Goal: Task Accomplishment & Management: Use online tool/utility

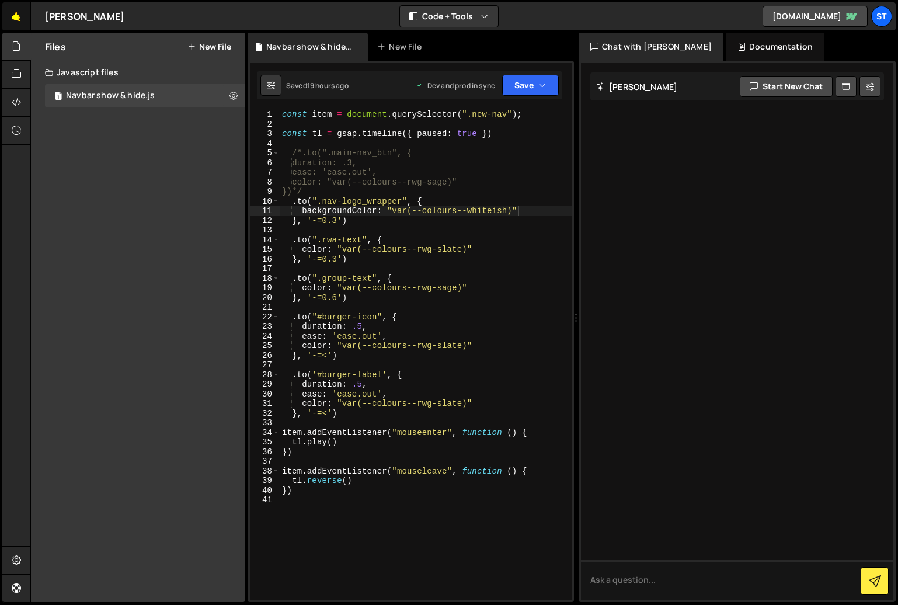
click at [15, 19] on link "🤙" at bounding box center [16, 16] width 29 height 28
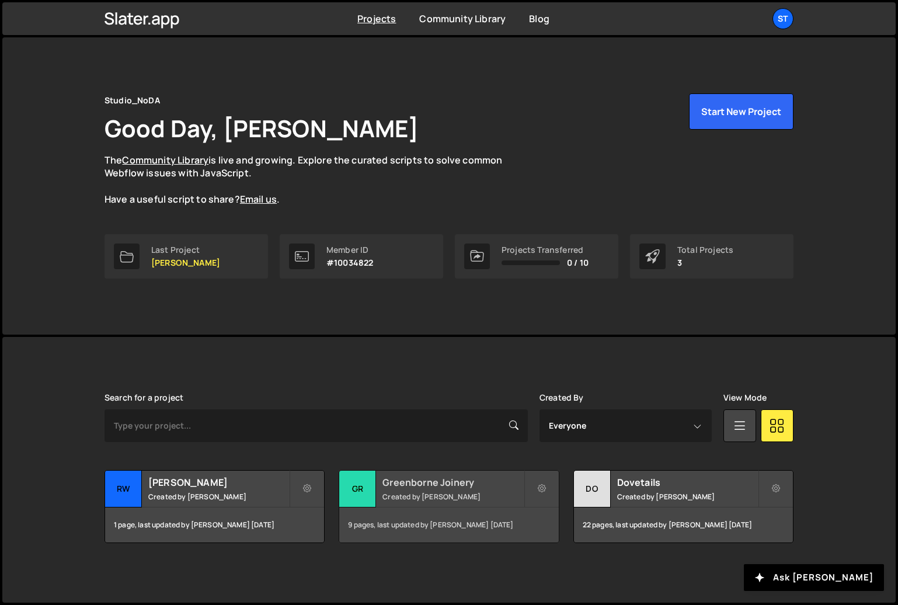
click at [405, 480] on h2 "Greenborne Joinery" at bounding box center [452, 482] width 141 height 13
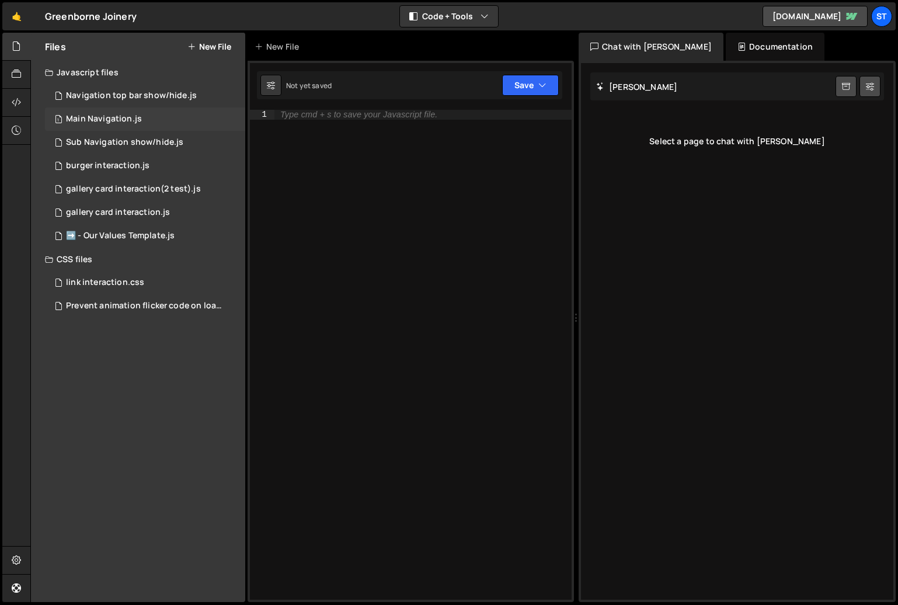
click at [110, 112] on div "1 Main Navigation.js 0" at bounding box center [145, 118] width 200 height 23
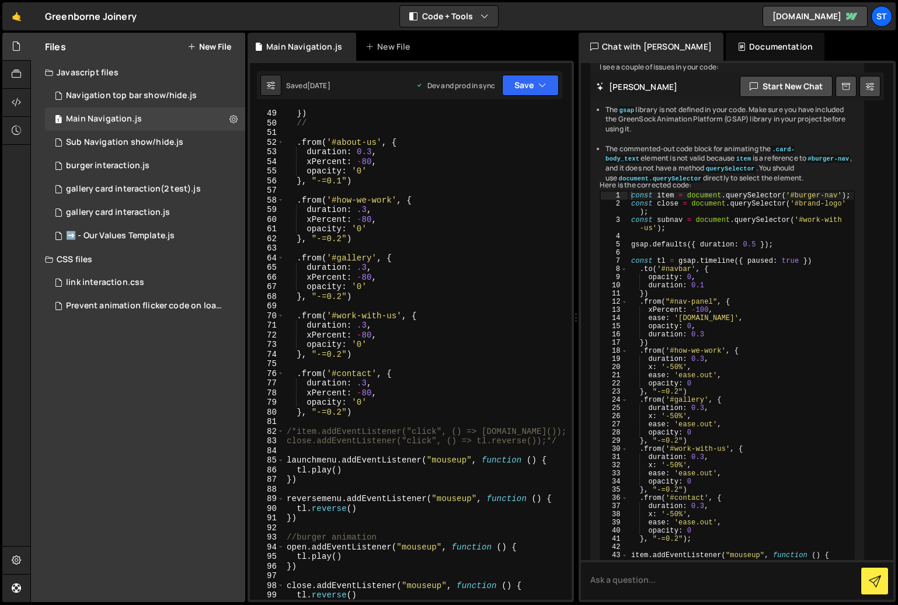
scroll to position [502, 0]
click at [497, 340] on div "}) // . from ( '#about-us' , { duration : 0.3 , xPercent : - 80 , opacity : '0'…" at bounding box center [425, 363] width 283 height 509
type textarea "//"
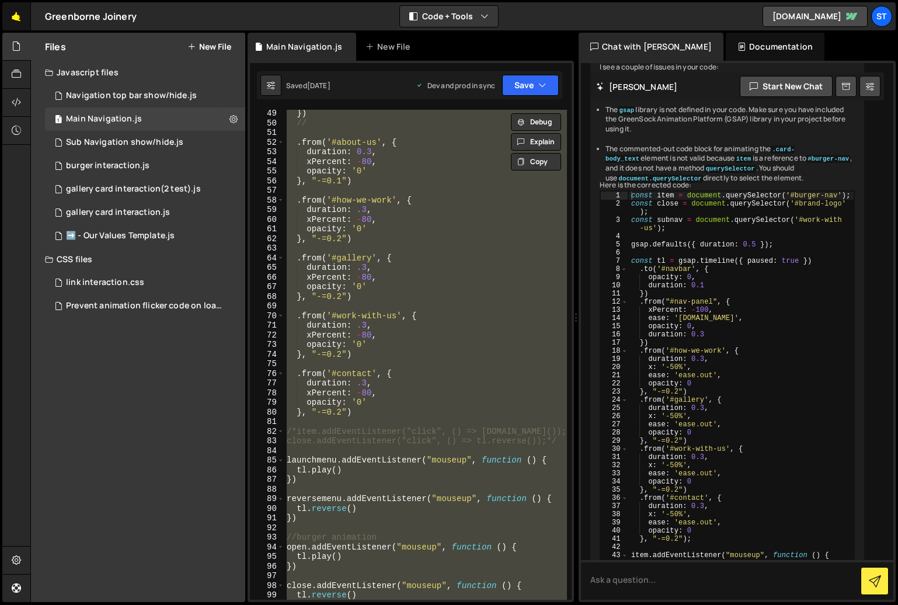
click at [12, 13] on link "🤙" at bounding box center [16, 16] width 29 height 28
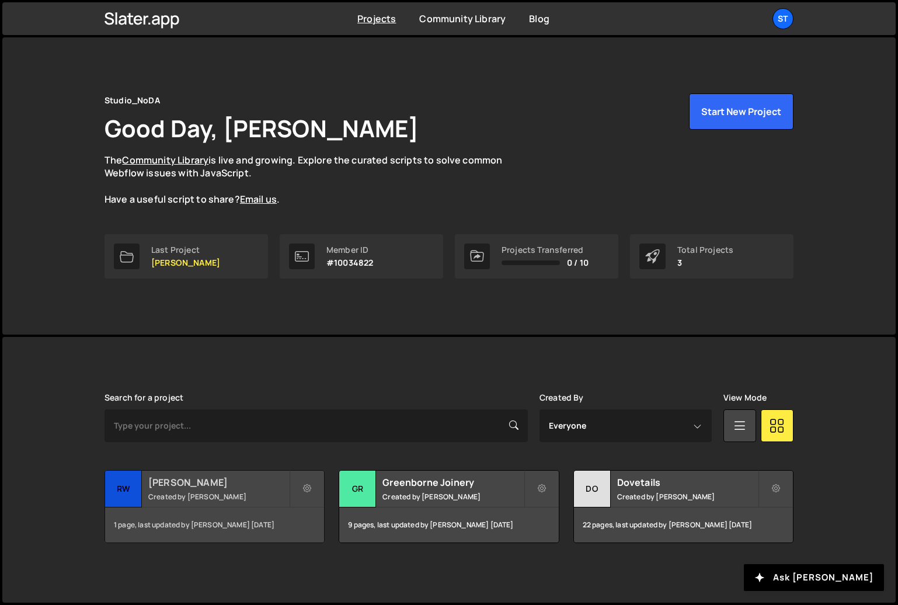
click at [239, 490] on div "RW Armstrong Created by Kevin Davis" at bounding box center [214, 489] width 219 height 36
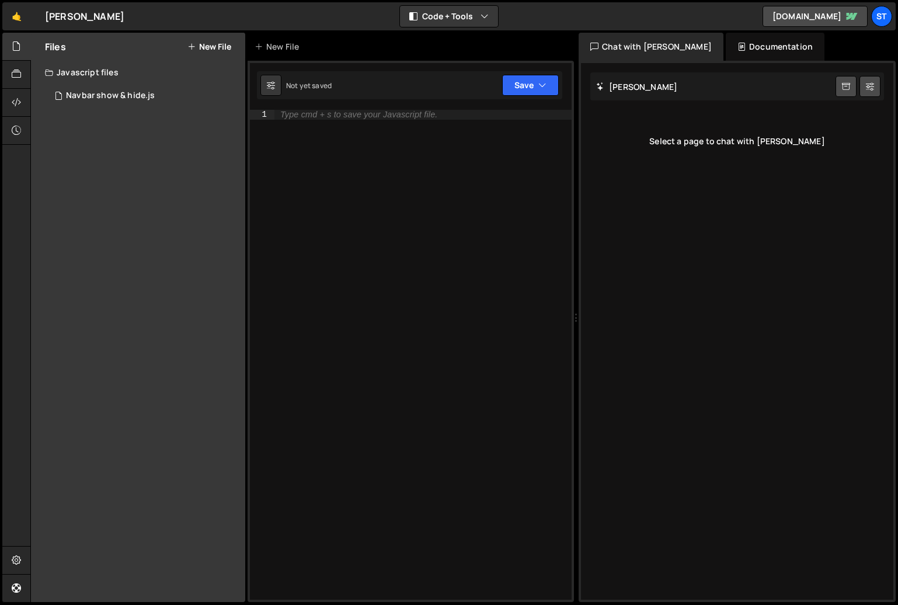
click at [213, 45] on button "New File" at bounding box center [209, 46] width 44 height 9
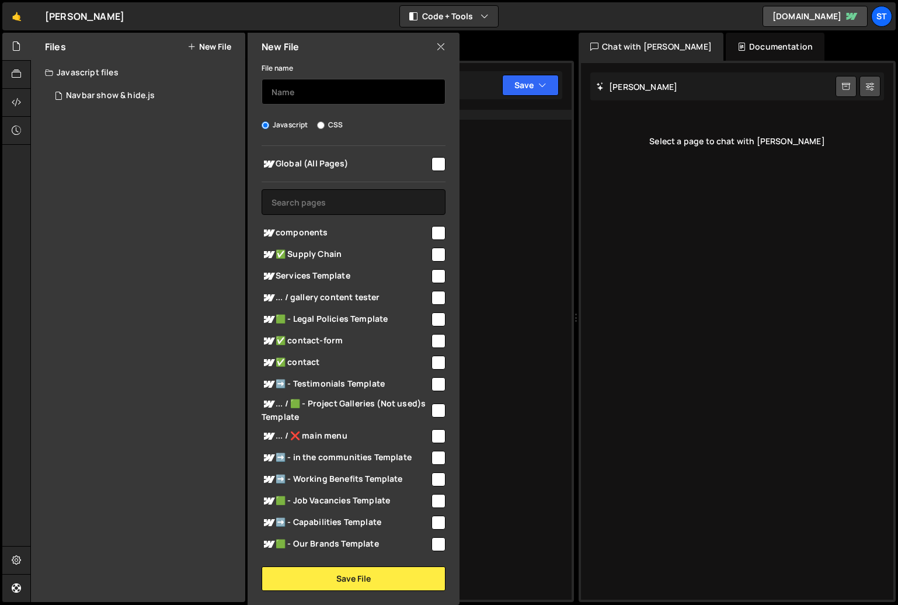
click at [310, 89] on input "text" at bounding box center [354, 92] width 184 height 26
type input "Main NAvigation"
click at [436, 161] on input "checkbox" at bounding box center [439, 164] width 14 height 14
checkbox input "true"
click at [300, 94] on input "Main NAvigation" at bounding box center [354, 92] width 184 height 26
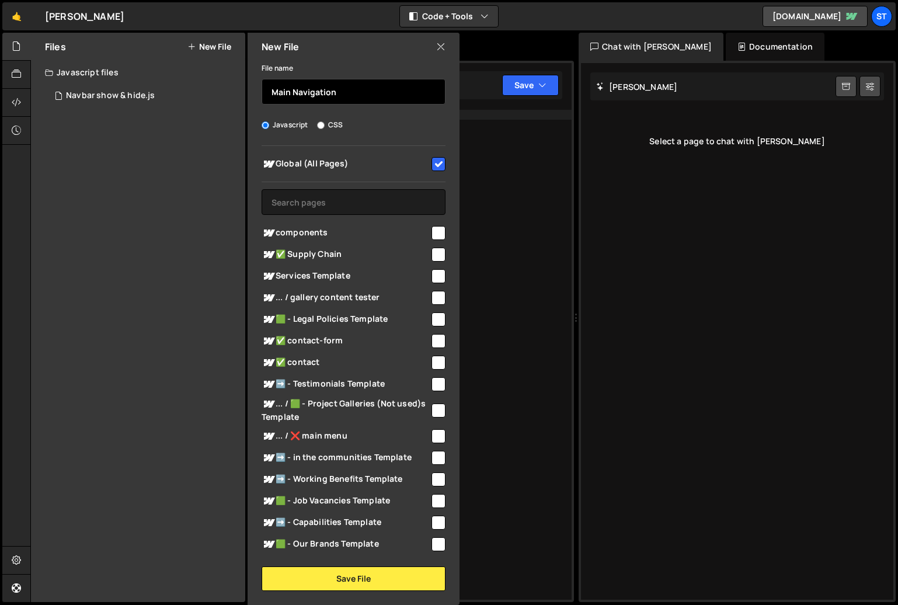
click at [373, 95] on input "Main Navigation" at bounding box center [354, 92] width 184 height 26
type input "Main Navigation links display"
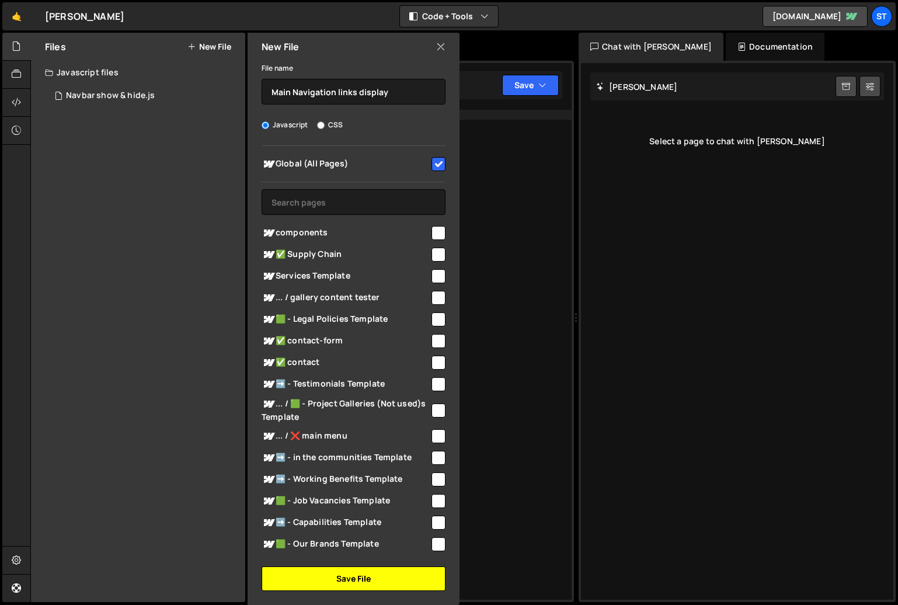
click at [392, 585] on button "Save File" at bounding box center [354, 578] width 184 height 25
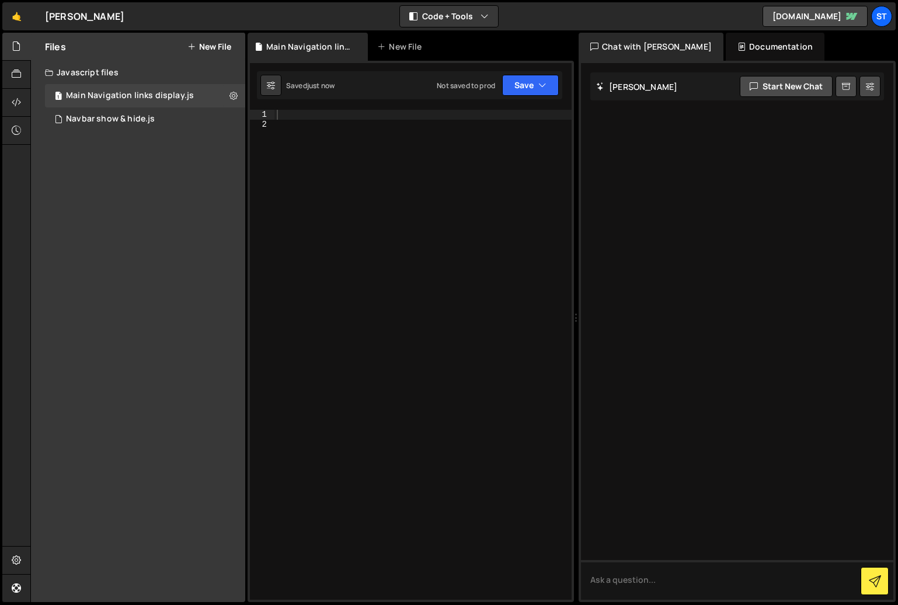
click at [301, 112] on div at bounding box center [422, 364] width 297 height 509
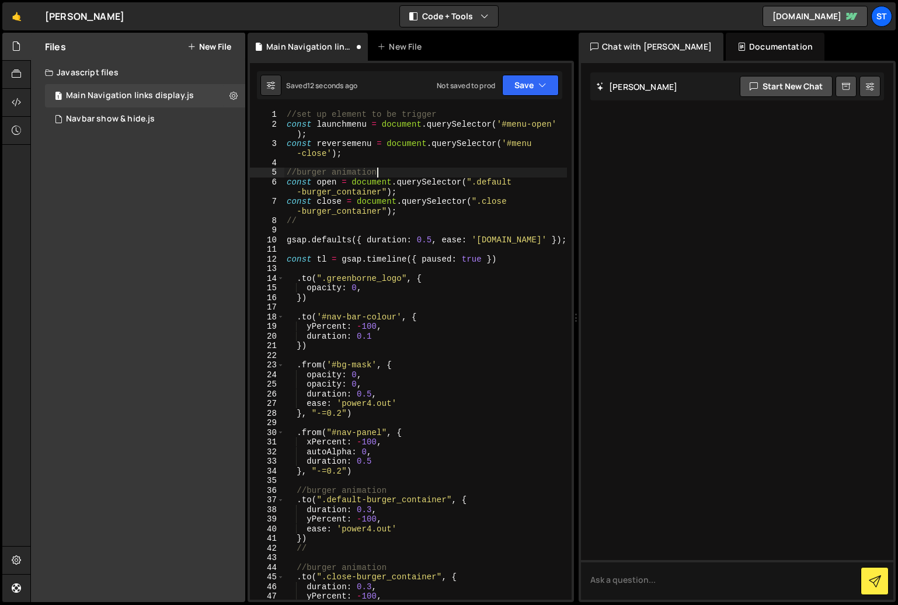
click at [434, 176] on div "//set up element to be trigger const launchmenu = document . querySelector ( '#…" at bounding box center [425, 364] width 283 height 509
drag, startPoint x: 498, startPoint y: 259, endPoint x: 408, endPoint y: 261, distance: 90.5
click at [408, 261] on div "//set up element to be trigger const launchmenu = document . querySelector ( '#…" at bounding box center [425, 364] width 283 height 509
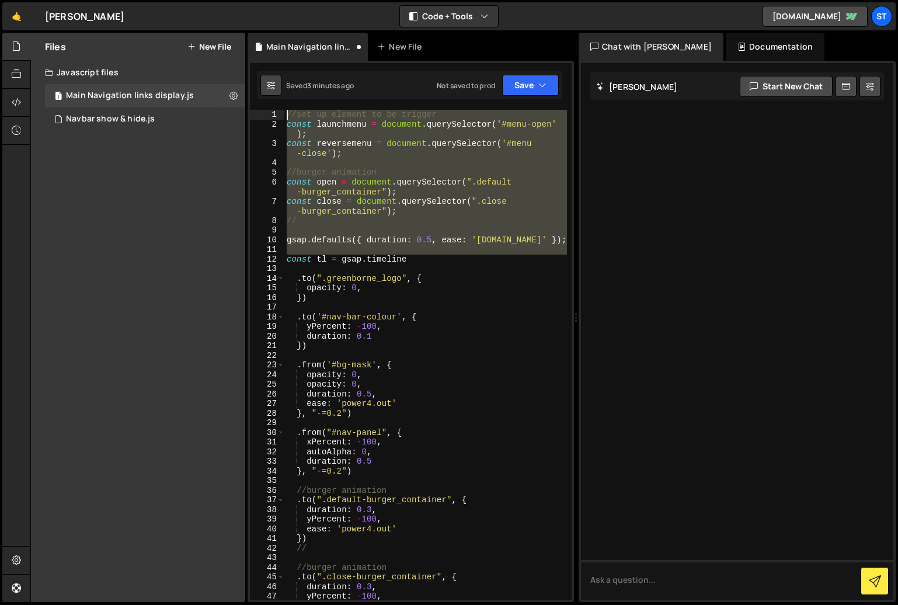
drag, startPoint x: 286, startPoint y: 260, endPoint x: 267, endPoint y: 95, distance: 165.8
click at [267, 95] on div "Debug Explain Copy Main Navigation links display.js New File Saved 3 minutes ag…" at bounding box center [411, 318] width 326 height 570
type textarea "//set up element to be trigger const launchmenu = document.querySelector('#menu…"
click at [475, 227] on div "//set up element to be trigger const launchmenu = document . querySelector ( '#…" at bounding box center [425, 355] width 283 height 490
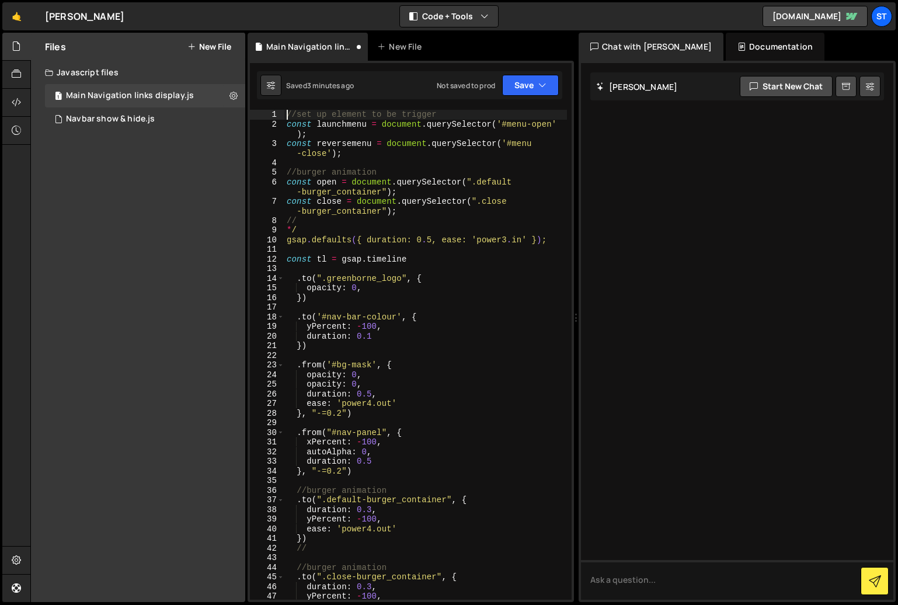
click at [287, 116] on div "//set up element to be trigger const launchmenu = document . querySelector ( '#…" at bounding box center [425, 364] width 283 height 509
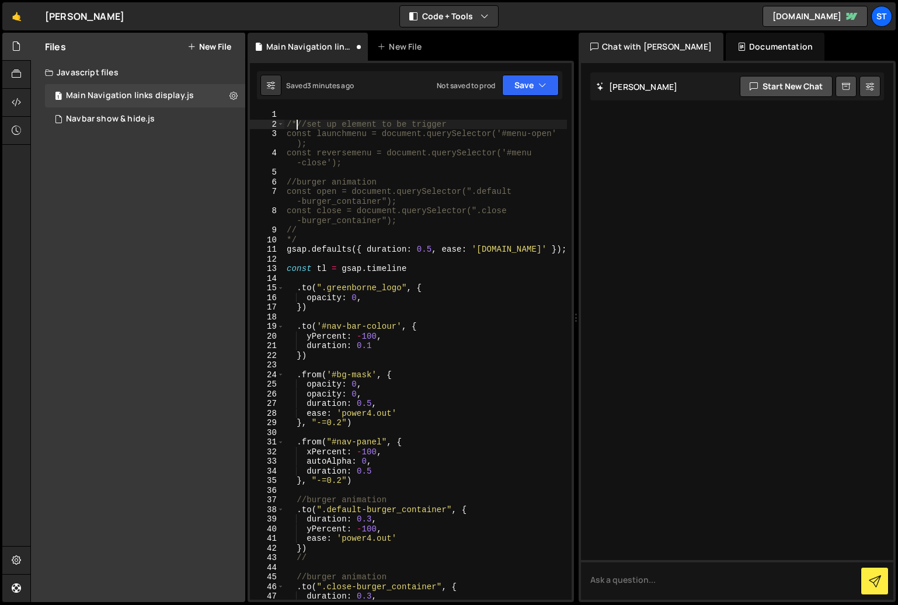
click at [462, 243] on div "/*//set up element to be trigger const launchmenu = document.querySelector('#me…" at bounding box center [425, 364] width 283 height 509
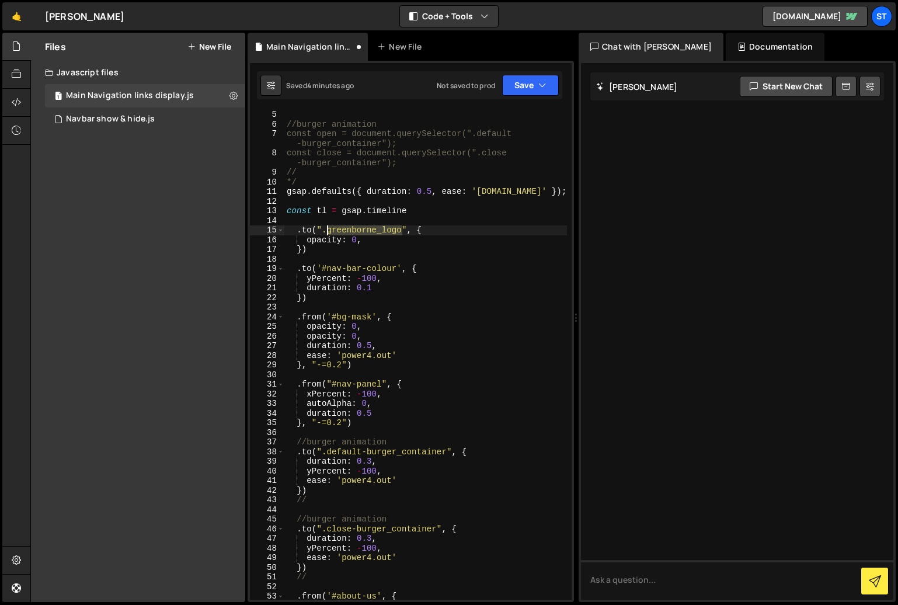
drag, startPoint x: 403, startPoint y: 232, endPoint x: 326, endPoint y: 231, distance: 76.5
click at [326, 231] on div "//burger animation const open = document.querySelector(".default -burger_contai…" at bounding box center [425, 364] width 283 height 509
paste textarea "rwa-"
click at [433, 265] on div "//burger animation const open = document.querySelector(".default -burger_contai…" at bounding box center [425, 364] width 283 height 509
click at [533, 82] on button "Save" at bounding box center [530, 85] width 57 height 21
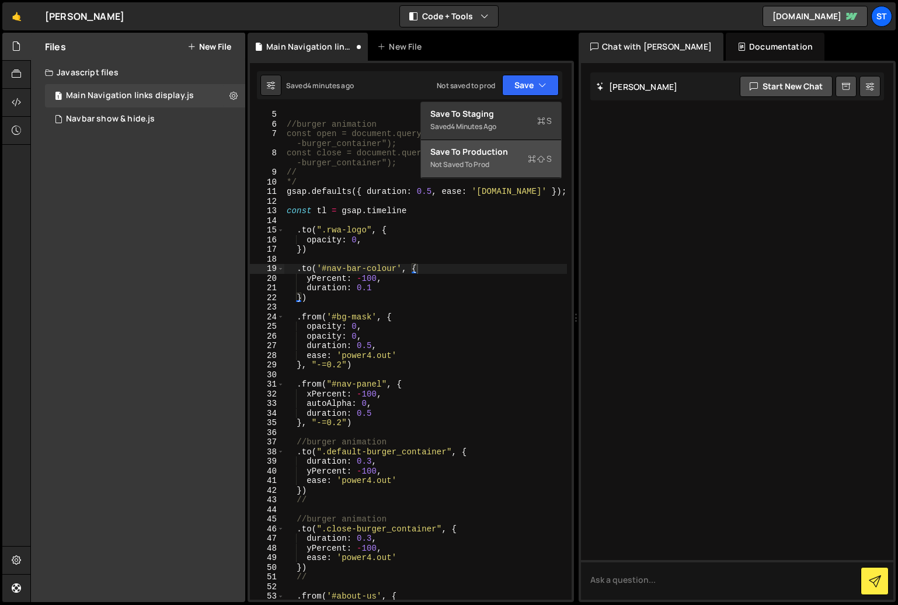
click at [500, 158] on div "Not saved to prod" at bounding box center [490, 165] width 121 height 14
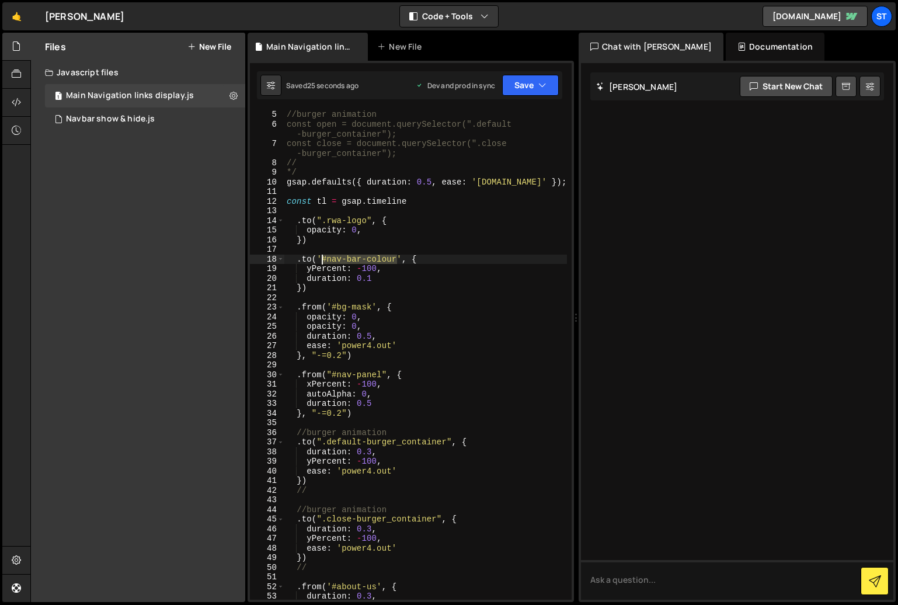
drag, startPoint x: 396, startPoint y: 260, endPoint x: 323, endPoint y: 261, distance: 73.0
click at [323, 261] on div "//burger animation const open = document.querySelector(".default -burger_contai…" at bounding box center [425, 364] width 283 height 509
paste textarea "nav-logo_wrapper"
click at [436, 262] on div "//burger animation const open = document.querySelector(".default -burger_contai…" at bounding box center [425, 364] width 283 height 509
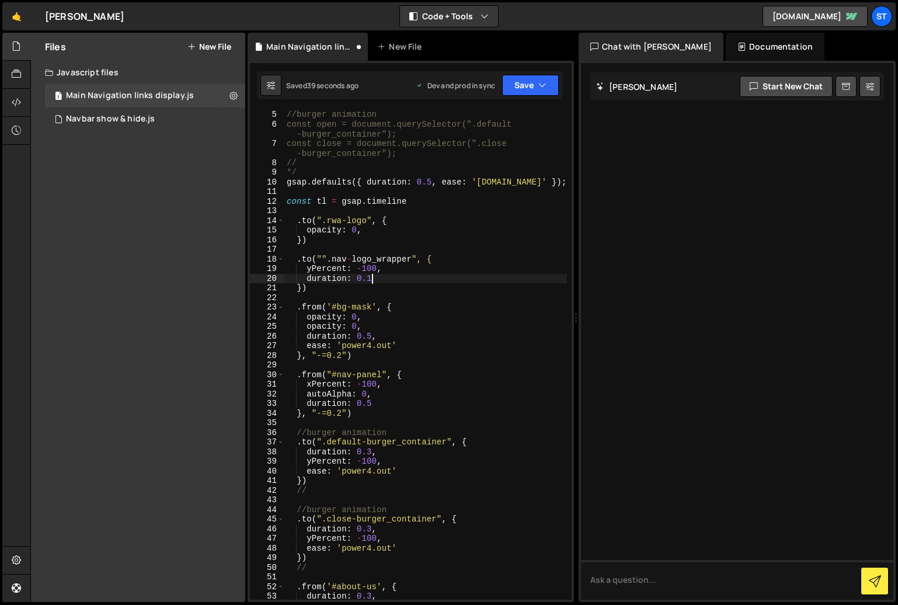
click at [396, 277] on div "//burger animation const open = document.querySelector(".default -burger_contai…" at bounding box center [425, 364] width 283 height 509
click at [321, 261] on div "//burger animation const open = document.querySelector(".default -burger_contai…" at bounding box center [425, 364] width 283 height 509
click at [382, 278] on div "//burger animation const open = document.querySelector(".default -burger_contai…" at bounding box center [425, 364] width 283 height 509
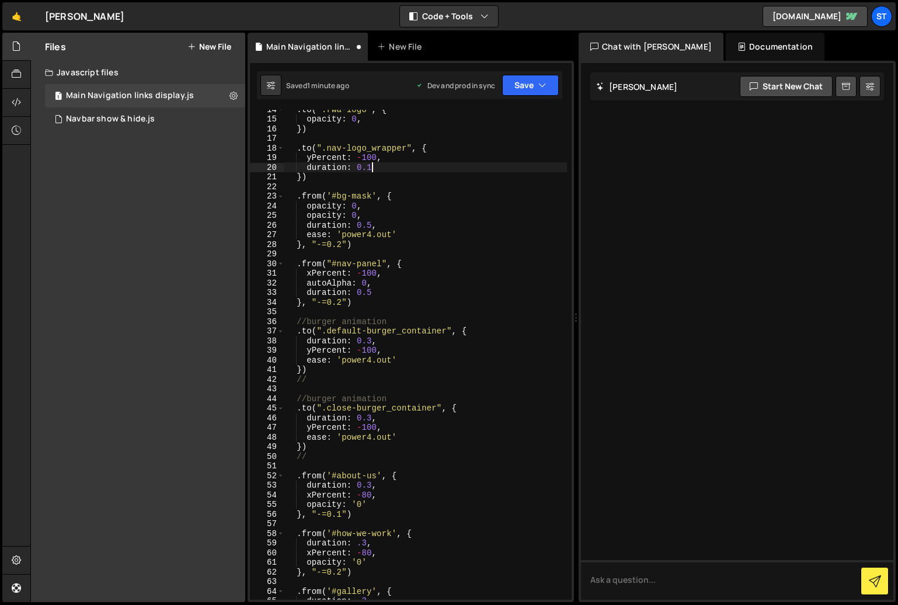
scroll to position [169, 0]
click at [542, 91] on button "Save" at bounding box center [530, 85] width 57 height 21
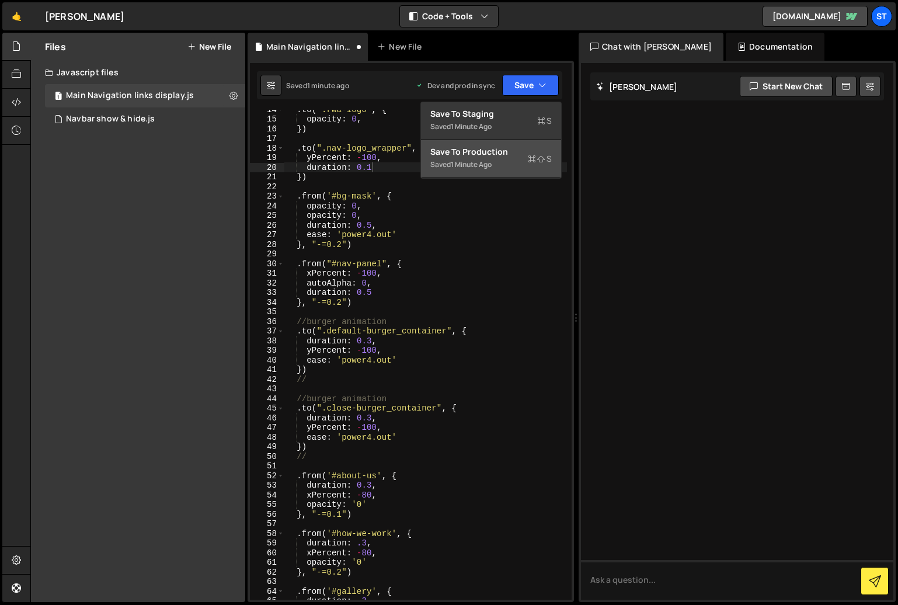
click at [490, 156] on div "Save to Production S" at bounding box center [490, 152] width 121 height 12
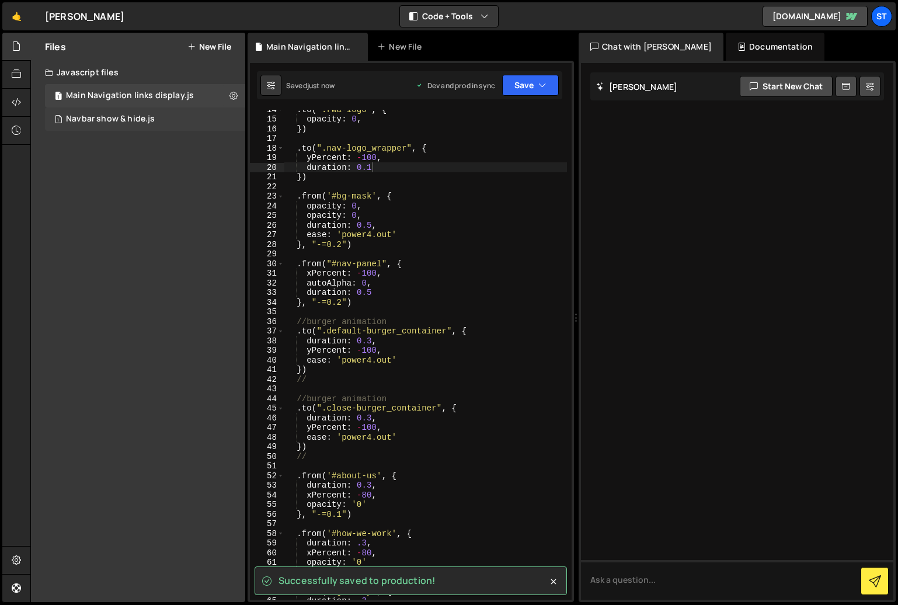
click at [119, 119] on div "Navbar show & hide.js" at bounding box center [110, 119] width 89 height 11
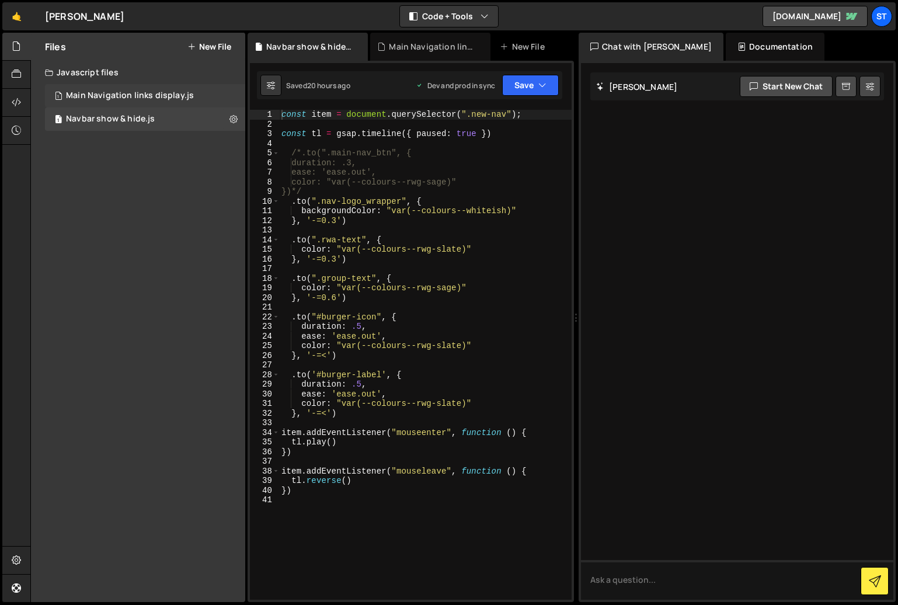
click at [98, 95] on div "Main Navigation links display.js" at bounding box center [130, 96] width 128 height 11
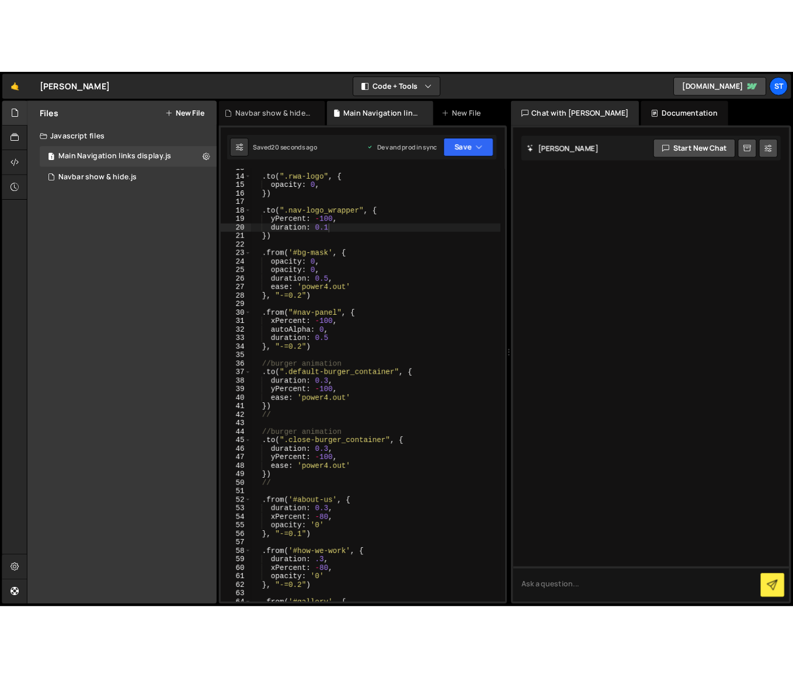
scroll to position [161, 0]
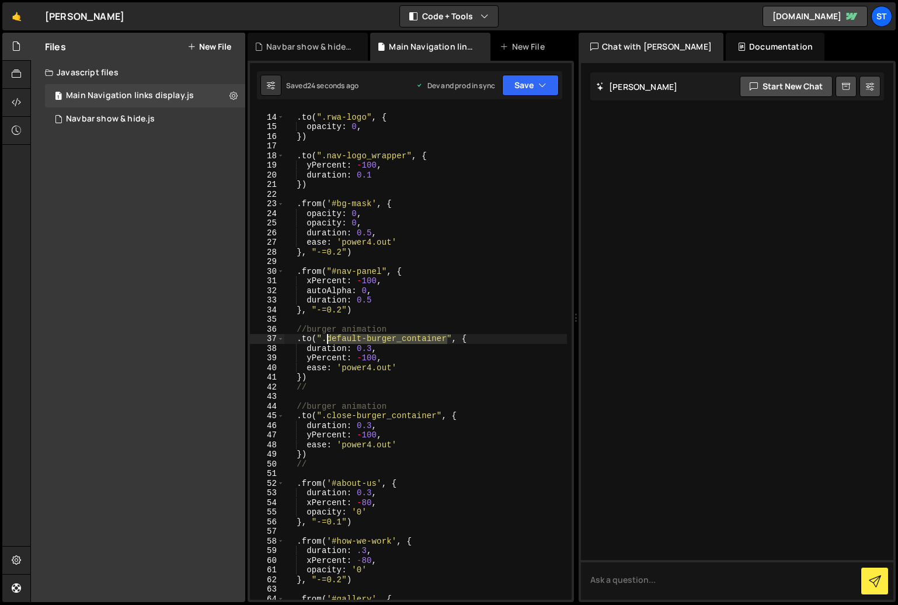
drag, startPoint x: 447, startPoint y: 339, endPoint x: 328, endPoint y: 340, distance: 119.1
click at [328, 340] on div ". to ( ".rwa-logo" , { opacity : 0 , }) . to ( ".nav-logo_wrapper" , { yPercent…" at bounding box center [425, 357] width 283 height 509
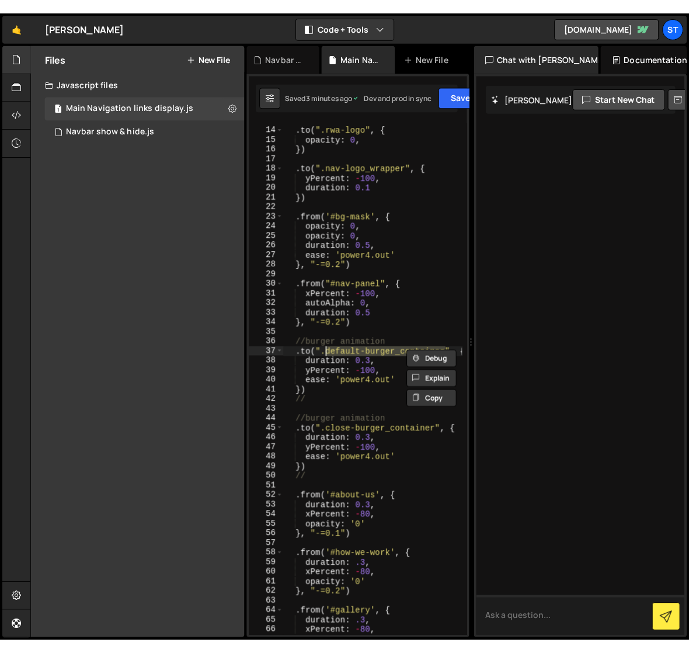
scroll to position [190, 0]
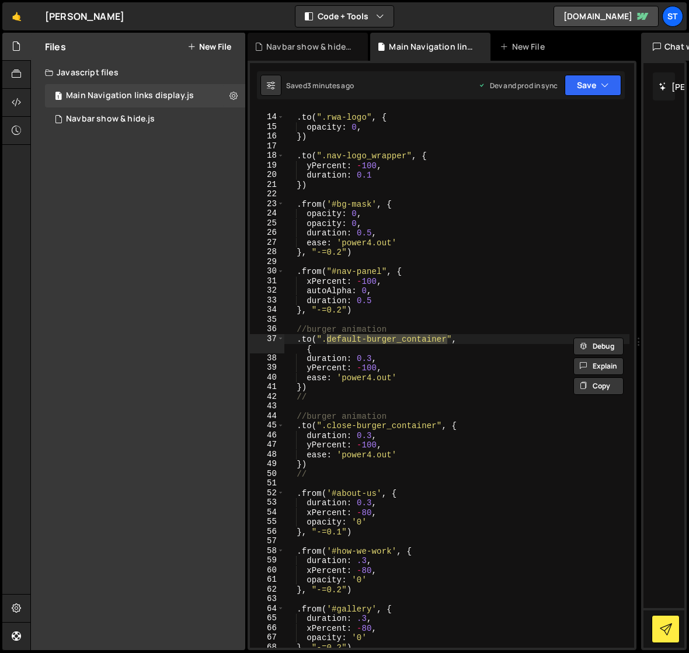
drag, startPoint x: 469, startPoint y: 155, endPoint x: 632, endPoint y: 154, distance: 162.3
click at [632, 154] on div "Files New File Javascript files 1 Main Navigation links display.js 0 1 Navbar s…" at bounding box center [359, 342] width 659 height 618
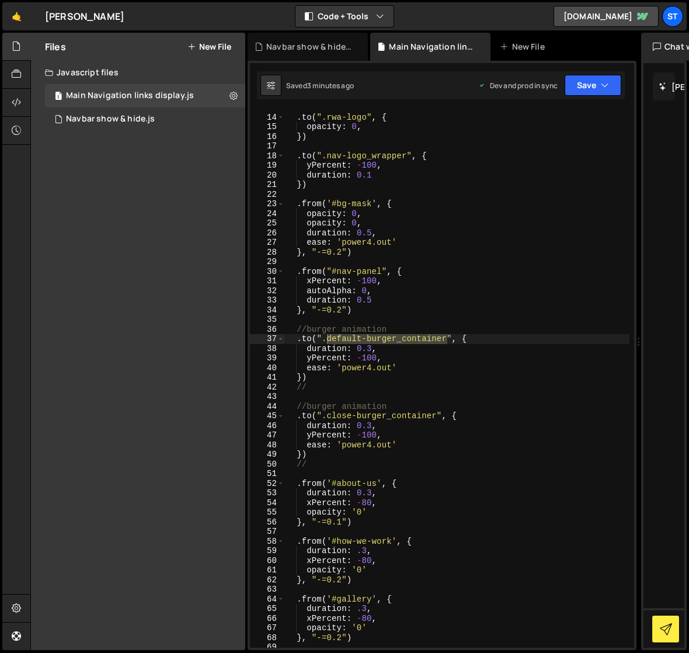
click at [415, 341] on div ". to ( ".rwa-logo" , { opacity : 0 , }) . to ( ".nav-logo_wrapper" , { yPercent…" at bounding box center [456, 379] width 345 height 538
click at [445, 338] on div ". to ( ".rwa-logo" , { opacity : 0 , }) . to ( ".nav-logo_wrapper" , { yPercent…" at bounding box center [456, 381] width 345 height 557
drag, startPoint x: 447, startPoint y: 339, endPoint x: 326, endPoint y: 343, distance: 120.3
click at [326, 343] on div ". to ( ".rwa-logo" , { opacity : 0 , }) . to ( ".nav-logo_wrapper" , { yPercent…" at bounding box center [456, 381] width 345 height 557
paste textarea "menu-btn-close_layout"
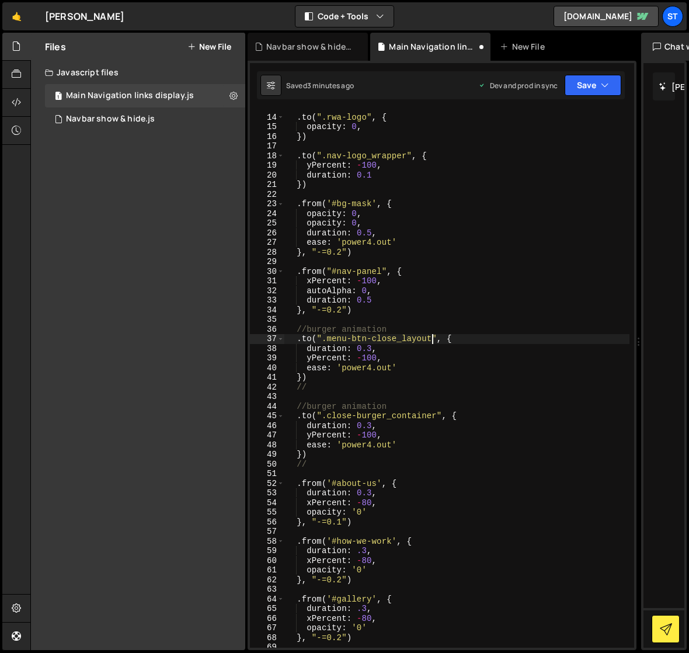
click at [416, 416] on div ". to ( ".rwa-logo" , { opacity : 0 , }) . to ( ".nav-logo_wrapper" , { yPercent…" at bounding box center [456, 381] width 345 height 557
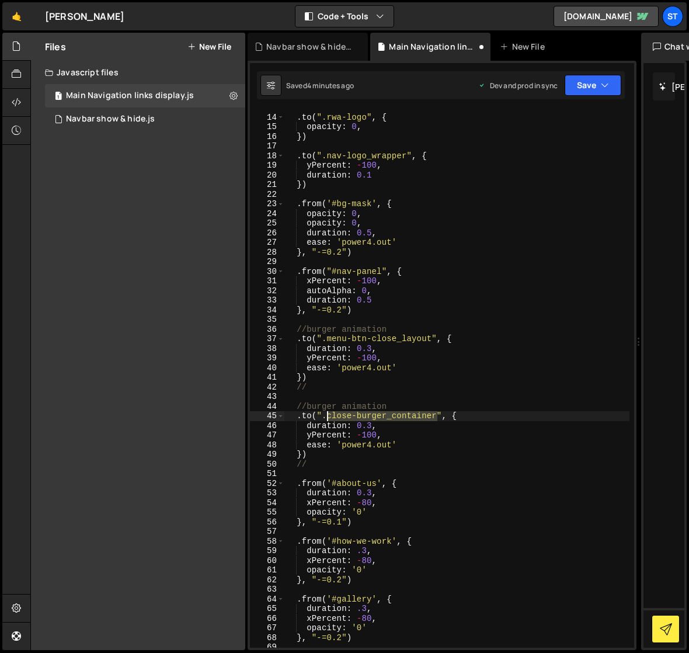
drag, startPoint x: 436, startPoint y: 418, endPoint x: 329, endPoint y: 419, distance: 107.4
click at [329, 419] on div ". to ( ".rwa-logo" , { opacity : 0 , }) . to ( ".nav-logo_wrapper" , { yPercent…" at bounding box center [456, 381] width 345 height 557
paste textarea "menu-btn-open_layout"
click at [413, 445] on div ". to ( ".rwa-logo" , { opacity : 0 , }) . to ( ".nav-logo_wrapper" , { yPercent…" at bounding box center [456, 381] width 345 height 557
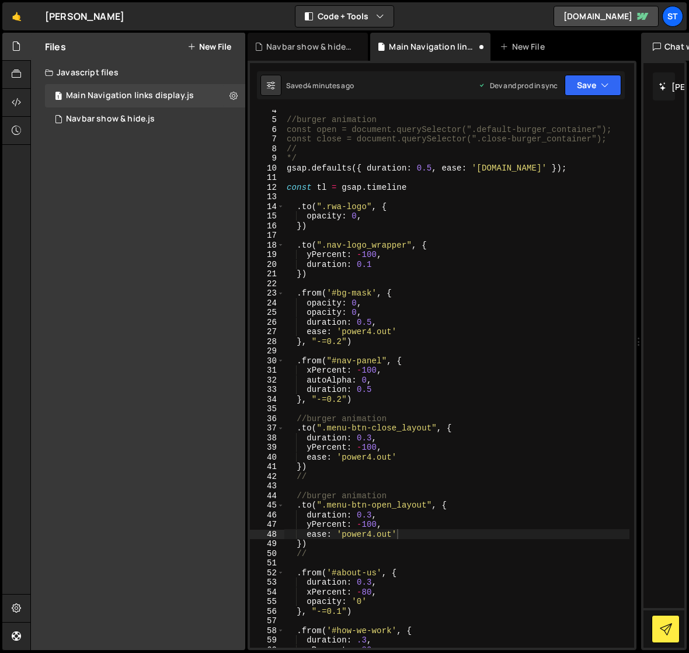
scroll to position [0, 0]
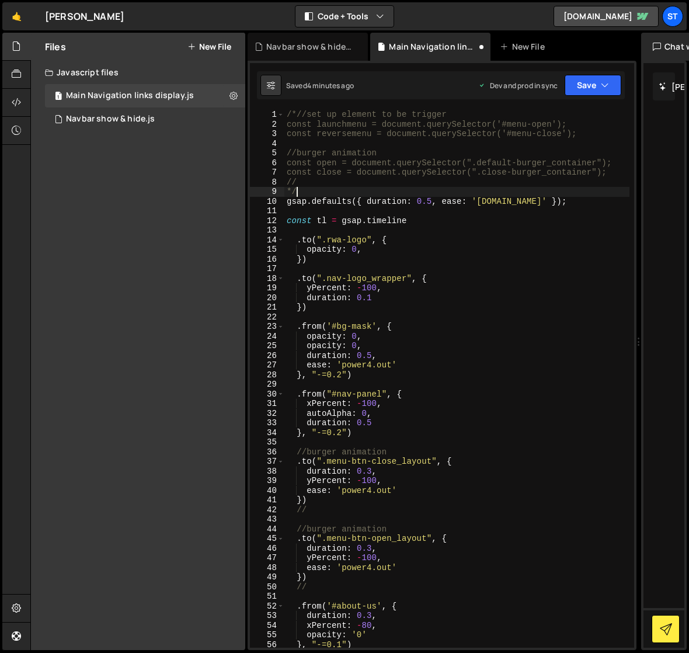
click at [314, 189] on div "/*//set up element to be trigger const launchmenu = document.querySelector('#me…" at bounding box center [456, 388] width 345 height 557
type textarea "*"
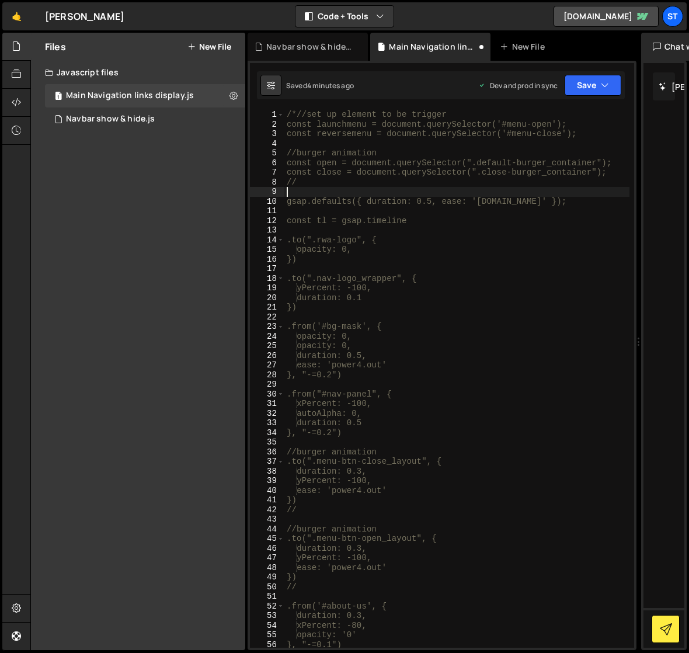
click at [294, 116] on div "/*//set up element to be trigger const launchmenu = document.querySelector('#me…" at bounding box center [456, 388] width 345 height 557
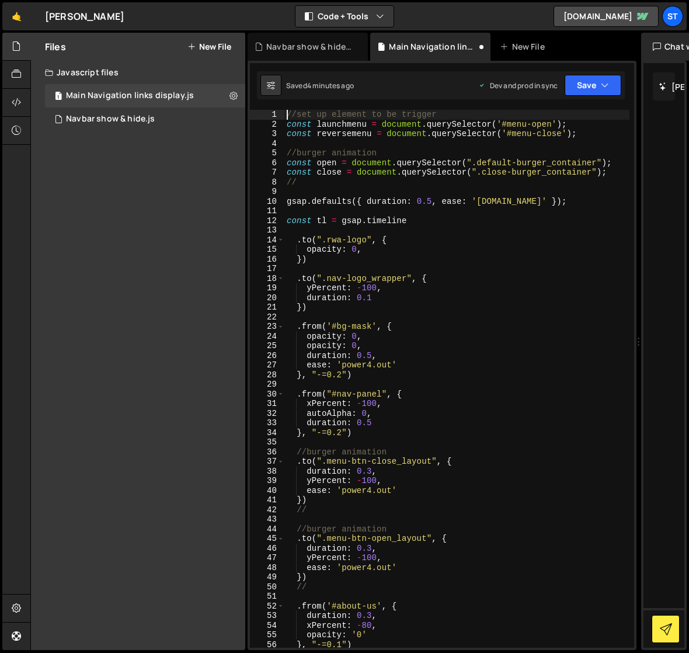
click at [447, 243] on div "//set up element to be trigger const launchmenu = document . querySelector ( '#…" at bounding box center [456, 388] width 345 height 557
click at [291, 237] on div "//set up element to be trigger const launchmenu = document . querySelector ( '#…" at bounding box center [456, 388] width 345 height 557
type textarea ".to(".rwa-logo", {"
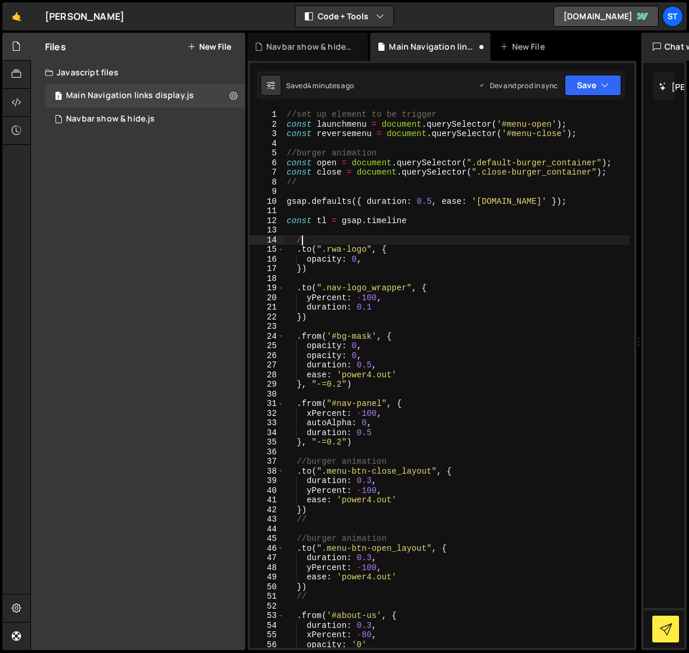
scroll to position [0, 1]
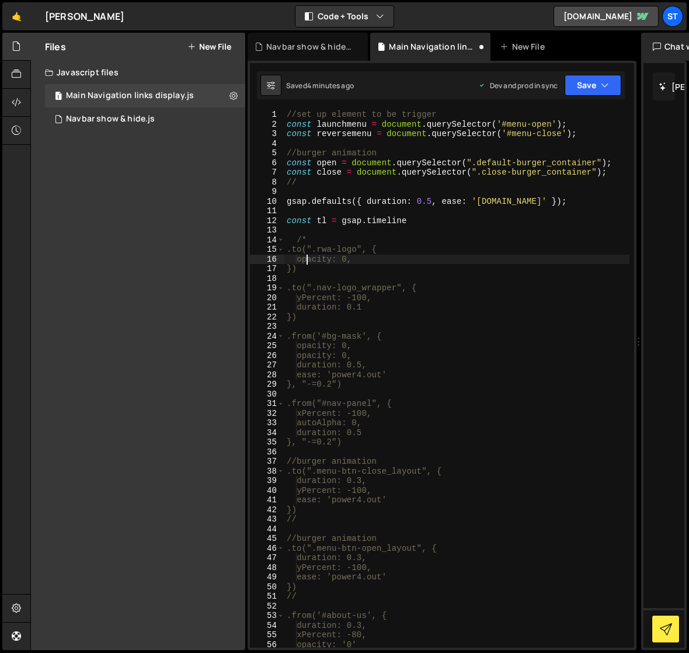
type textarea "})"
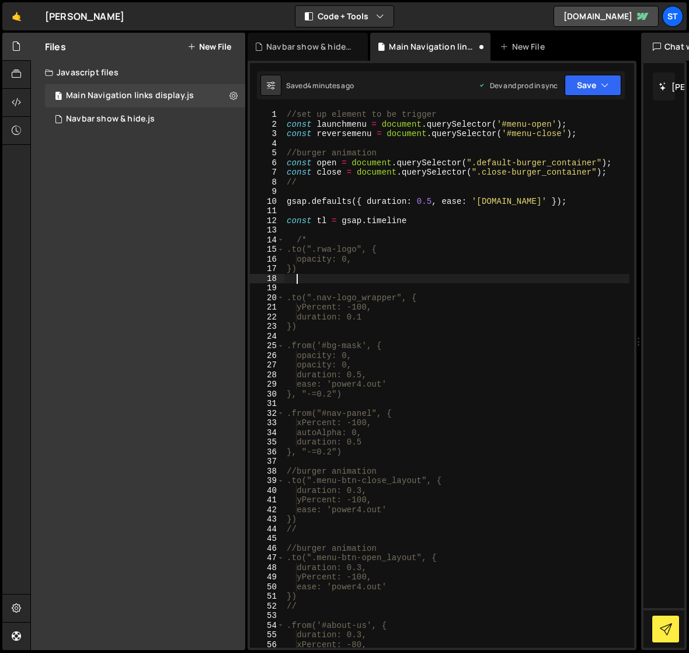
scroll to position [0, 0]
type textarea "*/"
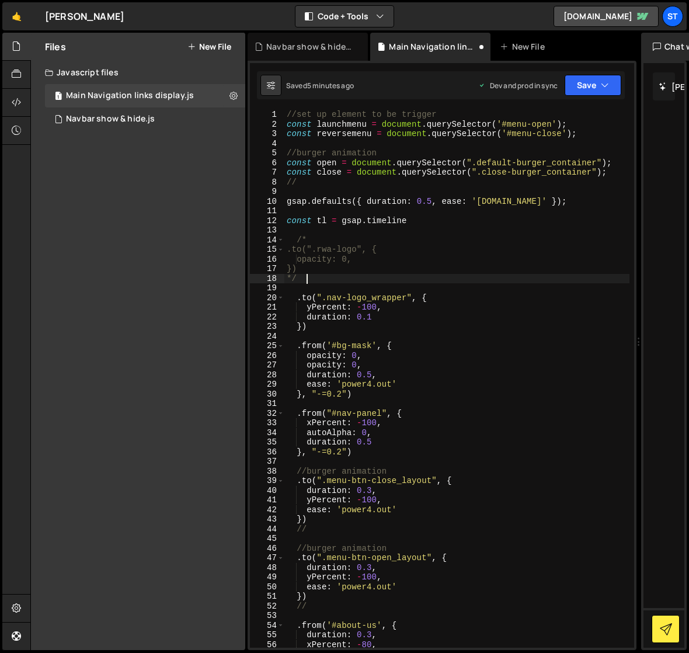
click at [467, 333] on div "//set up element to be trigger const launchmenu = document . querySelector ( '#…" at bounding box center [456, 388] width 345 height 557
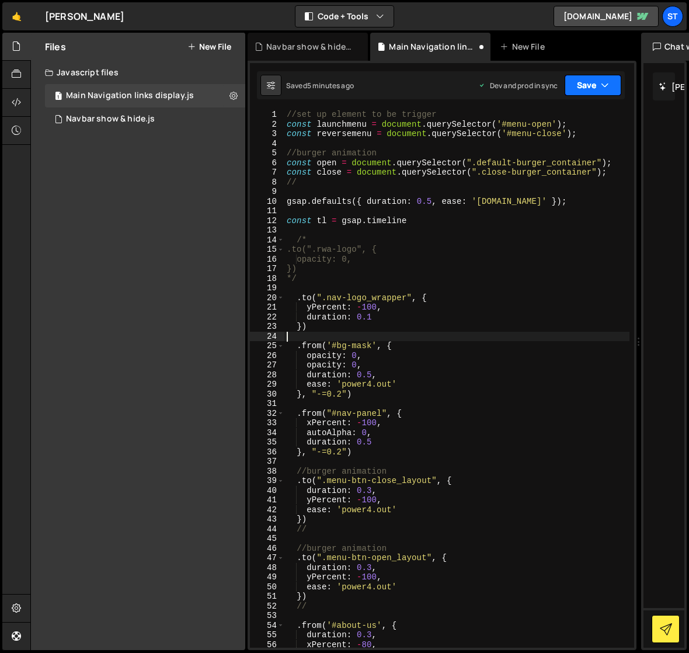
click at [608, 84] on icon "button" at bounding box center [605, 85] width 8 height 12
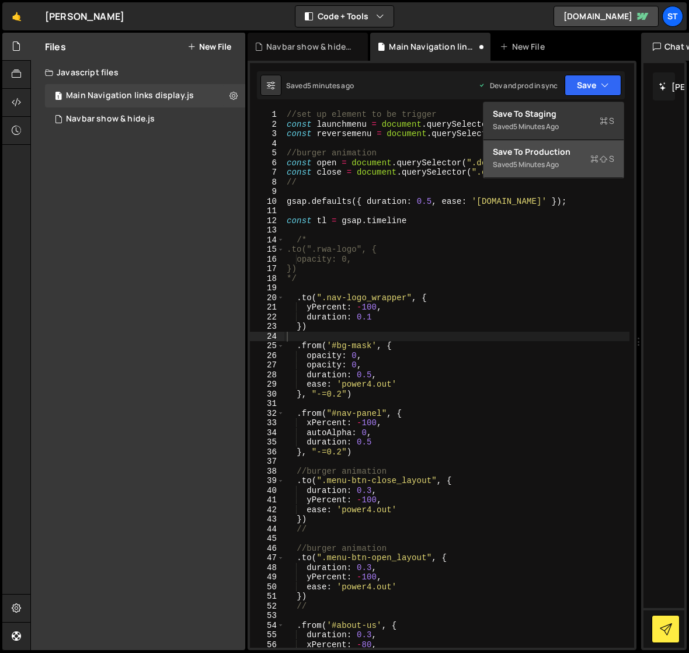
click at [543, 158] on div "Saved 5 minutes ago" at bounding box center [553, 165] width 121 height 14
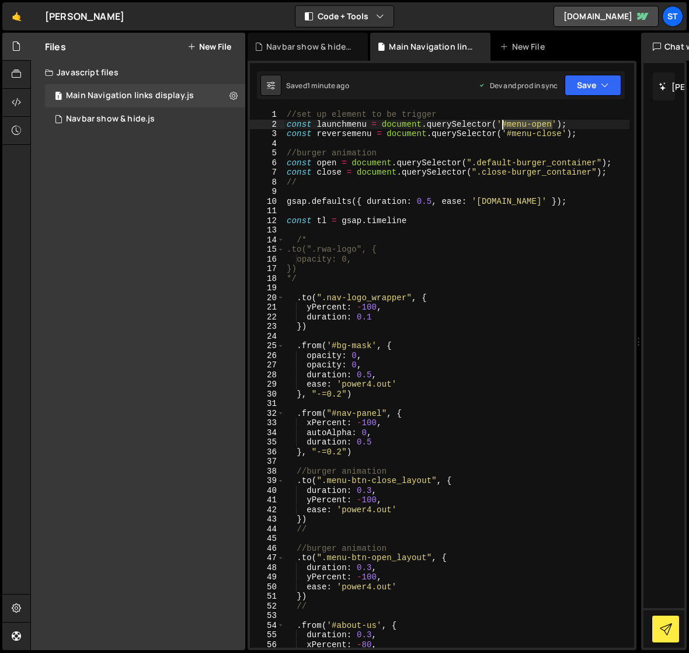
drag, startPoint x: 552, startPoint y: 125, endPoint x: 503, endPoint y: 124, distance: 49.1
click at [503, 124] on div "//set up element to be trigger const launchmenu = document . querySelector ( '#…" at bounding box center [456, 388] width 345 height 557
click at [537, 138] on div "//set up element to be trigger const launchmenu = document . querySelector ( ".…" at bounding box center [456, 388] width 345 height 557
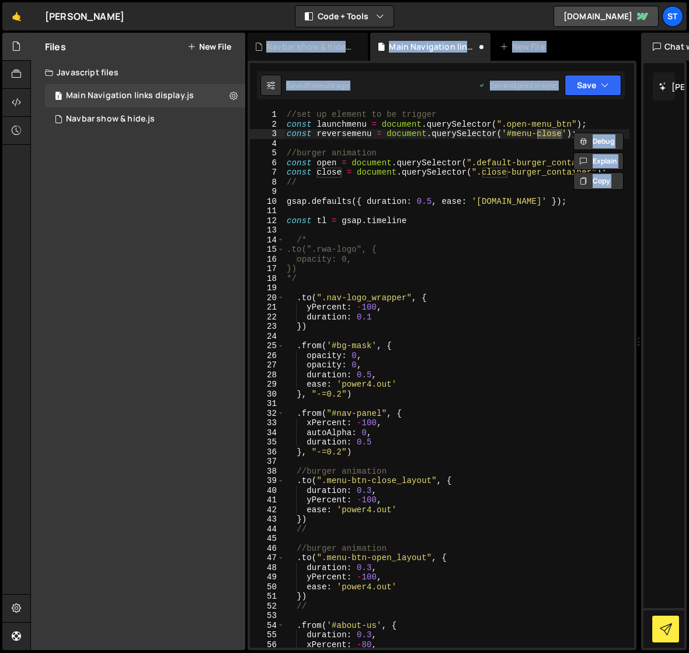
drag, startPoint x: 569, startPoint y: 131, endPoint x: 556, endPoint y: 134, distance: 12.6
click at [556, 134] on div "Debug Explain Copy Navbar show & hide.js Main Navigation links display.js New F…" at bounding box center [442, 342] width 389 height 618
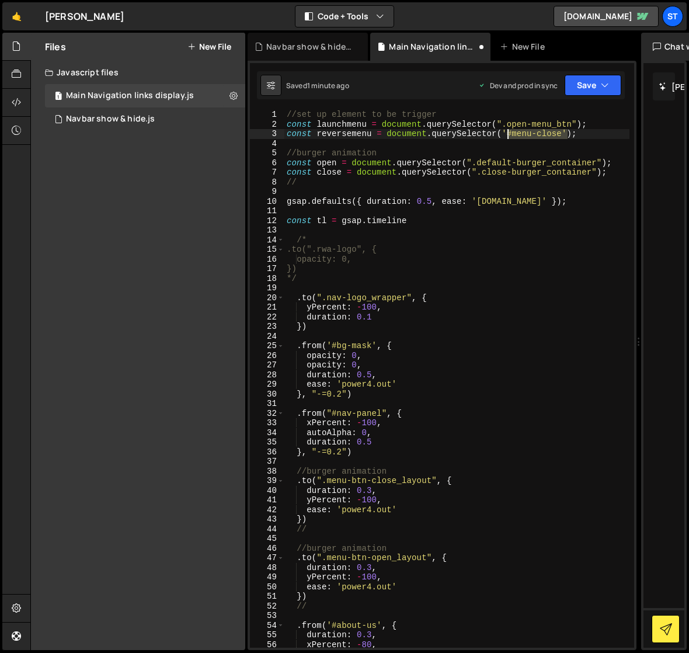
drag, startPoint x: 566, startPoint y: 134, endPoint x: 505, endPoint y: 134, distance: 61.3
click at [505, 134] on div "//set up element to be trigger const launchmenu = document . querySelector ( ".…" at bounding box center [456, 388] width 345 height 557
click at [446, 380] on div "//set up element to be trigger const launchmenu = document . querySelector ( ".…" at bounding box center [456, 388] width 345 height 557
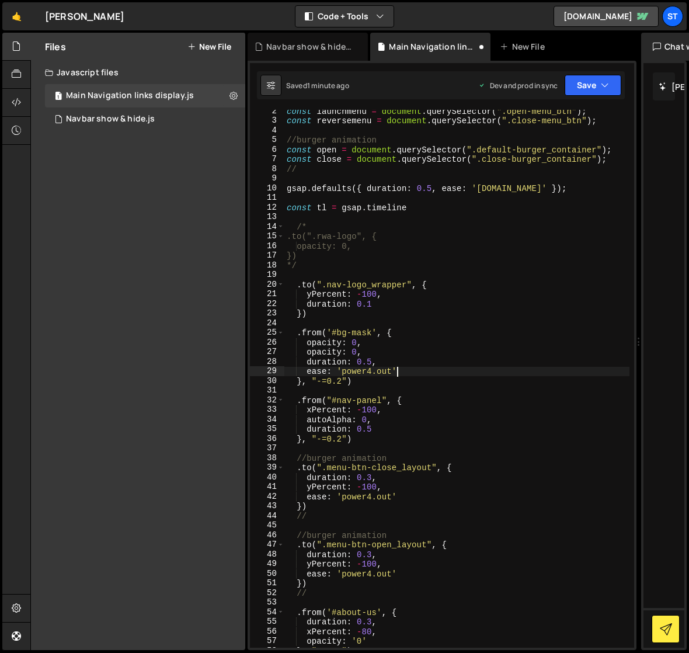
scroll to position [47, 0]
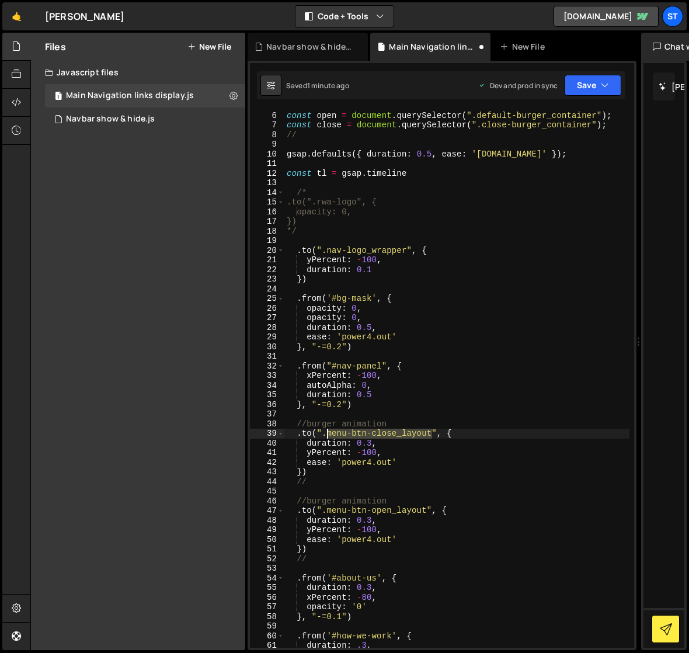
drag, startPoint x: 431, startPoint y: 436, endPoint x: 329, endPoint y: 436, distance: 102.2
click at [329, 436] on div "//burger animation const open = document . querySelector ( ".default-burger_con…" at bounding box center [456, 379] width 345 height 557
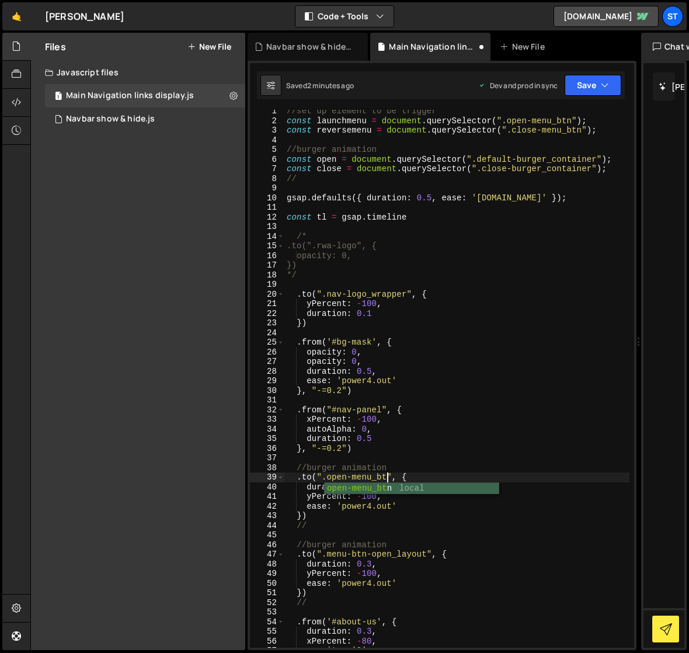
scroll to position [0, 7]
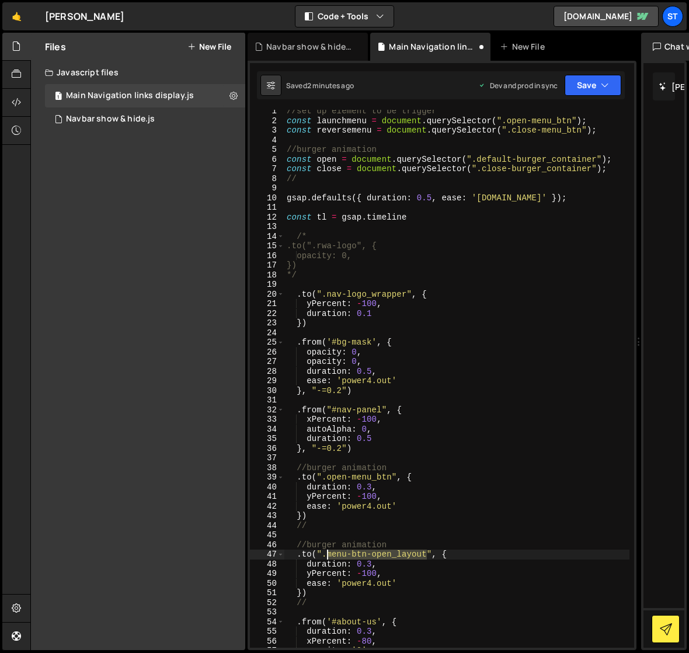
drag, startPoint x: 427, startPoint y: 556, endPoint x: 328, endPoint y: 558, distance: 99.3
click at [328, 558] on div "//set up element to be trigger const launchmenu = document . querySelector ( ".…" at bounding box center [456, 384] width 345 height 557
click at [422, 558] on div "//set up element to be trigger const launchmenu = document . querySelector ( ".…" at bounding box center [456, 384] width 345 height 557
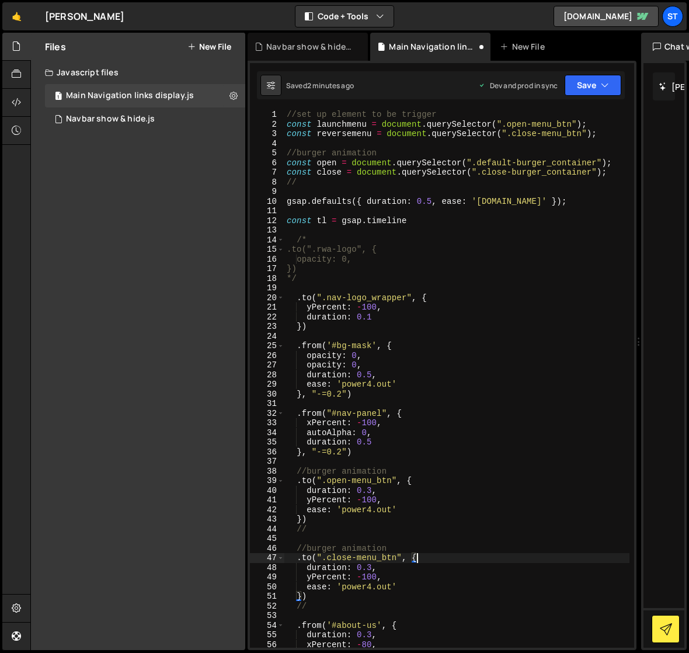
scroll to position [0, 0]
drag, startPoint x: 597, startPoint y: 163, endPoint x: 478, endPoint y: 165, distance: 119.1
click at [478, 165] on div "//set up element to be trigger const launchmenu = document . querySelector ( ".…" at bounding box center [456, 388] width 345 height 557
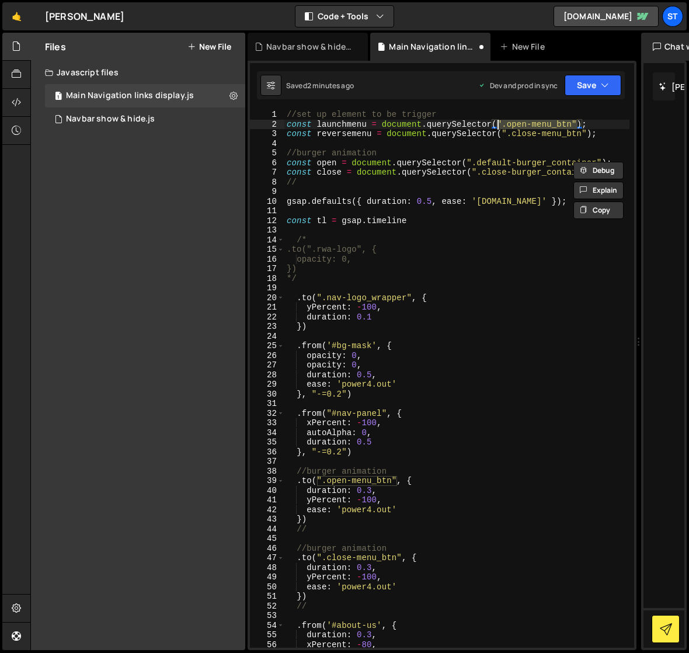
drag, startPoint x: 577, startPoint y: 124, endPoint x: 496, endPoint y: 120, distance: 80.7
click at [496, 120] on div "//set up element to be trigger const launchmenu = document . querySelector ( ".…" at bounding box center [456, 388] width 345 height 557
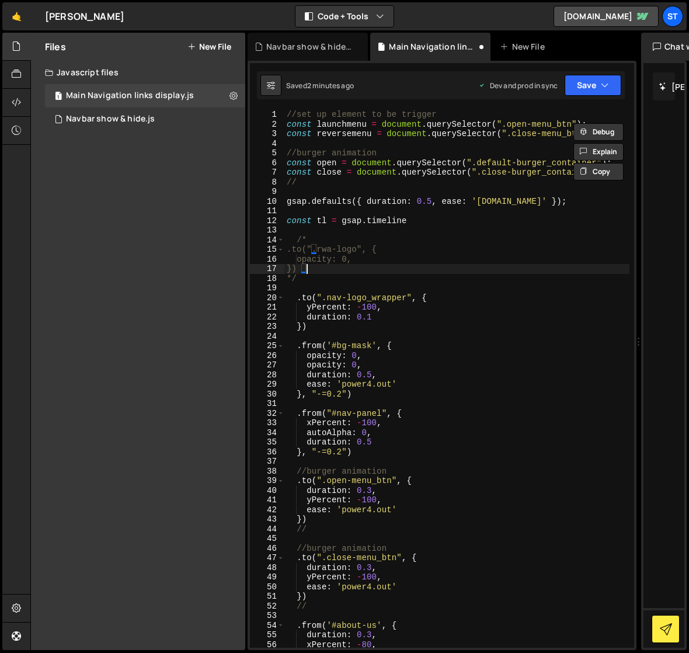
click at [504, 268] on div "//set up element to be trigger const launchmenu = document . querySelector ( ".…" at bounding box center [456, 388] width 345 height 557
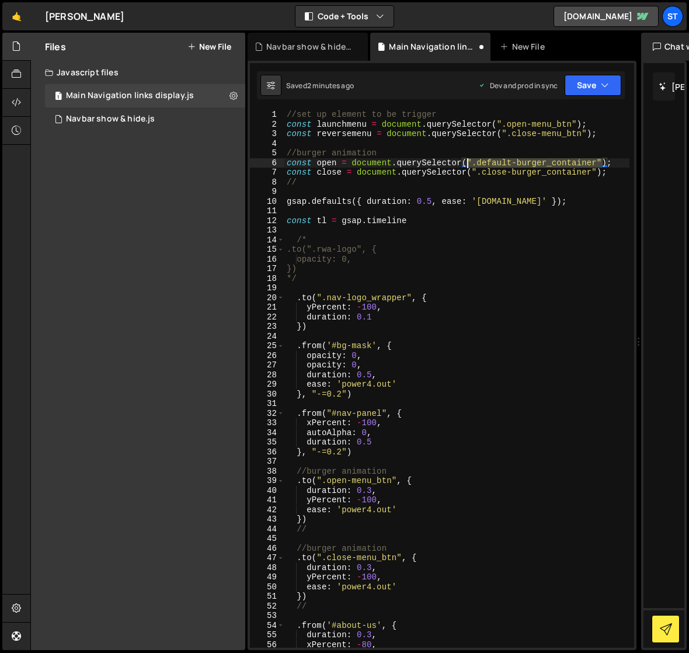
drag, startPoint x: 603, startPoint y: 161, endPoint x: 467, endPoint y: 162, distance: 135.5
click at [467, 162] on div "//set up element to be trigger const launchmenu = document . querySelector ( ".…" at bounding box center [456, 388] width 345 height 557
paste textarea "open-menu_btn"
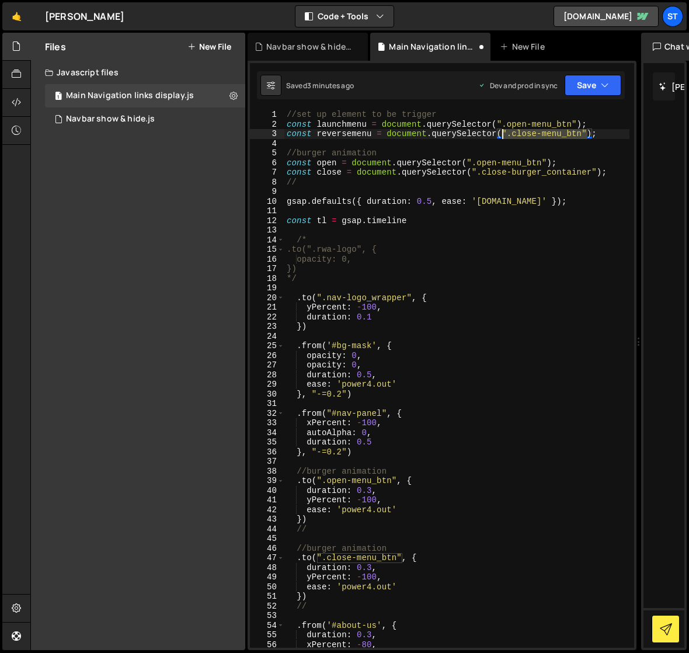
drag, startPoint x: 588, startPoint y: 133, endPoint x: 503, endPoint y: 131, distance: 84.7
click at [503, 131] on div "//set up element to be trigger const launchmenu = document . querySelector ( ".…" at bounding box center [456, 388] width 345 height 557
click at [563, 182] on div "//set up element to be trigger const launchmenu = document . querySelector ( ".…" at bounding box center [456, 388] width 345 height 557
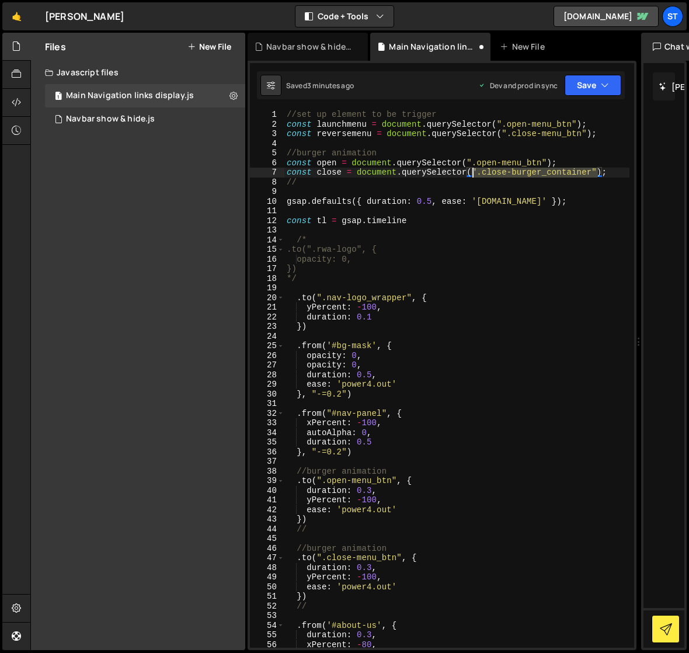
drag, startPoint x: 597, startPoint y: 172, endPoint x: 475, endPoint y: 172, distance: 122.0
click at [475, 172] on div "//set up element to be trigger const launchmenu = document . querySelector ( ".…" at bounding box center [456, 388] width 345 height 557
paste textarea "menu_btn"
click at [601, 137] on div "//set up element to be trigger const launchmenu = document . querySelector ( ".…" at bounding box center [456, 388] width 345 height 557
type textarea "const reversemenu = document.querySelector(".close-menu_btn");"
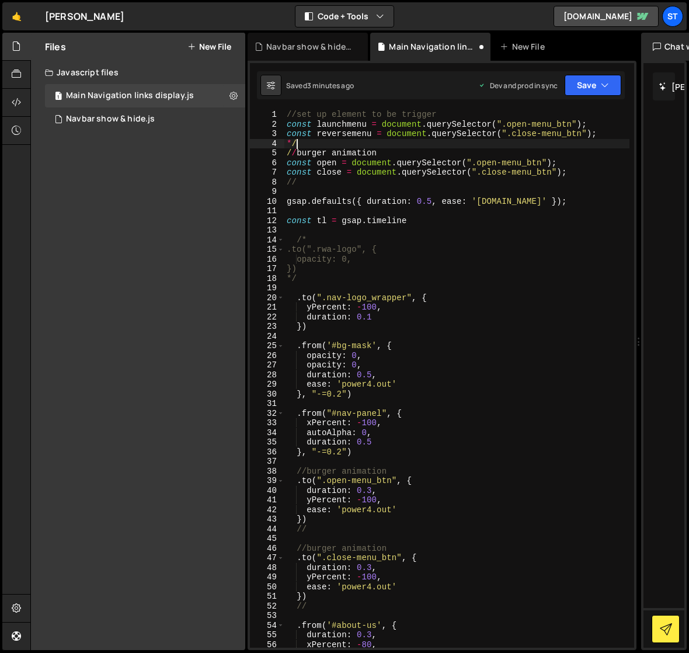
click at [287, 126] on div "//set up element to be trigger const launchmenu = document . querySelector ( ".…" at bounding box center [456, 388] width 345 height 557
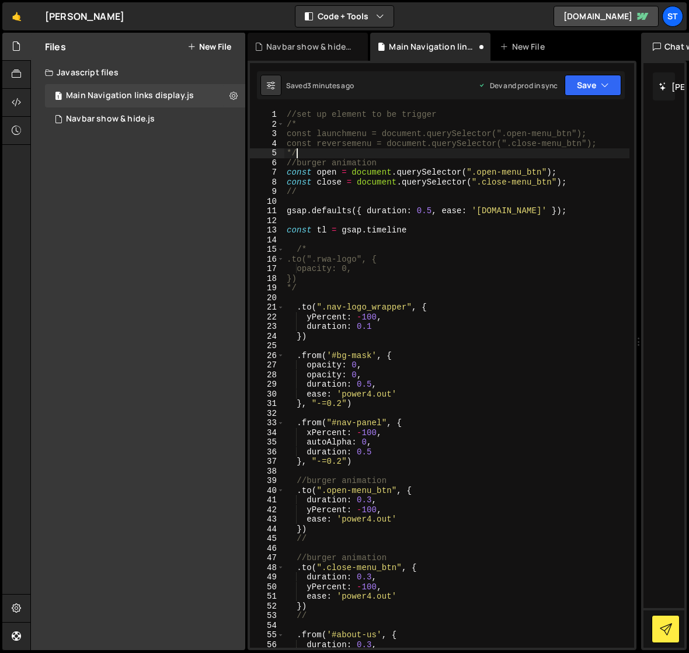
click at [308, 156] on div "//set up element to be trigger /* const launchmenu = document.querySelector(".o…" at bounding box center [456, 388] width 345 height 557
type textarea "*/"
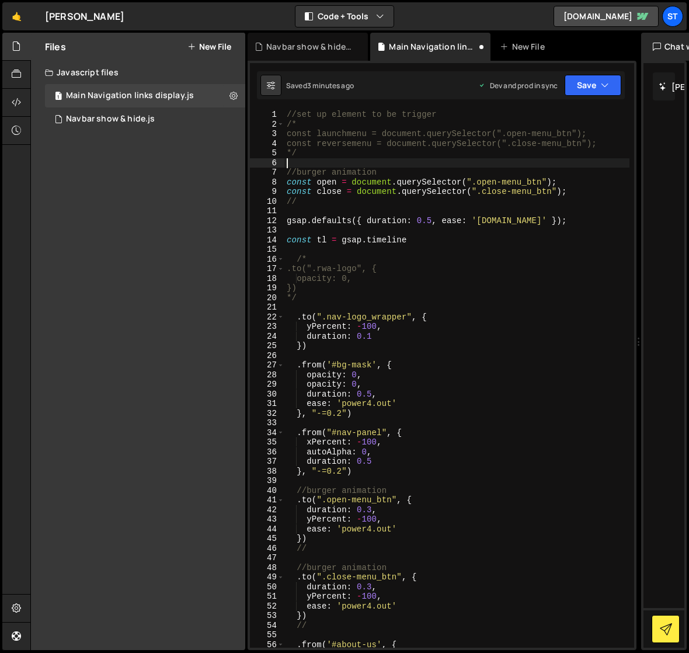
click at [453, 244] on div "//set up element to be trigger /* const launchmenu = document.querySelector(".o…" at bounding box center [456, 388] width 345 height 557
click at [366, 475] on div "//set up element to be trigger /* const launchmenu = document.querySelector(".o…" at bounding box center [456, 388] width 345 height 557
type textarea "}, "-=0.2")"
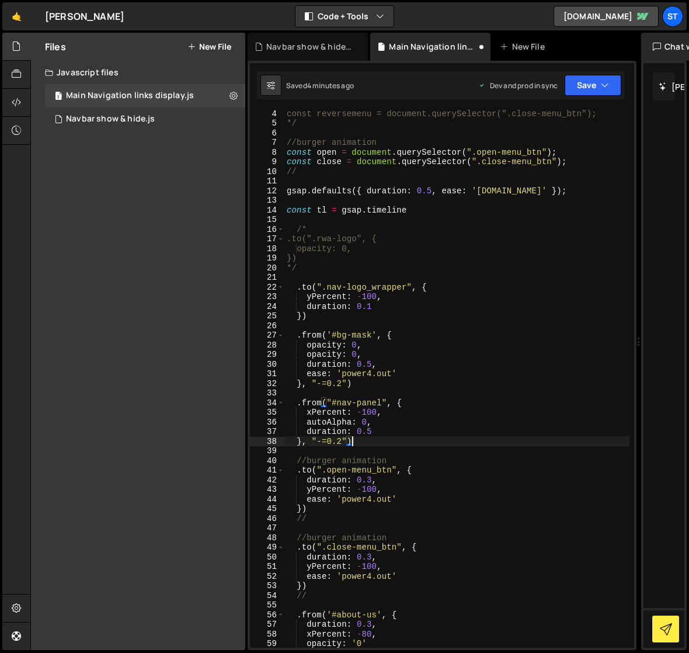
scroll to position [58, 0]
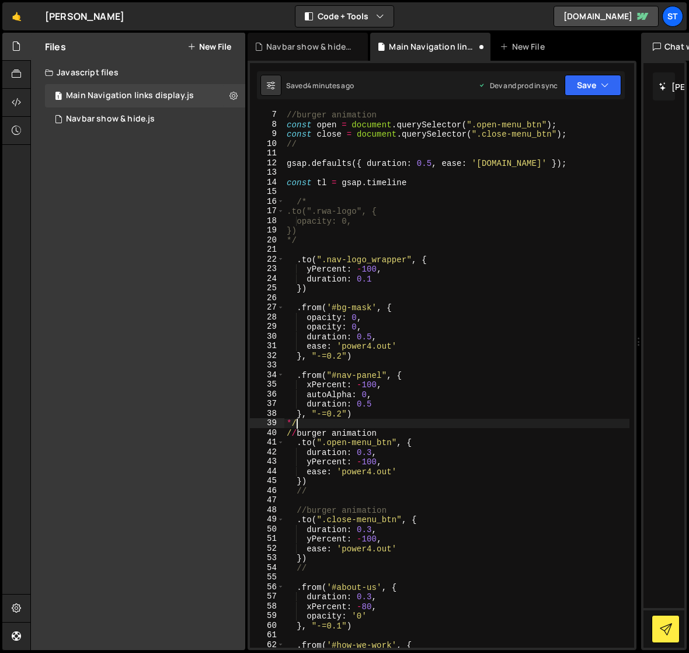
click at [296, 378] on div "//burger animation const open = document . querySelector ( ".open-menu_btn" ) ;…" at bounding box center [456, 378] width 345 height 557
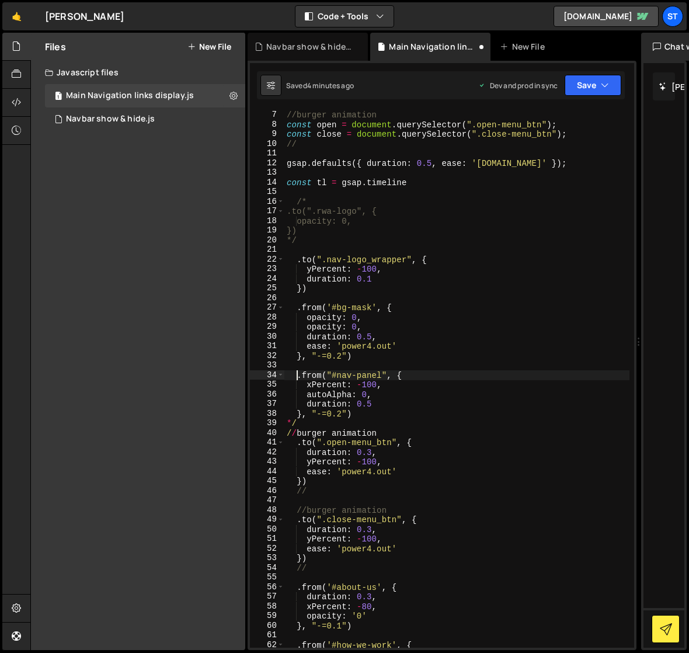
type textarea ".from("#nav-panel", {"
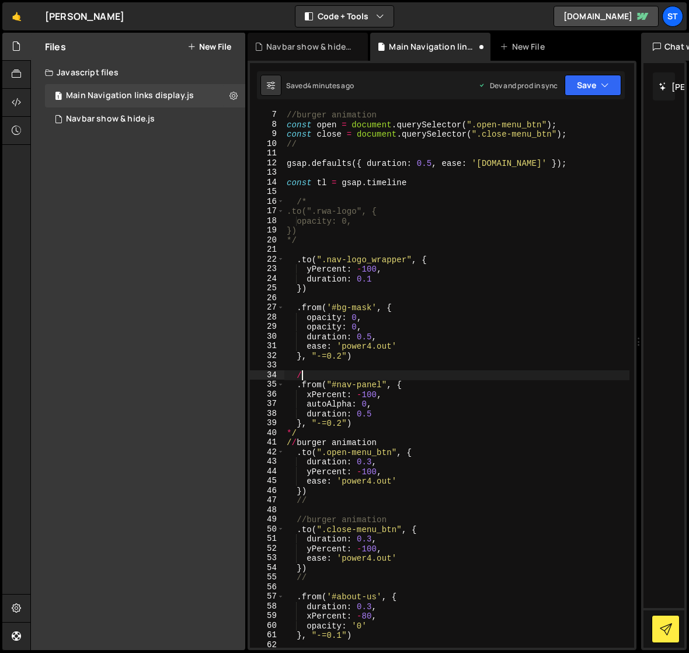
scroll to position [0, 1]
click at [446, 448] on div "//burger animation const open = document . querySelector ( ".open-menu_btn" ) ;…" at bounding box center [456, 378] width 345 height 557
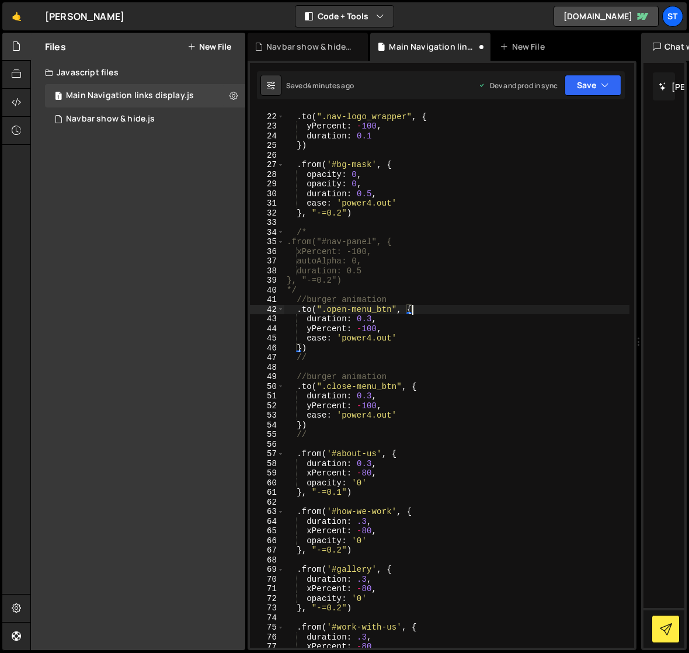
scroll to position [200, 0]
drag, startPoint x: 377, startPoint y: 455, endPoint x: 333, endPoint y: 455, distance: 43.2
click at [333, 455] on div ". to ( ".nav-logo_wrapper" , { yPercent : - 100 , duration : 0.1 }) . from ( '#…" at bounding box center [456, 380] width 345 height 557
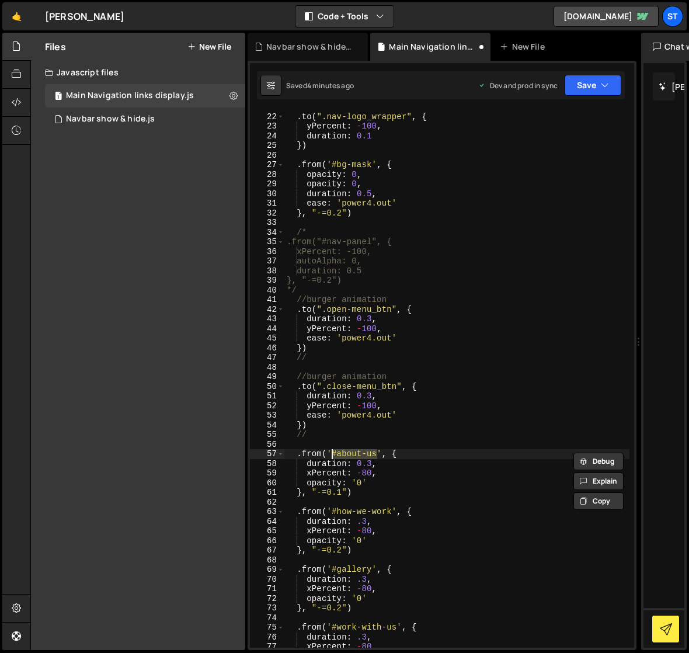
paste textarea
click at [377, 455] on div ". to ( ".nav-logo_wrapper" , { yPercent : - 100 , duration : 0.1 }) . from ( '#…" at bounding box center [456, 379] width 345 height 538
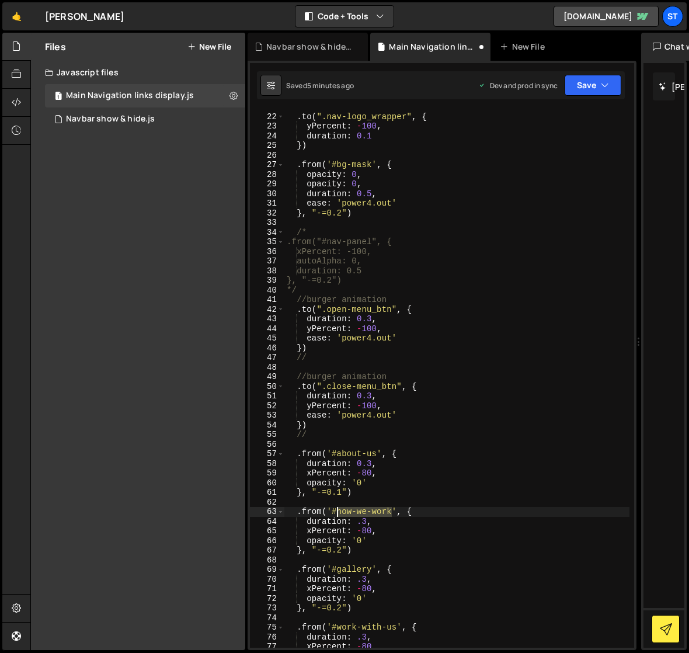
drag, startPoint x: 392, startPoint y: 514, endPoint x: 338, endPoint y: 511, distance: 54.4
click at [338, 511] on div ". to ( ".nav-logo_wrapper" , { yPercent : - 100 , duration : 0.1 }) . from ( '#…" at bounding box center [456, 380] width 345 height 557
paste textarea "expertise-btn"
click at [374, 453] on div ". to ( ".nav-logo_wrapper" , { yPercent : - 100 , duration : 0.1 }) . from ( '#…" at bounding box center [456, 380] width 345 height 557
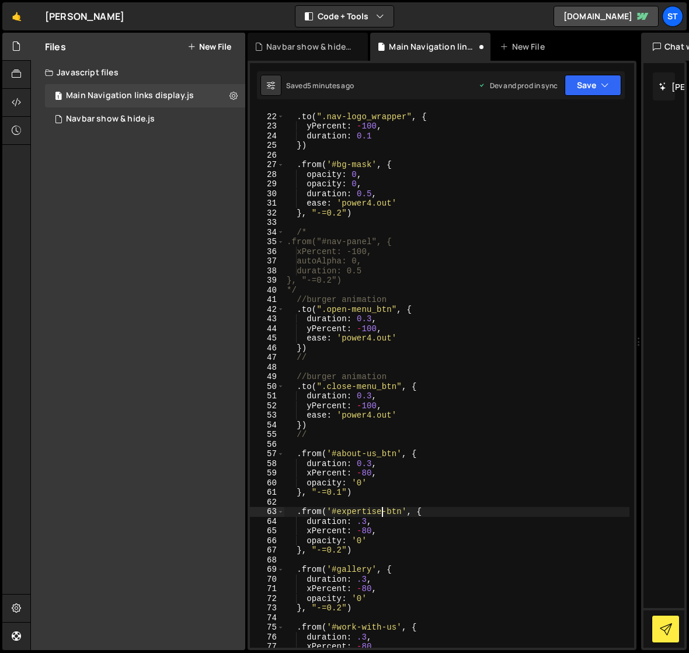
click at [384, 510] on div ". to ( ".nav-logo_wrapper" , { yPercent : - 100 , duration : 0.1 }) . from ( '#…" at bounding box center [456, 380] width 345 height 557
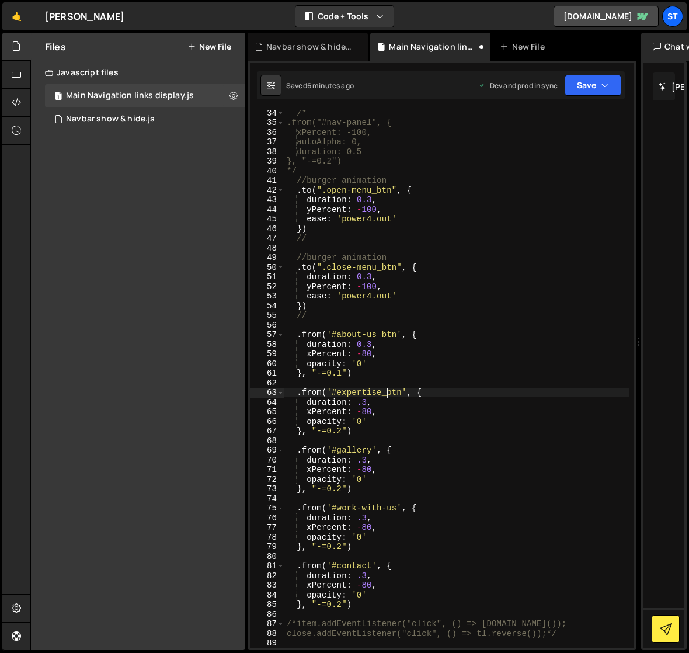
scroll to position [319, 0]
click at [371, 451] on div "/* .from("#nav-panel", { xPercent: -100, autoAlpha: 0, duration: 0.5 }, "-=0.2"…" at bounding box center [456, 386] width 345 height 557
click at [396, 510] on div "/* .from("#nav-panel", { xPercent: -100, autoAlpha: 0, duration: 0.5 }, "-=0.2"…" at bounding box center [456, 386] width 345 height 557
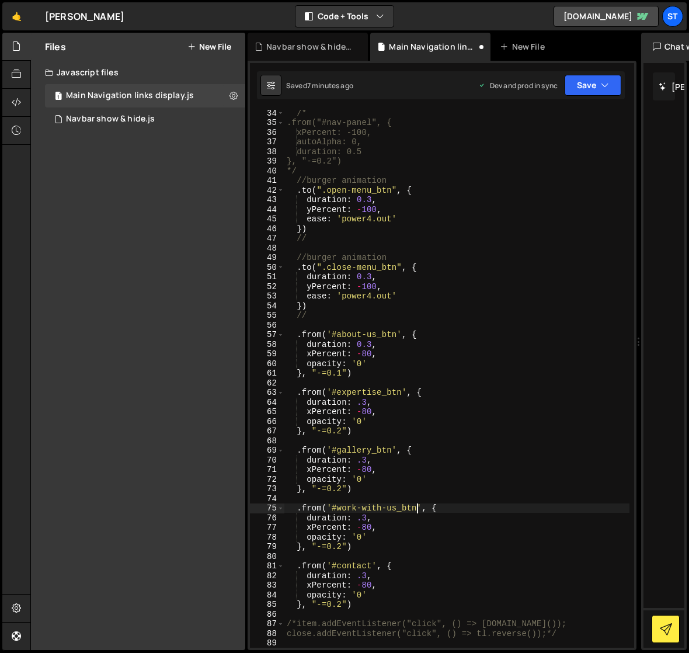
click at [371, 566] on div "/* .from("#nav-panel", { xPercent: -100, autoAlpha: 0, duration: 0.5 }, "-=0.2"…" at bounding box center [456, 386] width 345 height 557
click at [437, 585] on div "/* .from("#nav-panel", { xPercent: -100, autoAlpha: 0, duration: 0.5 }, "-=0.2"…" at bounding box center [456, 386] width 345 height 557
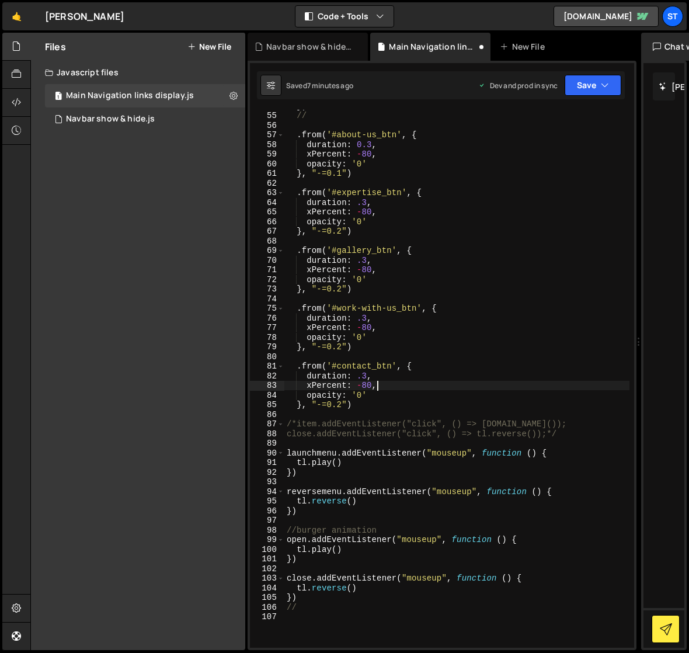
scroll to position [562, 0]
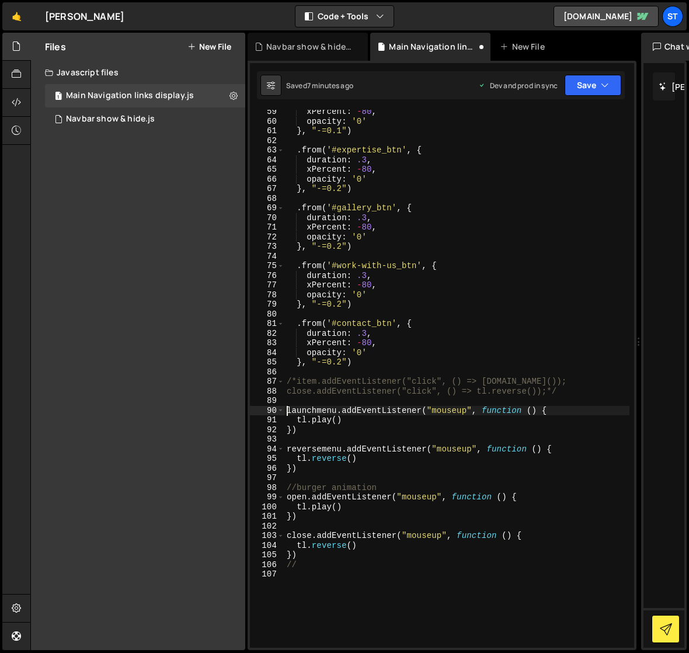
click at [284, 410] on div "xPercent : - 80 , opacity : '0' } , "-=0.1" ) . from ( '#expertise_btn' , { dur…" at bounding box center [456, 385] width 345 height 557
type textarea "launchmenu.addEventListener("mouseup", function () {"
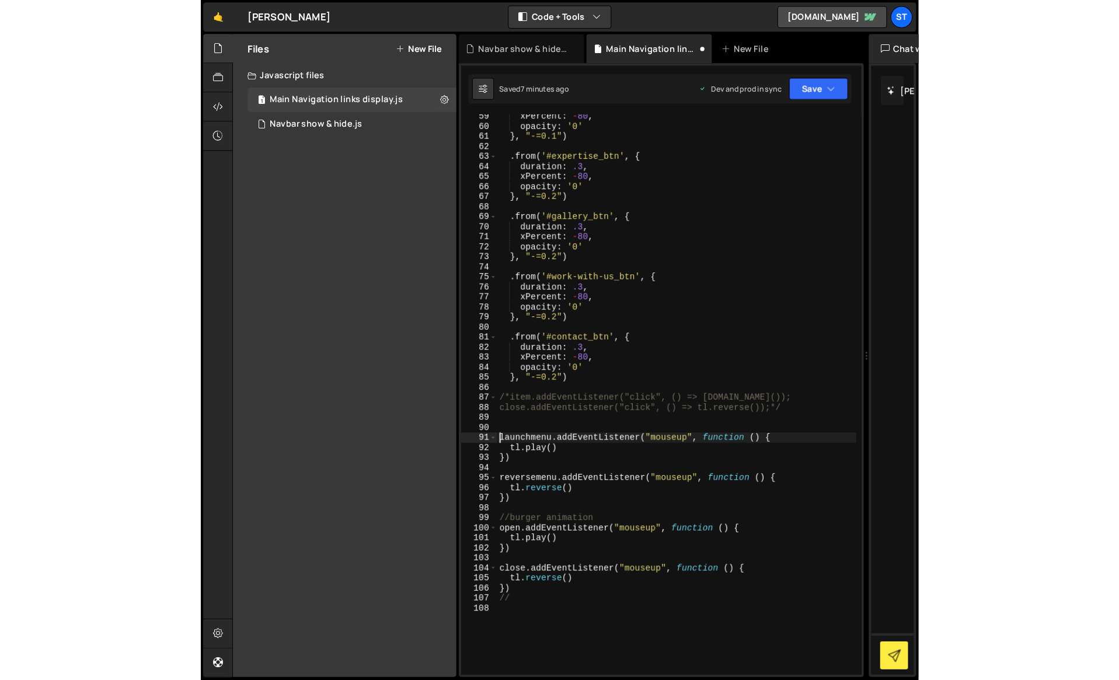
scroll to position [0, 0]
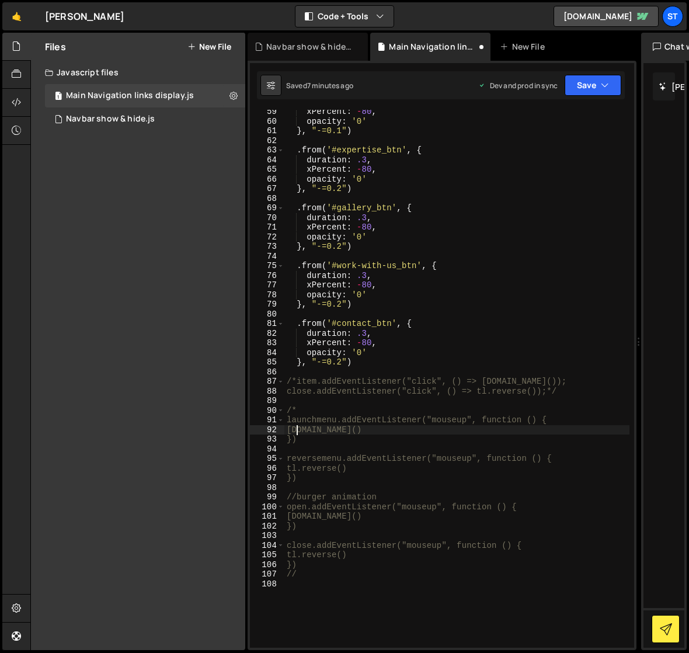
type textarea "})"
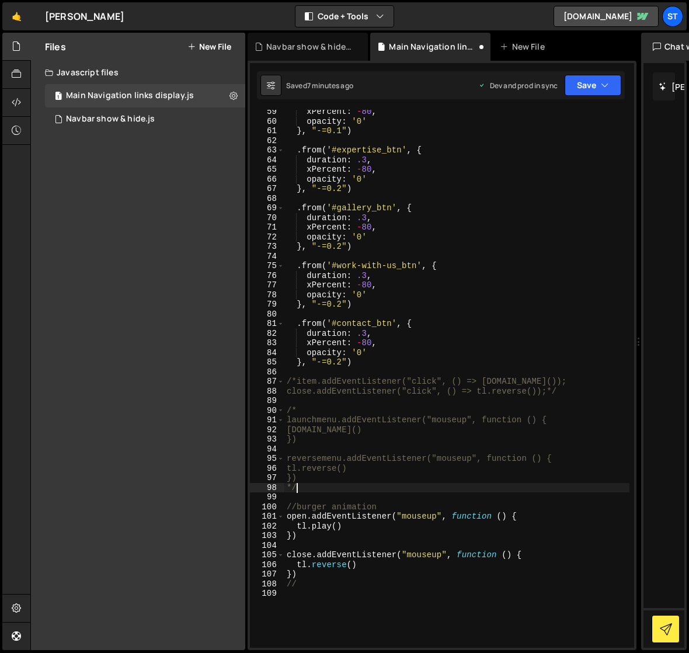
click at [462, 522] on div "xPercent : - 80 , opacity : '0' } , "-=0.1" ) . from ( '#expertise_btn' , { dur…" at bounding box center [456, 385] width 345 height 557
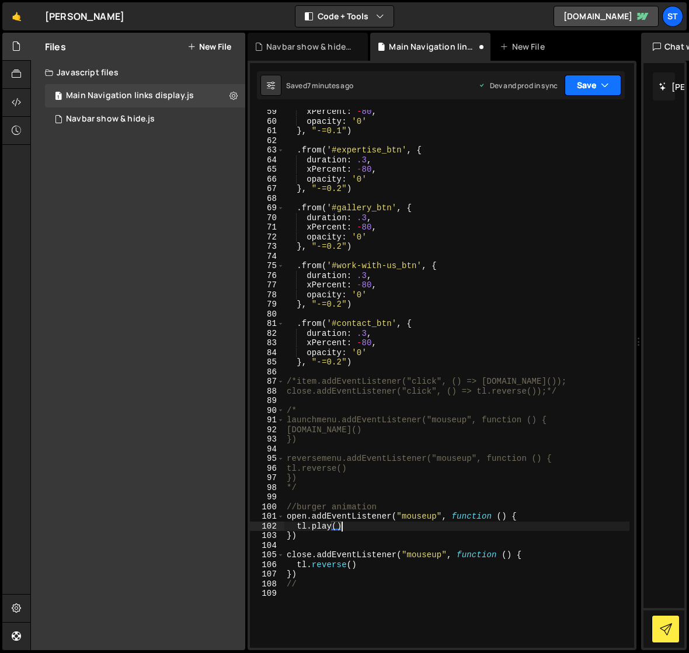
type textarea "[DOMAIN_NAME]()"
click at [608, 80] on icon "button" at bounding box center [605, 85] width 8 height 12
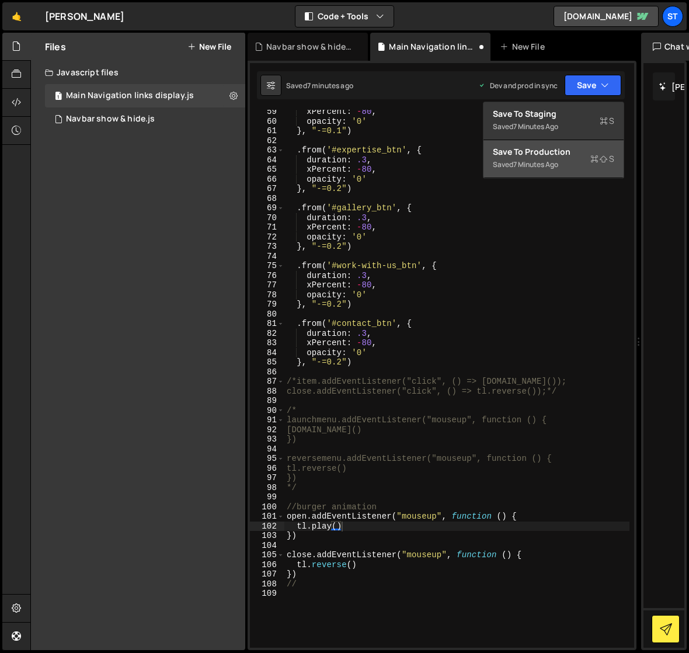
click at [534, 147] on div "Save to Production S" at bounding box center [553, 152] width 121 height 12
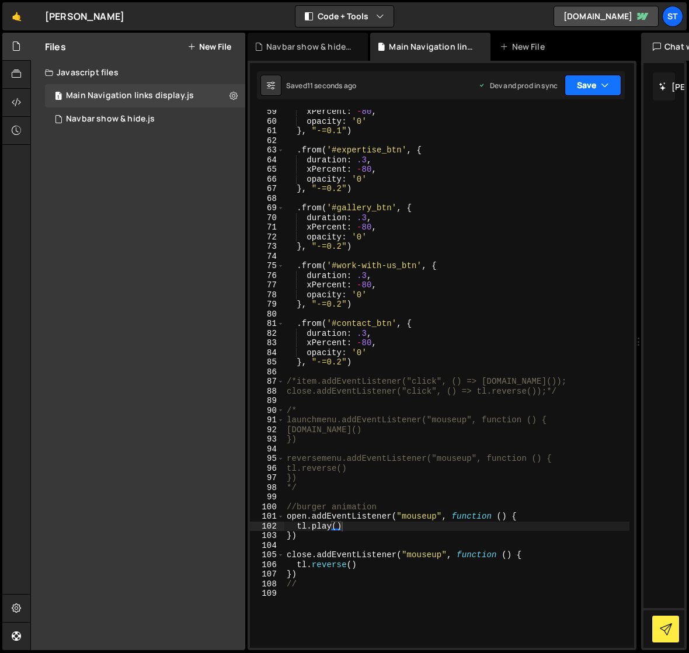
click at [602, 86] on icon "button" at bounding box center [605, 85] width 8 height 12
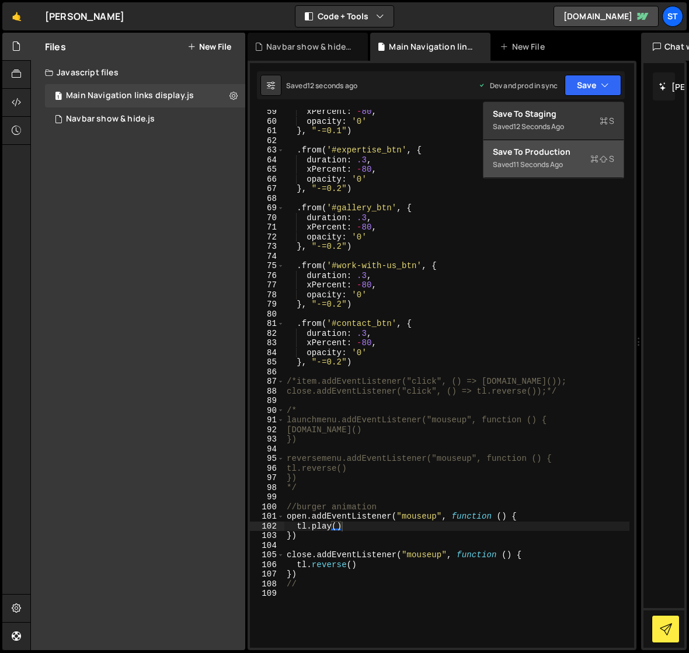
click at [554, 156] on div "Save to Production S" at bounding box center [553, 152] width 121 height 12
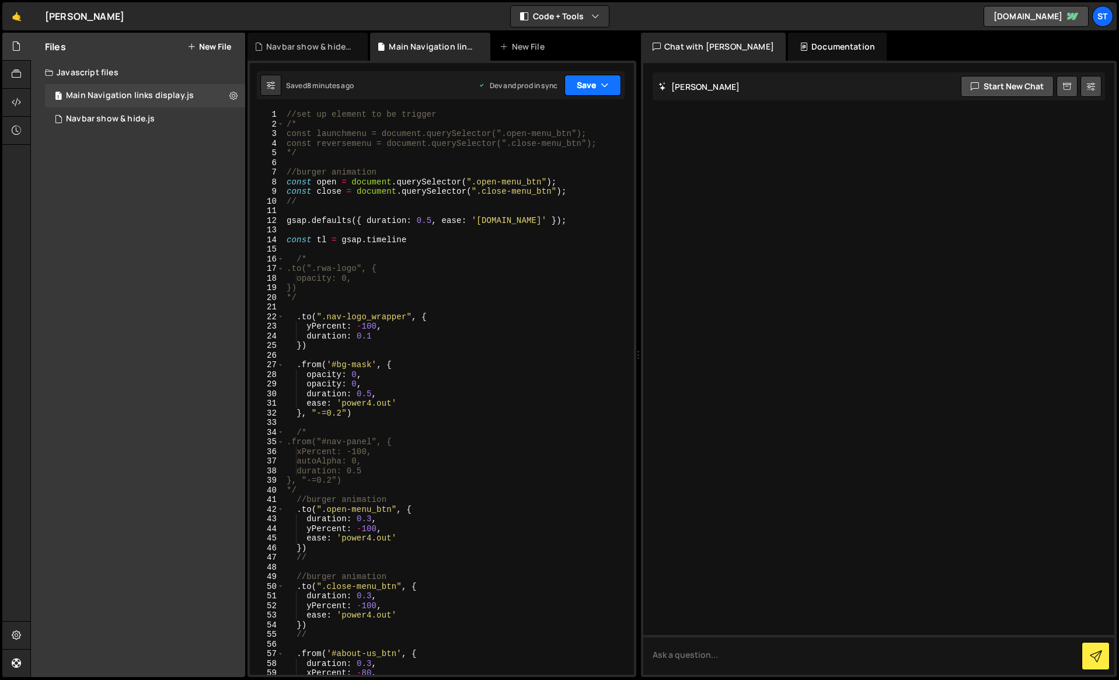
click at [601, 90] on icon "button" at bounding box center [605, 85] width 8 height 12
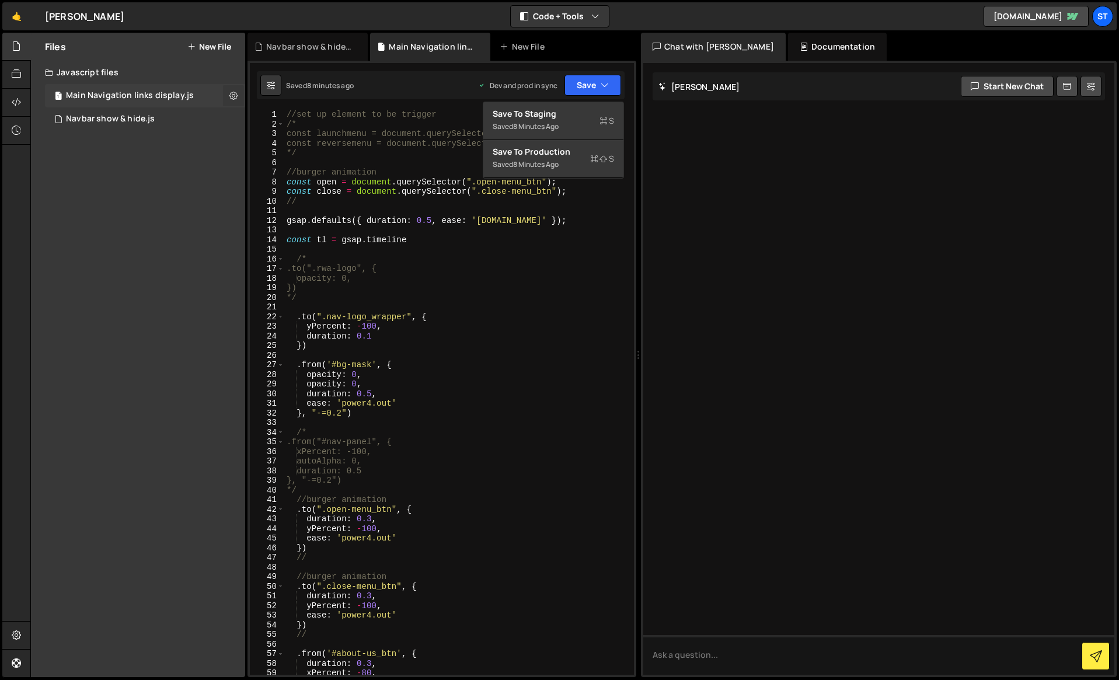
click at [230, 95] on icon at bounding box center [233, 95] width 8 height 11
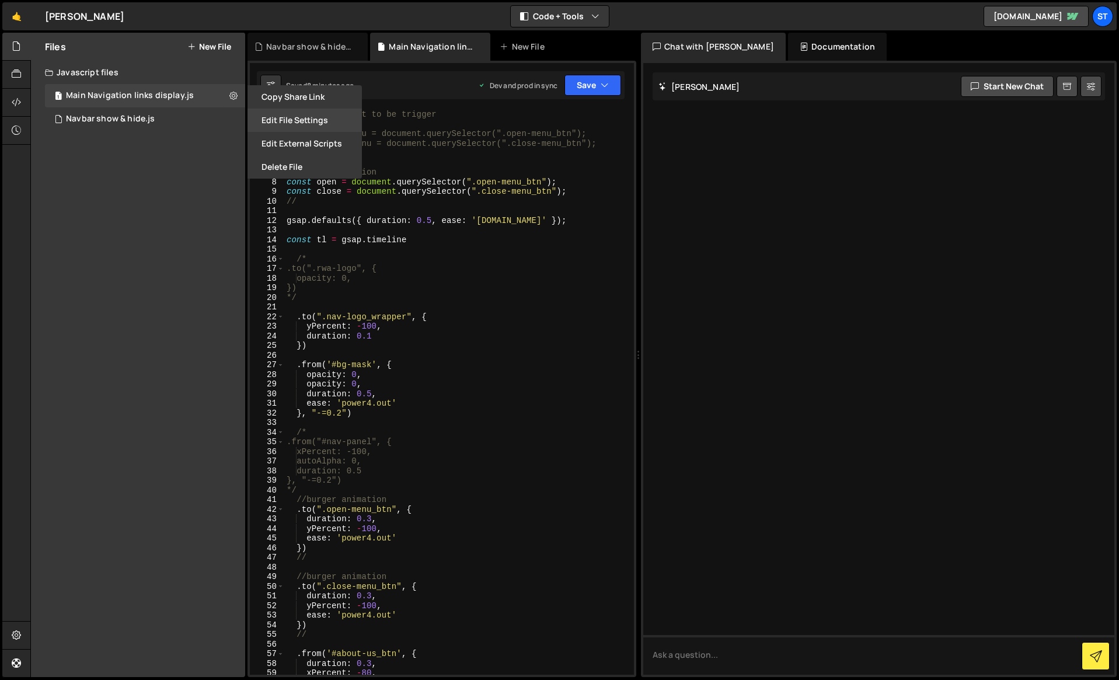
click at [291, 123] on button "Edit File Settings" at bounding box center [305, 120] width 114 height 23
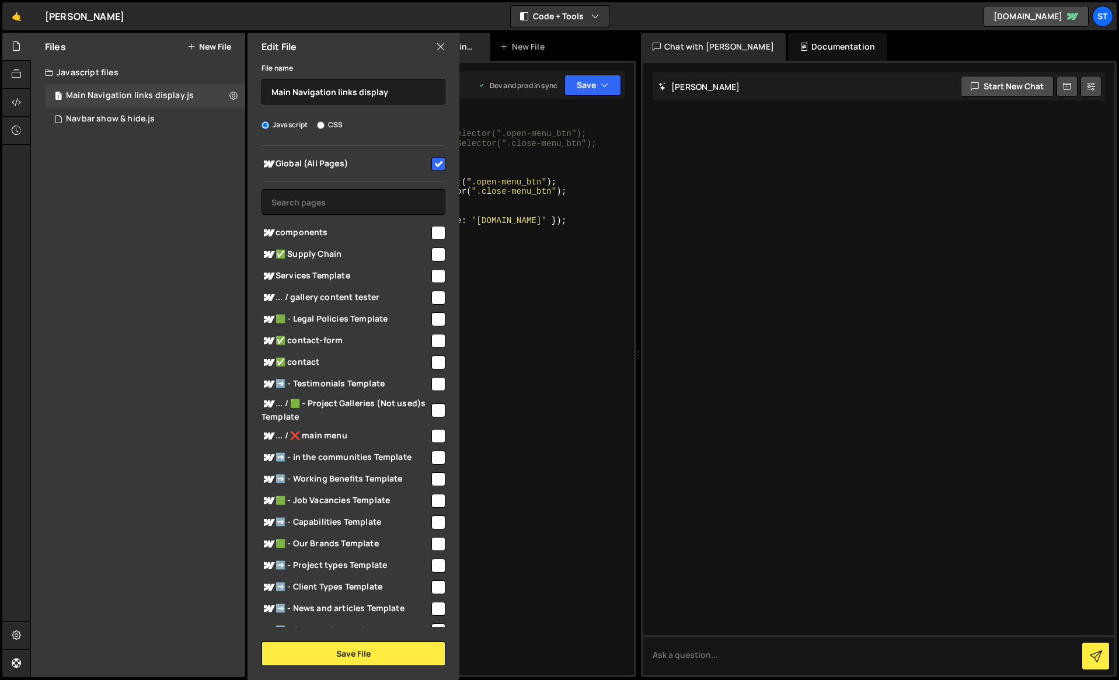
click at [439, 46] on icon at bounding box center [440, 46] width 9 height 13
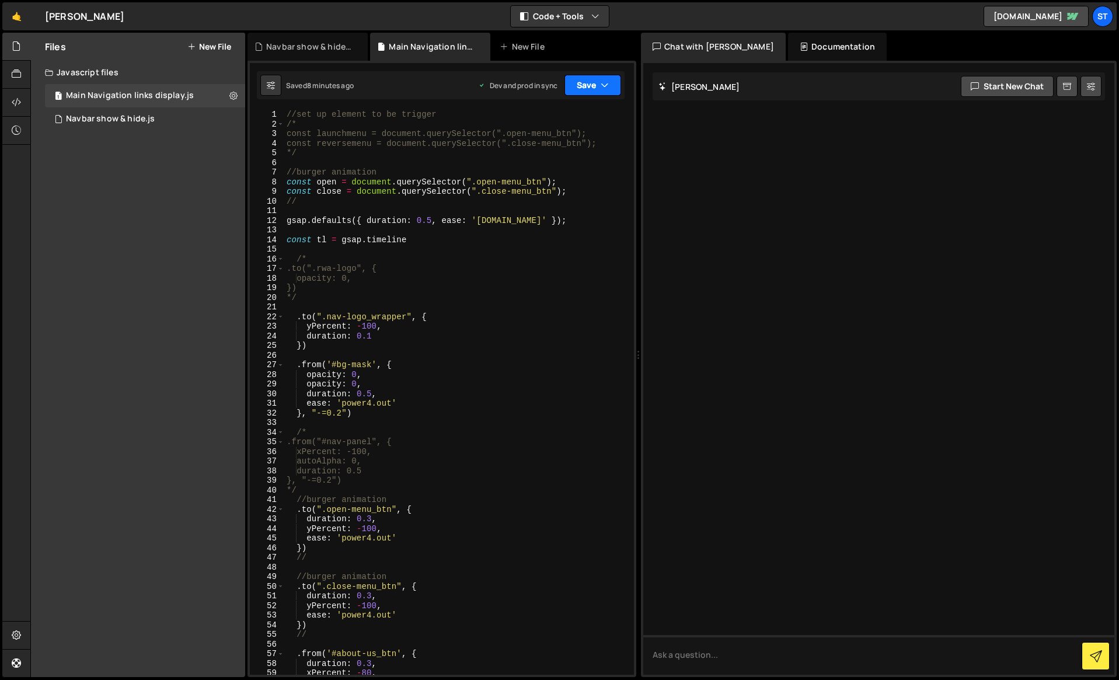
click at [602, 80] on icon "button" at bounding box center [605, 85] width 8 height 12
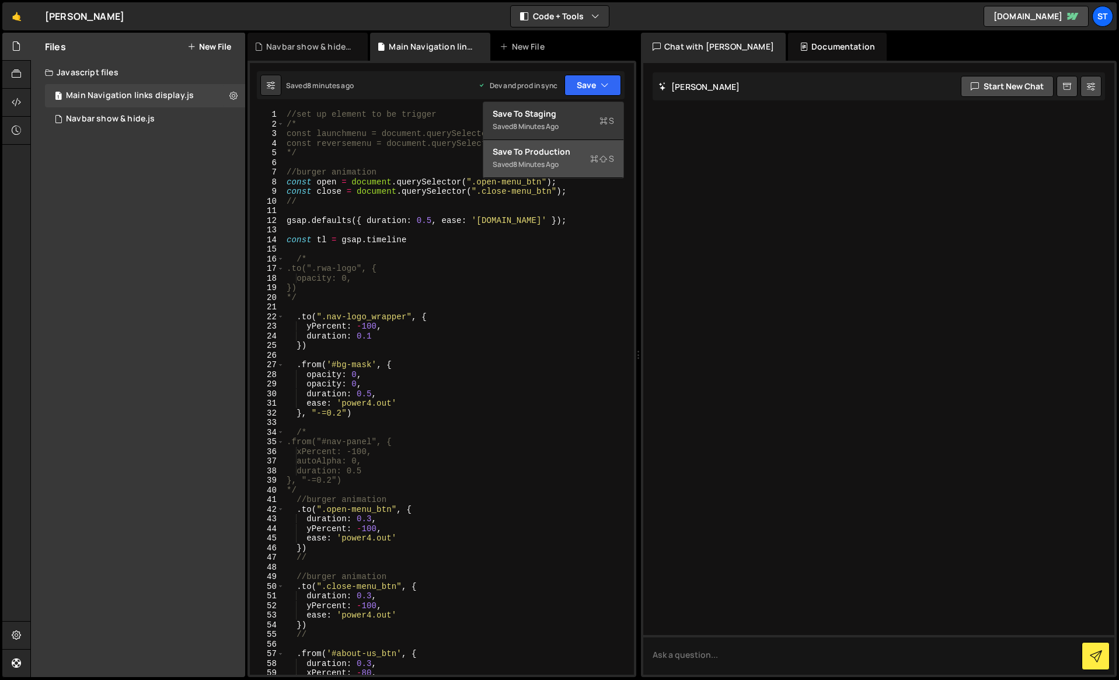
click at [524, 163] on div "8 minutes ago" at bounding box center [536, 164] width 46 height 10
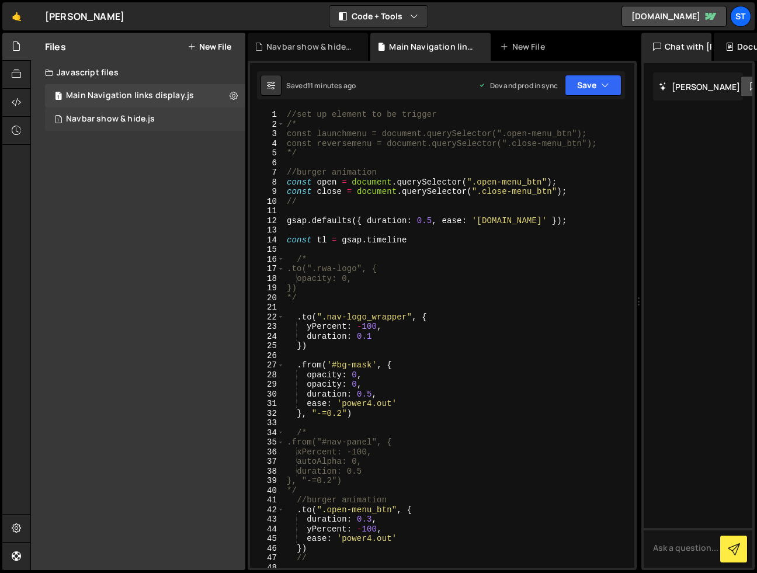
click at [190, 120] on div "1 Navbar show & hide.js 0" at bounding box center [145, 118] width 200 height 23
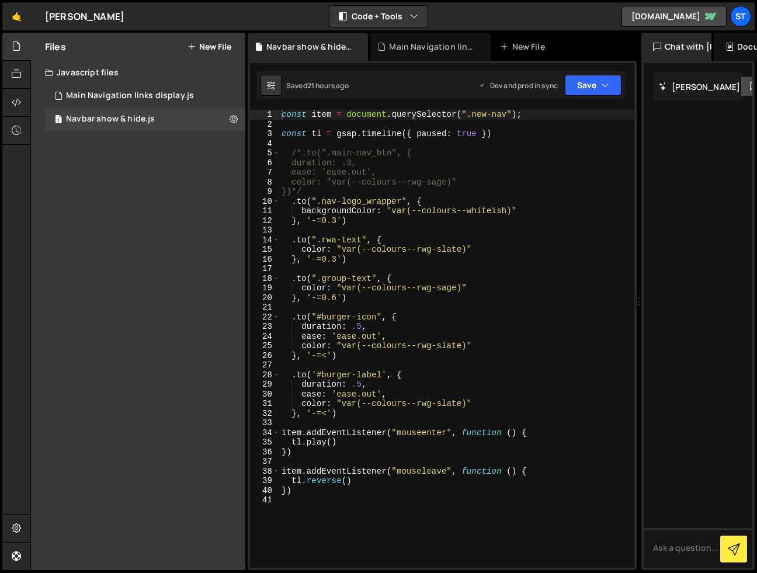
type textarea "const tl = gsap.timeline({ paused: true })"
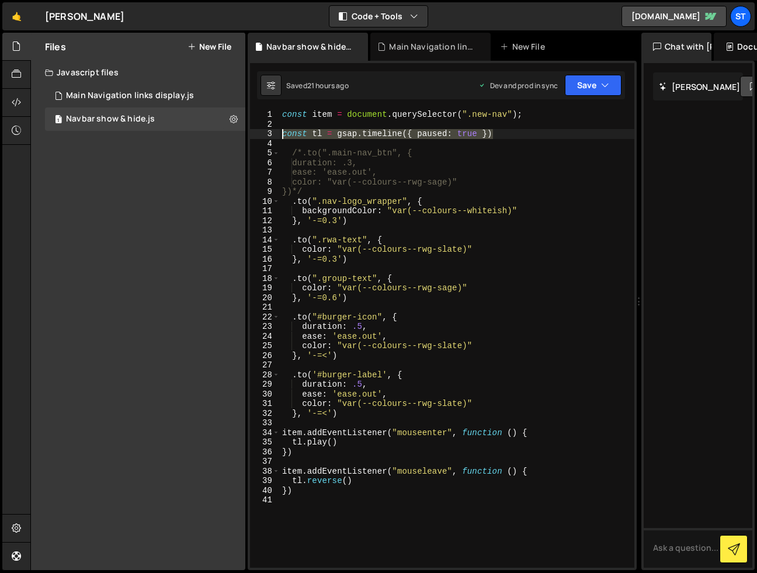
drag, startPoint x: 494, startPoint y: 134, endPoint x: 284, endPoint y: 138, distance: 210.3
click at [284, 138] on div "const item = document . querySelector ( ".new-nav" ) ; const tl = gsap . timeli…" at bounding box center [457, 348] width 354 height 477
click at [163, 92] on div "Main Navigation links display.js" at bounding box center [130, 96] width 128 height 11
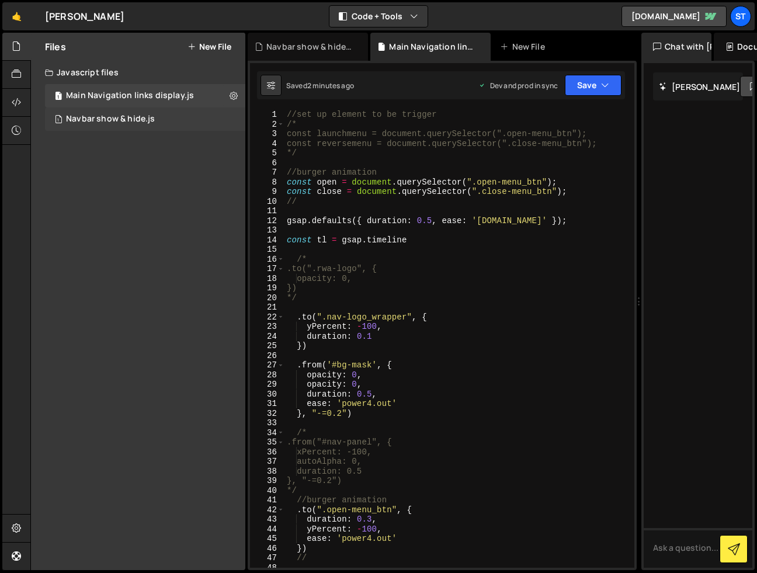
click at [137, 121] on div "Navbar show & hide.js" at bounding box center [110, 119] width 89 height 11
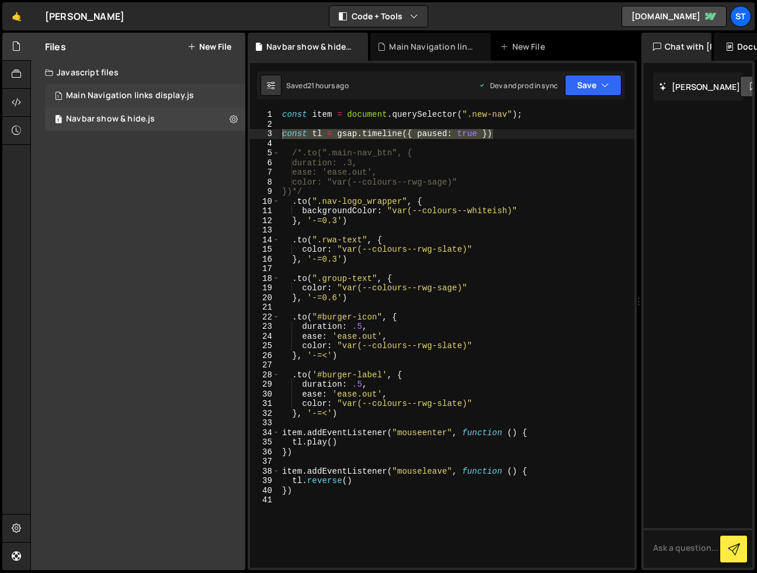
click at [142, 97] on div "Main Navigation links display.js" at bounding box center [130, 96] width 128 height 11
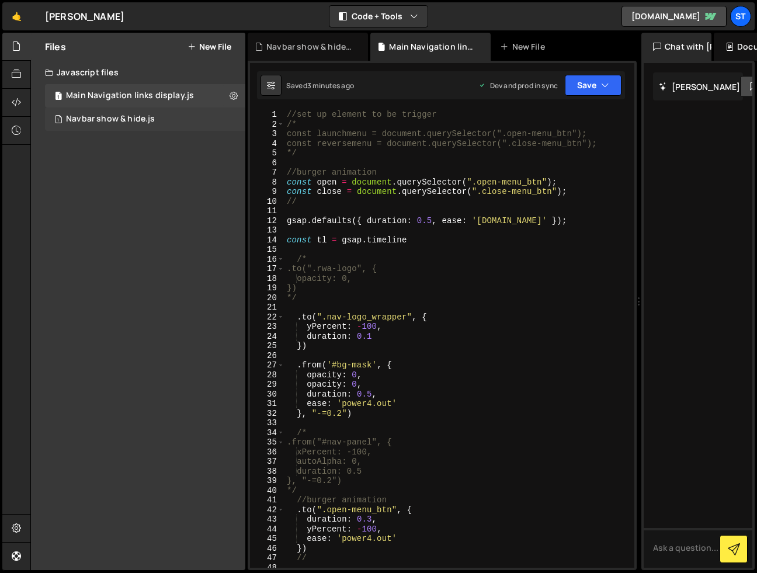
click at [154, 112] on div "1 Navbar show & hide.js 0" at bounding box center [145, 118] width 200 height 23
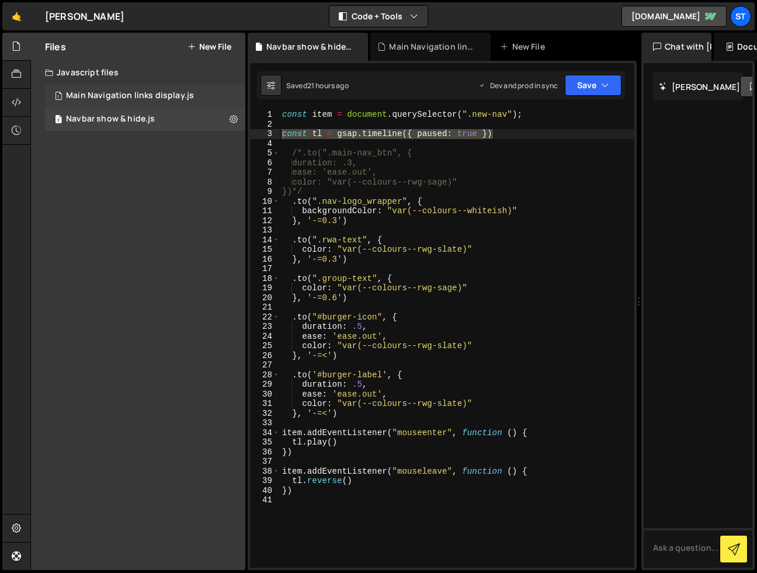
click at [160, 96] on div "Main Navigation links display.js" at bounding box center [130, 96] width 128 height 11
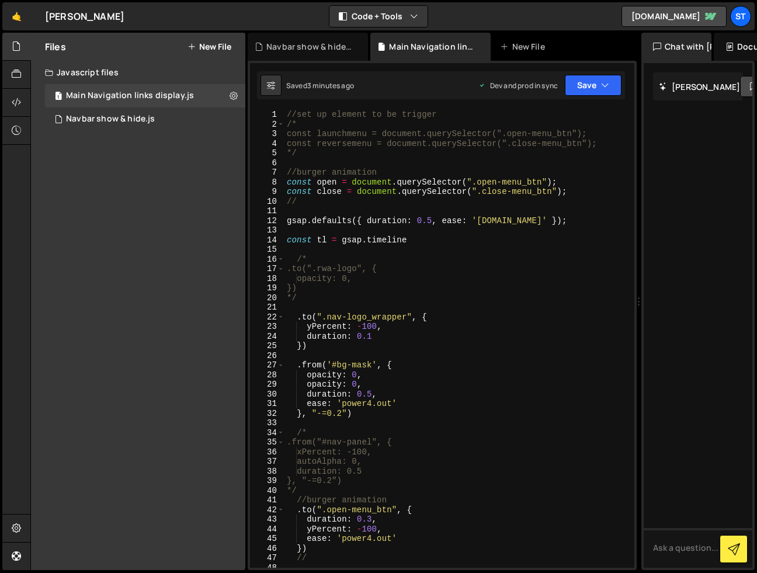
type textarea "//"
click at [569, 198] on div "//set up element to be trigger /* const launchmenu = document.querySelector(".o…" at bounding box center [456, 348] width 345 height 477
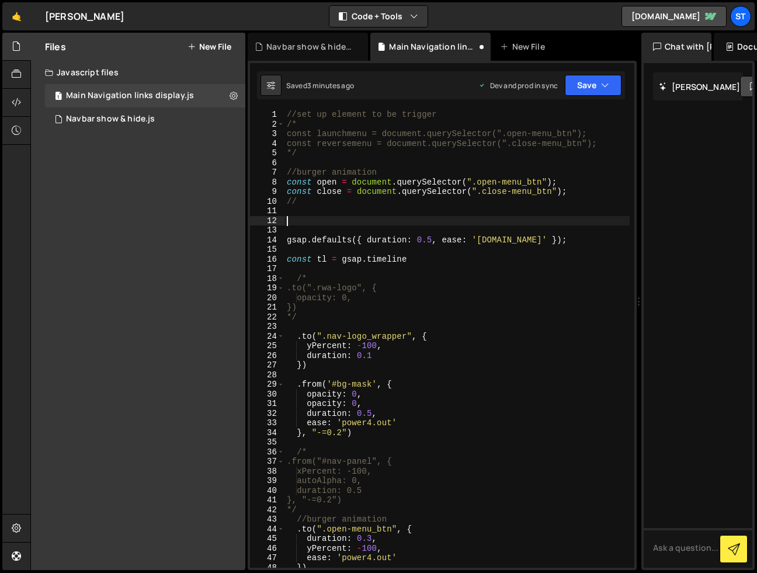
paste textarea "const tl = gsap.timeline({ paused: true })"
click at [608, 75] on button "Save" at bounding box center [593, 85] width 57 height 21
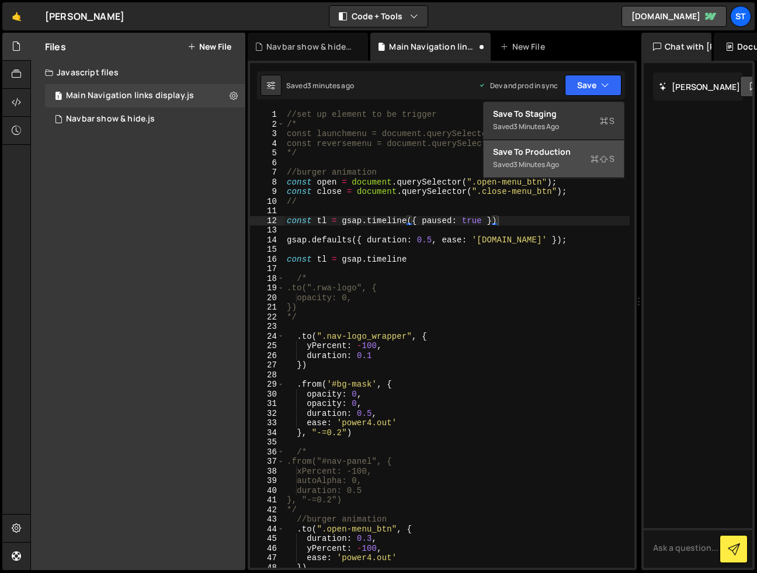
click at [538, 155] on div "Save to Production S" at bounding box center [553, 152] width 121 height 12
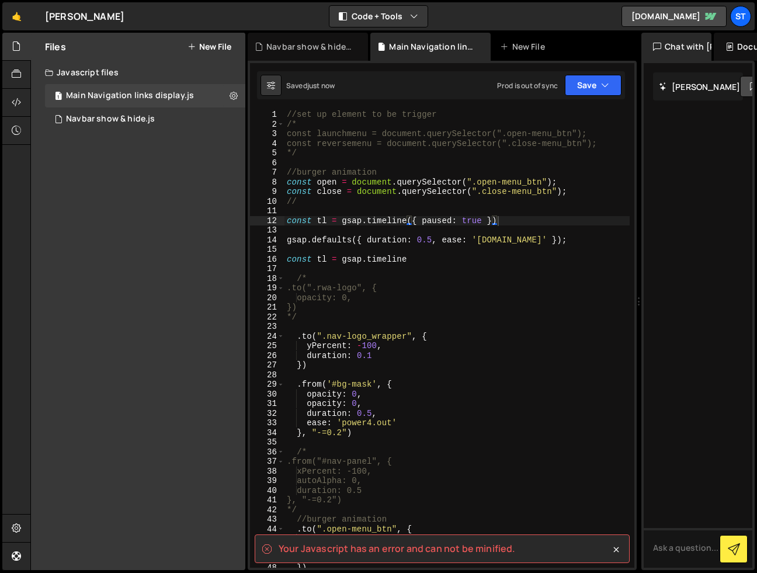
click at [533, 314] on div "//set up element to be trigger /* const launchmenu = document.querySelector(".o…" at bounding box center [456, 348] width 345 height 477
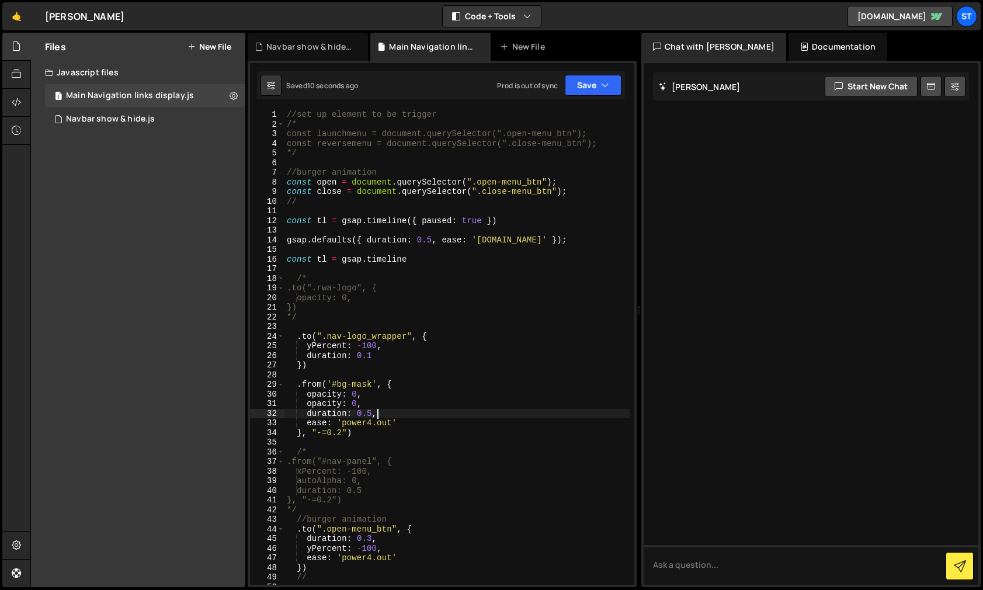
click at [503, 414] on div "//set up element to be trigger /* const launchmenu = document.querySelector(".o…" at bounding box center [456, 357] width 345 height 494
type textarea "//"
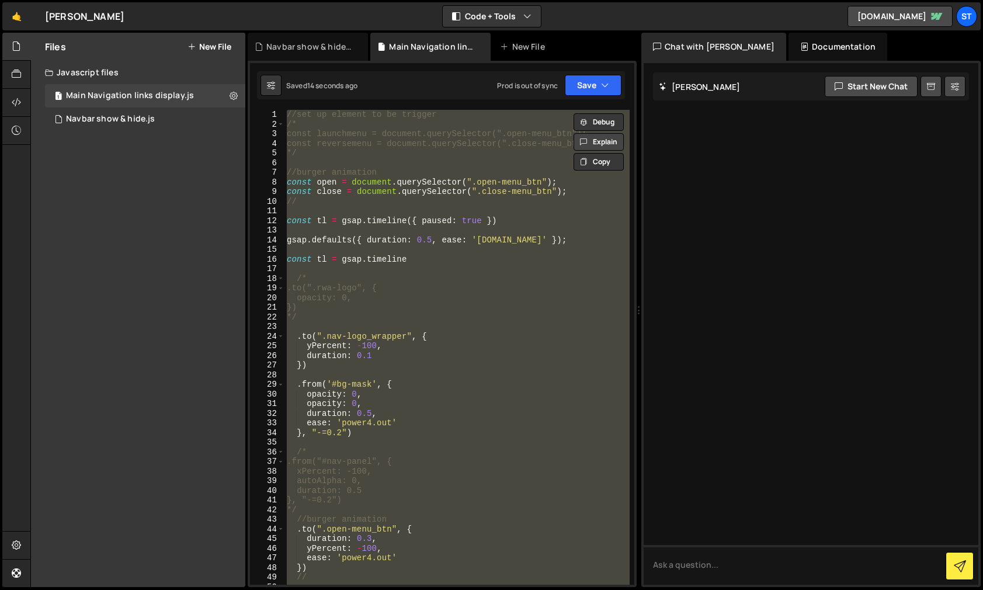
click at [597, 146] on button "Explain" at bounding box center [598, 142] width 50 height 18
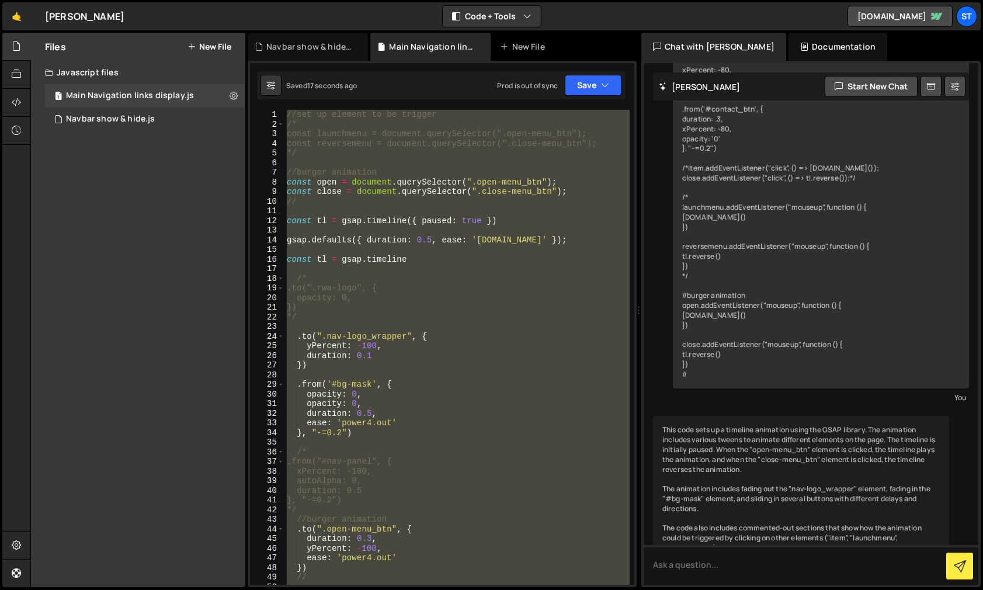
scroll to position [882, 0]
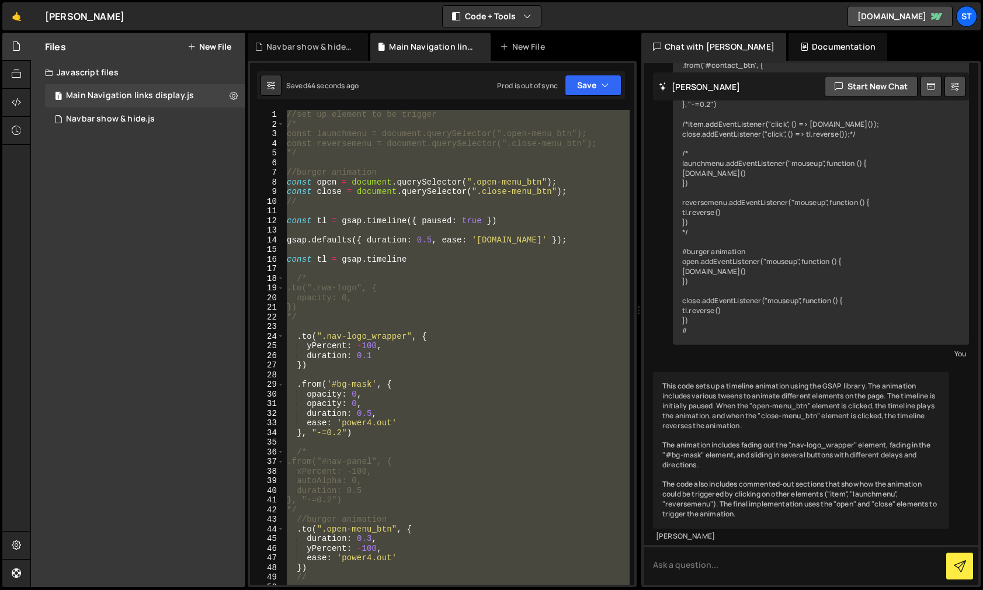
click at [441, 371] on div "//set up element to be trigger /* const launchmenu = document.querySelector(".o…" at bounding box center [456, 347] width 345 height 475
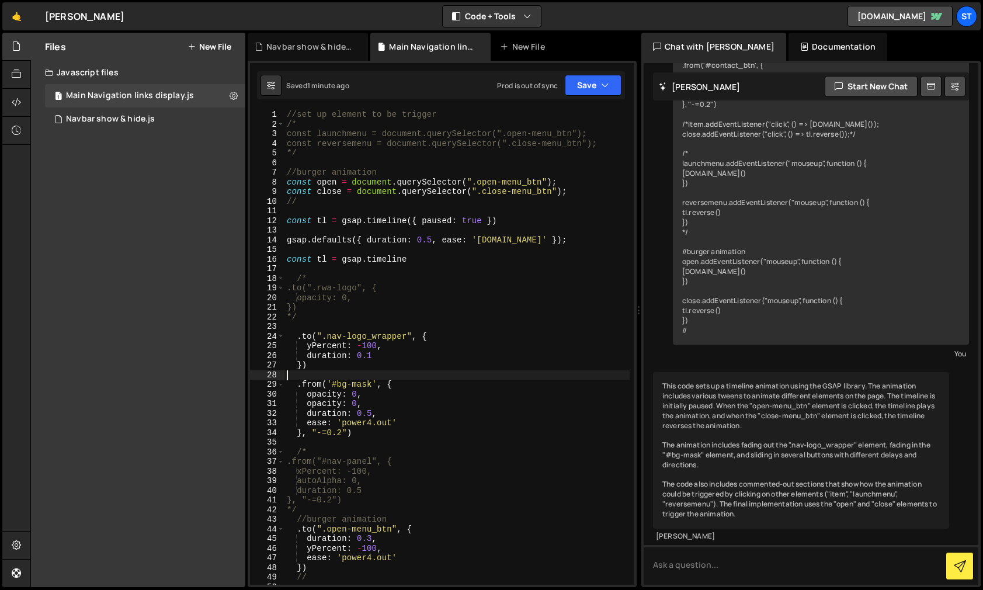
click at [434, 373] on div "//set up element to be trigger /* const launchmenu = document.querySelector(".o…" at bounding box center [456, 357] width 345 height 494
click at [297, 377] on div "//set up element to be trigger /* const launchmenu = document.querySelector(".o…" at bounding box center [456, 357] width 345 height 494
type textarea "}, "-=0.2")"
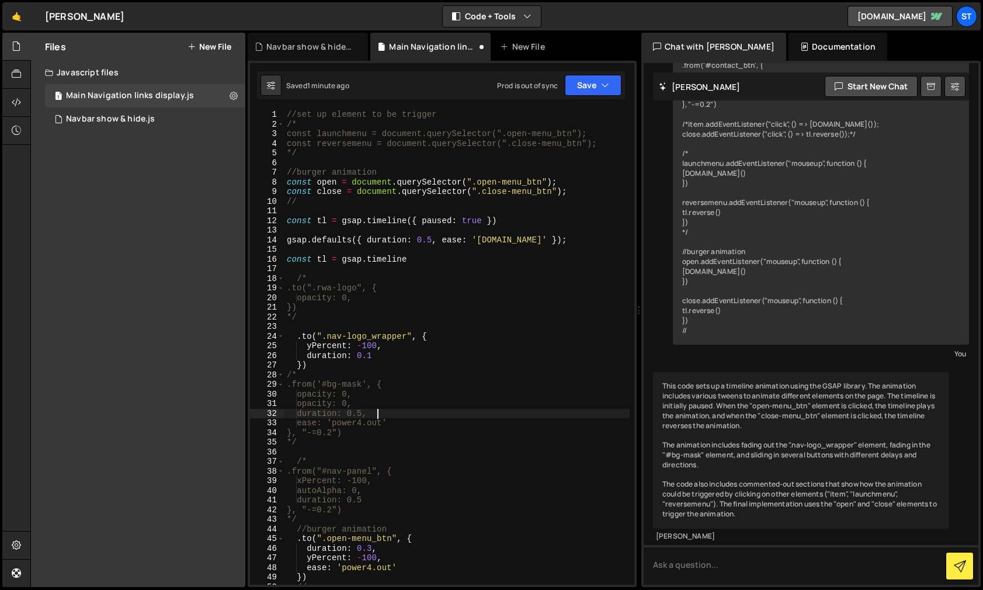
click at [540, 412] on div "//set up element to be trigger /* const launchmenu = document.querySelector(".o…" at bounding box center [456, 357] width 345 height 494
click at [604, 89] on icon "button" at bounding box center [605, 85] width 8 height 12
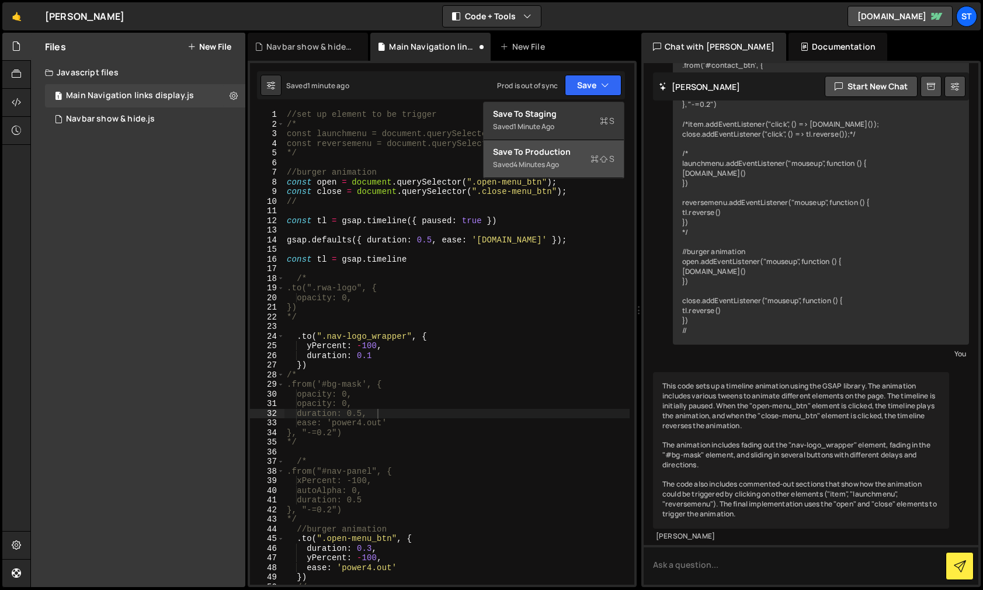
click at [566, 148] on div "Save to Production S" at bounding box center [553, 152] width 121 height 12
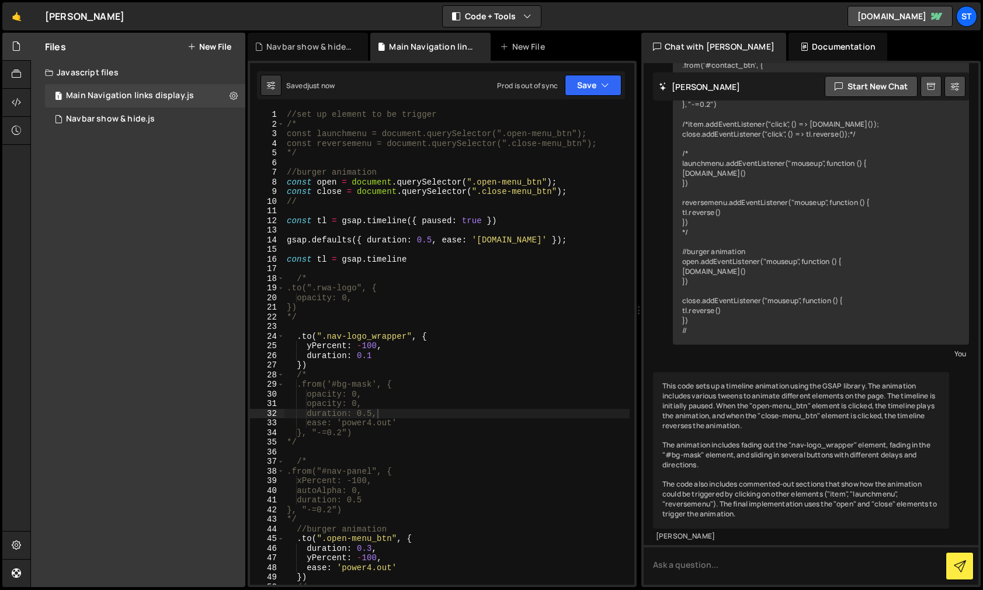
click at [601, 123] on div "//set up element to be trigger /* const launchmenu = document.querySelector(".o…" at bounding box center [456, 357] width 345 height 494
drag, startPoint x: 527, startPoint y: 220, endPoint x: 499, endPoint y: 222, distance: 28.1
click at [499, 222] on div "//set up element to be trigger /* const launchmenu = document.querySelector(".o…" at bounding box center [456, 357] width 345 height 494
click at [581, 91] on button "Save" at bounding box center [593, 85] width 57 height 21
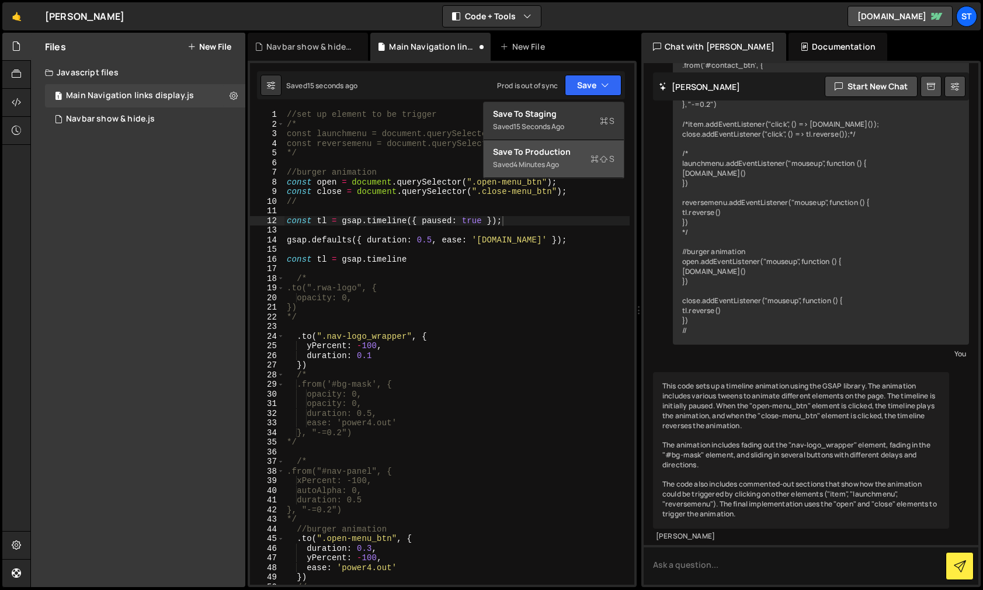
click at [551, 147] on div "Save to Production S" at bounding box center [553, 152] width 121 height 12
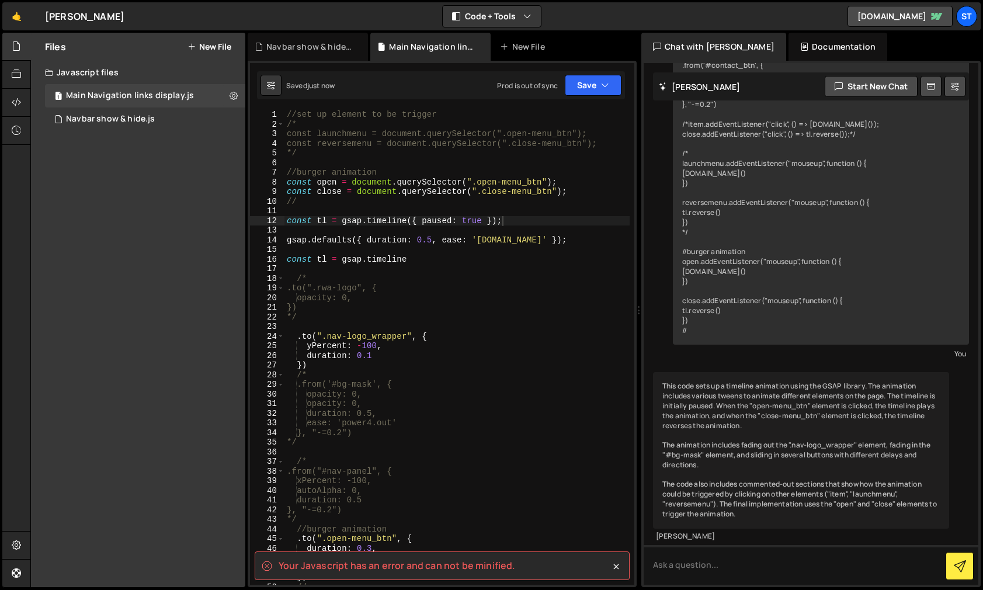
click at [504, 222] on div "//set up element to be trigger /* const launchmenu = document.querySelector(".o…" at bounding box center [456, 357] width 345 height 494
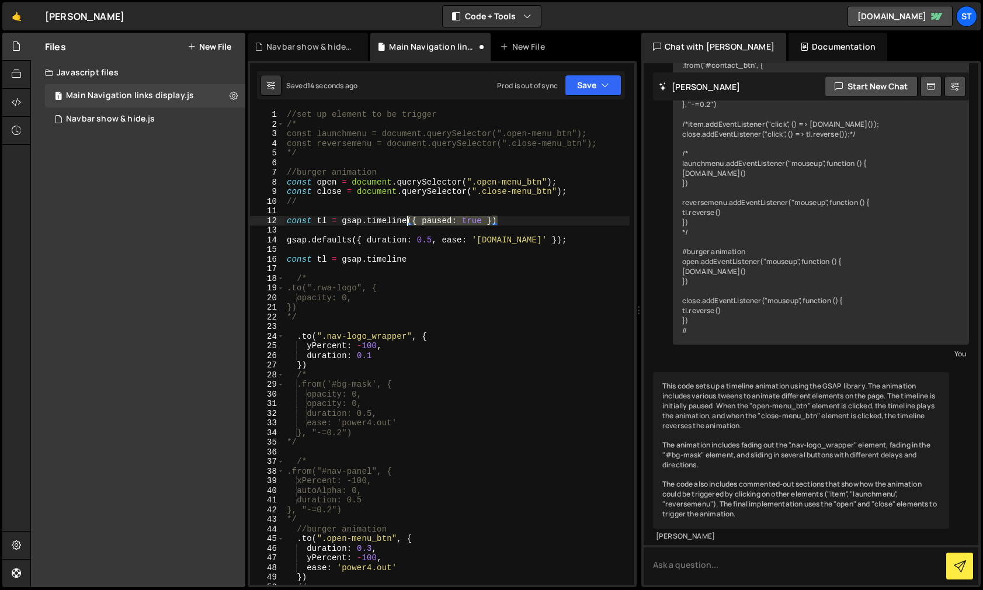
drag, startPoint x: 499, startPoint y: 221, endPoint x: 408, endPoint y: 221, distance: 90.5
click at [408, 221] on div "//set up element to be trigger /* const launchmenu = document.querySelector(".o…" at bounding box center [456, 357] width 345 height 494
click at [406, 263] on div "//set up element to be trigger /* const launchmenu = document.querySelector(".o…" at bounding box center [456, 357] width 345 height 494
paste textarea "({ paused: true })"
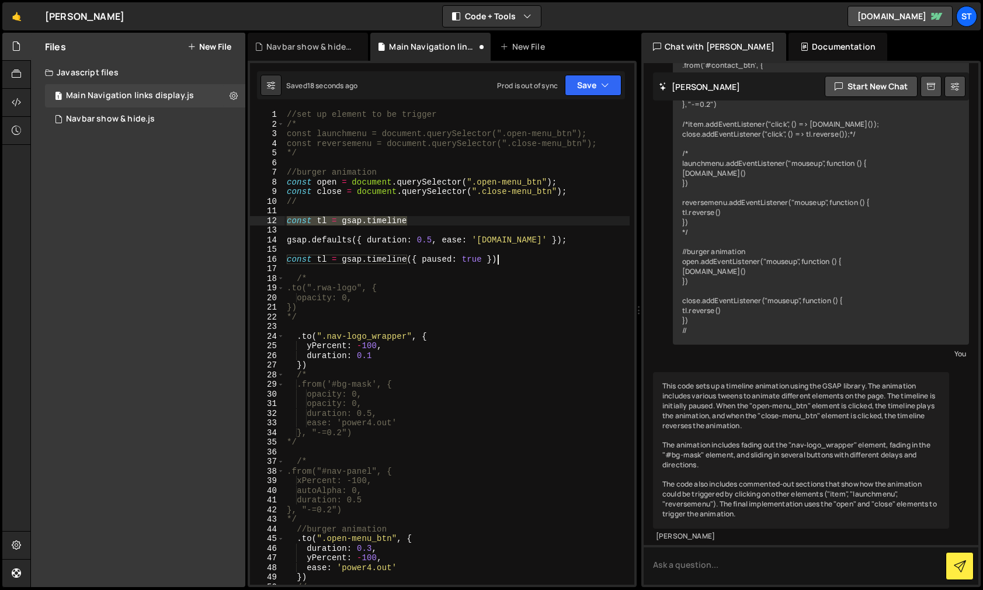
drag, startPoint x: 411, startPoint y: 219, endPoint x: 281, endPoint y: 217, distance: 130.2
click at [281, 217] on div "const tl = gsap.timeline({ paused: true }) 1 2 3 4 5 6 7 8 9 10 11 12 13 14 15 …" at bounding box center [442, 347] width 384 height 475
type textarea "const tl = gsap.timeline"
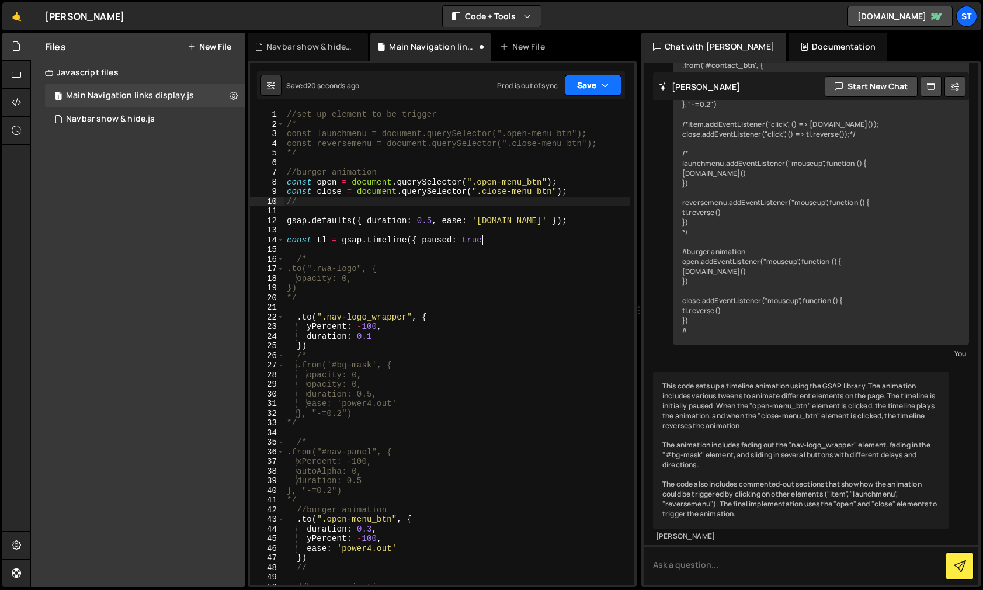
click at [597, 82] on button "Save" at bounding box center [593, 85] width 57 height 21
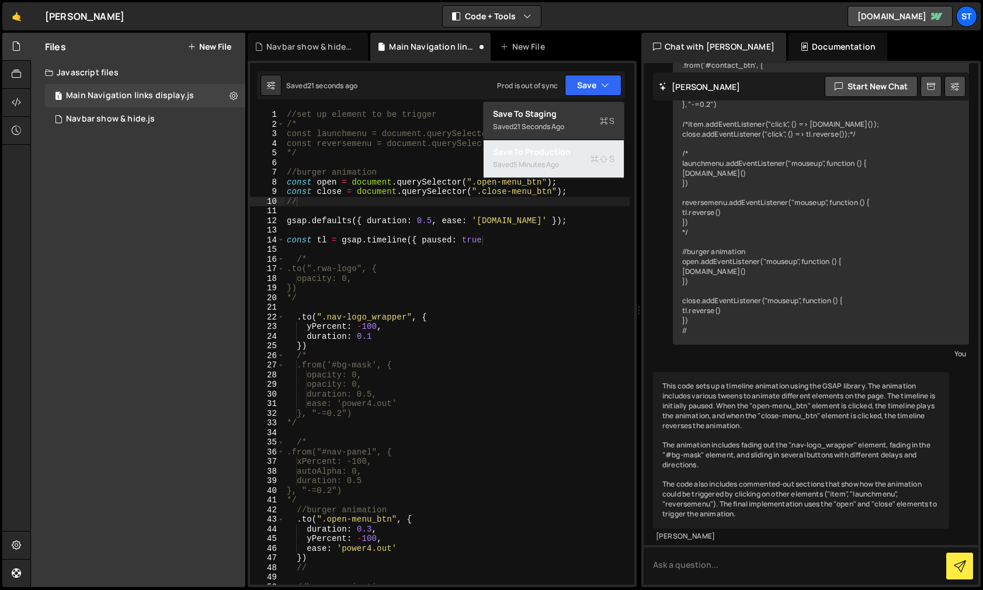
click at [554, 163] on div "5 minutes ago" at bounding box center [536, 164] width 46 height 10
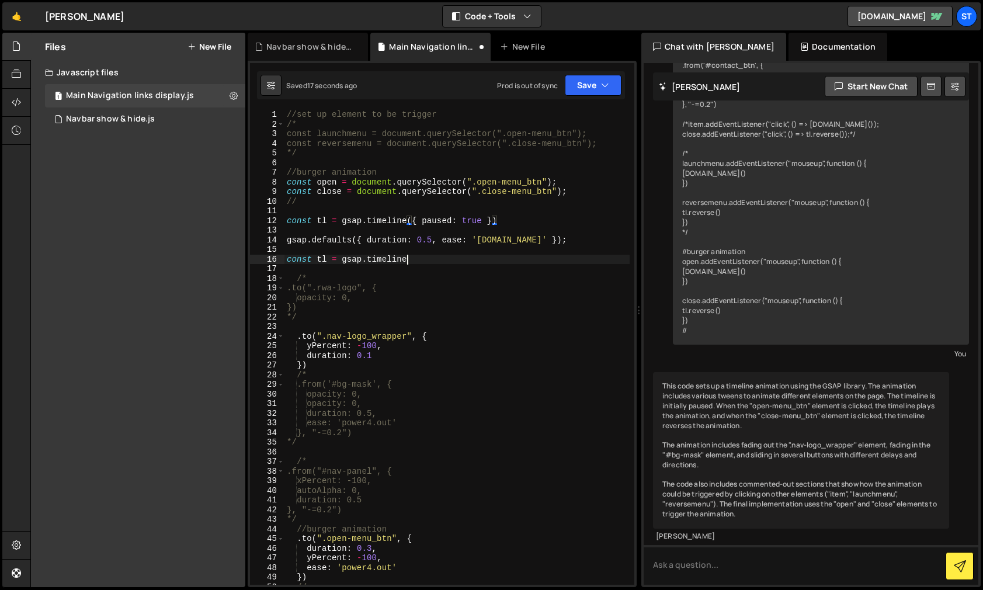
click at [429, 258] on div "//set up element to be trigger /* const launchmenu = document.querySelector(".o…" at bounding box center [456, 357] width 345 height 494
paste textarea "({ paused: true })"
type textarea "const tl = gsap.timeline({ paused: true })"
drag, startPoint x: 504, startPoint y: 222, endPoint x: 279, endPoint y: 220, distance: 225.4
click at [279, 220] on div "const tl = gsap.timeline({ paused: true }) 1 2 3 4 5 6 7 8 9 10 11 12 13 14 15 …" at bounding box center [442, 347] width 384 height 475
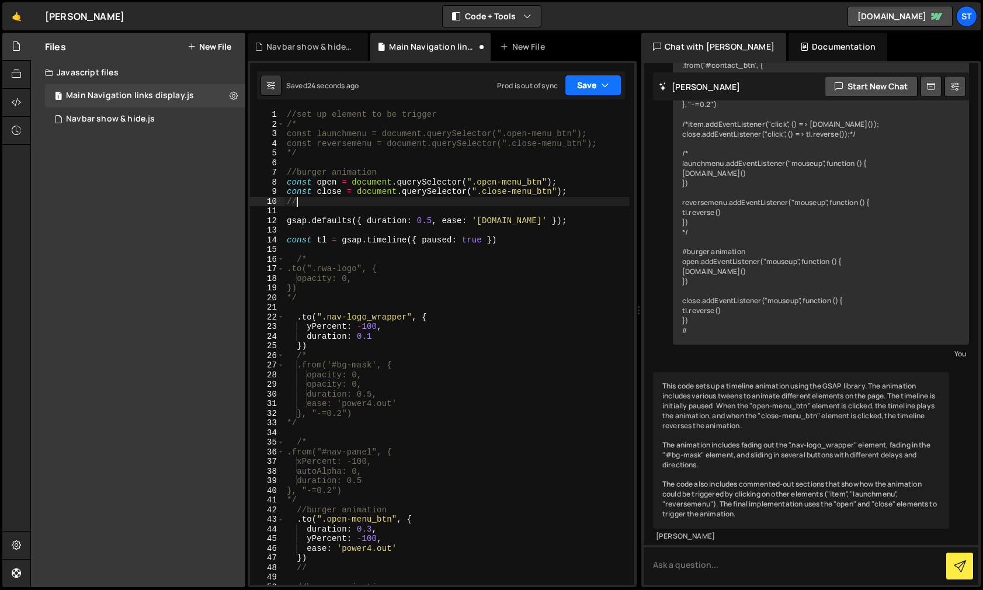
click at [604, 88] on icon "button" at bounding box center [605, 85] width 8 height 12
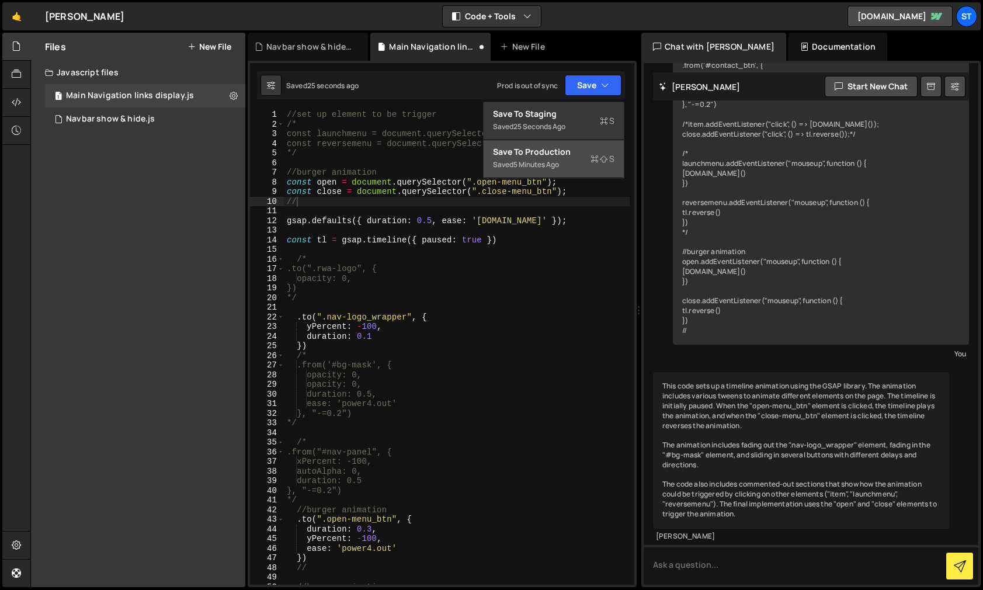
click at [557, 152] on div "Save to Production S" at bounding box center [553, 152] width 121 height 12
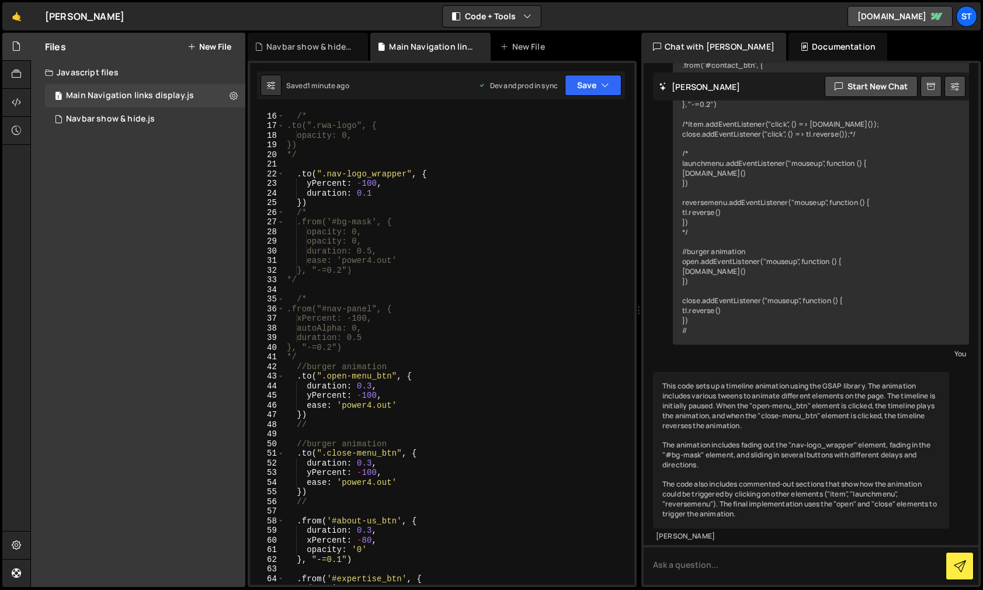
scroll to position [208, 0]
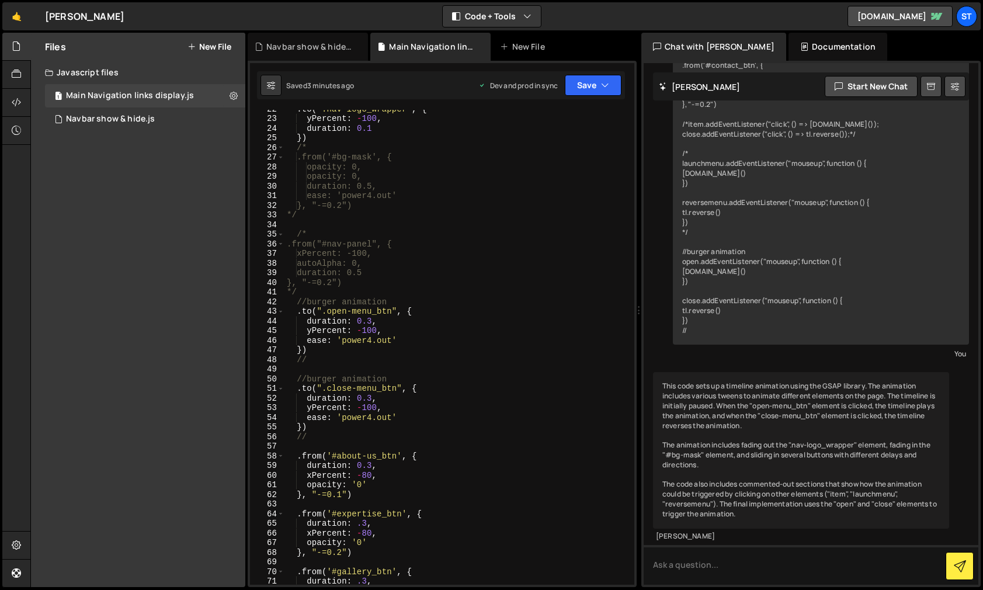
click at [366, 409] on div ". to ( ".nav-logo_wrapper" , { yPercent : - 100 , duration : 0.1 }) /* .from('#…" at bounding box center [456, 351] width 345 height 494
drag, startPoint x: 311, startPoint y: 389, endPoint x: 302, endPoint y: 389, distance: 8.8
click at [302, 389] on div ". to ( ".nav-logo_wrapper" , { yPercent : - 100 , duration : 0.1 }) /* .from('#…" at bounding box center [456, 351] width 345 height 494
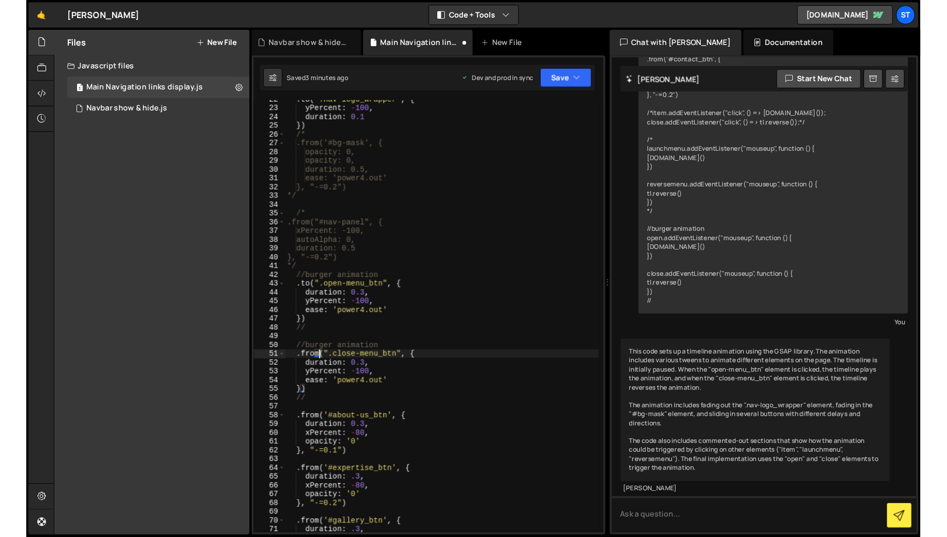
scroll to position [0, 2]
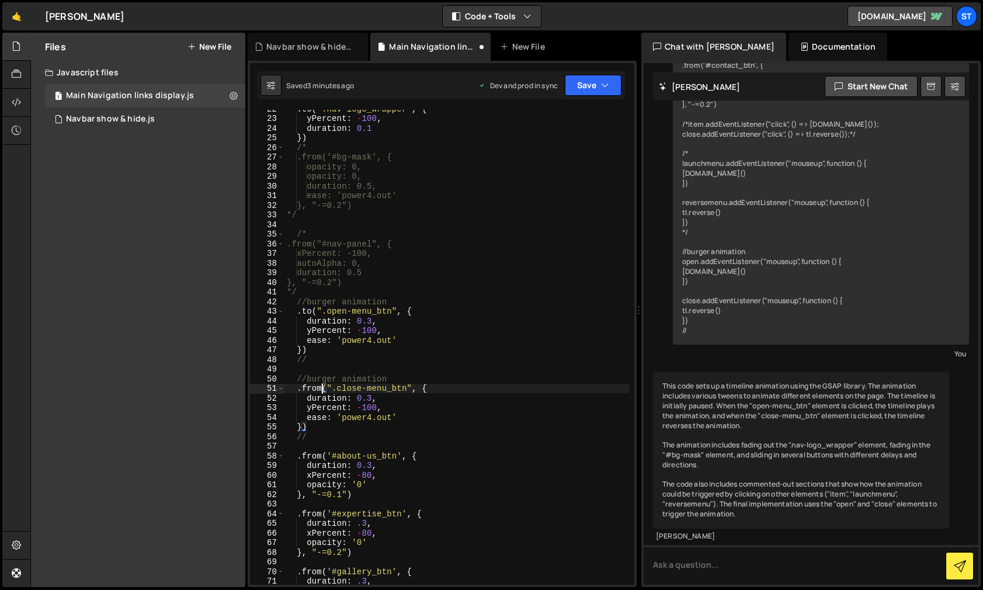
click at [361, 410] on div ". to ( ".nav-logo_wrapper" , { yPercent : - 100 , duration : 0.1 }) /* .from('#…" at bounding box center [456, 351] width 345 height 494
click at [610, 84] on button "Save" at bounding box center [593, 85] width 57 height 21
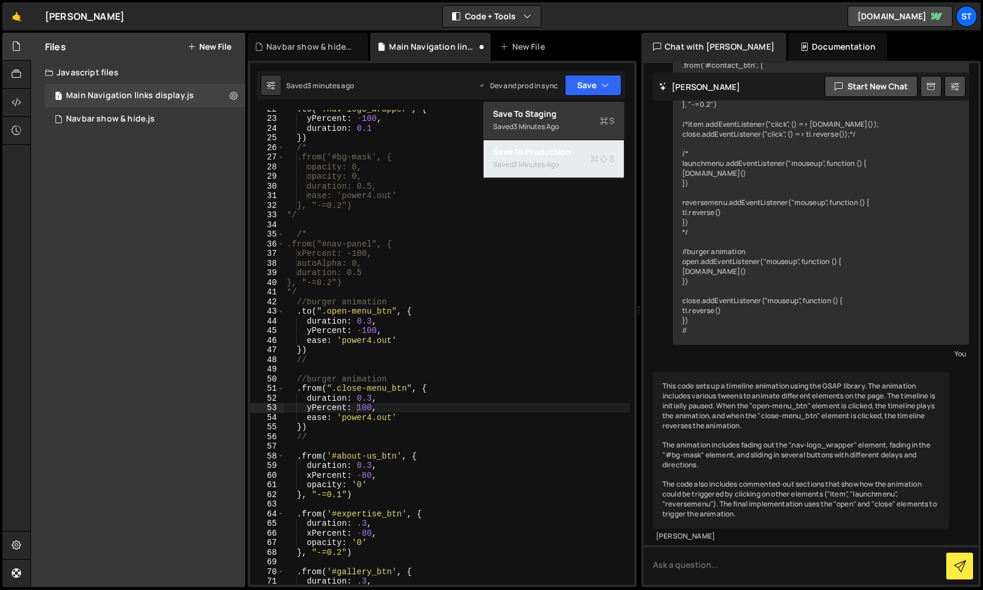
click at [543, 160] on div "3 minutes ago" at bounding box center [536, 164] width 46 height 10
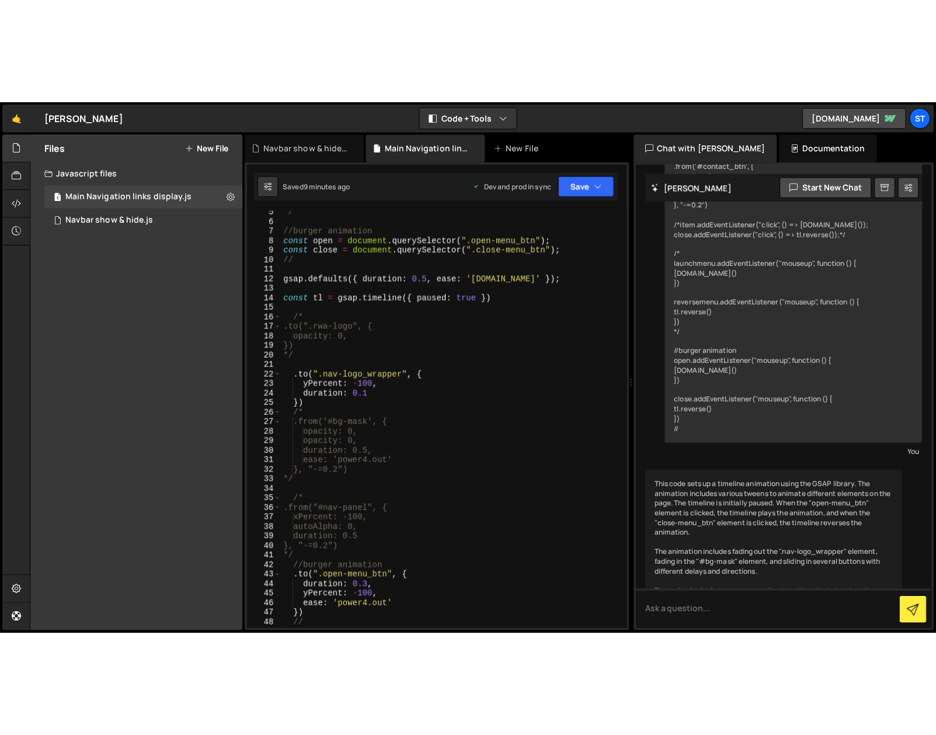
scroll to position [0, 0]
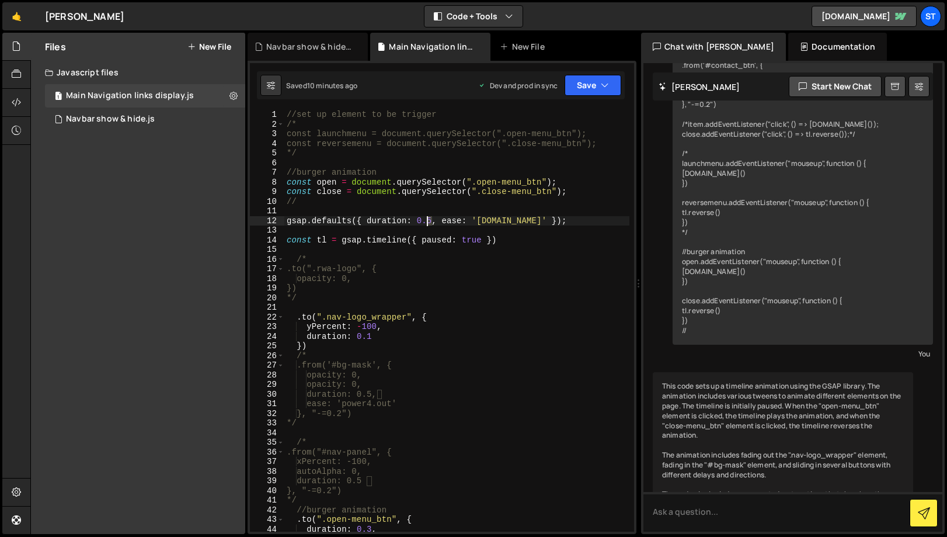
click at [428, 219] on div "//set up element to be trigger /* const launchmenu = document.querySelector(".o…" at bounding box center [456, 330] width 345 height 441
click at [453, 405] on div "//set up element to be trigger /* const launchmenu = document.querySelector(".o…" at bounding box center [456, 330] width 345 height 441
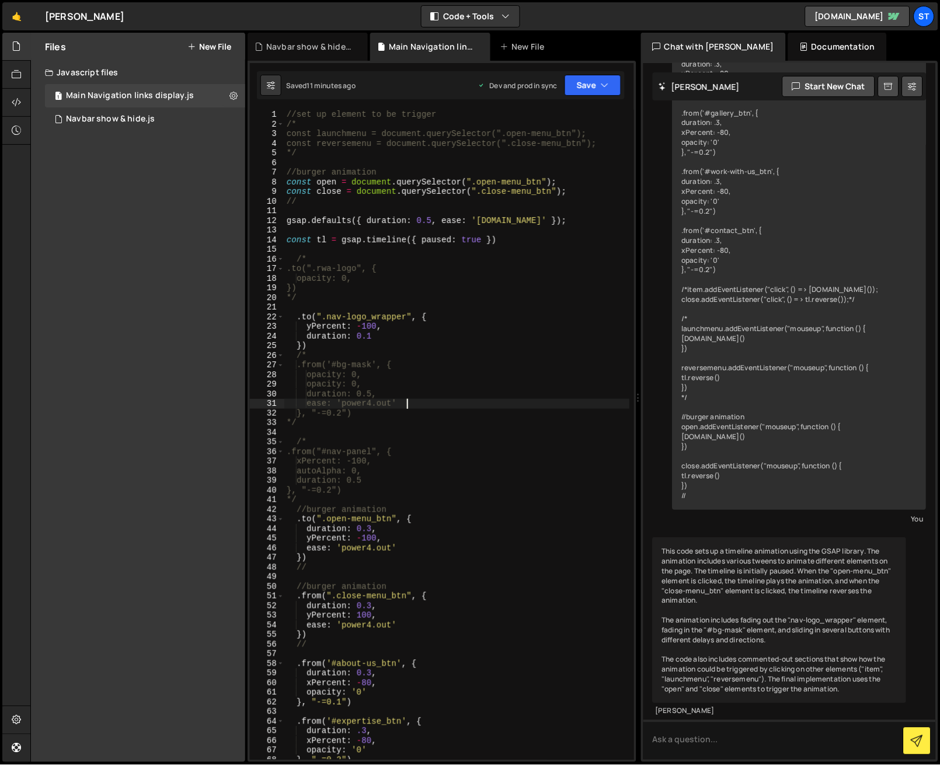
scroll to position [716, 0]
click at [430, 568] on div "//set up element to be trigger /* const launchmenu = document.querySelector(".o…" at bounding box center [456, 444] width 345 height 669
type textarea "//"
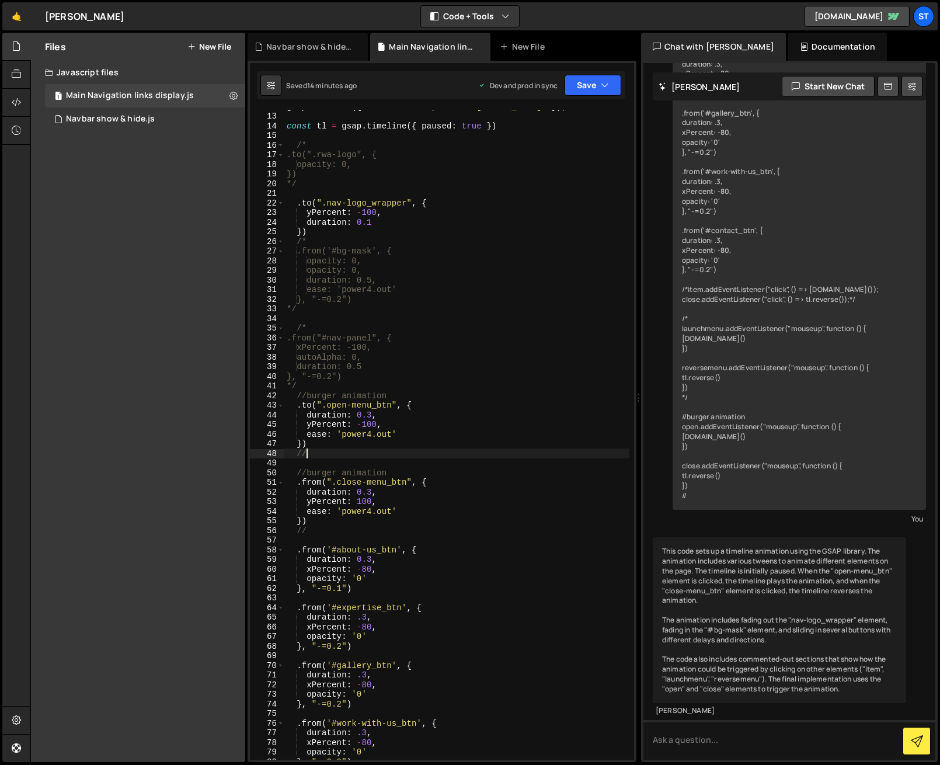
scroll to position [0, 0]
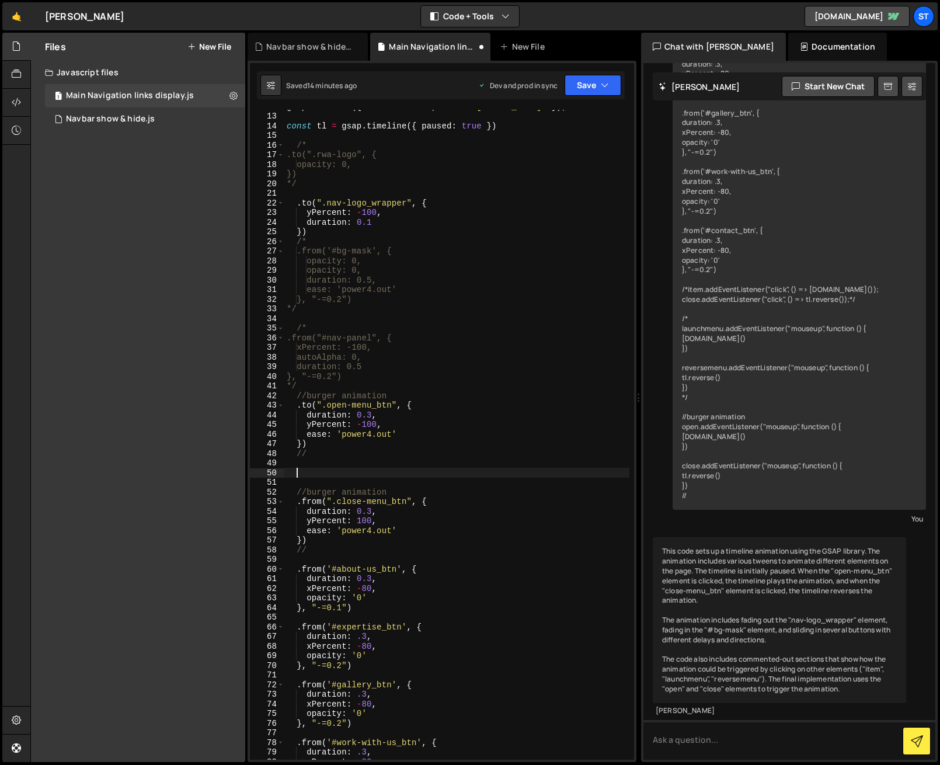
paste textarea "tl.remove(myTween);"
type textarea "tl.remove(myTween);"
click at [571, 89] on button "Save" at bounding box center [593, 85] width 57 height 21
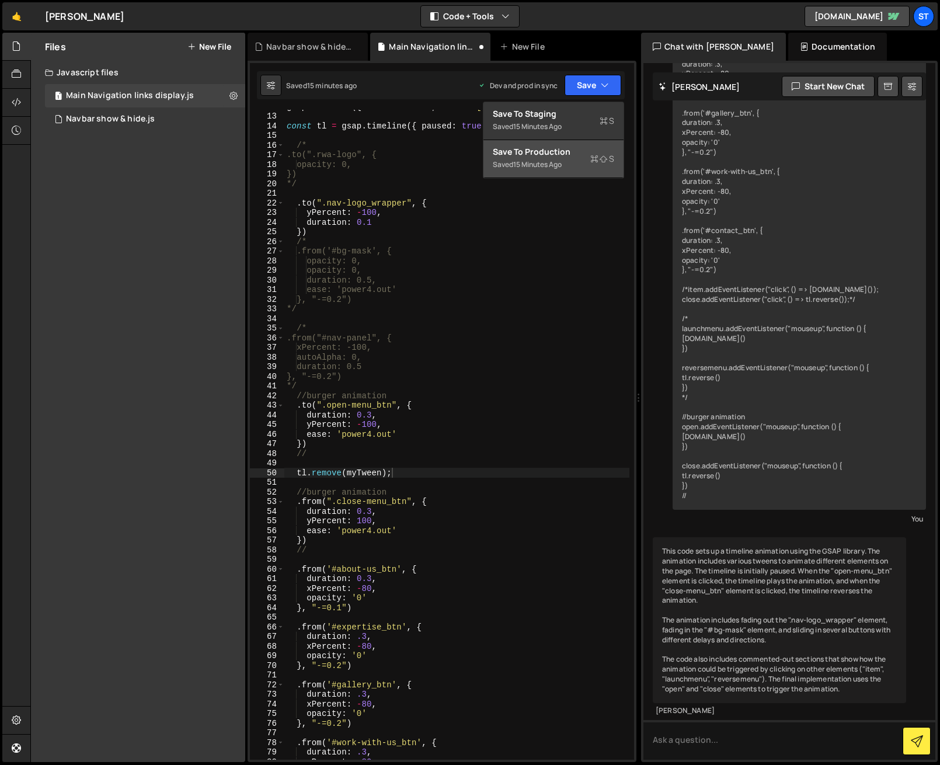
click at [547, 154] on div "Save to Production S" at bounding box center [553, 152] width 121 height 12
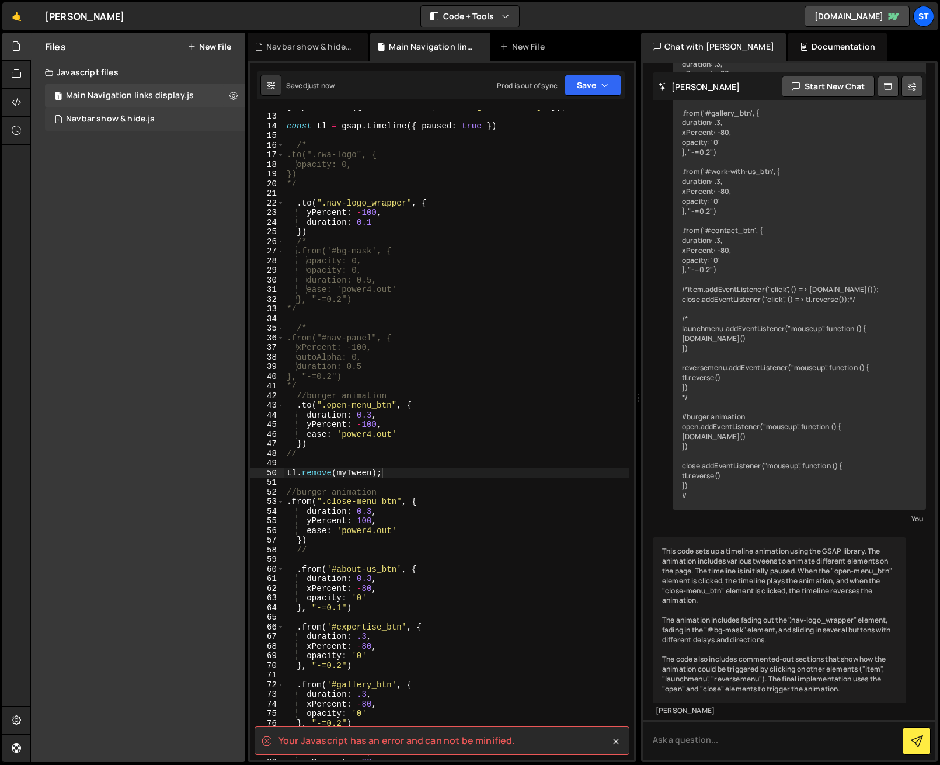
click at [104, 112] on div "1 Navbar show & hide.js 0" at bounding box center [145, 118] width 200 height 23
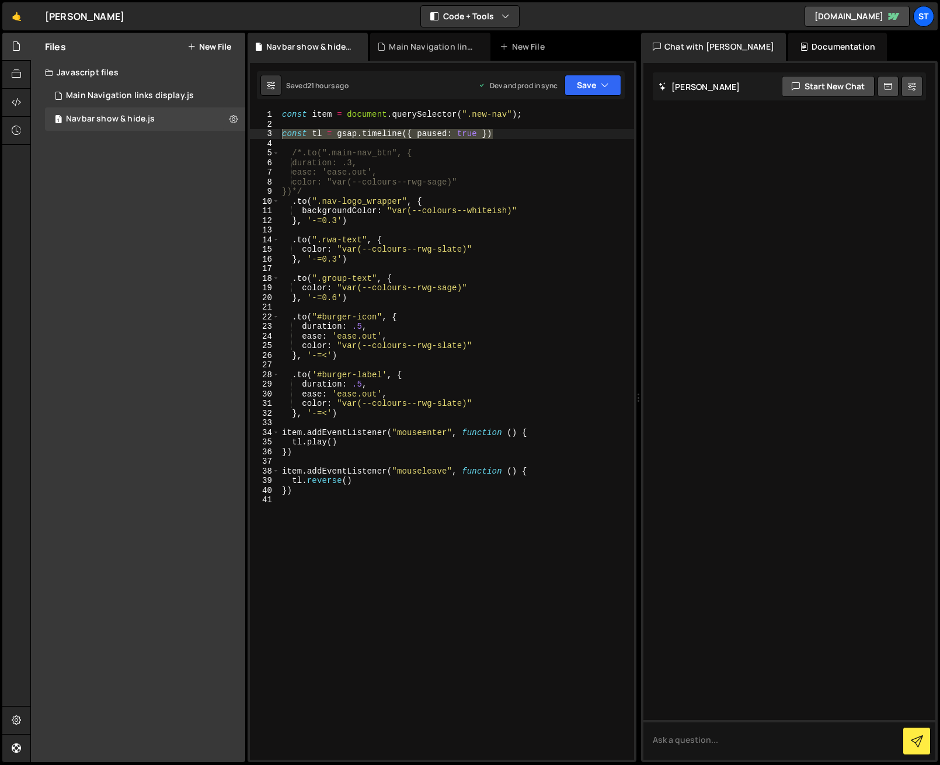
click at [465, 151] on div "const item = document . querySelector ( ".new-nav" ) ; const tl = gsap . timeli…" at bounding box center [457, 348] width 354 height 477
drag, startPoint x: 513, startPoint y: 114, endPoint x: 464, endPoint y: 113, distance: 49.1
click at [464, 113] on div "const item = document . querySelector ( ".new-nav" ) ; const tl = gsap . timeli…" at bounding box center [457, 444] width 354 height 669
type textarea "const item = document.querySelector(".new-nav");"
click at [173, 94] on div "Main Navigation links display.js" at bounding box center [130, 96] width 128 height 11
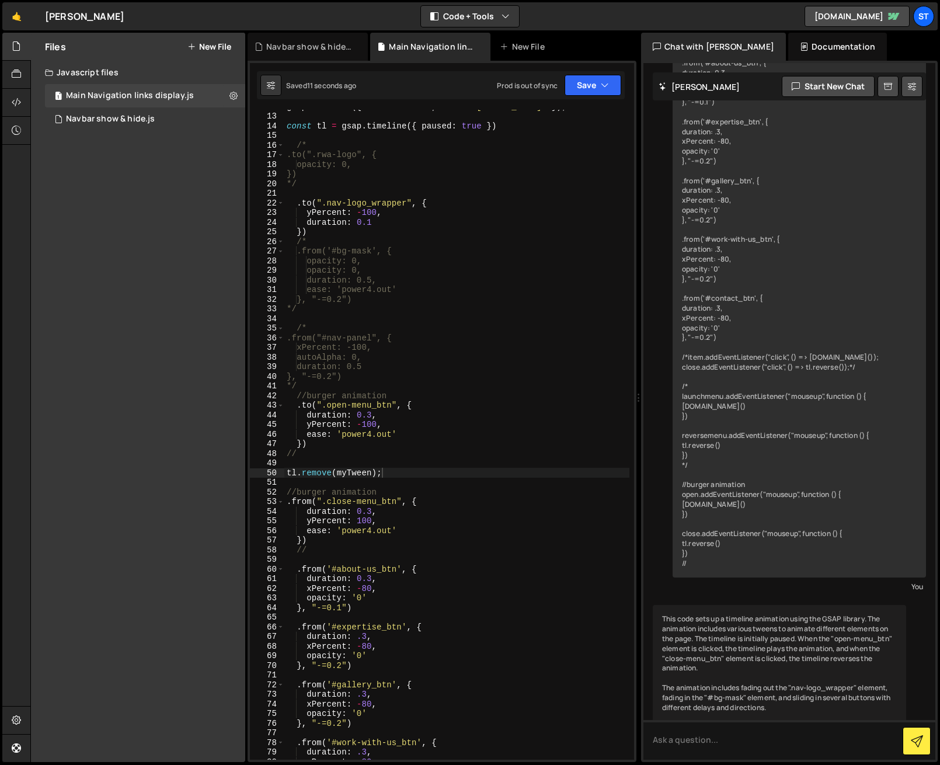
scroll to position [716, 0]
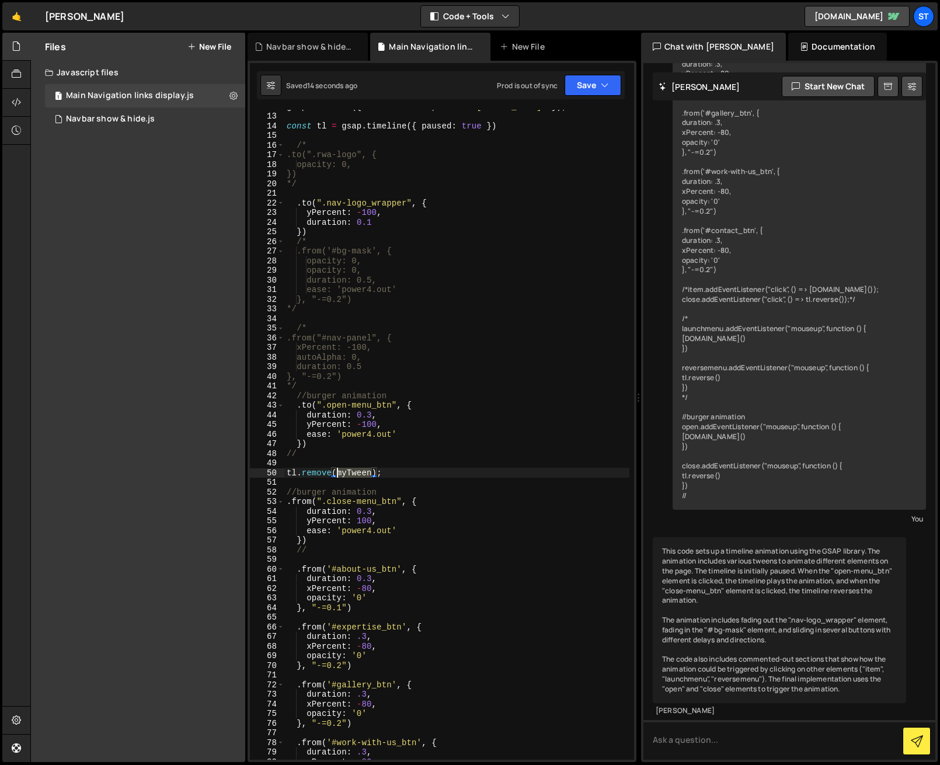
drag, startPoint x: 372, startPoint y: 474, endPoint x: 336, endPoint y: 474, distance: 35.6
click at [336, 474] on div "gsap . defaults ({ duration : 0.5 , ease : 'power3.in' }) ; const tl = gsap . t…" at bounding box center [456, 436] width 345 height 669
paste textarea "".new-nav""
type textarea "tl.remove(".new-nav");"
click at [607, 79] on button "Save" at bounding box center [593, 85] width 57 height 21
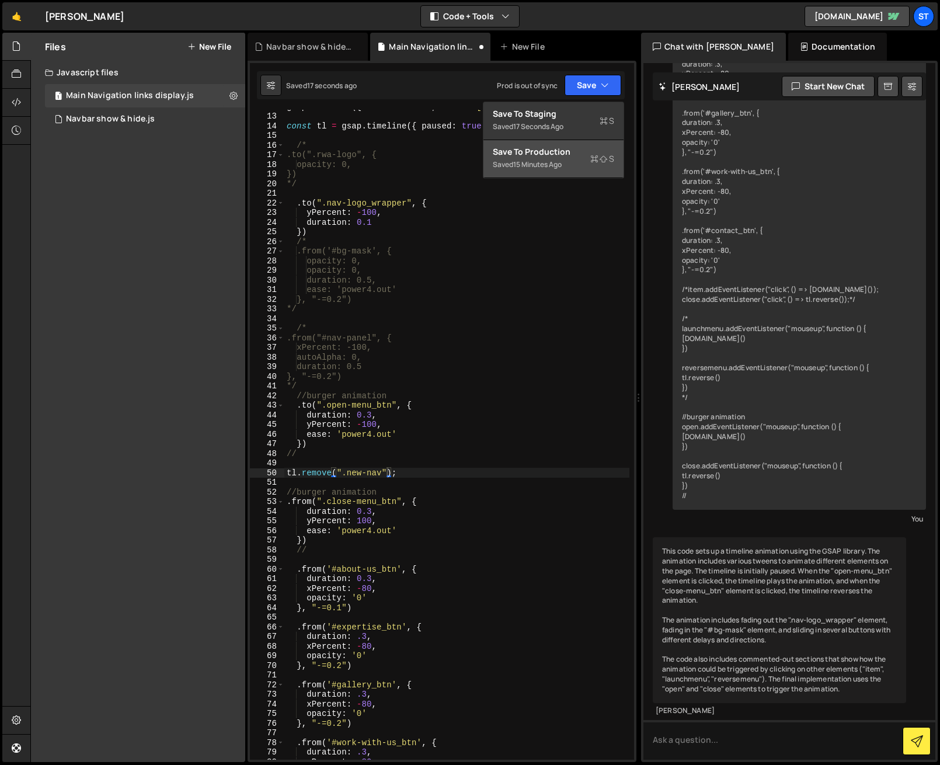
click at [552, 152] on div "Save to Production S" at bounding box center [553, 152] width 121 height 12
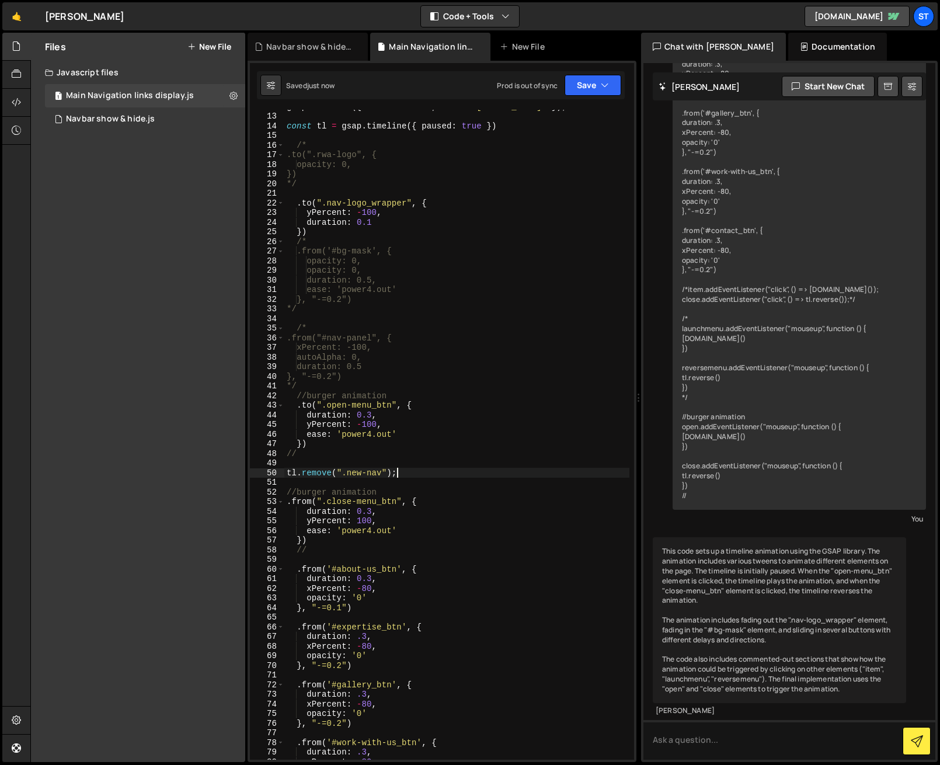
click at [403, 472] on div "gsap . defaults ({ duration : 0.5 , ease : 'power3.in' }) ; const tl = gsap . t…" at bounding box center [456, 436] width 345 height 669
drag, startPoint x: 408, startPoint y: 473, endPoint x: 274, endPoint y: 473, distance: 133.1
click at [274, 473] on div "tl.remove(".new-nav"); 12 13 14 15 16 17 18 19 20 21 22 23 24 25 26 27 28 29 30…" at bounding box center [442, 435] width 384 height 650
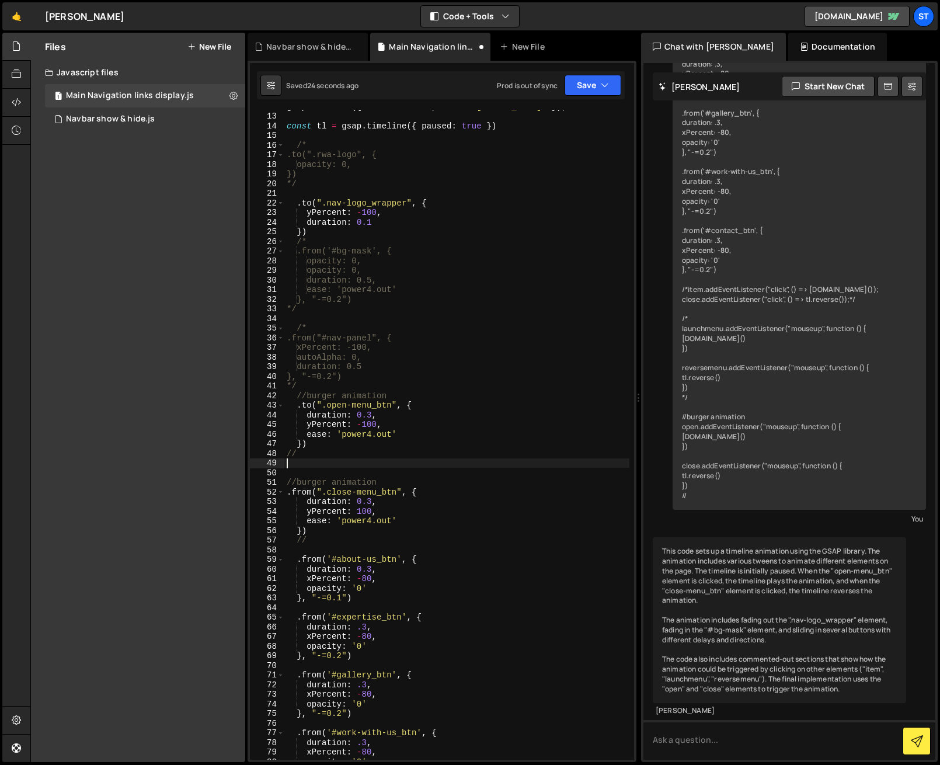
type textarea "//"
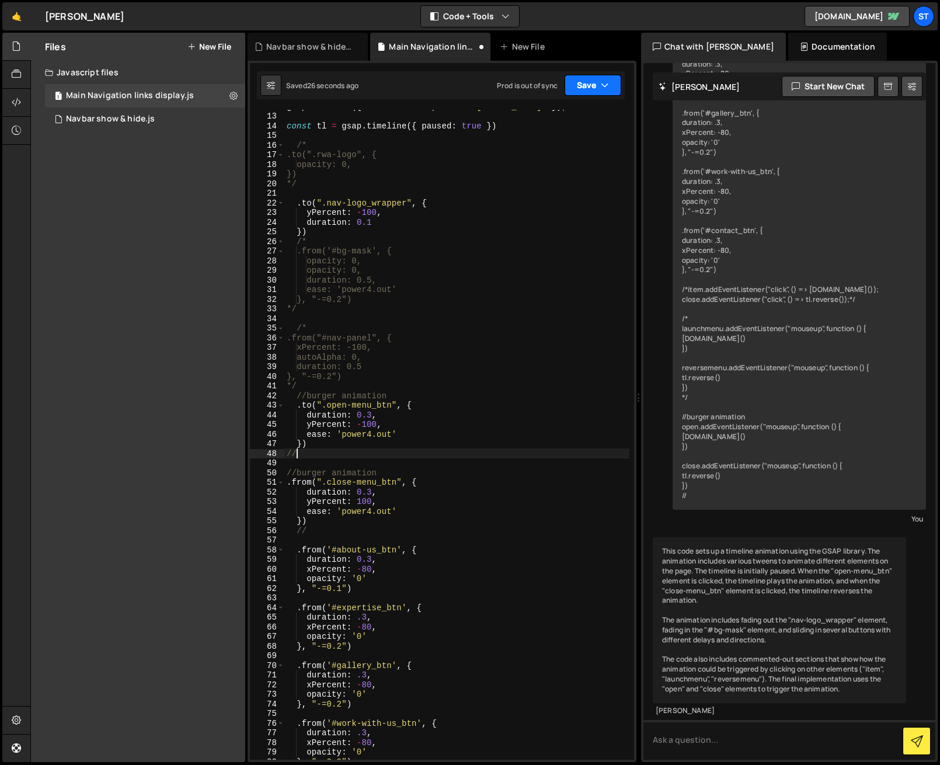
click at [594, 84] on button "Save" at bounding box center [593, 85] width 57 height 21
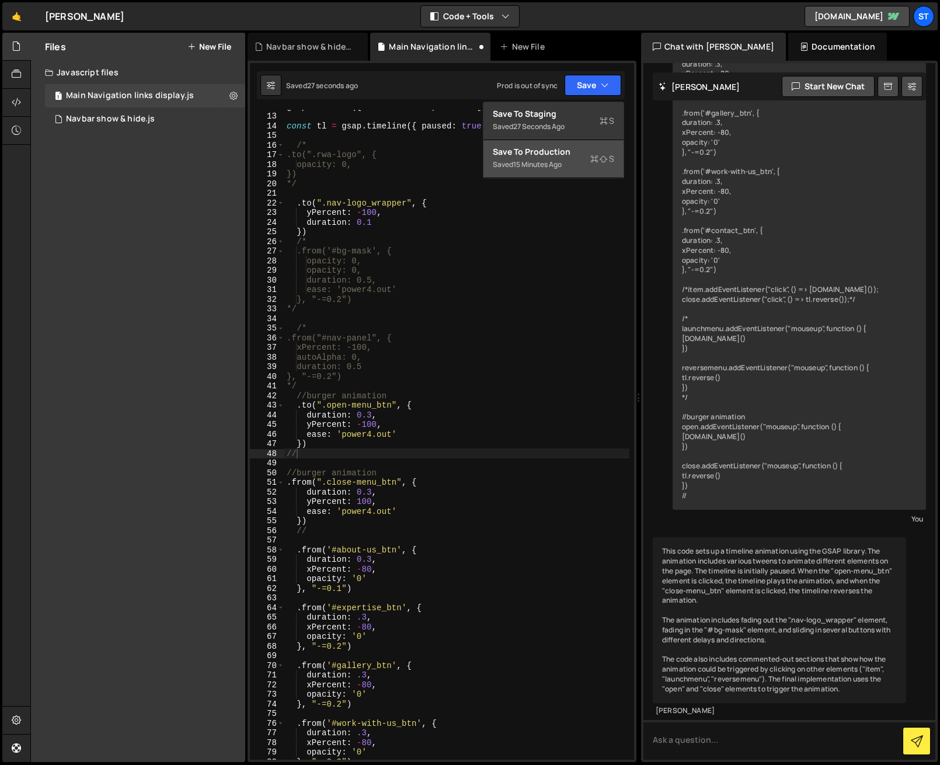
click at [544, 149] on div "Save to Production S" at bounding box center [553, 152] width 121 height 12
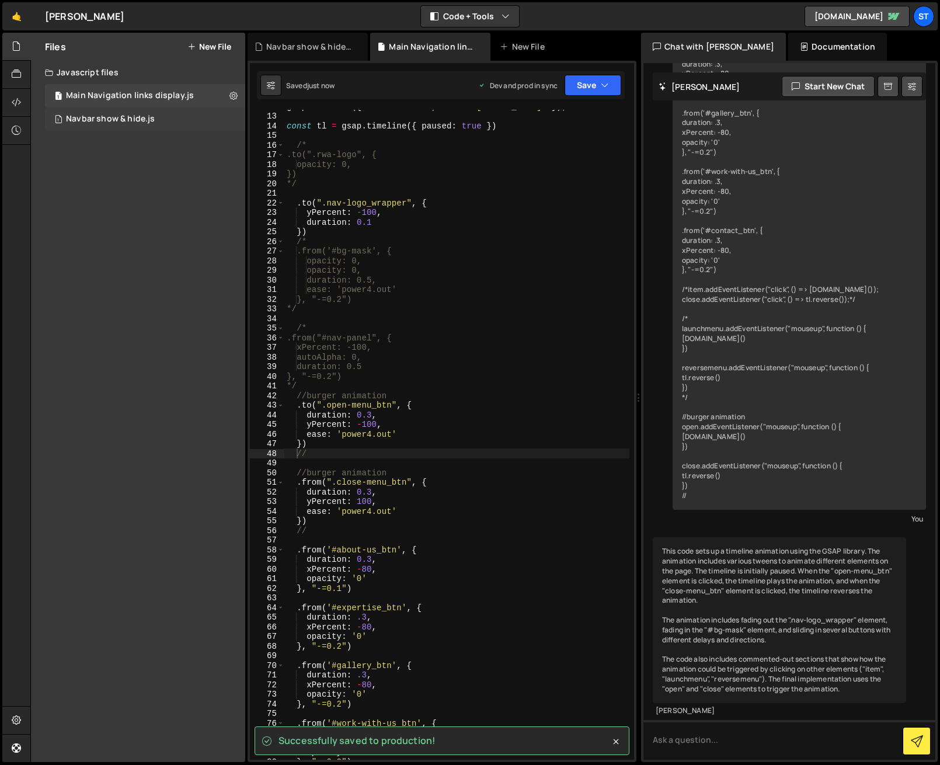
click at [162, 110] on div "1 Navbar show & hide.js 0" at bounding box center [145, 118] width 200 height 23
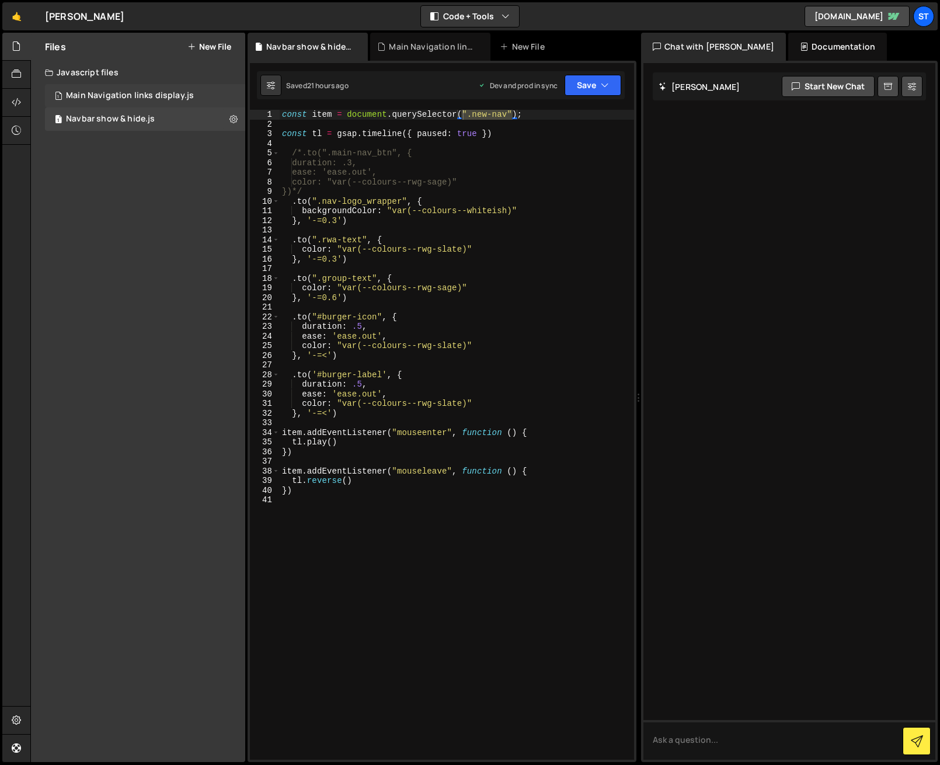
click at [182, 95] on div "Main Navigation links display.js" at bounding box center [130, 96] width 128 height 11
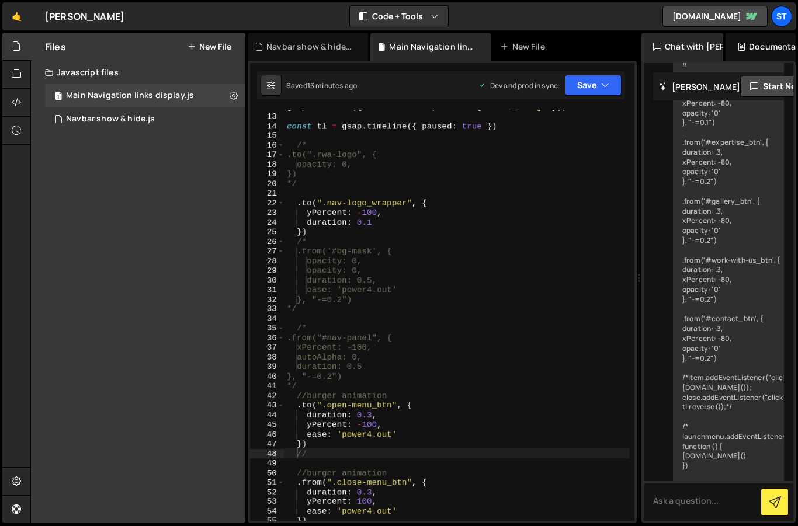
scroll to position [805, 0]
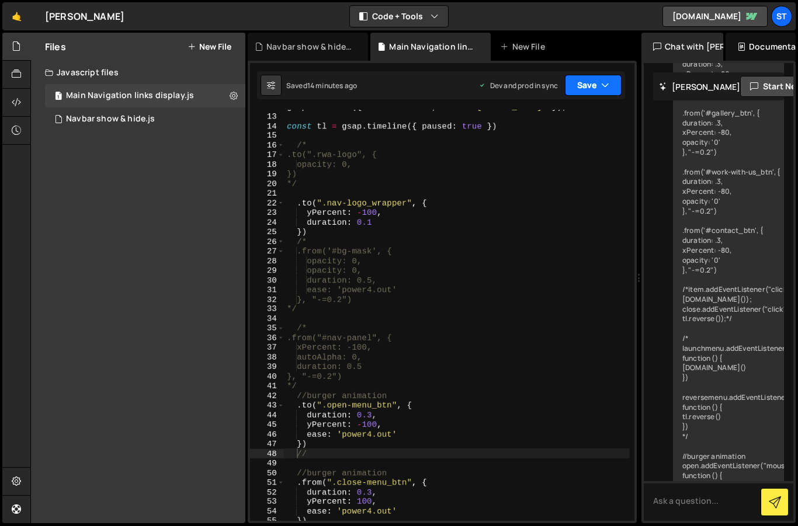
click at [607, 88] on icon "button" at bounding box center [605, 85] width 8 height 12
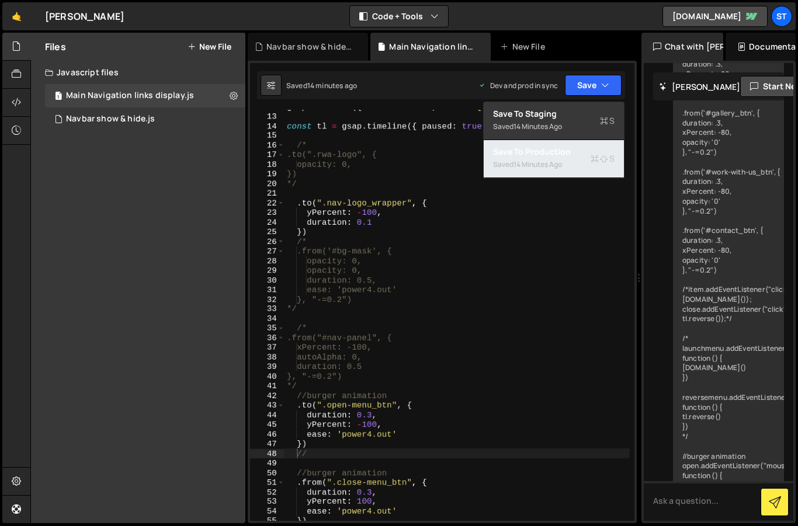
click at [545, 158] on div "Saved 14 minutes ago" at bounding box center [553, 165] width 121 height 14
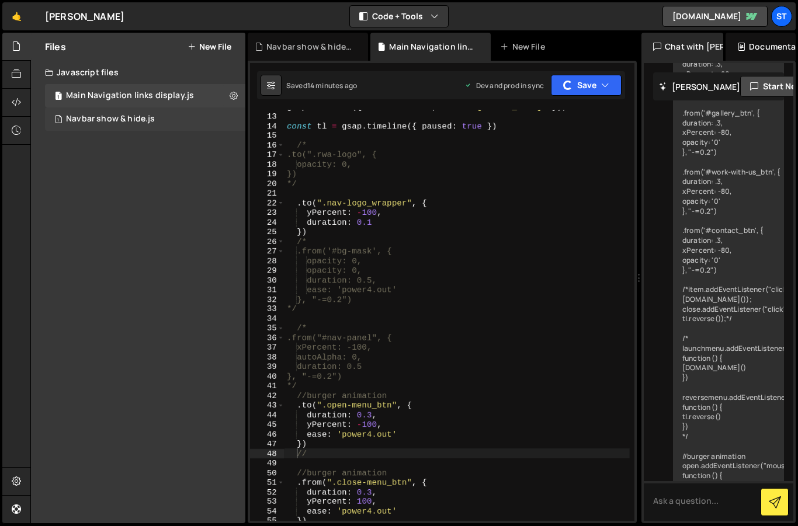
click at [112, 117] on div "Navbar show & hide.js" at bounding box center [110, 119] width 89 height 11
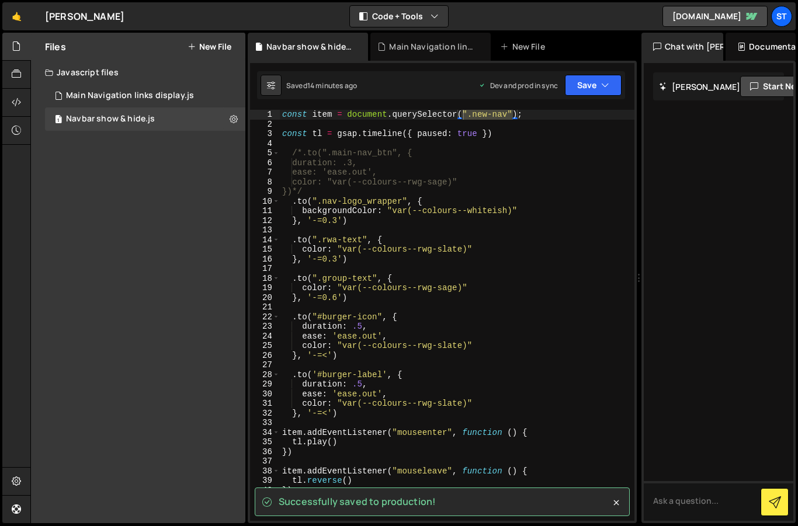
type textarea "backgroundColor: "var(--colours--whiteish)""
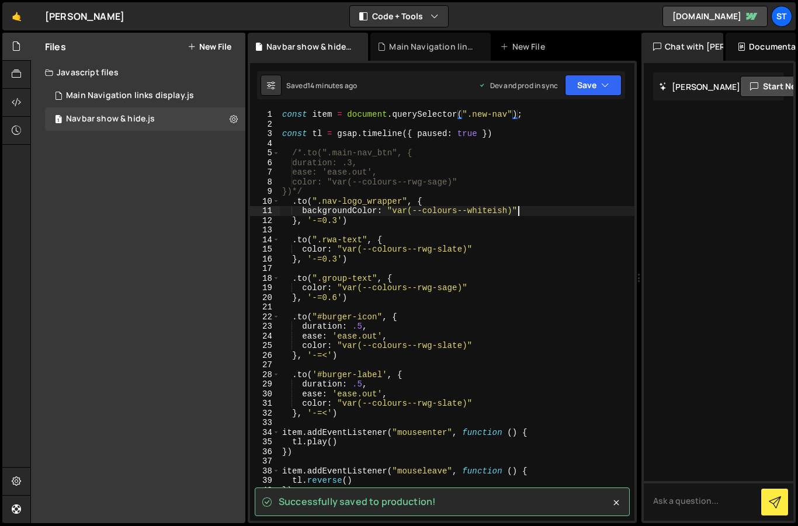
click at [517, 209] on div "const item = document . querySelector ( ".new-nav" ) ; const tl = gsap . timeli…" at bounding box center [457, 325] width 354 height 430
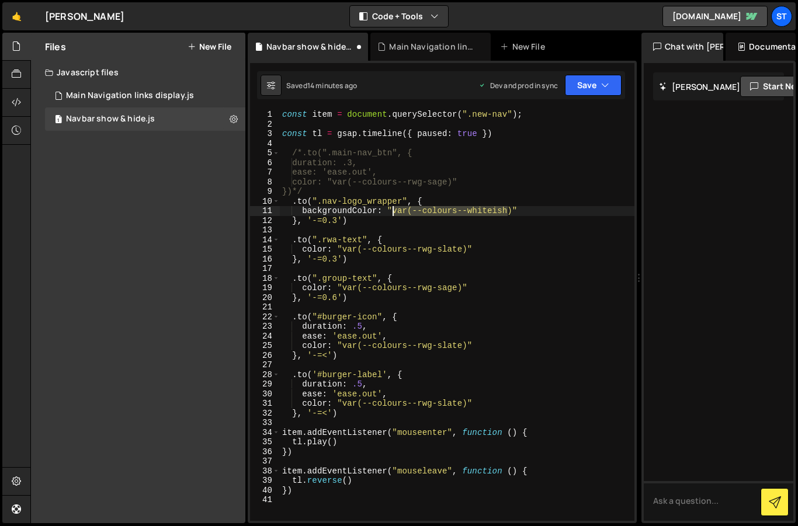
drag, startPoint x: 506, startPoint y: 210, endPoint x: 393, endPoint y: 213, distance: 113.3
click at [393, 213] on div "const item = document . querySelector ( ".new-nav" ) ; const tl = gsap . timeli…" at bounding box center [457, 325] width 354 height 430
paste textarea "70)"
click at [600, 81] on button "Save" at bounding box center [593, 85] width 57 height 21
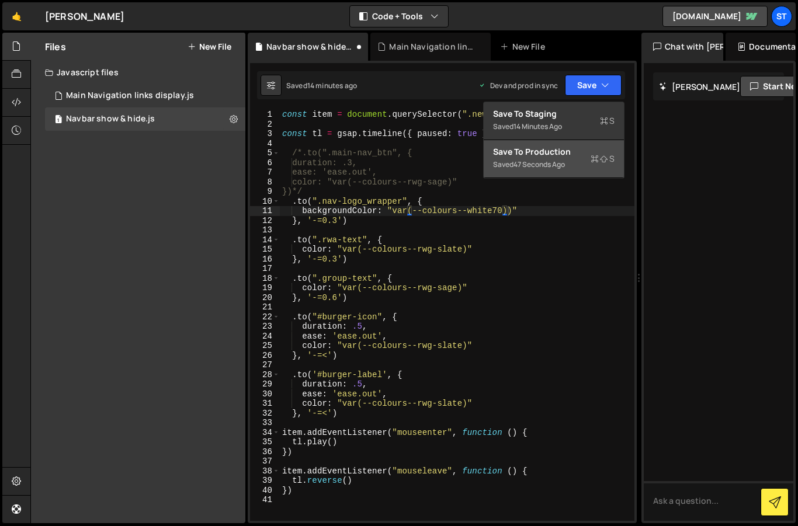
click at [540, 155] on div "Save to Production S" at bounding box center [553, 152] width 121 height 12
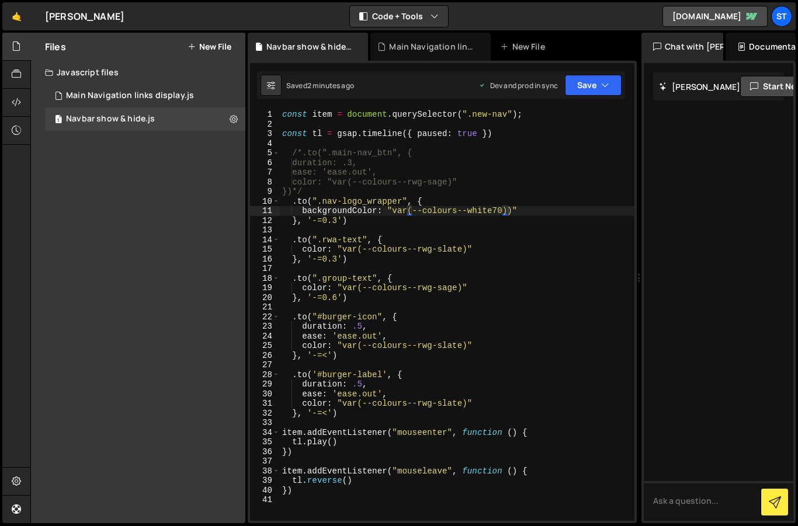
click at [506, 210] on div "const item = document . querySelector ( ".new-nav" ) ; const tl = gsap . timeli…" at bounding box center [457, 325] width 354 height 430
drag, startPoint x: 507, startPoint y: 210, endPoint x: 394, endPoint y: 211, distance: 113.9
click at [394, 211] on div "const item = document . querySelector ( ".new-nav" ) ; const tl = gsap . timeli…" at bounding box center [457, 325] width 354 height 430
paste textarea "ish8"
click at [604, 82] on icon "button" at bounding box center [605, 85] width 8 height 12
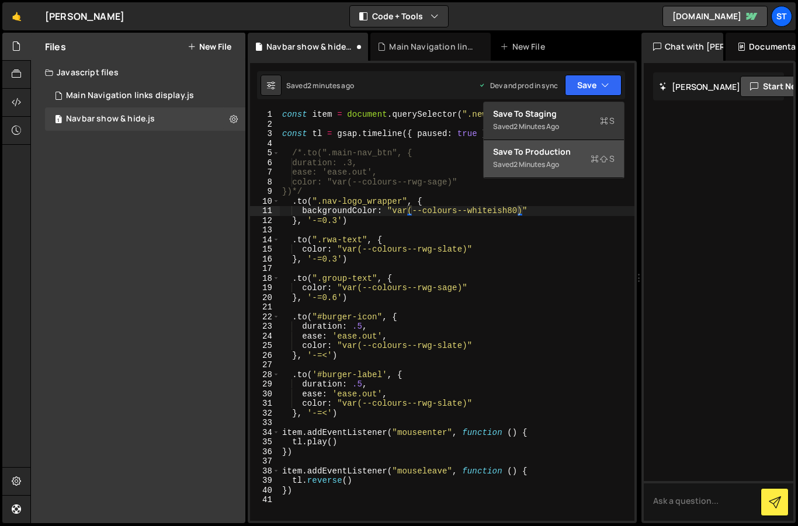
click at [561, 152] on div "Save to Production S" at bounding box center [553, 152] width 121 height 12
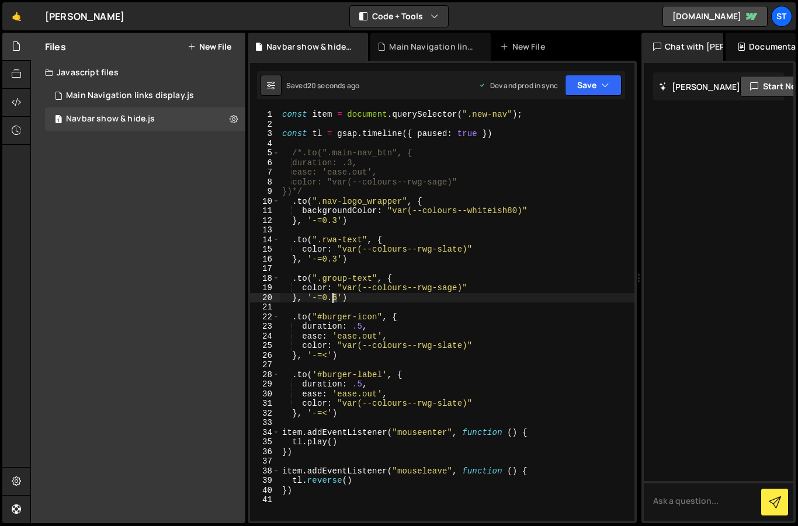
click at [335, 297] on div "const item = document . querySelector ( ".new-nav" ) ; const tl = gsap . timeli…" at bounding box center [457, 325] width 354 height 430
click at [604, 88] on icon "button" at bounding box center [605, 85] width 8 height 12
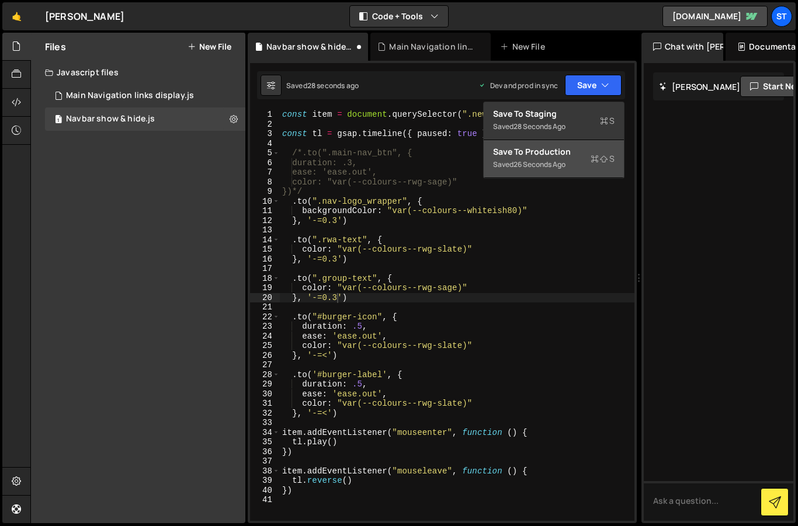
click at [535, 156] on div "Save to Production S" at bounding box center [553, 152] width 121 height 12
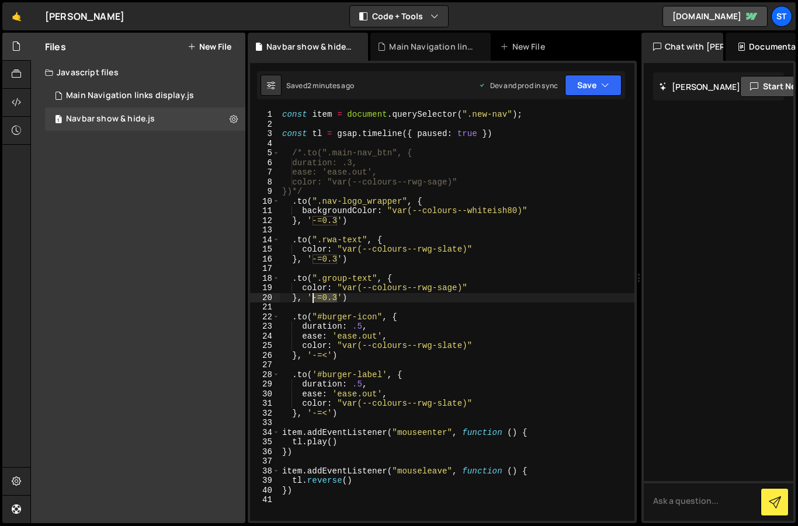
drag, startPoint x: 338, startPoint y: 299, endPoint x: 313, endPoint y: 301, distance: 24.6
click at [313, 301] on div "const item = document . querySelector ( ".new-nav" ) ; const tl = gsap . timeli…" at bounding box center [457, 325] width 354 height 430
click at [601, 86] on icon "button" at bounding box center [605, 85] width 8 height 12
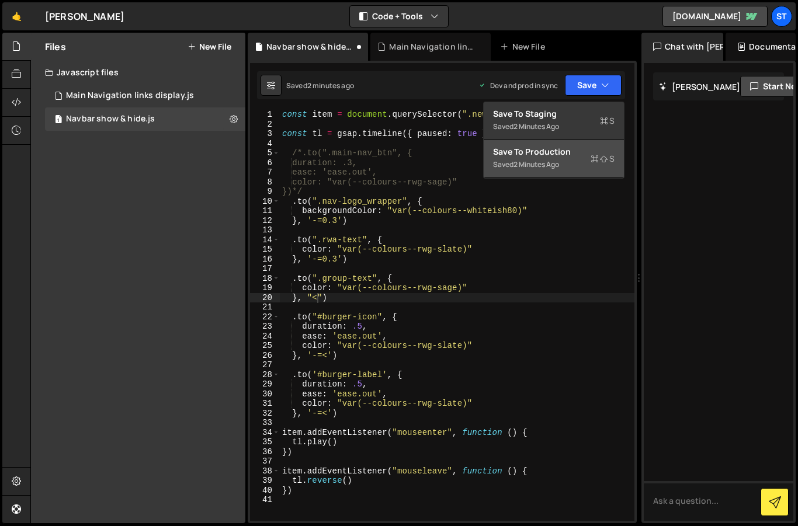
click at [535, 158] on div "Saved 2 minutes ago" at bounding box center [553, 165] width 121 height 14
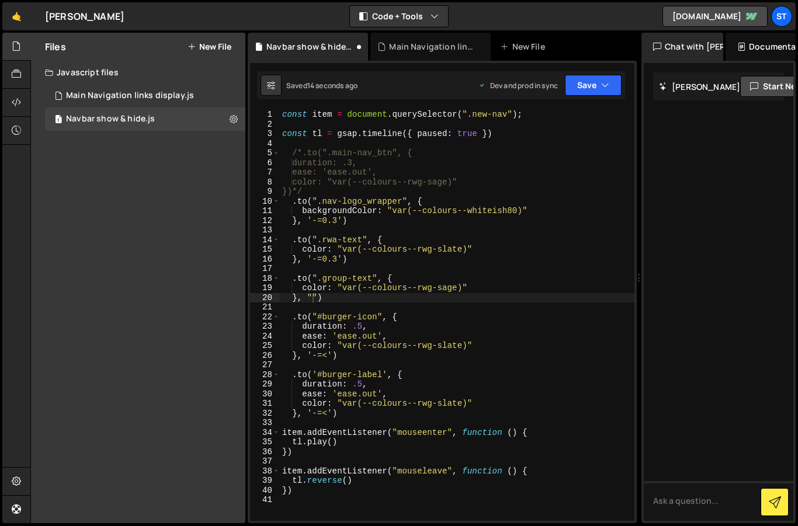
scroll to position [0, 1]
click at [421, 298] on div "const item = document . querySelector ( ".new-nav" ) ; const tl = gsap . timeli…" at bounding box center [457, 325] width 354 height 430
click at [312, 297] on div "const item = document . querySelector ( ".new-nav" ) ; const tl = gsap . timeli…" at bounding box center [457, 325] width 354 height 430
click at [416, 295] on div "const item = document . querySelector ( ".new-nav" ) ; const tl = gsap . timeli…" at bounding box center [457, 325] width 354 height 430
click at [379, 302] on div "const item = document . querySelector ( ".new-nav" ) ; const tl = gsap . timeli…" at bounding box center [457, 325] width 354 height 430
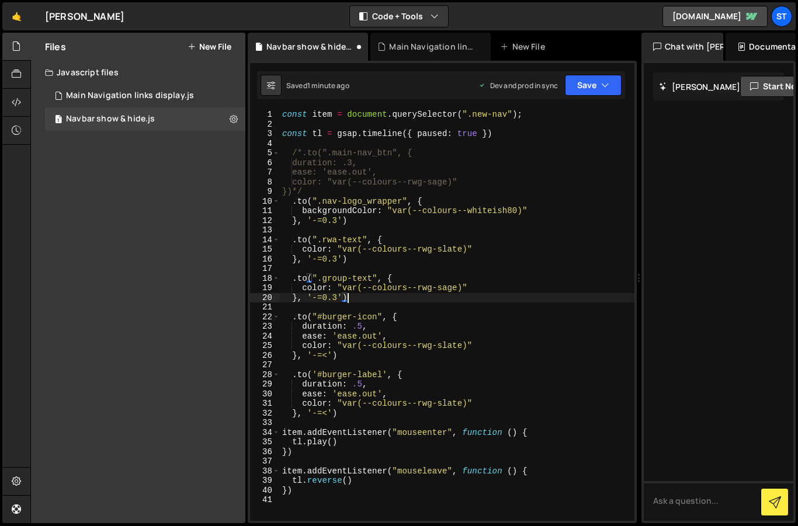
click at [336, 298] on div "const item = document . querySelector ( ".new-nav" ) ; const tl = gsap . timeli…" at bounding box center [457, 325] width 354 height 430
click at [594, 85] on button "Save" at bounding box center [593, 85] width 57 height 21
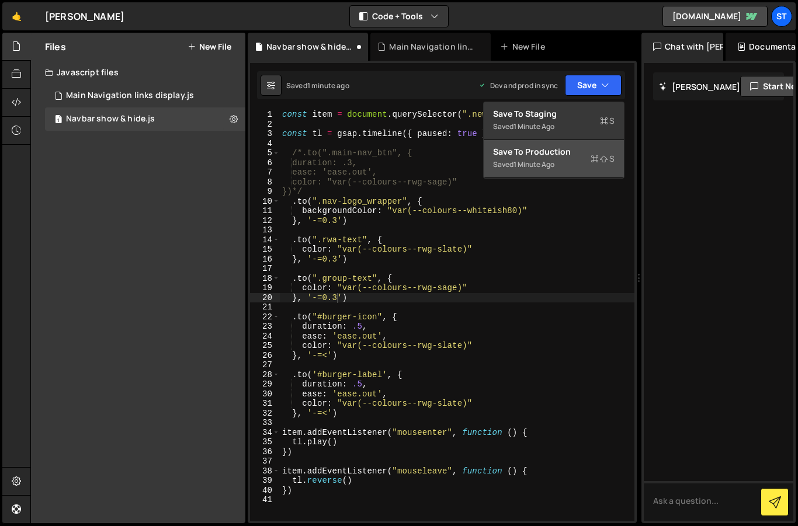
click at [558, 156] on div "Save to Production S" at bounding box center [553, 152] width 121 height 12
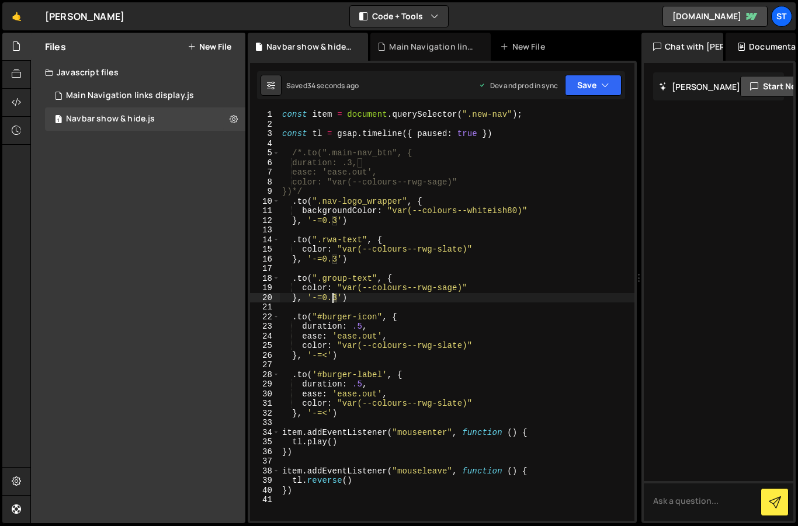
click at [334, 299] on div "const item = document . querySelector ( ".new-nav" ) ; const tl = gsap . timeli…" at bounding box center [457, 325] width 354 height 430
click at [498, 294] on div "const item = document . querySelector ( ".new-nav" ) ; const tl = gsap . timeli…" at bounding box center [457, 325] width 354 height 430
click at [592, 87] on button "Save" at bounding box center [593, 85] width 57 height 21
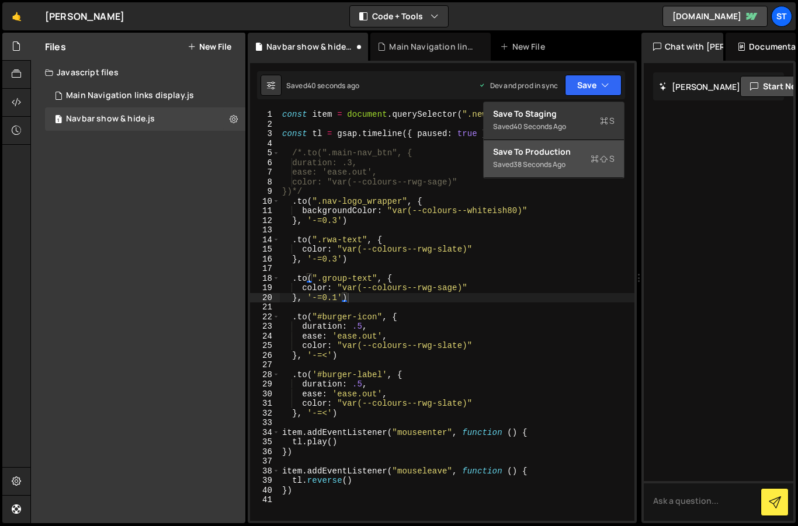
click at [561, 148] on div "Save to Production S" at bounding box center [553, 152] width 121 height 12
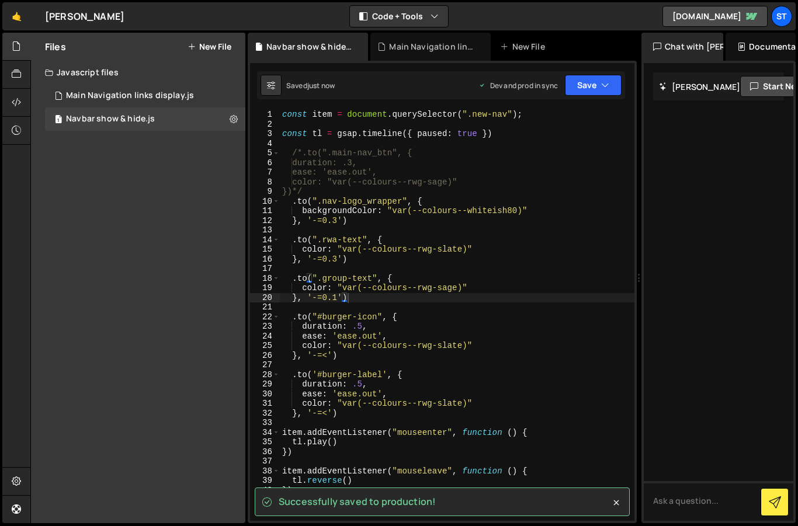
click at [523, 210] on div "const item = document . querySelector ( ".new-nav" ) ; const tl = gsap . timeli…" at bounding box center [457, 325] width 354 height 430
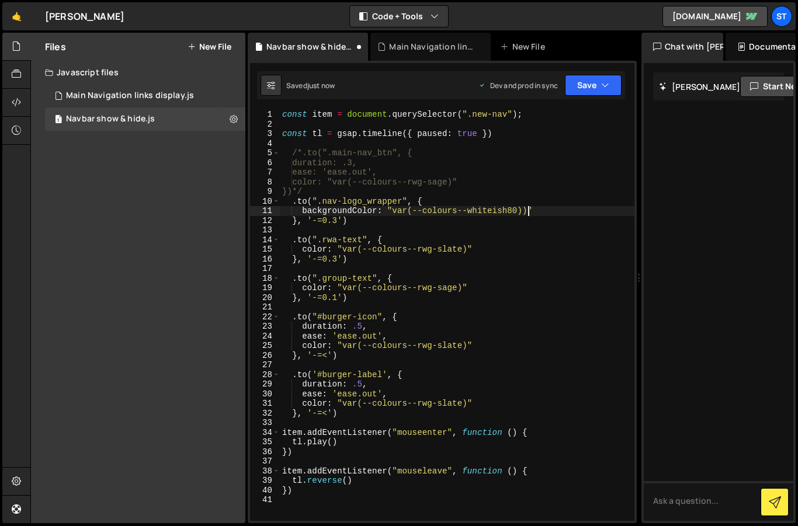
scroll to position [0, 17]
click at [610, 85] on button "Save" at bounding box center [593, 85] width 57 height 21
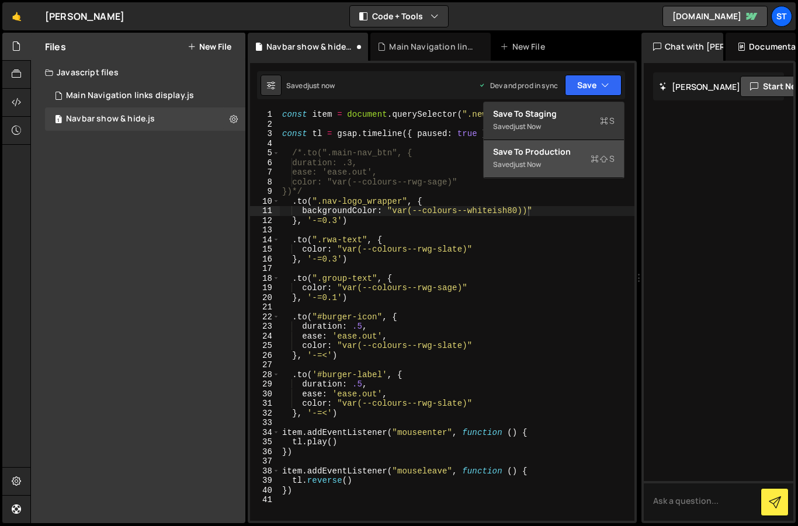
click at [572, 151] on div "Save to Production S" at bounding box center [553, 152] width 121 height 12
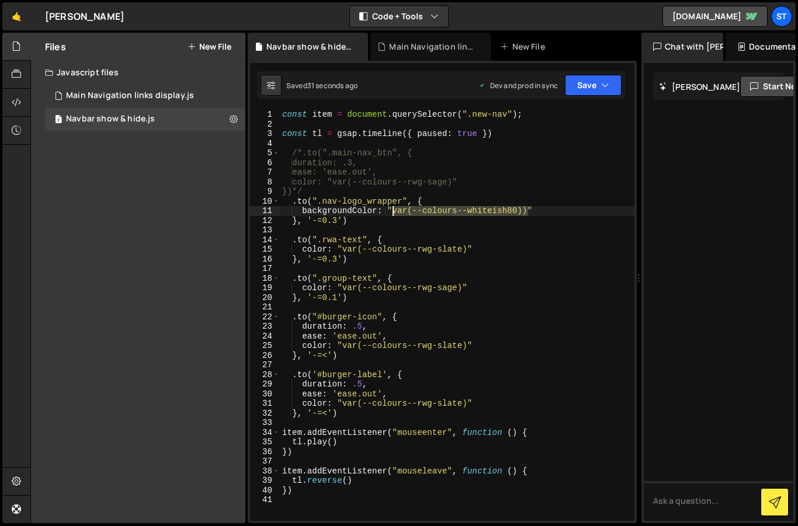
drag, startPoint x: 526, startPoint y: 210, endPoint x: 394, endPoint y: 213, distance: 132.6
click at [394, 213] on div "const item = document . querySelector ( ".new-nav" ) ; const tl = gsap . timeli…" at bounding box center [457, 325] width 354 height 430
paste textarea
click at [583, 81] on button "Save" at bounding box center [593, 85] width 57 height 21
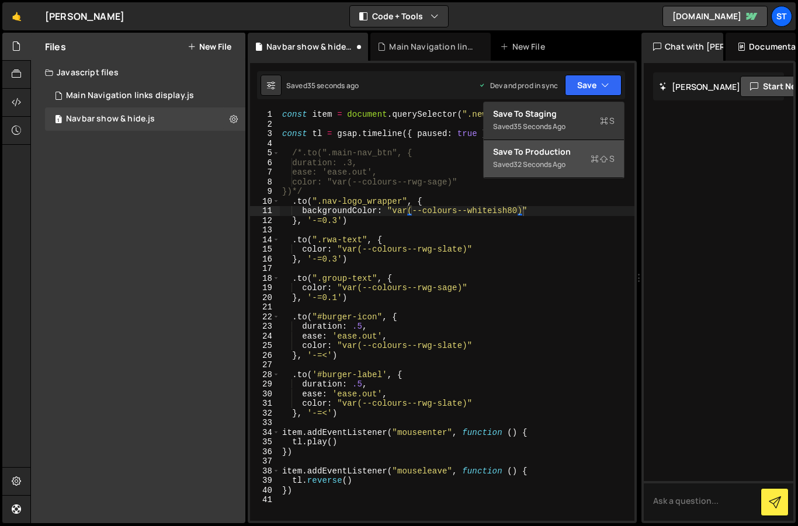
click at [549, 155] on div "Save to Production S" at bounding box center [553, 152] width 121 height 12
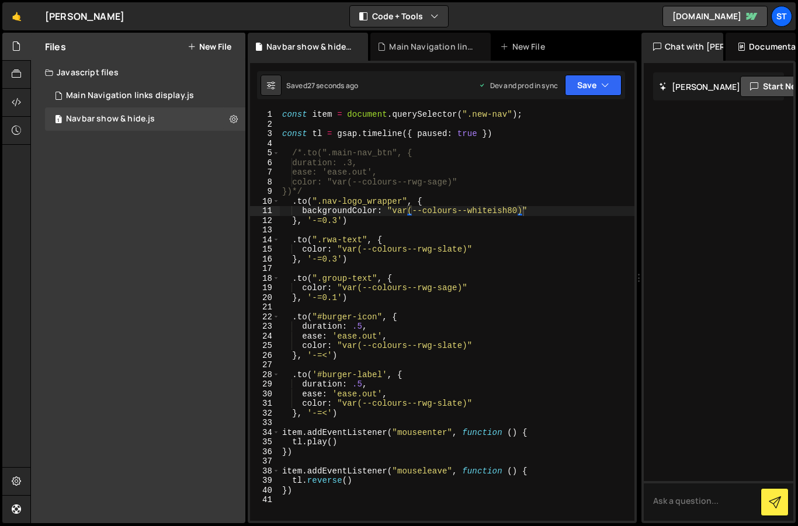
click at [396, 222] on div "const item = document . querySelector ( ".new-nav" ) ; const tl = gsap . timeli…" at bounding box center [457, 325] width 354 height 430
drag, startPoint x: 521, startPoint y: 211, endPoint x: 391, endPoint y: 213, distance: 130.2
click at [391, 213] on div "const item = document . querySelector ( ".new-nav" ) ; const tl = gsap . timeli…" at bounding box center [457, 325] width 354 height 430
paste textarea "7"
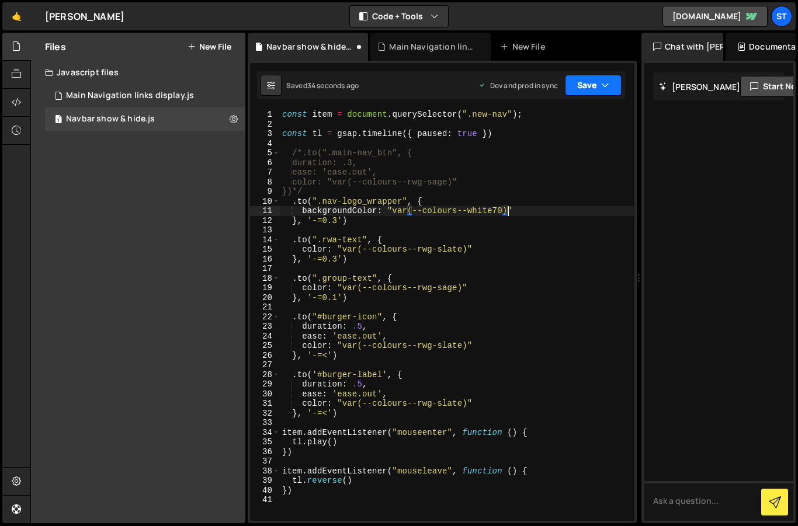
click at [590, 84] on button "Save" at bounding box center [593, 85] width 57 height 21
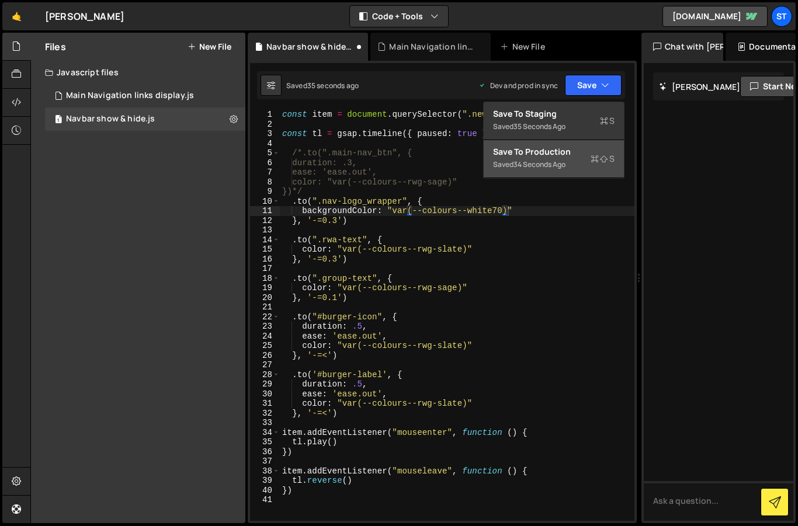
click at [559, 165] on div "34 seconds ago" at bounding box center [539, 164] width 52 height 10
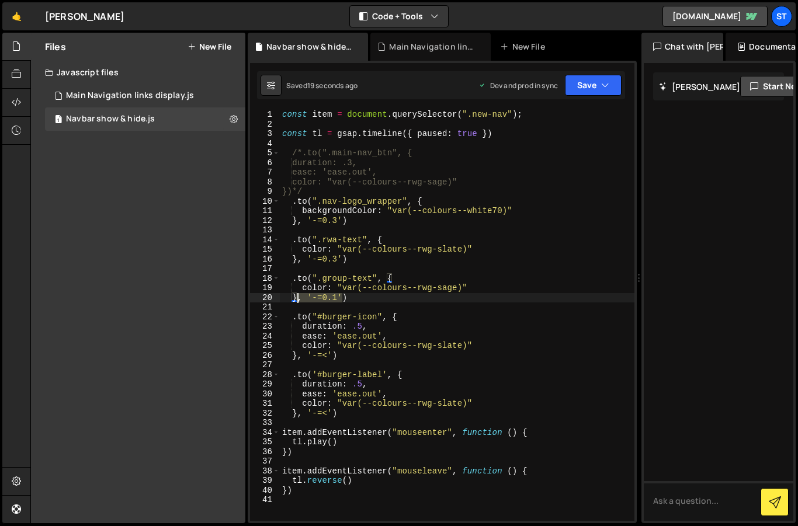
drag, startPoint x: 341, startPoint y: 295, endPoint x: 297, endPoint y: 294, distance: 43.8
click at [297, 294] on div "const item = document . querySelector ( ".new-nav" ) ; const tl = gsap . timeli…" at bounding box center [457, 325] width 354 height 430
click at [590, 85] on button "Save" at bounding box center [593, 85] width 57 height 21
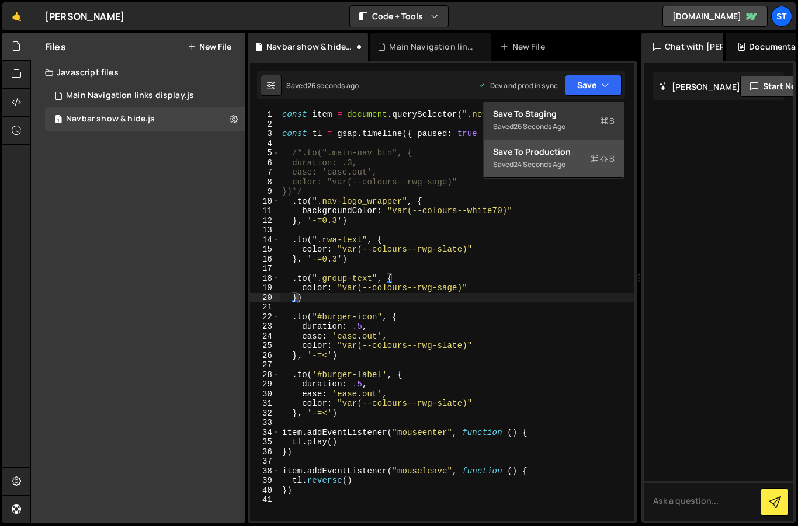
click at [552, 148] on div "Save to Production S" at bounding box center [553, 152] width 121 height 12
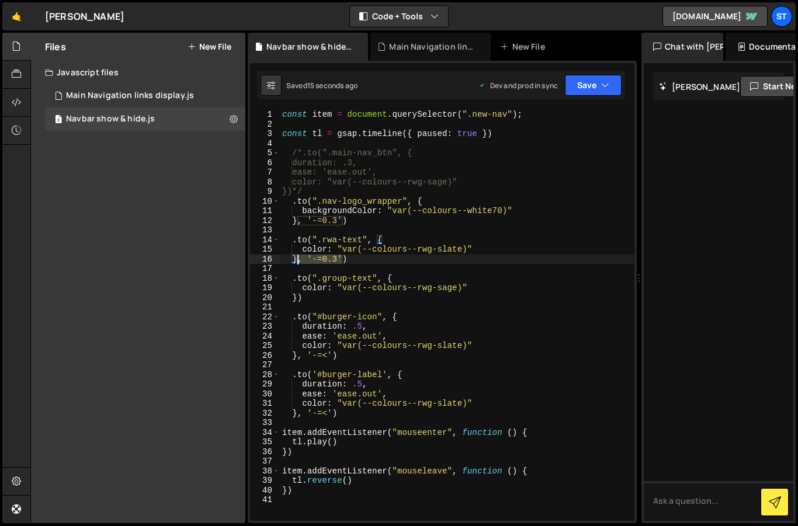
drag, startPoint x: 342, startPoint y: 258, endPoint x: 298, endPoint y: 262, distance: 43.9
click at [298, 262] on div "const item = document . querySelector ( ".new-nav" ) ; const tl = gsap . timeli…" at bounding box center [457, 325] width 354 height 430
click at [298, 301] on div "const item = document . querySelector ( ".new-nav" ) ; const tl = gsap . timeli…" at bounding box center [457, 325] width 354 height 430
paste textarea ", '-=0.3'"
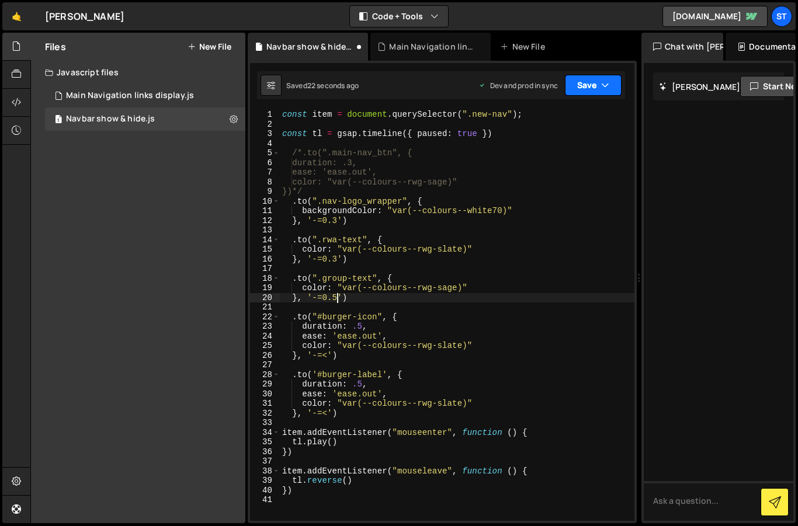
type textarea "}, '-=0.5')"
click at [582, 84] on button "Save" at bounding box center [593, 85] width 57 height 21
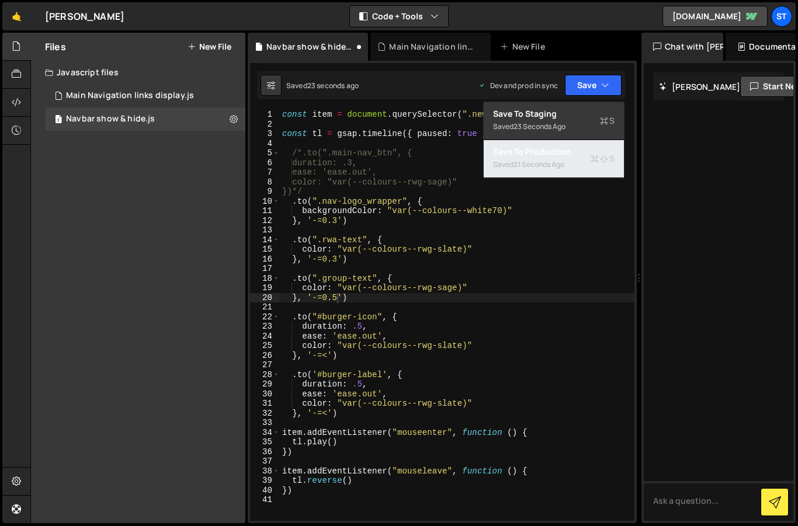
click at [540, 159] on div "21 seconds ago" at bounding box center [538, 164] width 51 height 10
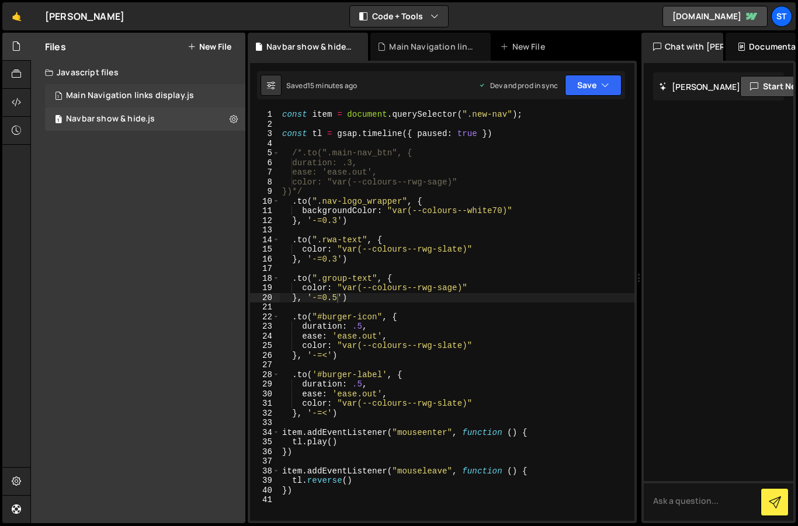
click at [152, 98] on div "Main Navigation links display.js" at bounding box center [130, 96] width 128 height 11
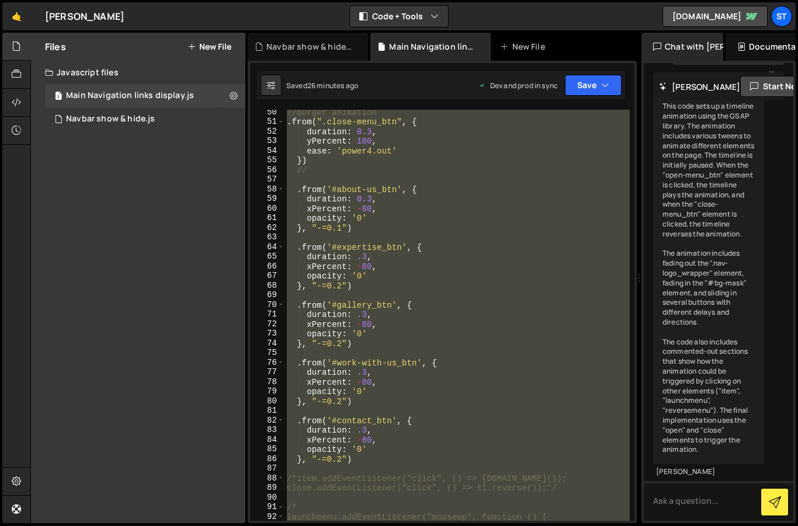
scroll to position [475, 0]
click at [507, 333] on div "//burger animation . from ( ".close-menu_btn" , { duration : 0.3 , yPercent : 1…" at bounding box center [456, 315] width 345 height 411
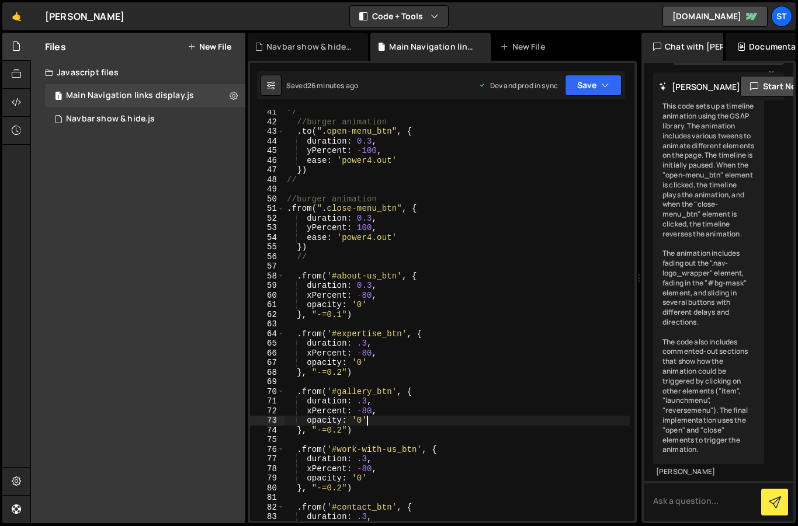
scroll to position [388, 0]
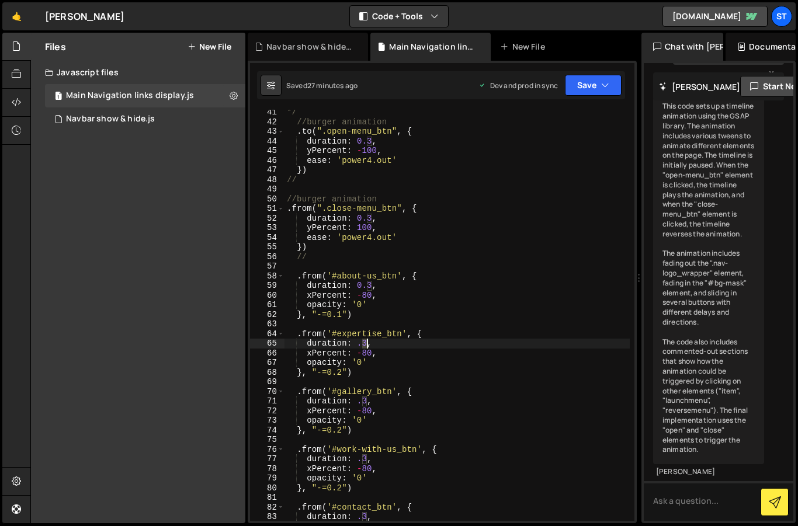
click at [366, 343] on div "*/ //burger animation . to ( ".open-menu_btn" , { duration : 0.3 , yPercent : -…" at bounding box center [456, 322] width 345 height 430
click at [372, 286] on div "*/ //burger animation . to ( ".open-menu_btn" , { duration : 0.3 , yPercent : -…" at bounding box center [456, 322] width 345 height 430
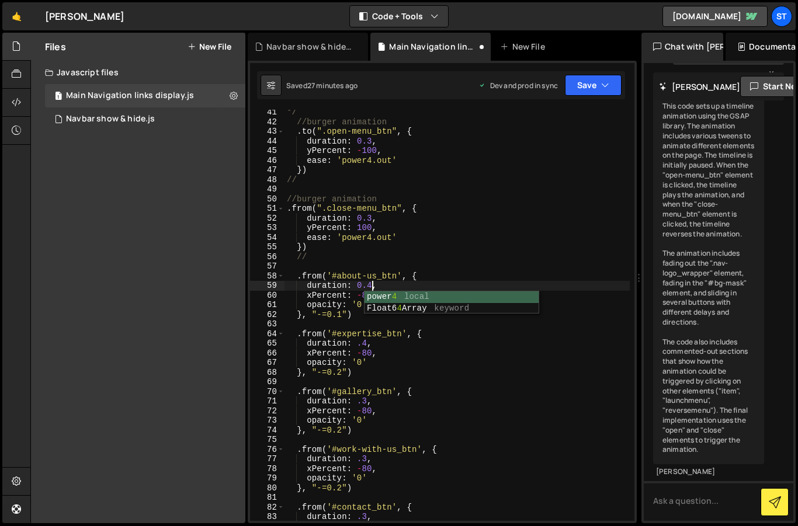
click at [366, 401] on div "*/ //burger animation . to ( ".open-menu_btn" , { duration : 0.3 , yPercent : -…" at bounding box center [456, 322] width 345 height 430
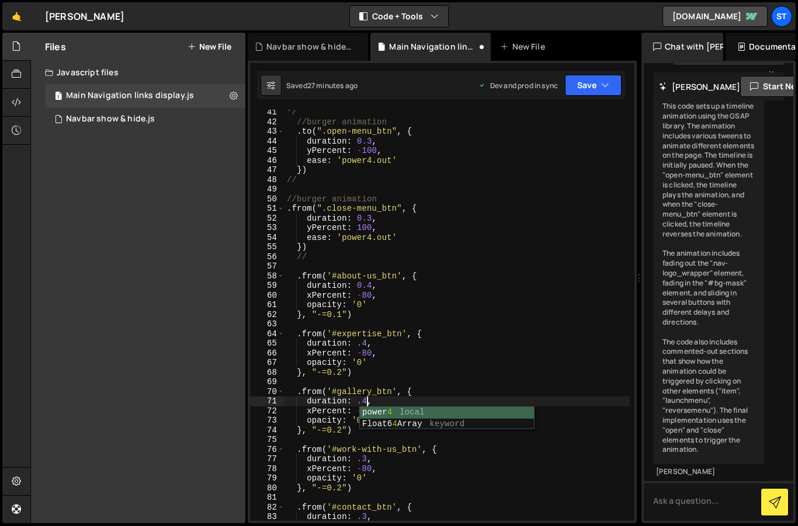
click at [512, 464] on div "*/ //burger animation . to ( ".open-menu_btn" , { duration : 0.3 , yPercent : -…" at bounding box center [456, 322] width 345 height 430
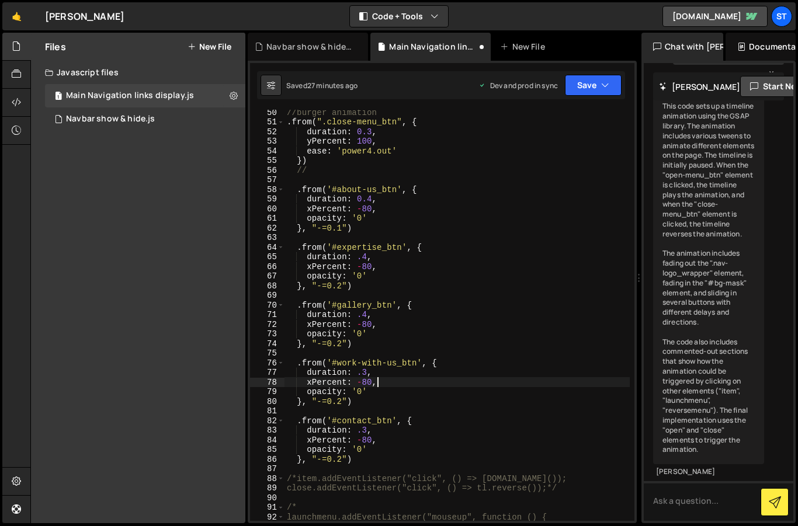
scroll to position [474, 0]
click at [366, 373] on div "//burger animation . from ( ".close-menu_btn" , { duration : 0.3 , yPercent : 1…" at bounding box center [456, 322] width 345 height 430
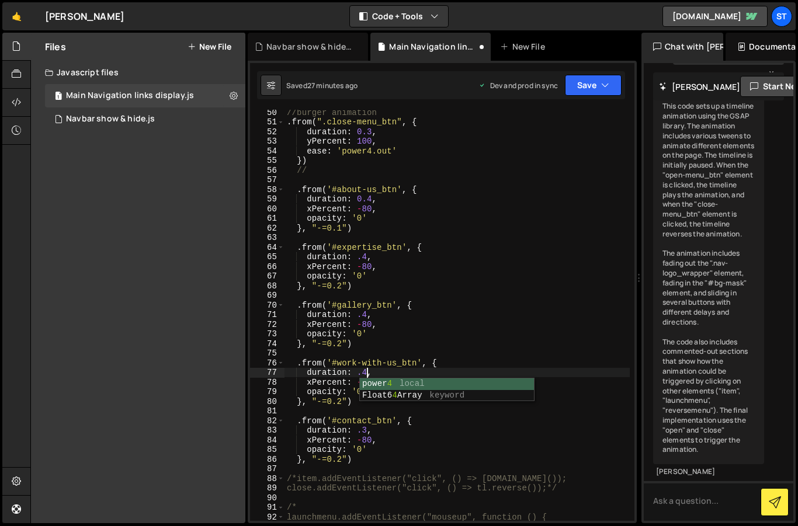
click at [489, 430] on div "//burger animation . from ( ".close-menu_btn" , { duration : 0.3 , yPercent : 1…" at bounding box center [456, 322] width 345 height 430
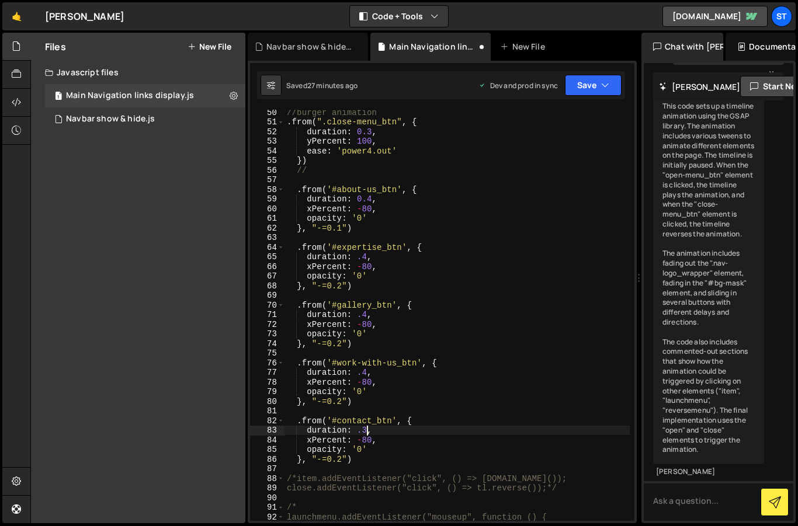
click at [365, 431] on div "//burger animation . from ( ".close-menu_btn" , { duration : 0.3 , yPercent : 1…" at bounding box center [456, 322] width 345 height 430
click at [427, 440] on div "//burger animation . from ( ".close-menu_btn" , { duration : 0.3 , yPercent : 1…" at bounding box center [456, 322] width 345 height 430
click at [325, 457] on div "//burger animation . from ( ".close-menu_btn" , { duration : 0.3 , yPercent : 1…" at bounding box center [456, 322] width 345 height 430
click at [319, 458] on div "//burger animation . from ( ".close-menu_btn" , { duration : 0.3 , yPercent : 1…" at bounding box center [456, 322] width 345 height 430
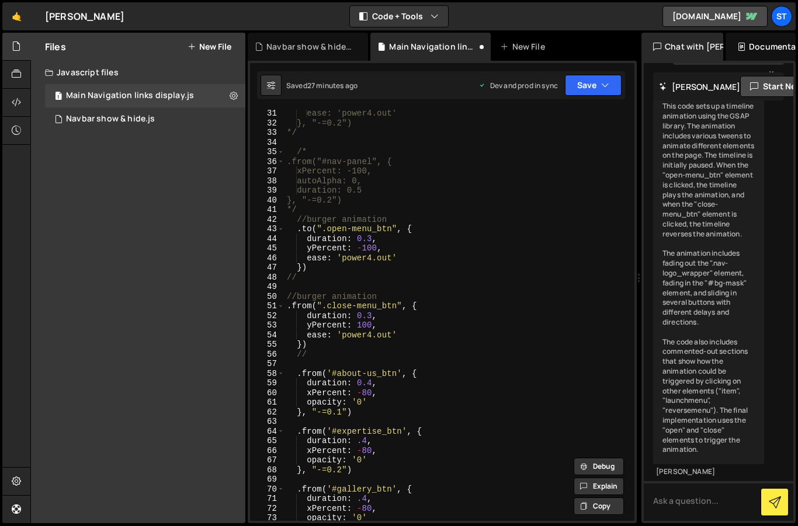
scroll to position [291, 0]
click at [322, 388] on div "ease: 'power4.out' }, "-=0.2") */ /* .from("#nav-panel", { xPercent: -100, auto…" at bounding box center [456, 322] width 345 height 430
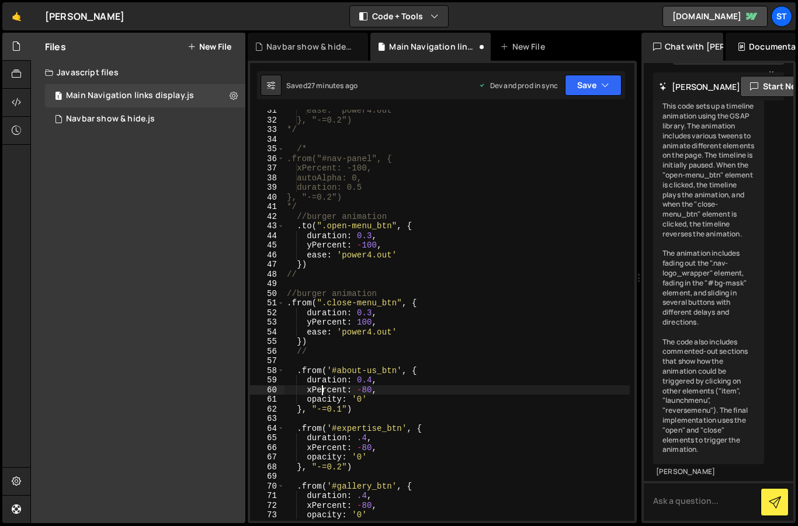
scroll to position [330, 0]
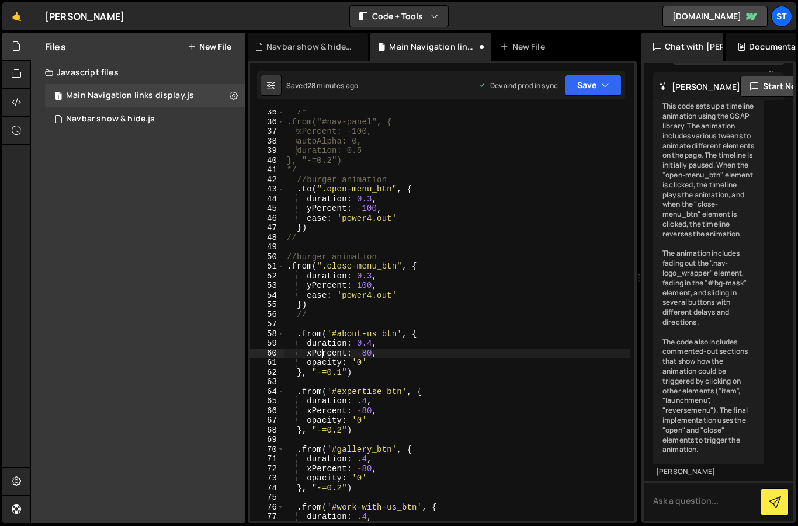
click at [306, 401] on div "/* .from("#nav-panel", { xPercent: -100, autoAlpha: 0, duration: 0.5 }, "-=0.2"…" at bounding box center [456, 322] width 345 height 430
type textarea "duration: .4,"
click at [370, 403] on div "/* .from("#nav-panel", { xPercent: -100, autoAlpha: 0, duration: 0.5 }, "-=0.2"…" at bounding box center [456, 322] width 345 height 430
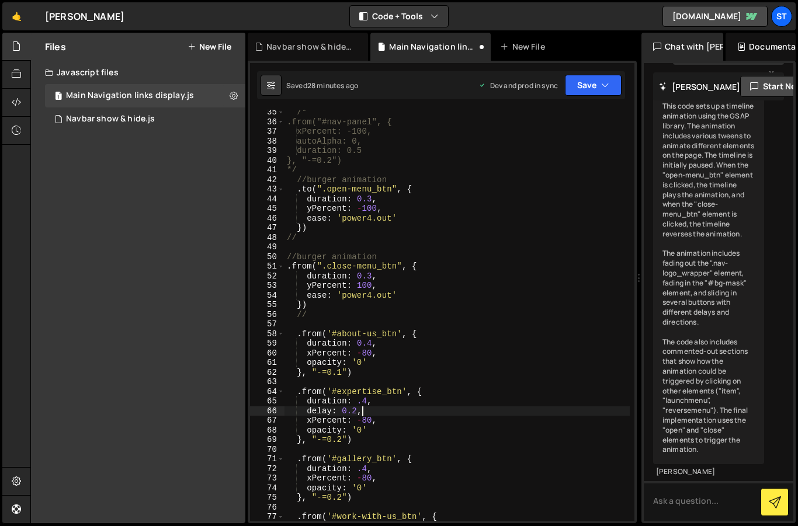
scroll to position [0, 5]
drag, startPoint x: 361, startPoint y: 408, endPoint x: 307, endPoint y: 409, distance: 54.9
click at [307, 409] on div "/* .from("#nav-panel", { xPercent: -100, autoAlpha: 0, duration: 0.5 }, "-=0.2"…" at bounding box center [456, 322] width 345 height 430
type textarea "delay: 0.2,"
click at [120, 124] on div "Navbar show & hide.js" at bounding box center [110, 119] width 89 height 11
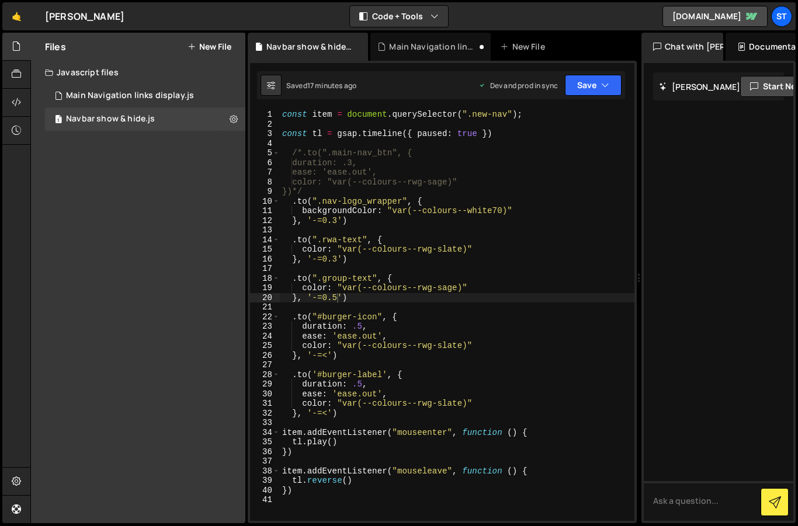
scroll to position [0, 3]
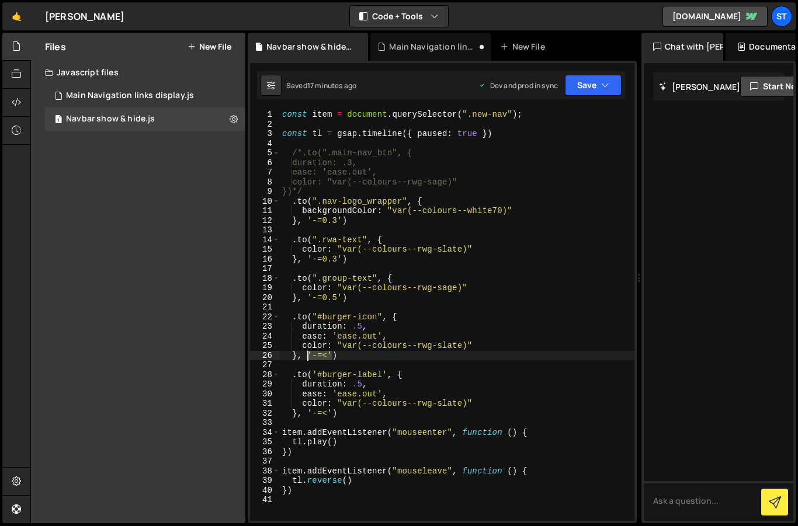
drag, startPoint x: 331, startPoint y: 354, endPoint x: 307, endPoint y: 353, distance: 23.9
click at [307, 353] on div "const item = document . querySelector ( ".new-nav" ) ; const tl = gsap . timeli…" at bounding box center [457, 325] width 354 height 430
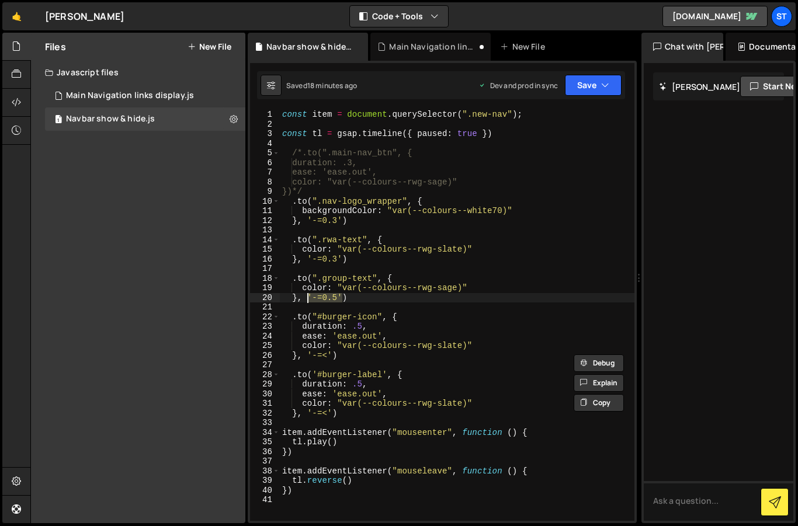
drag, startPoint x: 341, startPoint y: 296, endPoint x: 309, endPoint y: 300, distance: 31.8
click at [309, 300] on div "const item = document . querySelector ( ".new-nav" ) ; const tl = gsap . timeli…" at bounding box center [457, 325] width 354 height 430
paste textarea "<"
type textarea "}, '-=<')"
click at [606, 84] on icon "button" at bounding box center [605, 85] width 8 height 12
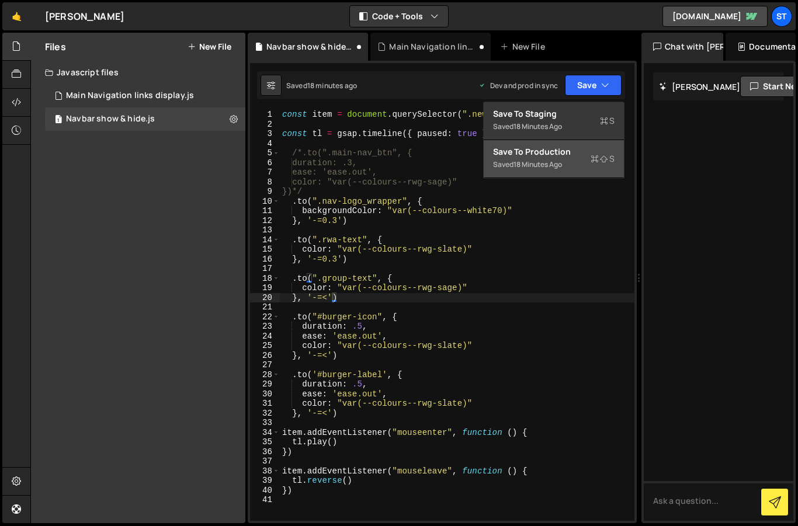
click at [555, 150] on div "Save to Production S" at bounding box center [553, 152] width 121 height 12
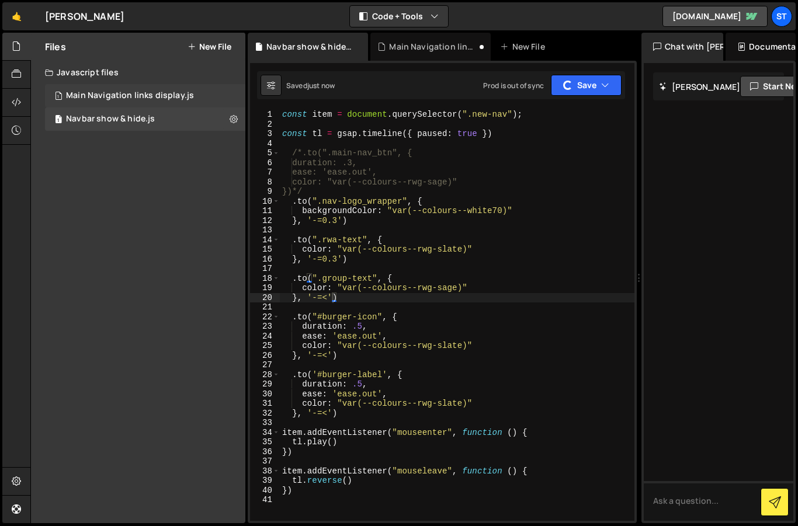
click at [134, 88] on div "1 Main Navigation links display.js 0" at bounding box center [145, 95] width 200 height 23
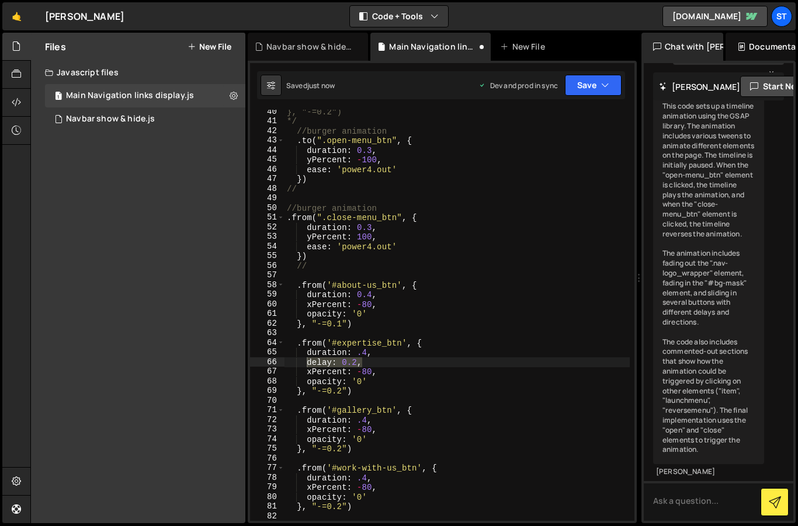
scroll to position [0, 4]
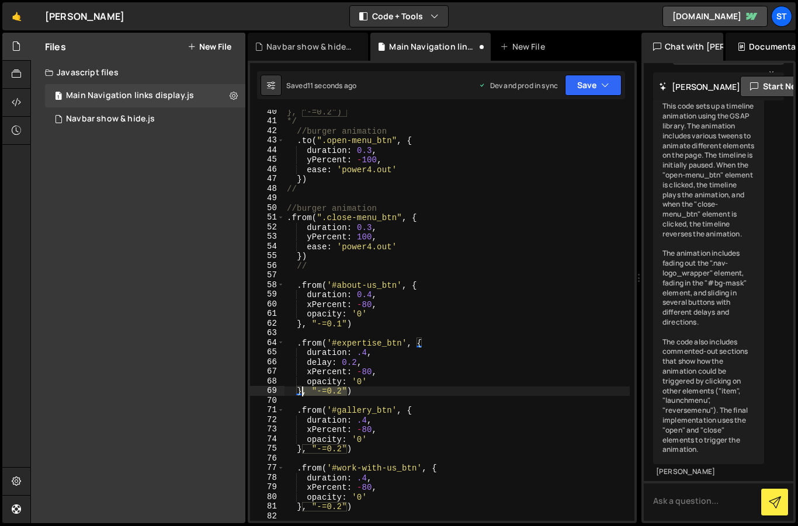
drag, startPoint x: 347, startPoint y: 391, endPoint x: 304, endPoint y: 392, distance: 43.2
click at [304, 392] on div "}, "-=0.2") */ //burger animation . to ( ".open-menu_btn" , { duration : 0.3 , …" at bounding box center [456, 322] width 345 height 430
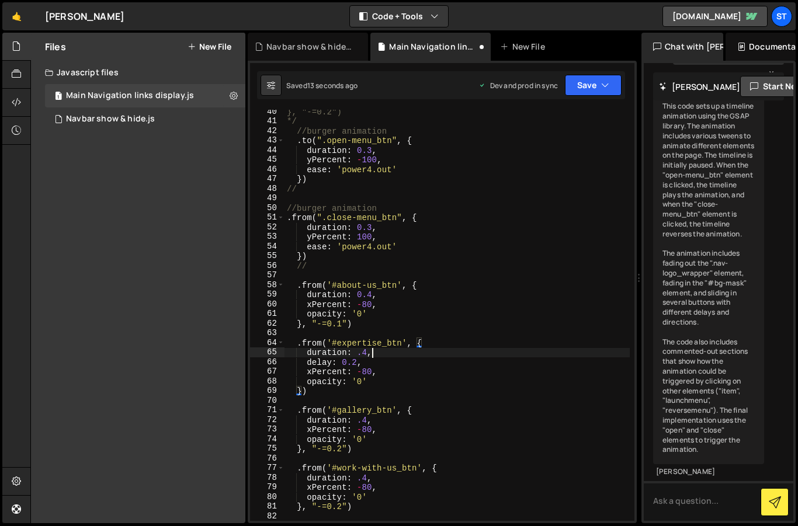
click at [385, 357] on div "}, "-=0.2") */ //burger animation . to ( ".open-menu_btn" , { duration : 0.3 , …" at bounding box center [456, 322] width 345 height 430
drag, startPoint x: 363, startPoint y: 366, endPoint x: 309, endPoint y: 349, distance: 56.9
click at [309, 349] on div "}, "-=0.2") */ //burger animation . to ( ".open-menu_btn" , { duration : 0.3 , …" at bounding box center [456, 322] width 345 height 430
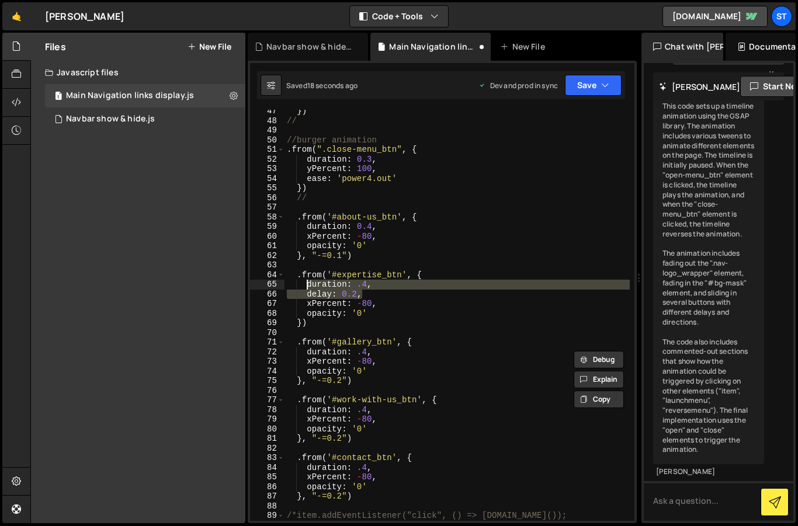
scroll to position [447, 0]
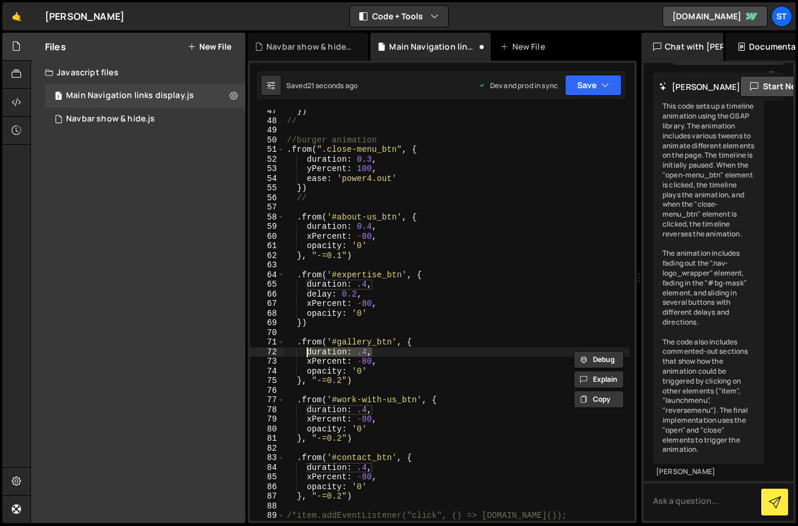
drag, startPoint x: 354, startPoint y: 352, endPoint x: 305, endPoint y: 352, distance: 48.5
click at [305, 352] on div "}) // //burger animation . from ( ".close-menu_btn" , { duration : 0.3 , yPerce…" at bounding box center [456, 321] width 345 height 430
paste textarea "elay: 0.2"
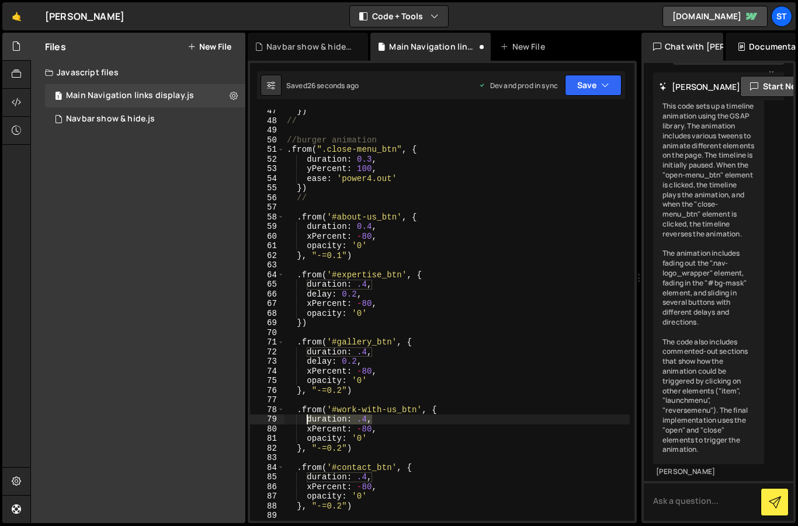
drag, startPoint x: 371, startPoint y: 420, endPoint x: 308, endPoint y: 420, distance: 63.1
click at [308, 420] on div "}) // //burger animation . from ( ".close-menu_btn" , { duration : 0.3 , yPerce…" at bounding box center [456, 321] width 345 height 430
paste textarea "elay: 0.2"
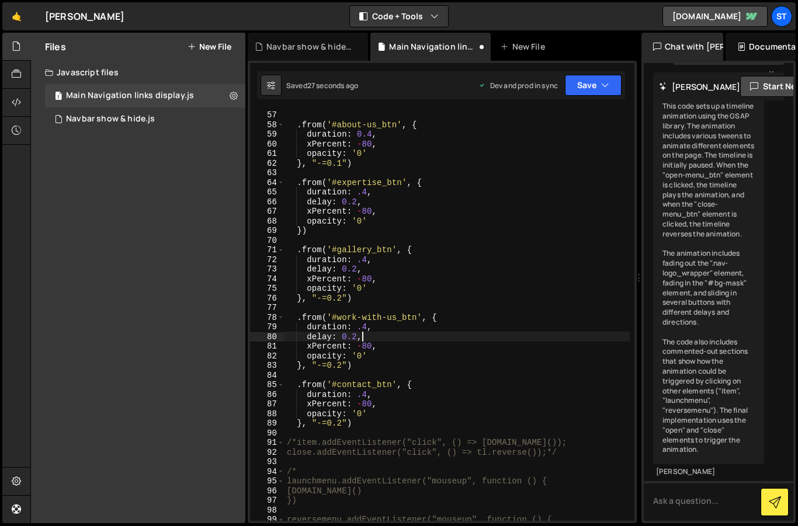
scroll to position [579, 0]
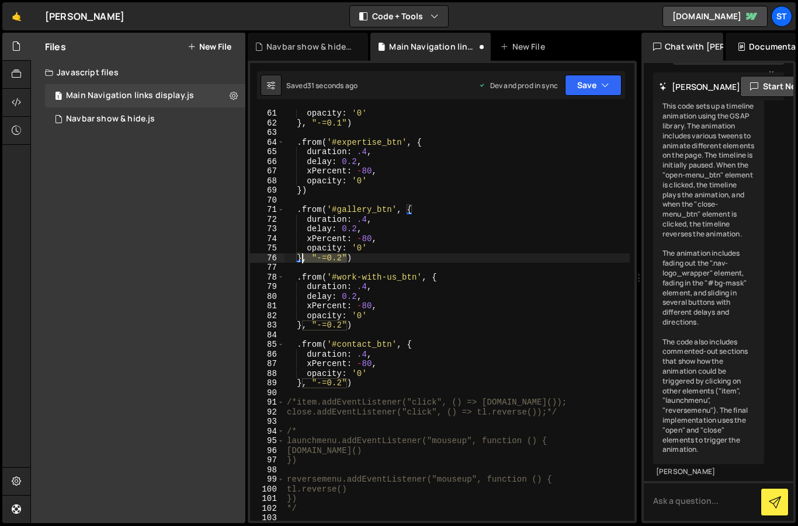
drag, startPoint x: 346, startPoint y: 255, endPoint x: 303, endPoint y: 259, distance: 42.8
click at [303, 259] on div "opacity : '0' } , "-=0.1" ) . from ( '#expertise_btn' , { duration : .4 , delay…" at bounding box center [456, 324] width 345 height 430
drag, startPoint x: 347, startPoint y: 325, endPoint x: 304, endPoint y: 328, distance: 43.9
click at [304, 328] on div "opacity : '0' } , "-=0.1" ) . from ( '#expertise_btn' , { duration : .4 , delay…" at bounding box center [456, 324] width 345 height 430
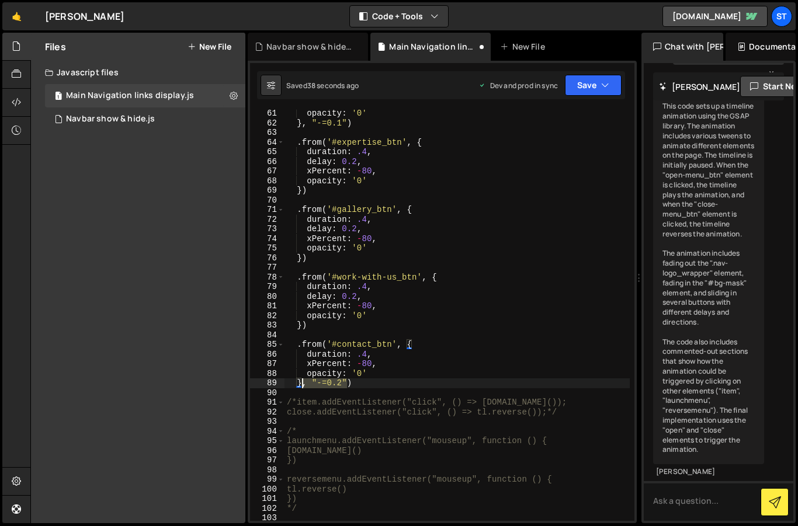
drag, startPoint x: 347, startPoint y: 383, endPoint x: 302, endPoint y: 383, distance: 44.4
click at [302, 383] on div "opacity : '0' } , "-=0.1" ) . from ( '#expertise_btn' , { duration : .4 , delay…" at bounding box center [456, 324] width 345 height 430
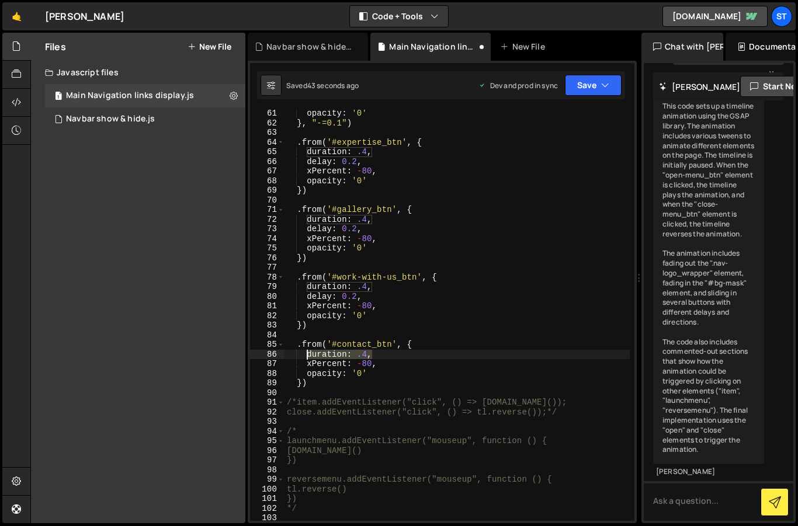
drag, startPoint x: 371, startPoint y: 355, endPoint x: 307, endPoint y: 356, distance: 64.2
click at [307, 356] on div "opacity : '0' } , "-=0.1" ) . from ( '#expertise_btn' , { duration : .4 , delay…" at bounding box center [456, 324] width 345 height 430
paste textarea "elay: 0.2"
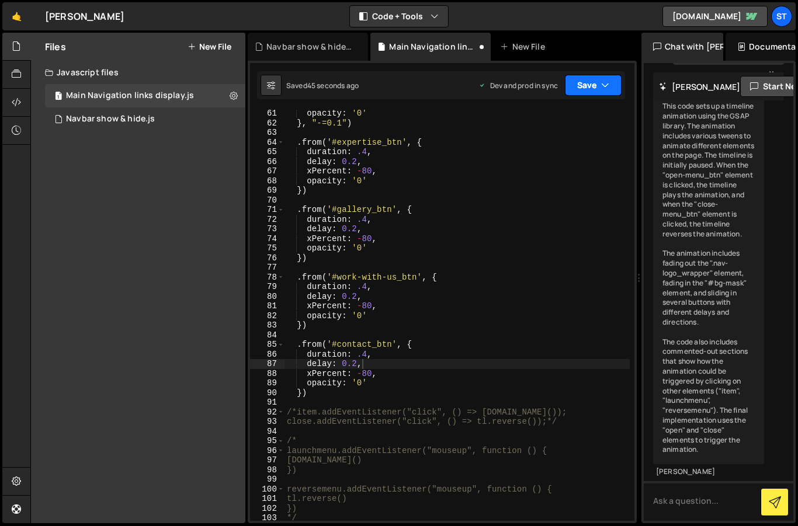
click at [604, 82] on icon "button" at bounding box center [605, 85] width 8 height 12
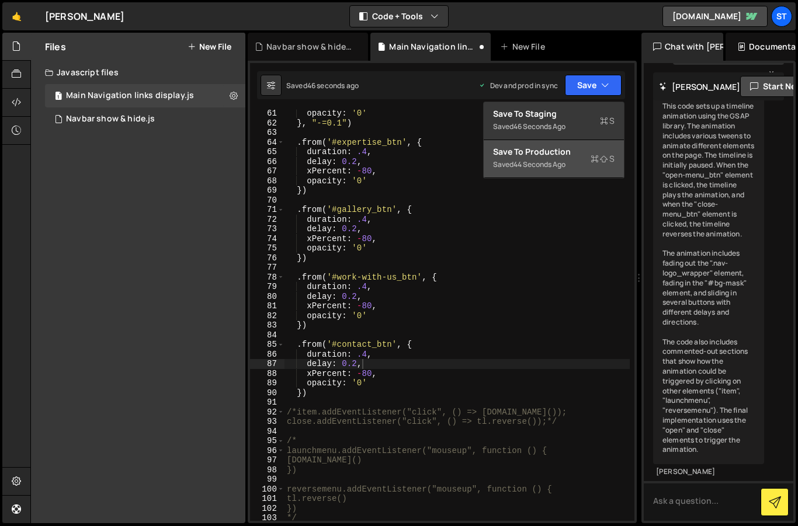
click at [553, 146] on div "Save to Production S" at bounding box center [553, 152] width 121 height 12
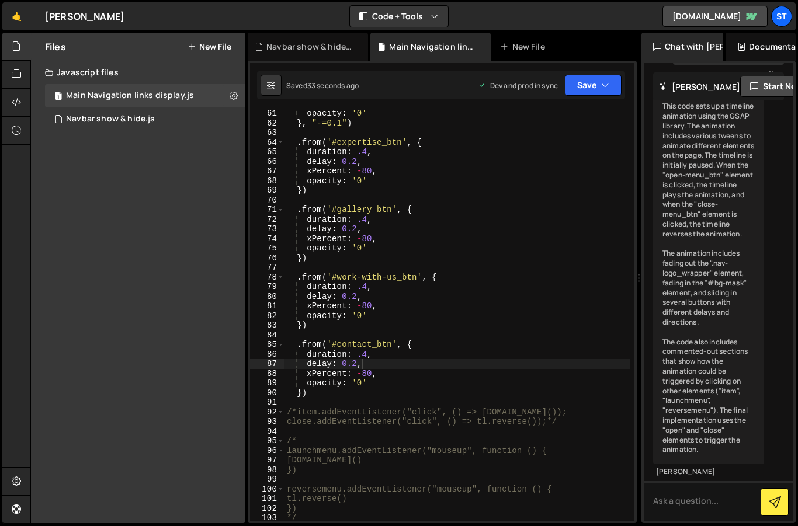
click at [367, 374] on div "opacity : '0' } , "-=0.1" ) . from ( '#expertise_btn' , { duration : .4 , delay…" at bounding box center [456, 324] width 345 height 430
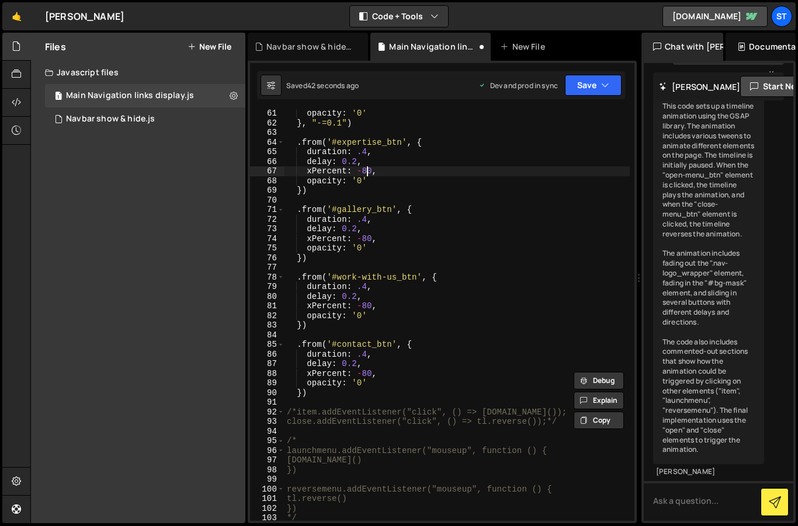
click at [366, 174] on div "opacity : '0' } , "-=0.1" ) . from ( '#expertise_btn' , { duration : .4 , delay…" at bounding box center [456, 324] width 345 height 430
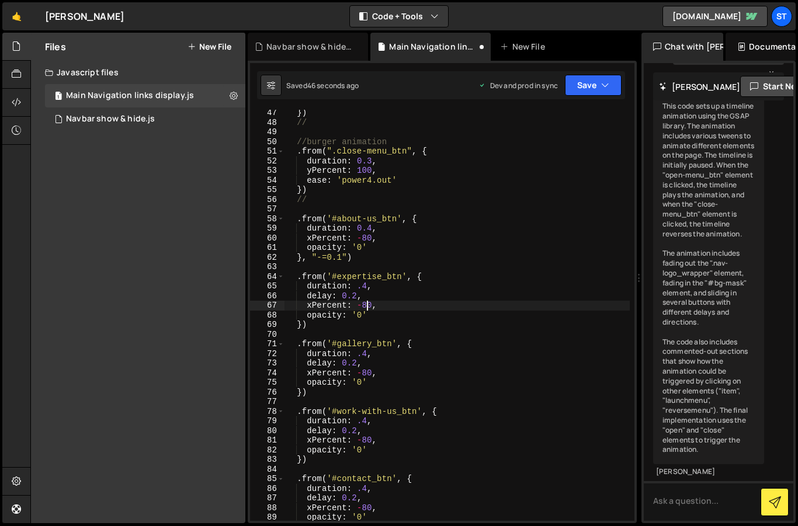
scroll to position [434, 0]
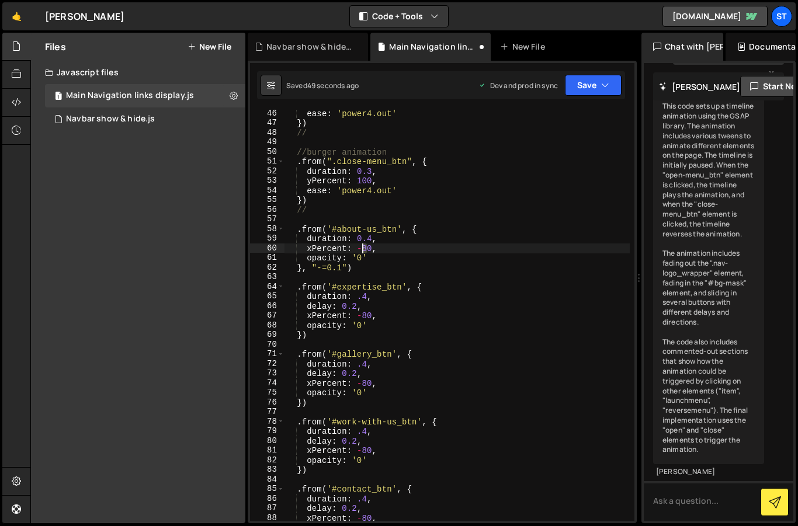
click at [364, 249] on div "ease : 'power4.out' }) // //burger animation . from ( ".close-menu_btn" , { dur…" at bounding box center [456, 324] width 345 height 430
click at [607, 81] on icon "button" at bounding box center [605, 85] width 8 height 12
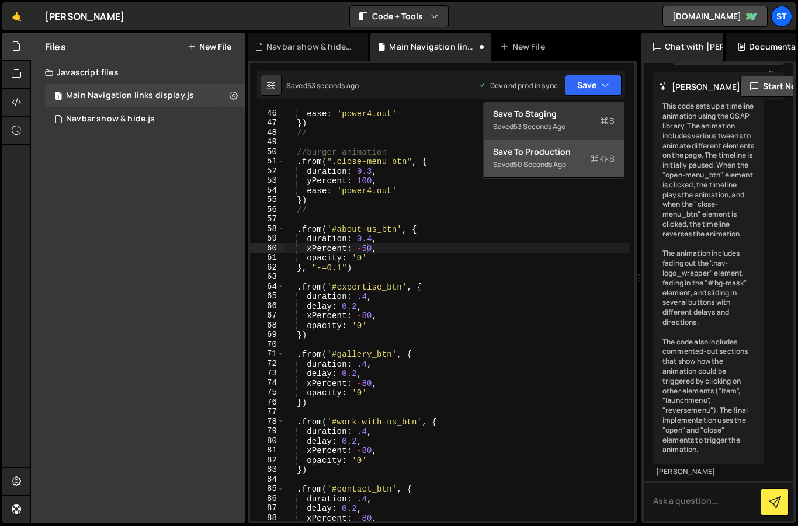
click at [539, 157] on div "Save to Production S" at bounding box center [553, 152] width 121 height 12
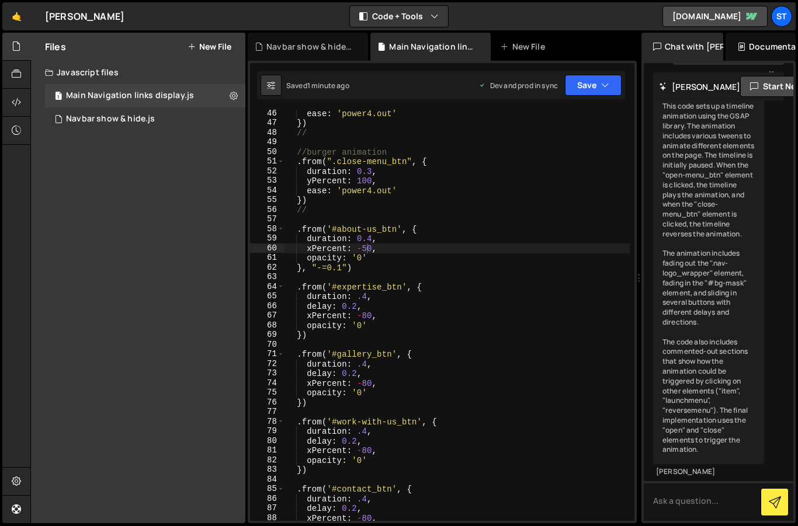
click at [376, 249] on div "ease : 'power4.out' }) // //burger animation . from ( ".close-menu_btn" , { dur…" at bounding box center [456, 324] width 345 height 430
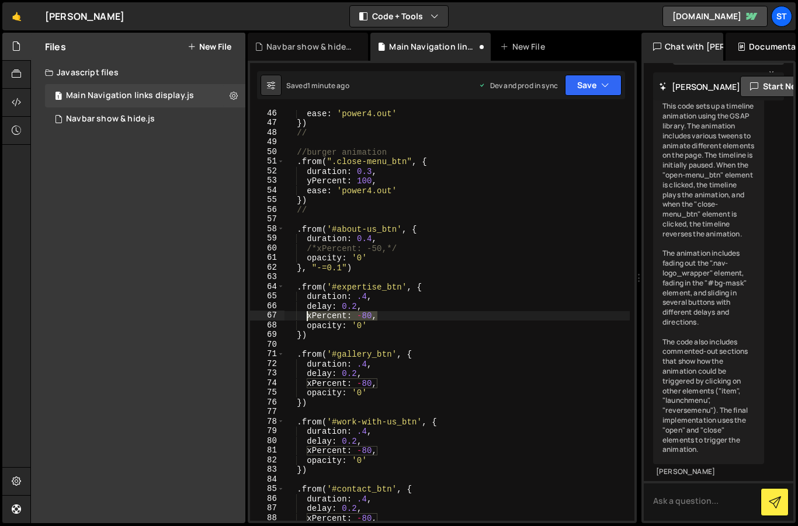
drag, startPoint x: 376, startPoint y: 315, endPoint x: 305, endPoint y: 314, distance: 70.7
click at [305, 314] on div "ease : 'power4.out' }) // //burger animation . from ( ".close-menu_btn" , { dur…" at bounding box center [456, 324] width 345 height 430
type textarea "xPercent: -80,"
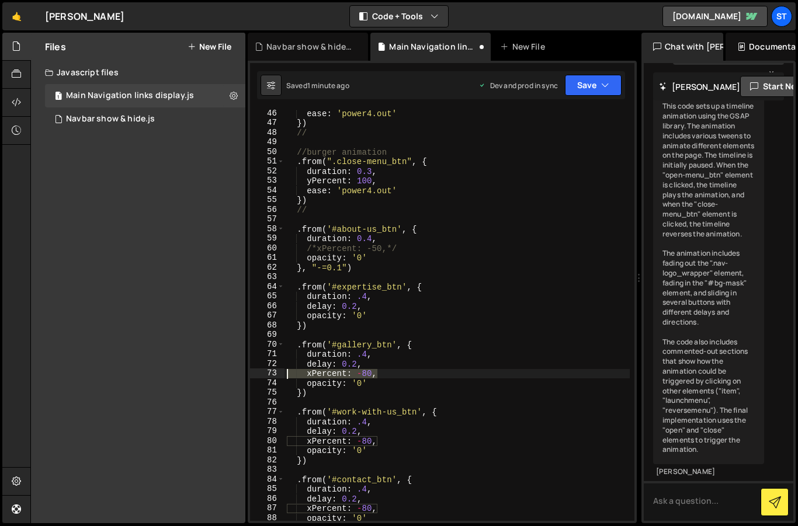
drag, startPoint x: 377, startPoint y: 374, endPoint x: 284, endPoint y: 376, distance: 92.3
click at [284, 376] on div "ease : 'power4.out' }) // //burger animation . from ( ".close-menu_btn" , { dur…" at bounding box center [456, 324] width 345 height 430
type textarea "xPercent: -80,"
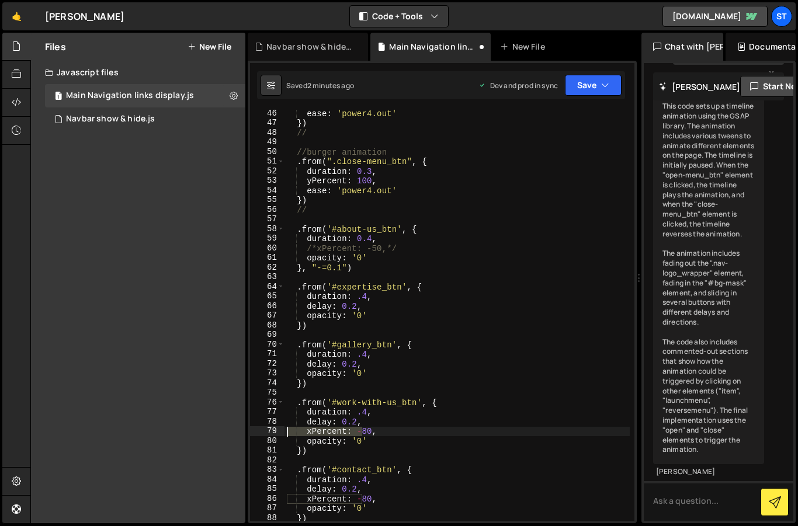
drag, startPoint x: 357, startPoint y: 430, endPoint x: 279, endPoint y: 434, distance: 78.4
click at [279, 434] on div "delay: 0.2, 46 47 48 49 50 51 52 53 54 55 56 57 58 59 60 61 62 63 64 65 66 67 6…" at bounding box center [442, 315] width 384 height 411
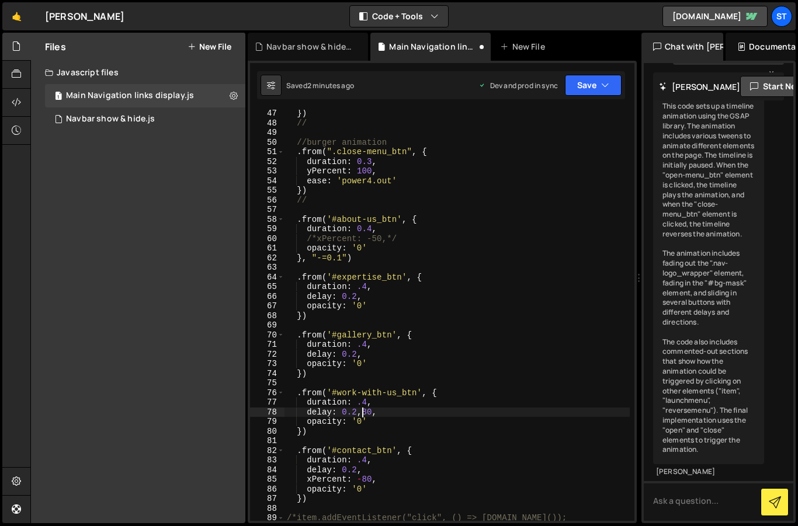
scroll to position [444, 0]
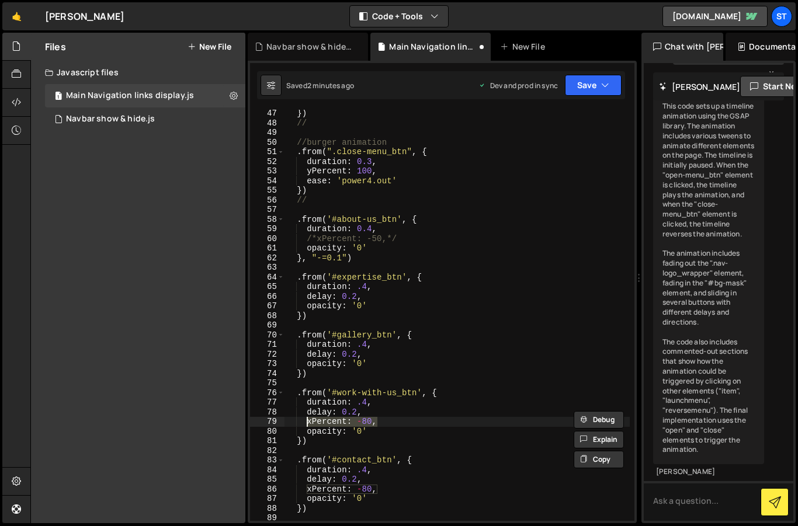
drag, startPoint x: 378, startPoint y: 419, endPoint x: 307, endPoint y: 424, distance: 71.4
click at [307, 424] on div "}) // //burger animation . from ( ".close-menu_btn" , { duration : 0.3 , yPerce…" at bounding box center [456, 324] width 345 height 430
type textarea "xPercent: -80,"
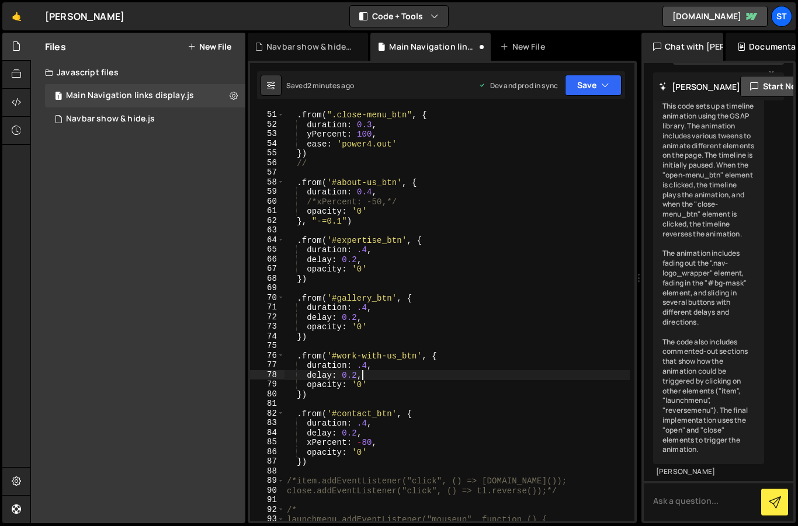
scroll to position [482, 0]
drag, startPoint x: 380, startPoint y: 443, endPoint x: 271, endPoint y: 444, distance: 108.6
click at [271, 444] on div "delay: 0.2, 50 51 52 53 54 55 56 57 58 59 60 61 62 63 64 65 66 67 68 69 70 71 7…" at bounding box center [442, 315] width 384 height 411
type textarea "xPercent: -80,"
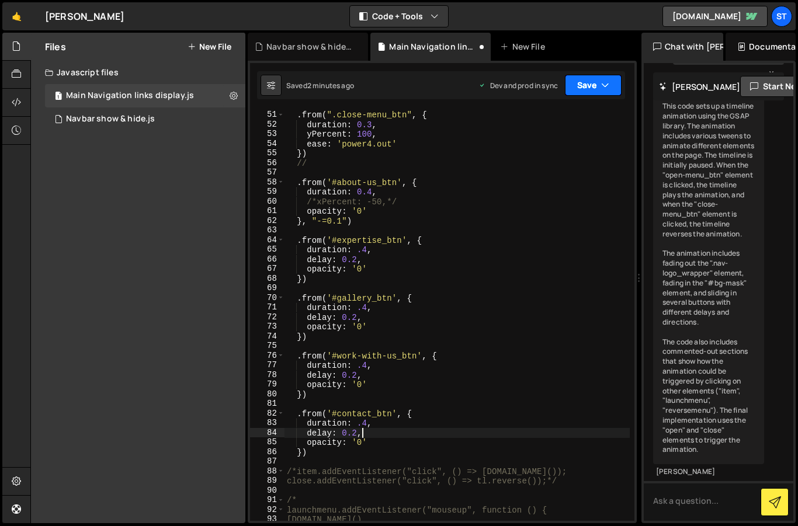
click at [594, 86] on button "Save" at bounding box center [593, 85] width 57 height 21
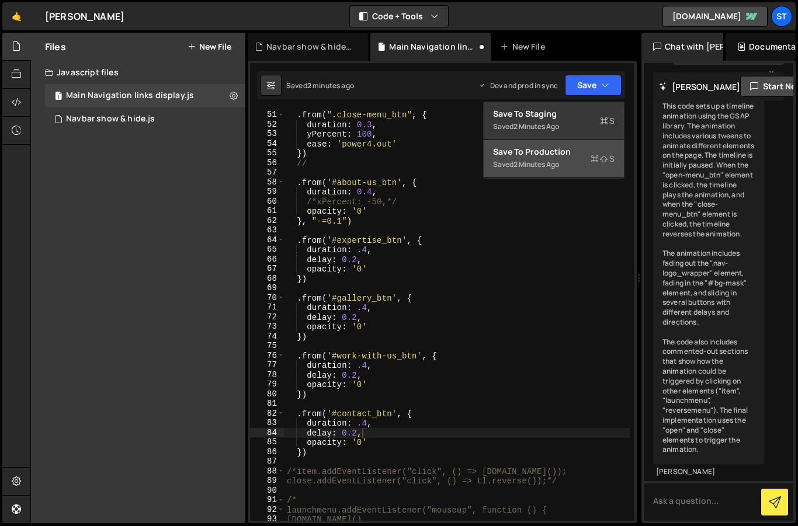
click at [566, 155] on div "Save to Production S" at bounding box center [553, 152] width 121 height 12
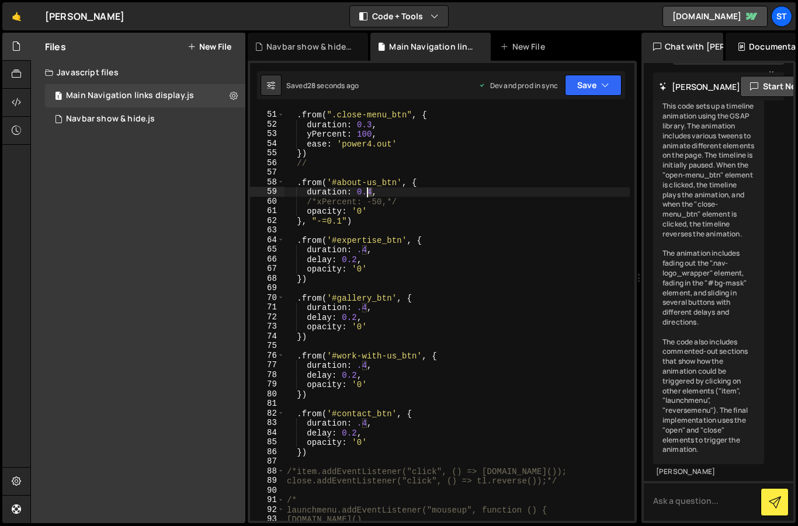
click at [368, 193] on div "//burger animation . from ( ".close-menu_btn" , { duration : 0.3 , yPercent : 1…" at bounding box center [456, 315] width 345 height 430
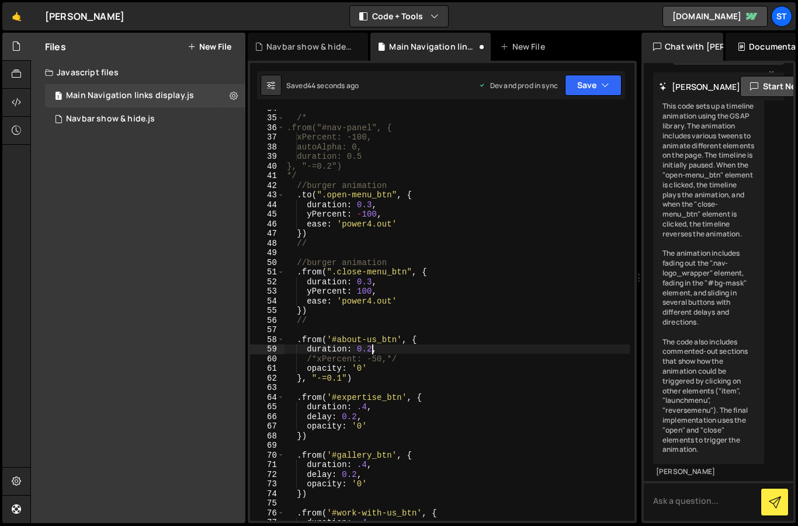
scroll to position [359, 0]
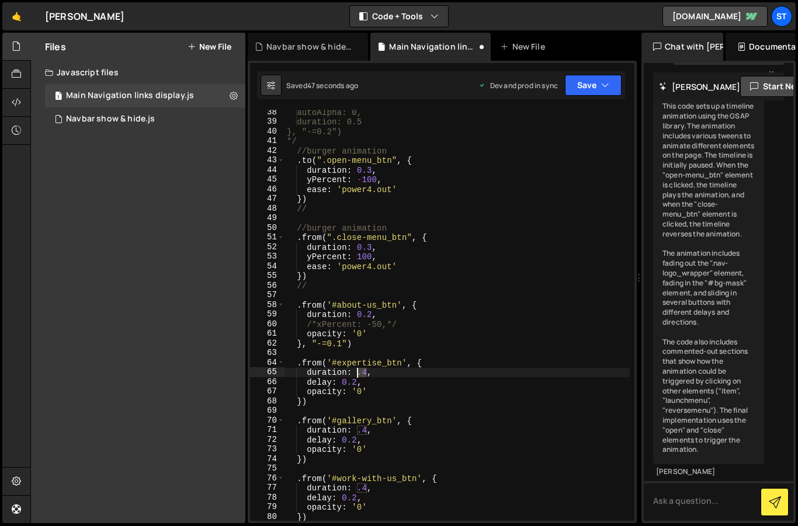
drag, startPoint x: 366, startPoint y: 374, endPoint x: 359, endPoint y: 374, distance: 7.6
click at [359, 374] on div "autoAlpha: 0, duration: 0.5 }, "-=0.2") */ //burger animation . to ( ".open-men…" at bounding box center [456, 322] width 345 height 430
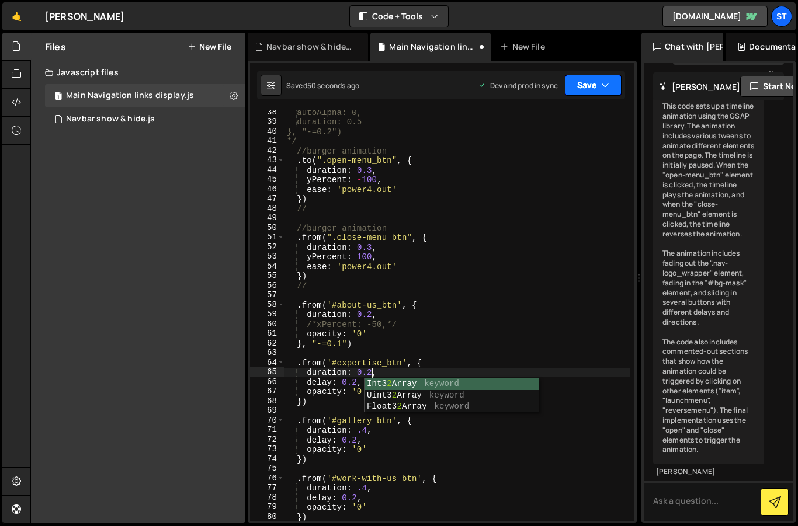
click at [600, 77] on button "Save" at bounding box center [593, 85] width 57 height 21
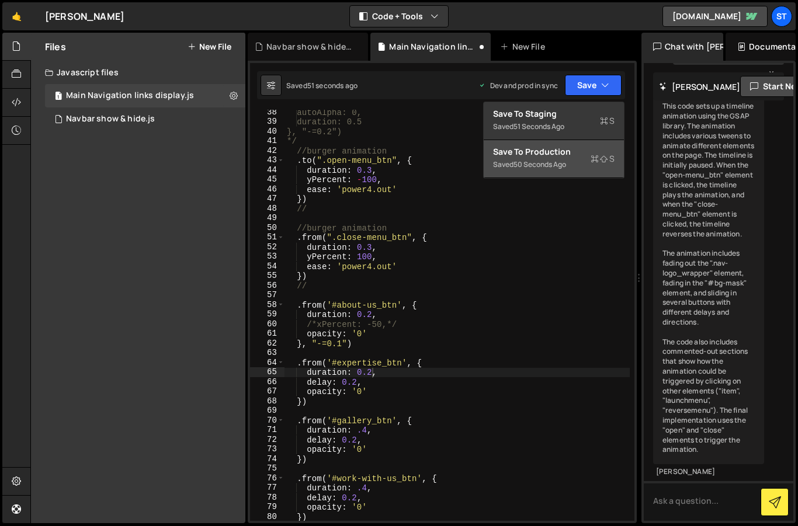
click at [559, 155] on div "Save to Production S" at bounding box center [553, 152] width 121 height 12
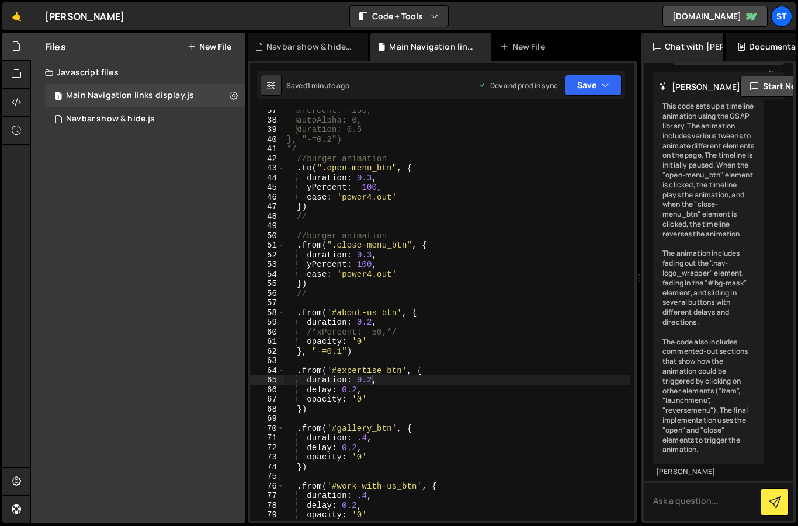
scroll to position [351, 0]
click at [369, 179] on div "xPercent: -100, autoAlpha: 0, duration: 0.5 }, "-=0.2") */ //burger animation .…" at bounding box center [456, 321] width 345 height 430
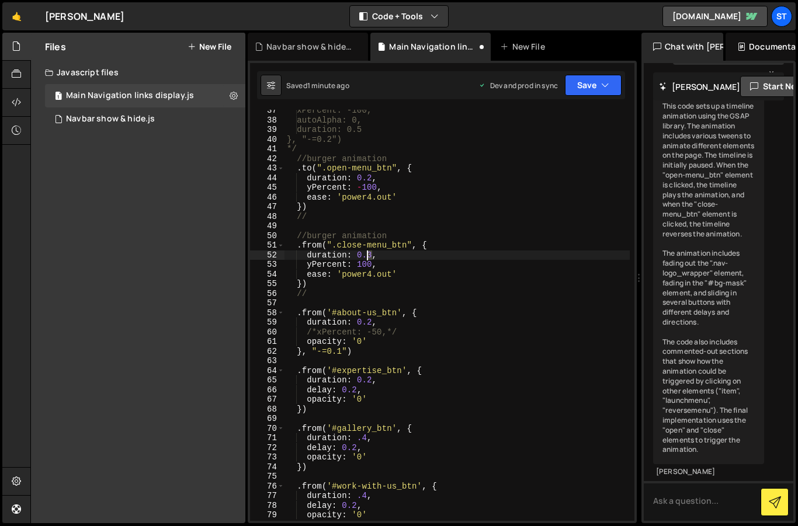
click at [369, 258] on div "xPercent: -100, autoAlpha: 0, duration: 0.5 }, "-=0.2") */ //burger animation .…" at bounding box center [456, 321] width 345 height 430
click at [568, 339] on div "xPercent: -100, autoAlpha: 0, duration: 0.5 }, "-=0.2") */ //burger animation .…" at bounding box center [456, 321] width 345 height 430
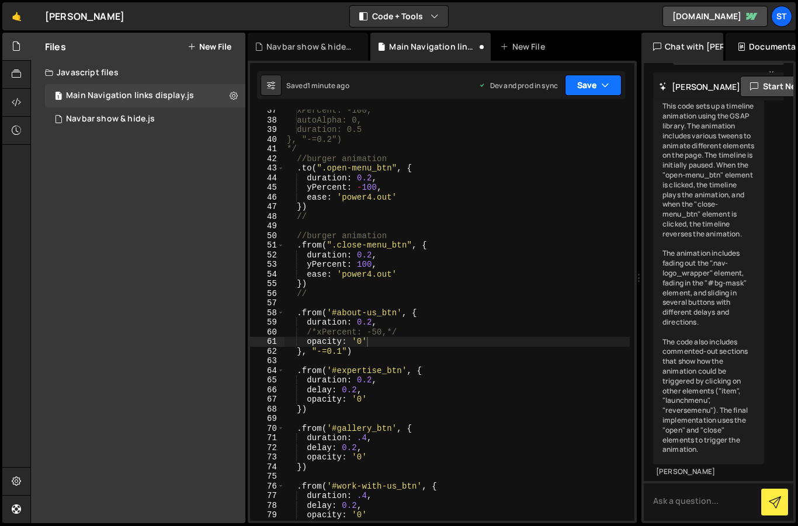
click at [597, 86] on button "Save" at bounding box center [593, 85] width 57 height 21
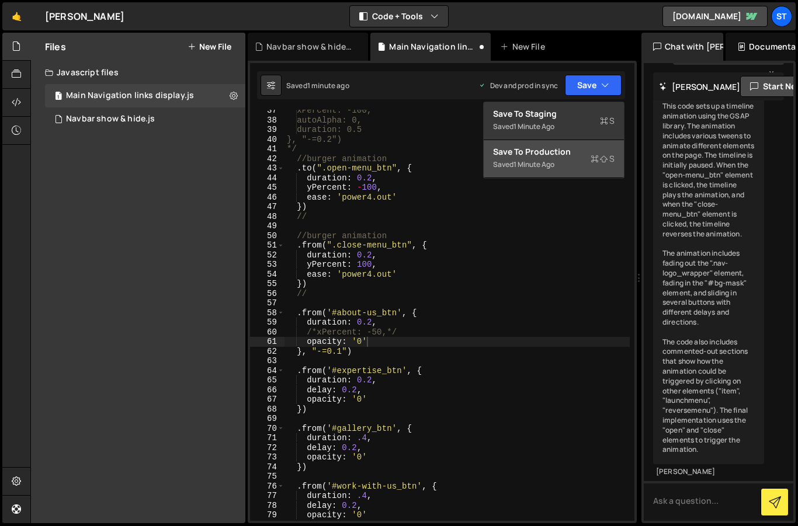
click at [559, 153] on div "Save to Production S" at bounding box center [553, 152] width 121 height 12
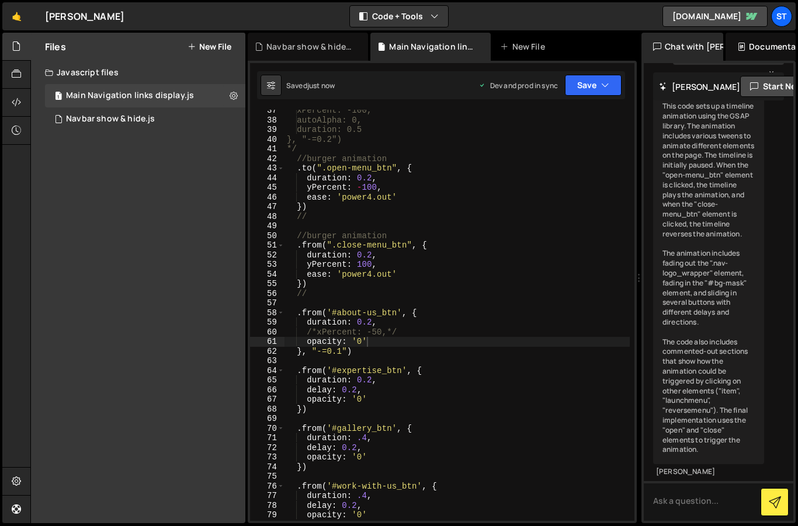
scroll to position [0, 4]
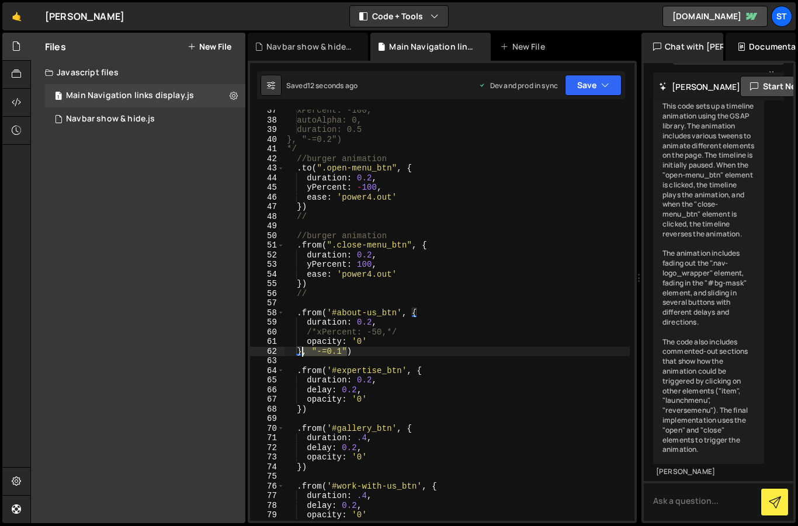
drag, startPoint x: 347, startPoint y: 352, endPoint x: 304, endPoint y: 355, distance: 42.7
click at [304, 355] on div "xPercent: -100, autoAlpha: 0, duration: 0.5 }, "-=0.2") */ //burger animation .…" at bounding box center [456, 321] width 345 height 430
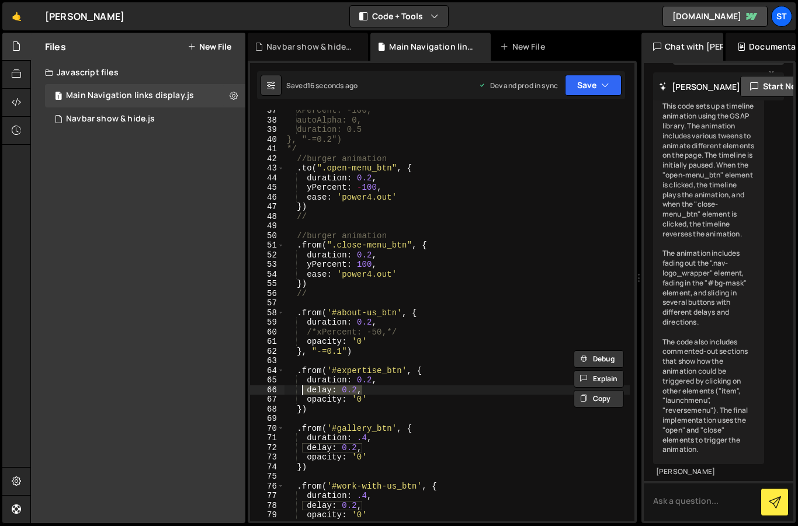
drag, startPoint x: 363, startPoint y: 389, endPoint x: 301, endPoint y: 388, distance: 61.9
click at [301, 388] on div "xPercent: -100, autoAlpha: 0, duration: 0.5 }, "-=0.2") */ //burger animation .…" at bounding box center [456, 321] width 345 height 430
type textarea "delay: 0.2,"
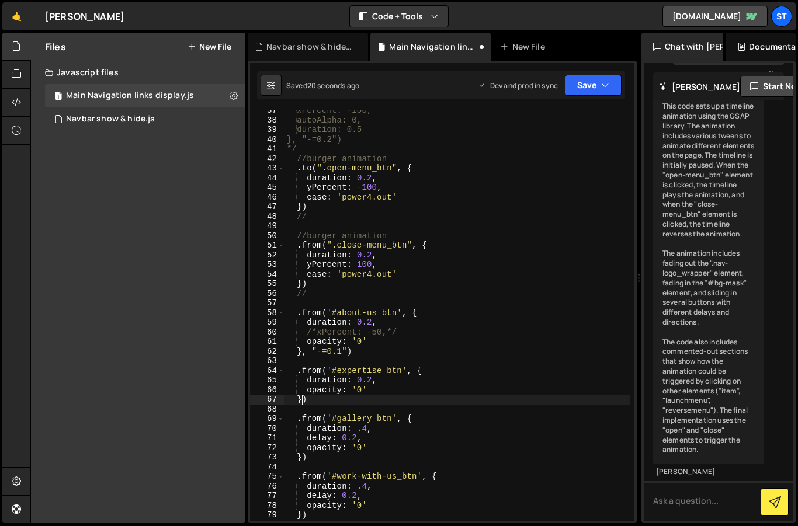
click at [302, 399] on div "xPercent: -100, autoAlpha: 0, duration: 0.5 }, "-=0.2") */ //burger animation .…" at bounding box center [456, 321] width 345 height 430
paste textarea ", "-=0.1""
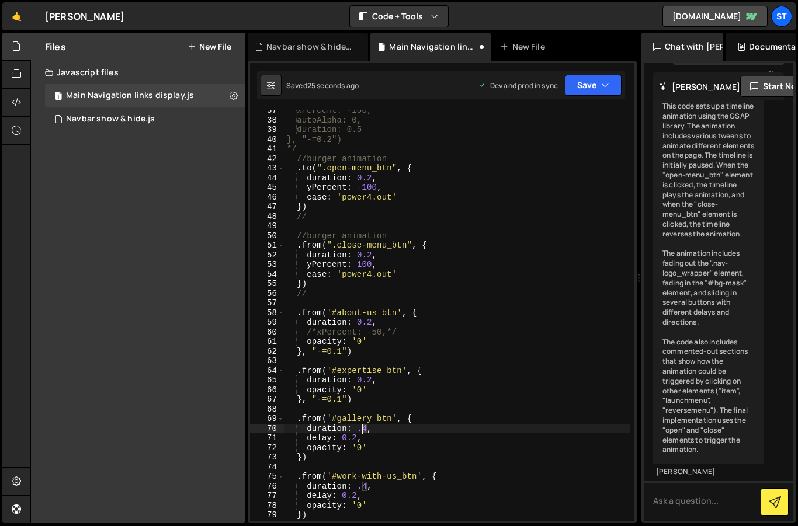
click at [363, 432] on div "xPercent: -100, autoAlpha: 0, duration: 0.5 }, "-=0.2") */ //burger animation .…" at bounding box center [456, 321] width 345 height 430
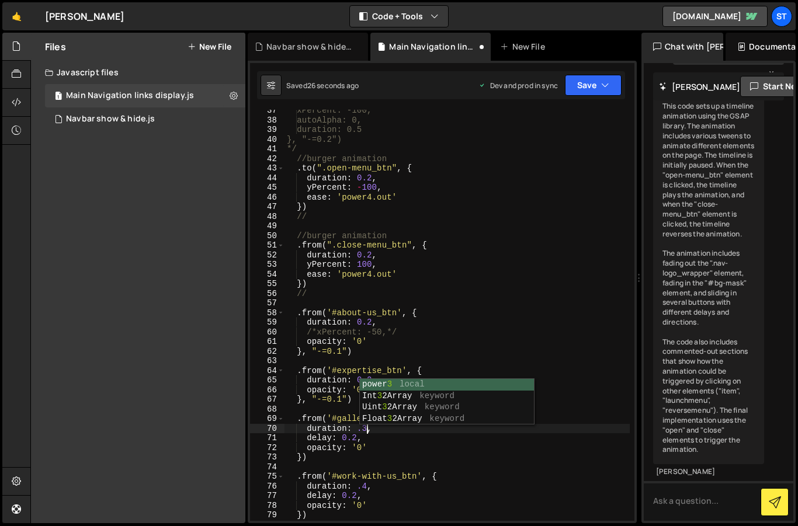
scroll to position [0, 5]
click at [471, 342] on div "xPercent: -100, autoAlpha: 0, duration: 0.5 }, "-=0.2") */ //burger animation .…" at bounding box center [456, 321] width 345 height 430
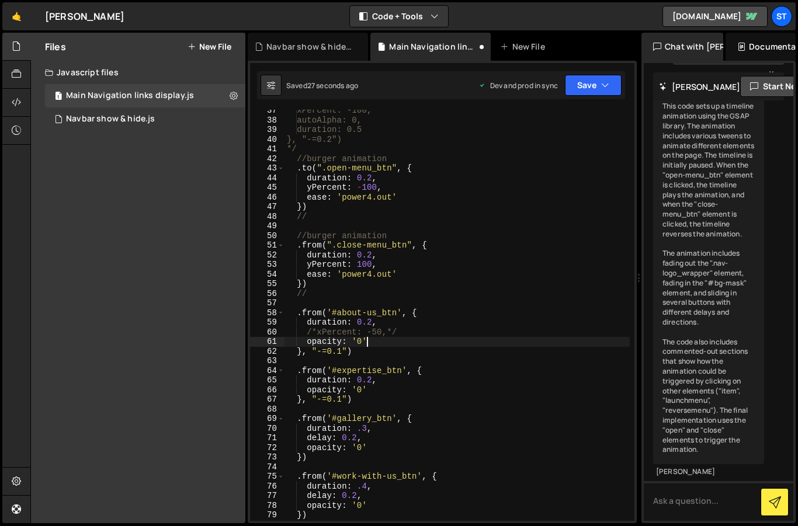
scroll to position [0, 5]
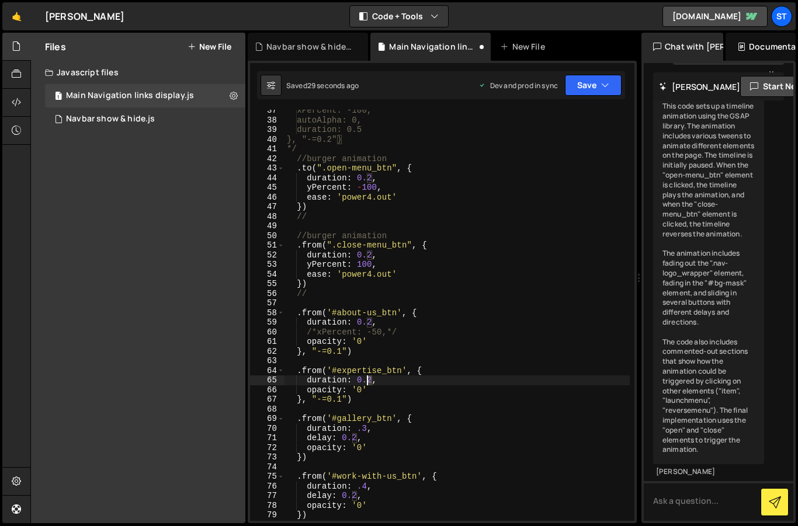
click at [367, 382] on div "xPercent: -100, autoAlpha: 0, duration: 0.5 }, "-=0.2") */ //burger animation .…" at bounding box center [456, 321] width 345 height 430
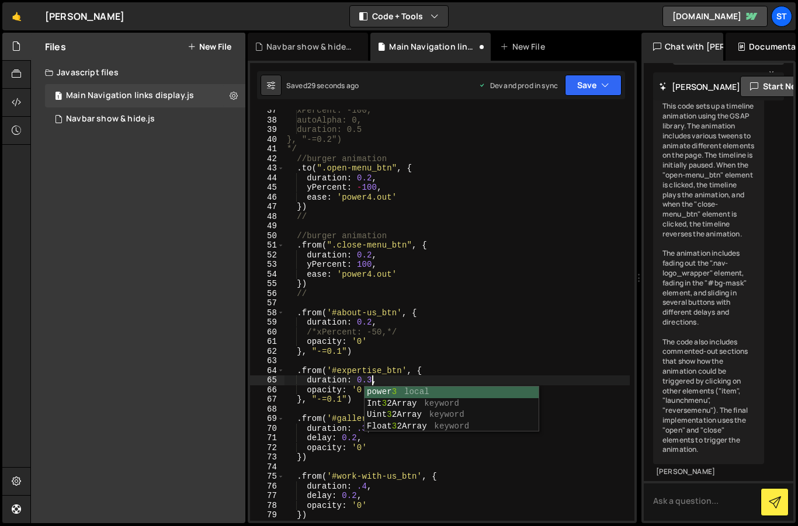
scroll to position [0, 5]
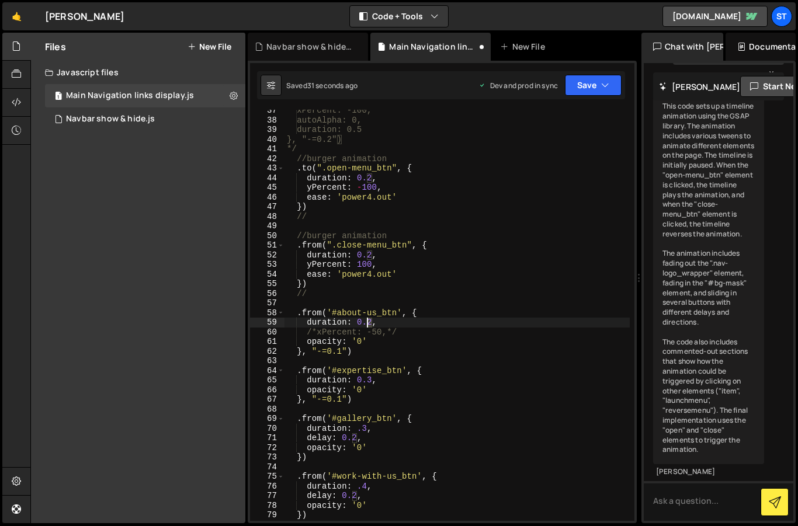
click at [368, 322] on div "xPercent: -100, autoAlpha: 0, duration: 0.5 }, "-=0.2") */ //burger animation .…" at bounding box center [456, 321] width 345 height 430
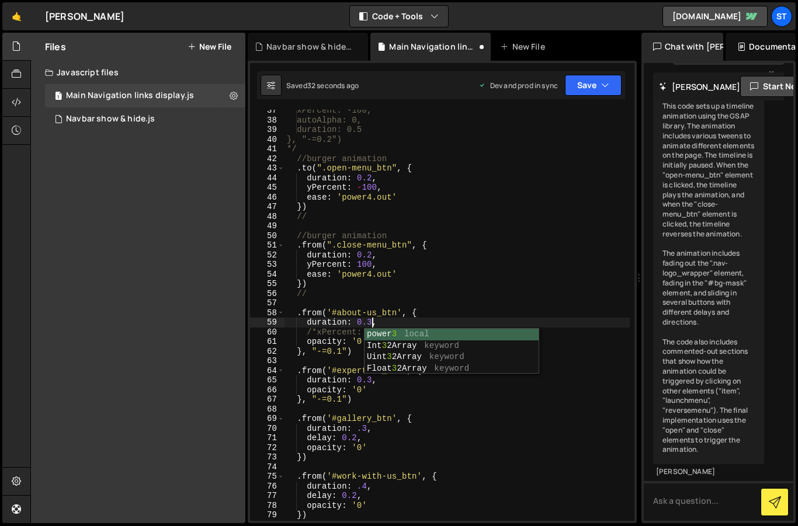
click at [472, 388] on div "xPercent: -100, autoAlpha: 0, duration: 0.5 }, "-=0.2") */ //burger animation .…" at bounding box center [456, 321] width 345 height 430
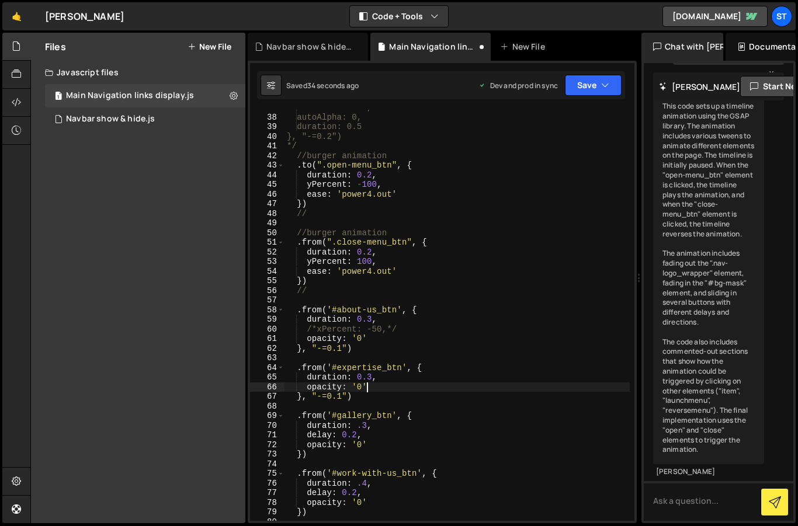
scroll to position [377, 0]
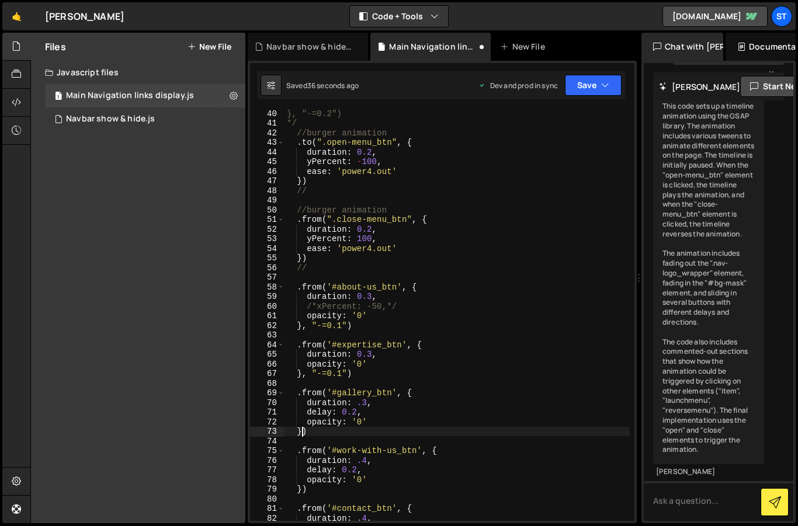
click at [301, 432] on div "}, "-=0.2") */ //burger animation . to ( ".open-menu_btn" , { duration : 0.2 , …" at bounding box center [456, 324] width 345 height 430
paste textarea ", "-=0.1""
click at [300, 492] on div "}, "-=0.2") */ //burger animation . to ( ".open-menu_btn" , { duration : 0.2 , …" at bounding box center [456, 324] width 345 height 430
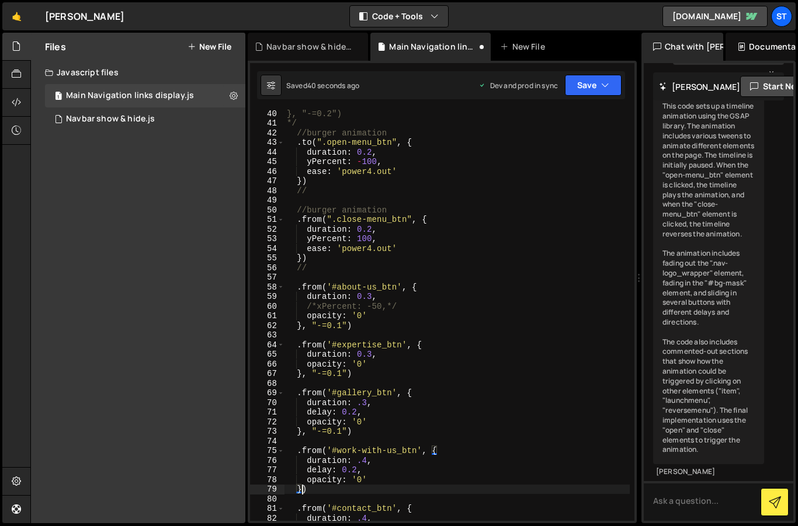
paste textarea ", "-=0.1""
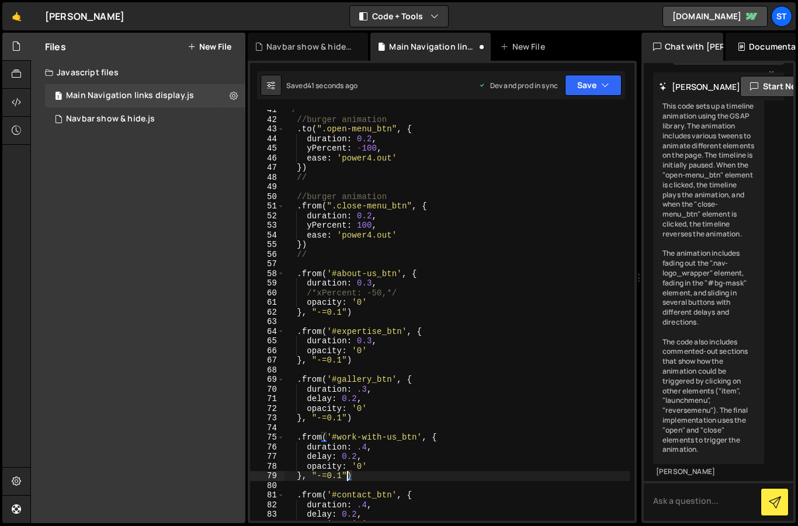
scroll to position [479, 0]
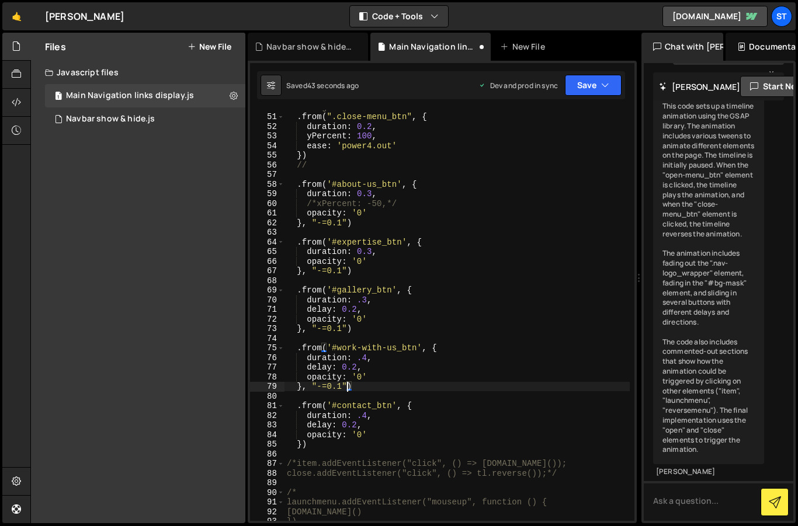
click at [303, 442] on div "//burger animation . from ( ".close-menu_btn" , { duration : 0.2 , yPercent : 1…" at bounding box center [456, 317] width 345 height 430
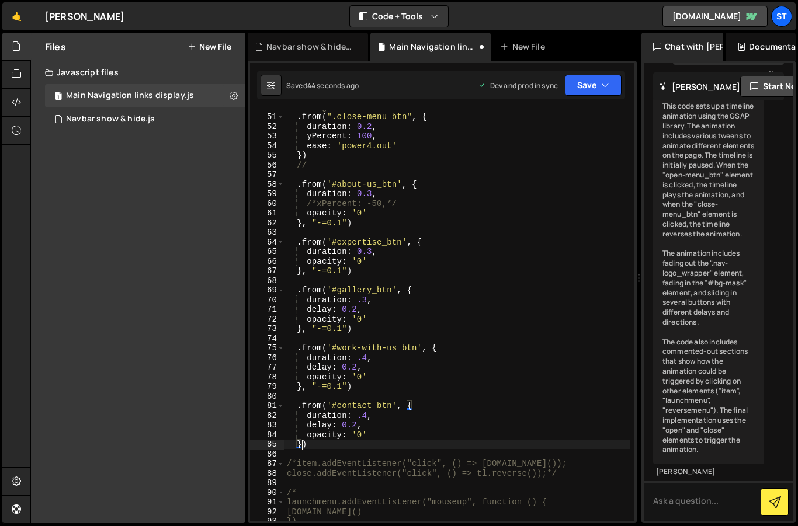
paste textarea ", "-=0.1""
click at [357, 301] on div "//burger animation . from ( ".close-menu_btn" , { duration : 0.2 , yPercent : 1…" at bounding box center [456, 317] width 345 height 430
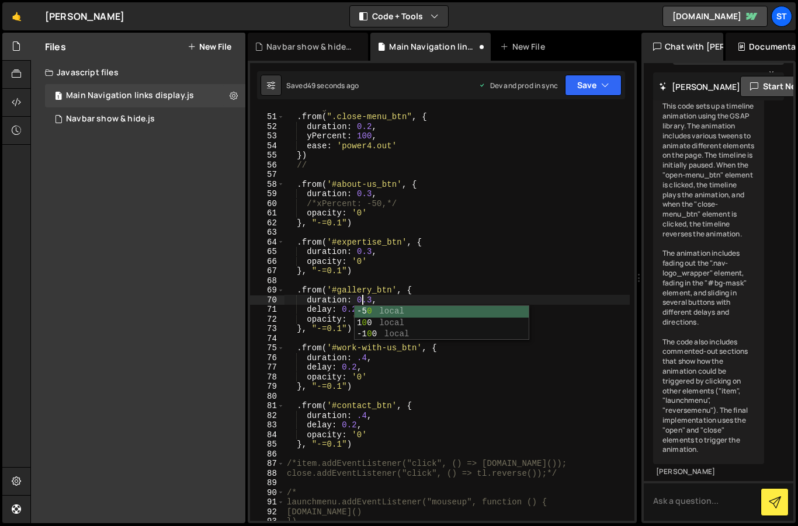
scroll to position [0, 5]
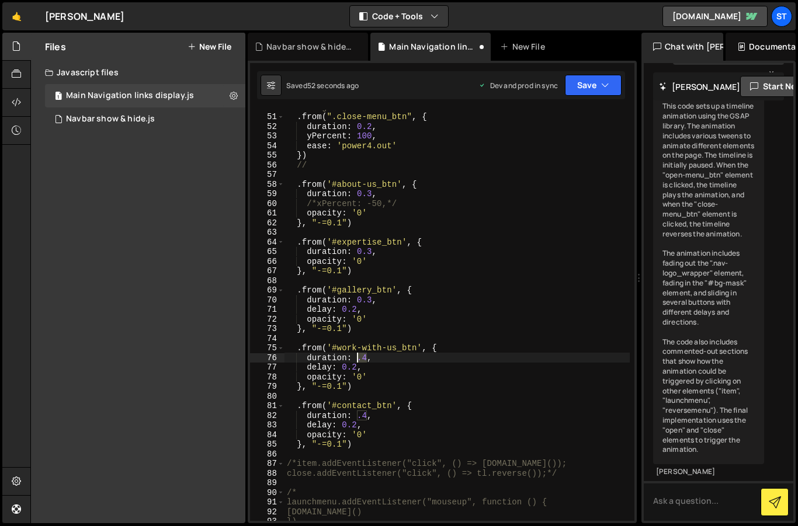
drag, startPoint x: 366, startPoint y: 358, endPoint x: 355, endPoint y: 359, distance: 11.1
click at [355, 359] on div "//burger animation . from ( ".close-menu_btn" , { duration : 0.2 , yPercent : 1…" at bounding box center [456, 317] width 345 height 430
click at [437, 429] on div "//burger animation . from ( ".close-menu_btn" , { duration : 0.2 , yPercent : 1…" at bounding box center [456, 317] width 345 height 430
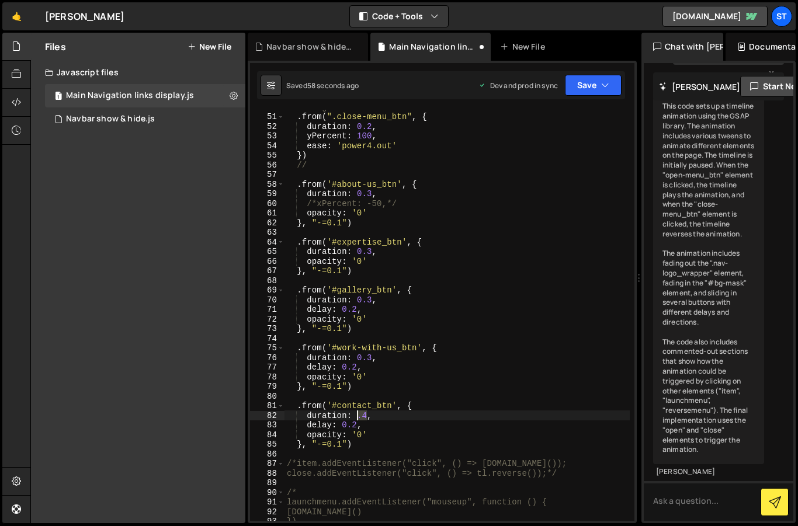
drag, startPoint x: 366, startPoint y: 417, endPoint x: 357, endPoint y: 418, distance: 9.4
click at [357, 418] on div "//burger animation . from ( ".close-menu_btn" , { duration : 0.2 , yPercent : 1…" at bounding box center [456, 317] width 345 height 430
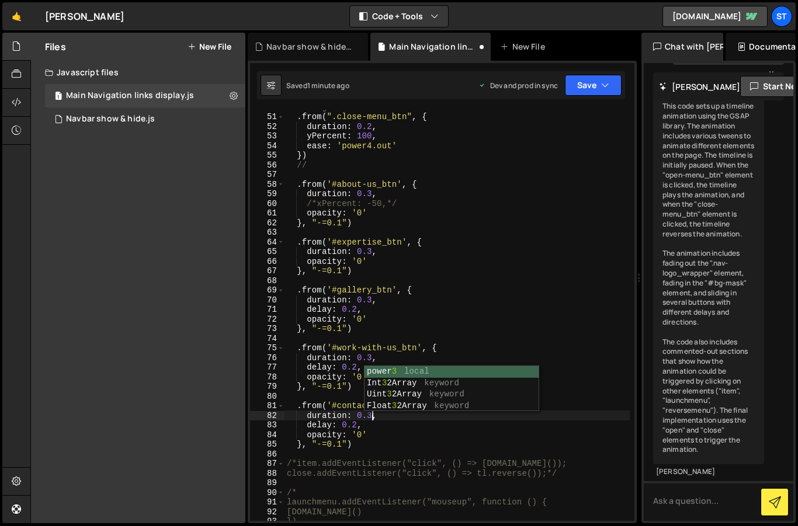
click at [474, 445] on div "//burger animation . from ( ".close-menu_btn" , { duration : 0.2 , yPercent : 1…" at bounding box center [456, 317] width 345 height 430
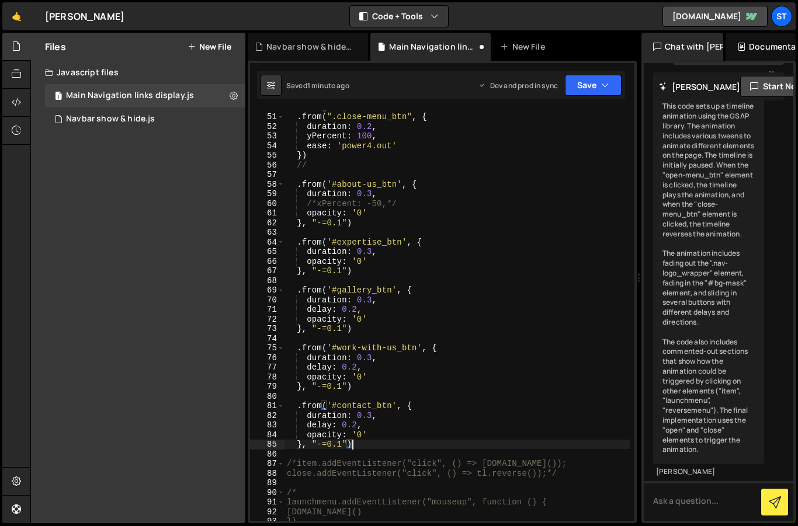
scroll to position [0, 4]
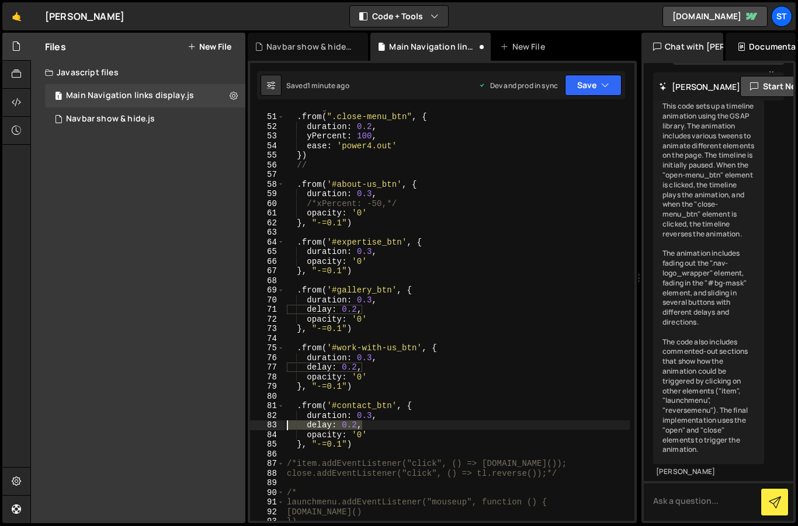
drag, startPoint x: 361, startPoint y: 429, endPoint x: 284, endPoint y: 430, distance: 77.1
click at [284, 430] on div "//burger animation . from ( ".close-menu_btn" , { duration : 0.2 , yPercent : 1…" at bounding box center [456, 317] width 345 height 430
type textarea "delay: 0.2,"
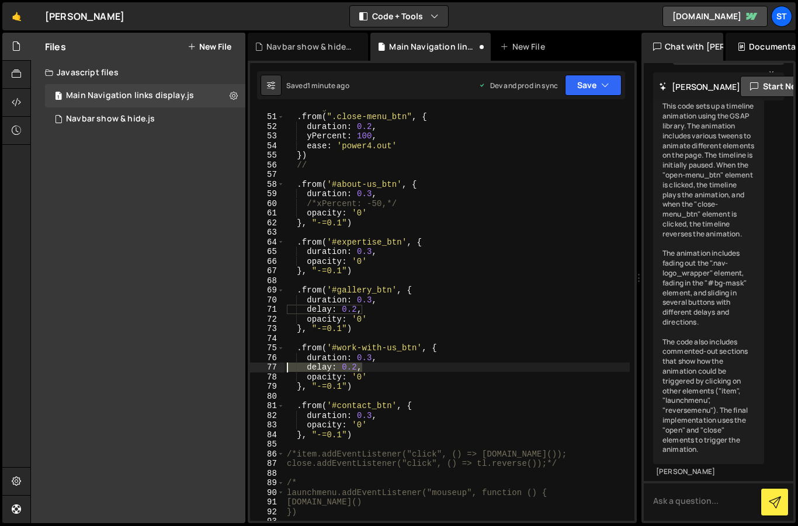
drag, startPoint x: 363, startPoint y: 367, endPoint x: 263, endPoint y: 371, distance: 99.9
click at [263, 371] on div "duration: 0.3, 50 51 52 53 54 55 56 57 58 59 60 61 62 63 64 65 66 67 68 69 70 7…" at bounding box center [442, 315] width 384 height 411
type textarea "delay: 0.2,"
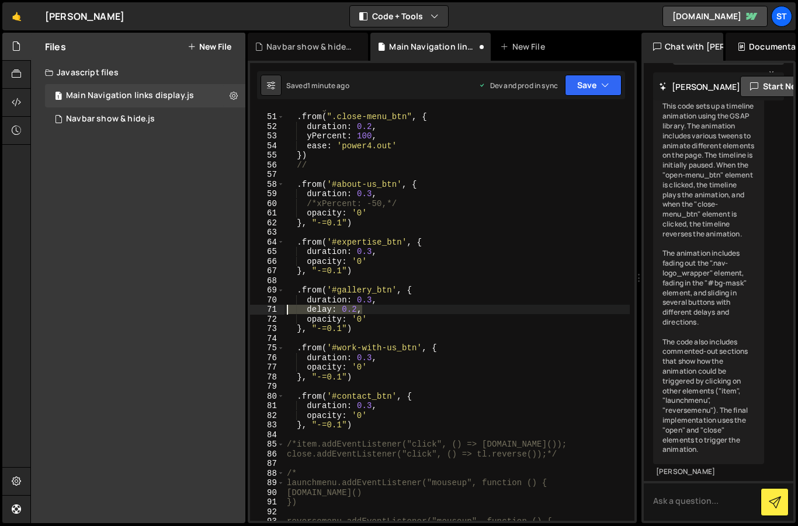
drag, startPoint x: 363, startPoint y: 310, endPoint x: 274, endPoint y: 309, distance: 88.2
click at [274, 309] on div "duration: 0.3, 50 51 52 53 54 55 56 57 58 59 60 61 62 63 64 65 66 67 68 69 70 7…" at bounding box center [442, 315] width 384 height 411
type textarea "delay: 0.2,"
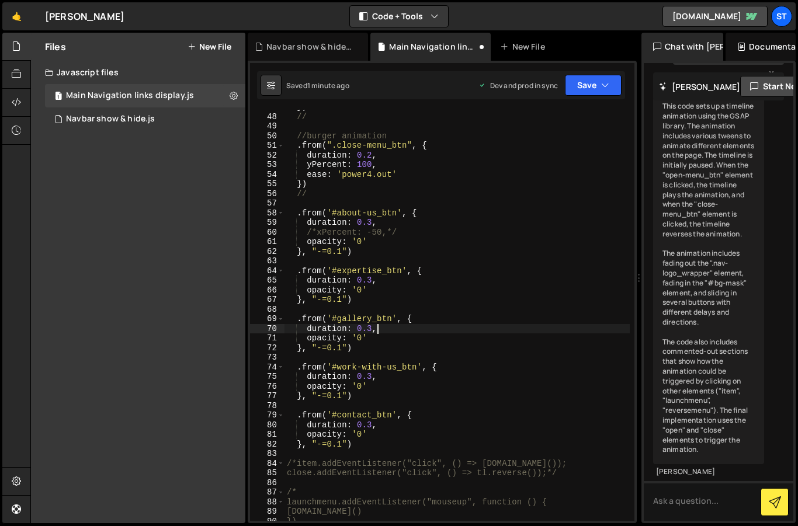
scroll to position [450, 0]
click at [593, 78] on button "Save" at bounding box center [593, 85] width 57 height 21
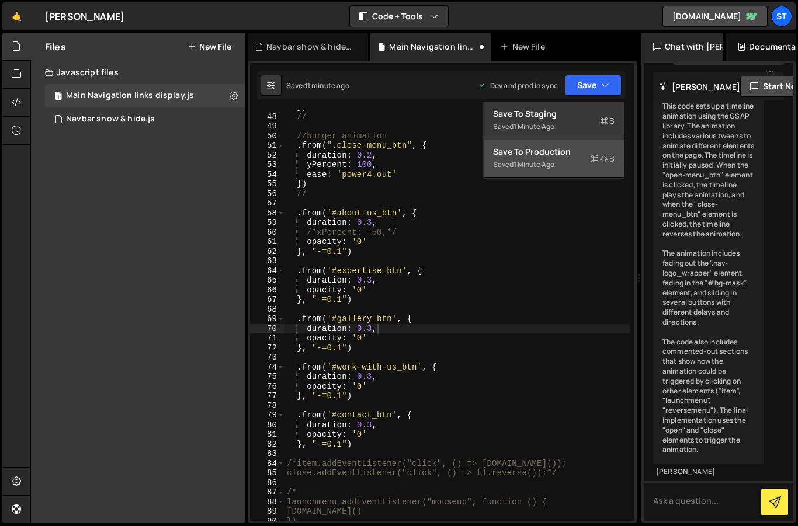
click at [544, 150] on div "Save to Production S" at bounding box center [553, 152] width 121 height 12
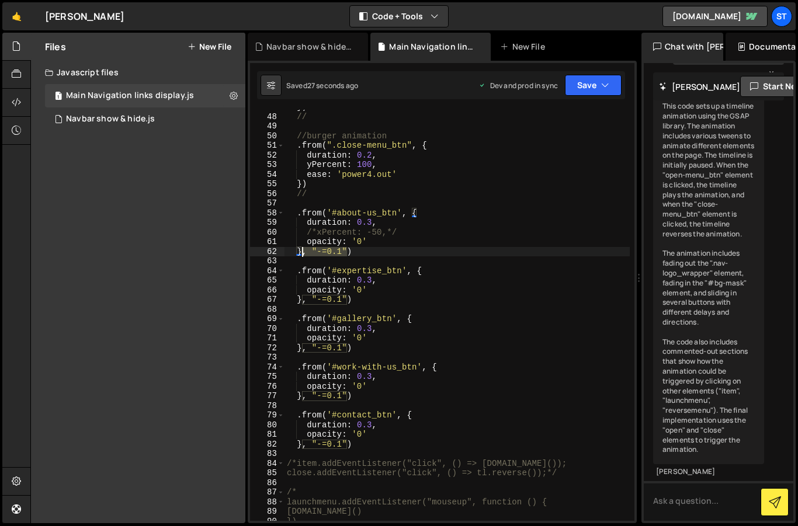
drag, startPoint x: 346, startPoint y: 251, endPoint x: 304, endPoint y: 255, distance: 42.9
click at [304, 255] on div "}) // //burger animation . from ( ".close-menu_btn" , { duration : 0.2 , yPerce…" at bounding box center [456, 317] width 345 height 430
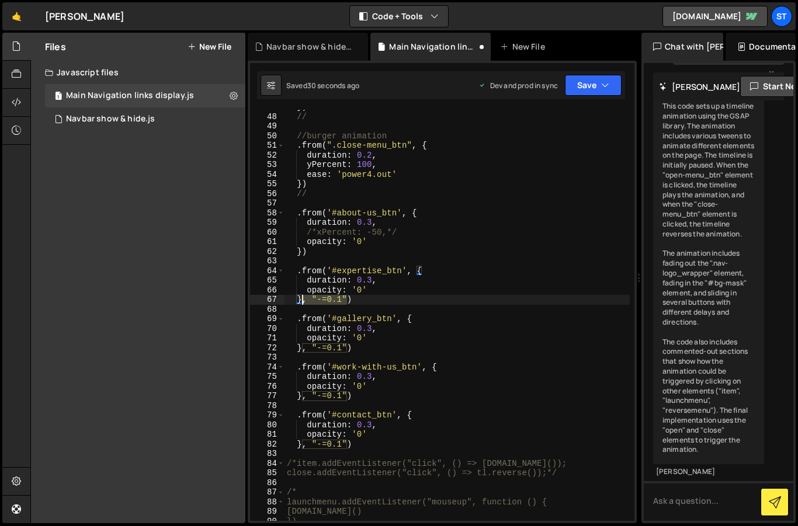
drag, startPoint x: 347, startPoint y: 300, endPoint x: 304, endPoint y: 304, distance: 43.9
click at [304, 304] on div "}) // //burger animation . from ( ".close-menu_btn" , { duration : 0.2 , yPerce…" at bounding box center [456, 317] width 345 height 430
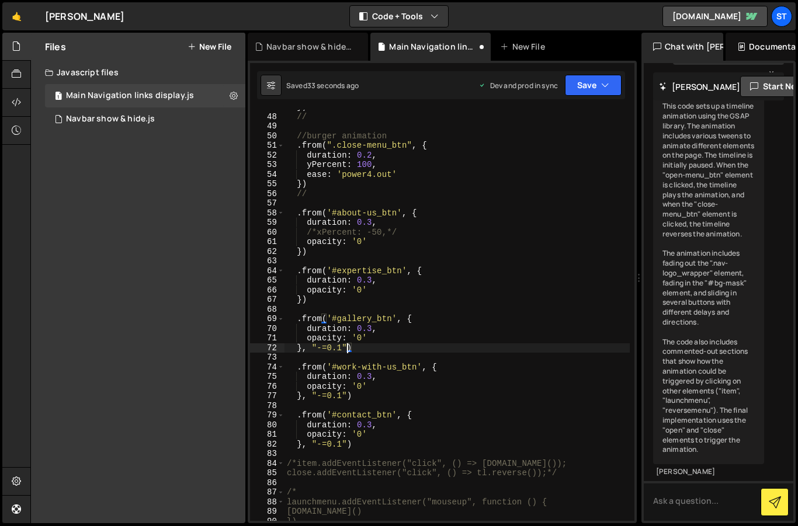
click at [348, 348] on div "}) // //burger animation . from ( ".close-menu_btn" , { duration : 0.2 , yPerce…" at bounding box center [456, 317] width 345 height 430
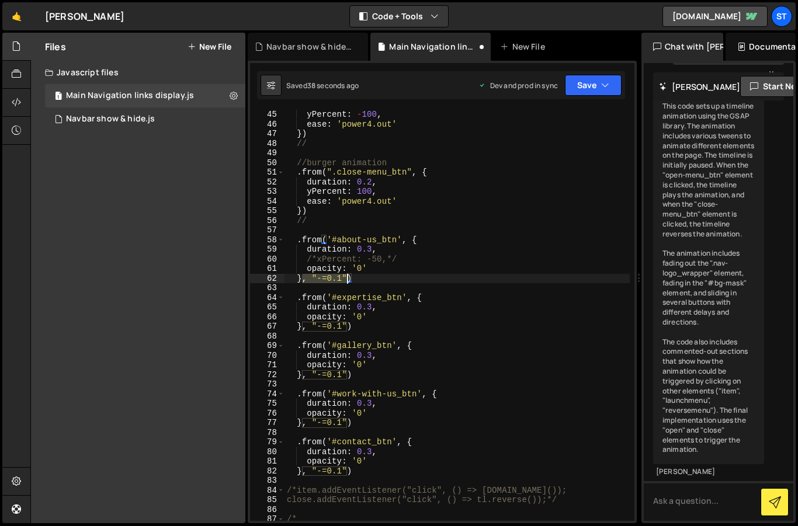
scroll to position [342, 0]
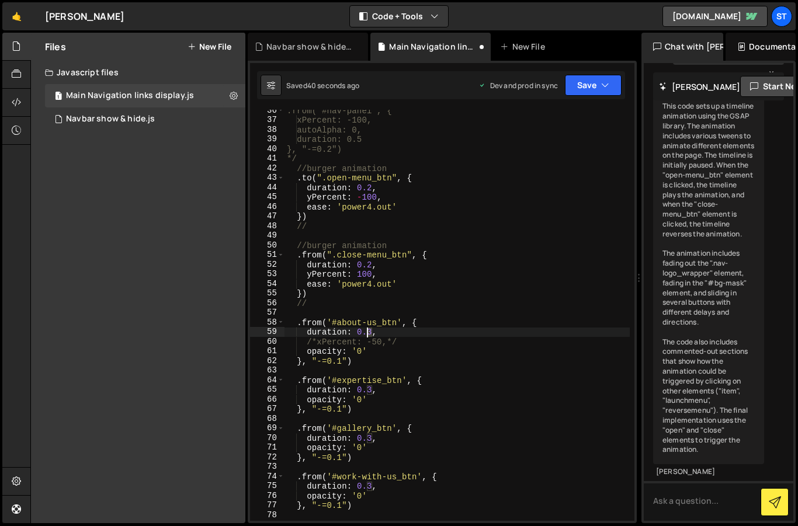
click at [367, 333] on div ".from("#nav-panel", { xPercent: -100, autoAlpha: 0, duration: 0.5 }, "-=0.2") *…" at bounding box center [456, 321] width 345 height 430
click at [367, 439] on div ".from("#nav-panel", { xPercent: -100, autoAlpha: 0, duration: 0.5 }, "-=0.2") *…" at bounding box center [456, 321] width 345 height 430
click at [368, 486] on div ".from("#nav-panel", { xPercent: -100, autoAlpha: 0, duration: 0.5 }, "-=0.2") *…" at bounding box center [456, 321] width 345 height 430
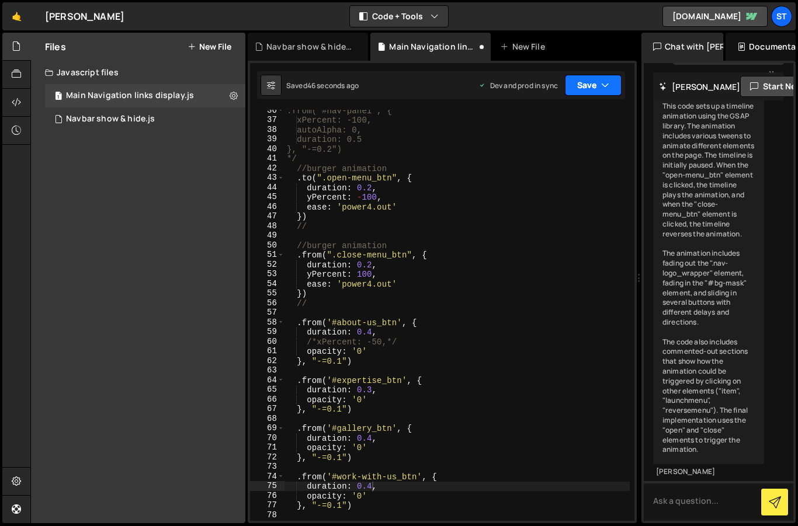
click at [592, 80] on button "Save" at bounding box center [593, 85] width 57 height 21
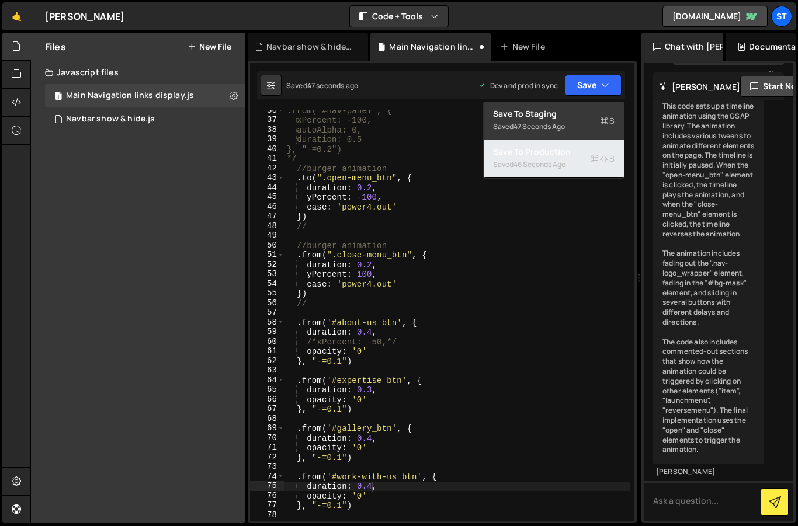
click at [540, 161] on div "46 seconds ago" at bounding box center [539, 164] width 52 height 10
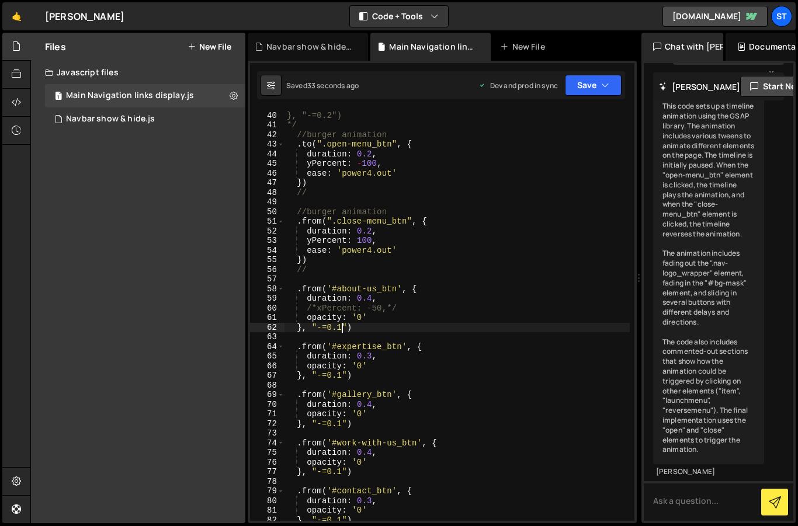
scroll to position [0, 4]
click at [339, 328] on div "duration: 0.5 }, "-=0.2") */ //burger animation . to ( ".open-menu_btn" , { dur…" at bounding box center [456, 316] width 345 height 430
click at [348, 326] on div "duration: 0.5 }, "-=0.2") */ //burger animation . to ( ".open-menu_btn" , { dur…" at bounding box center [456, 316] width 345 height 430
drag, startPoint x: 340, startPoint y: 328, endPoint x: 311, endPoint y: 331, distance: 28.7
click at [311, 331] on div "duration: 0.5 }, "-=0.2") */ //burger animation . to ( ".open-menu_btn" , { dur…" at bounding box center [456, 316] width 345 height 430
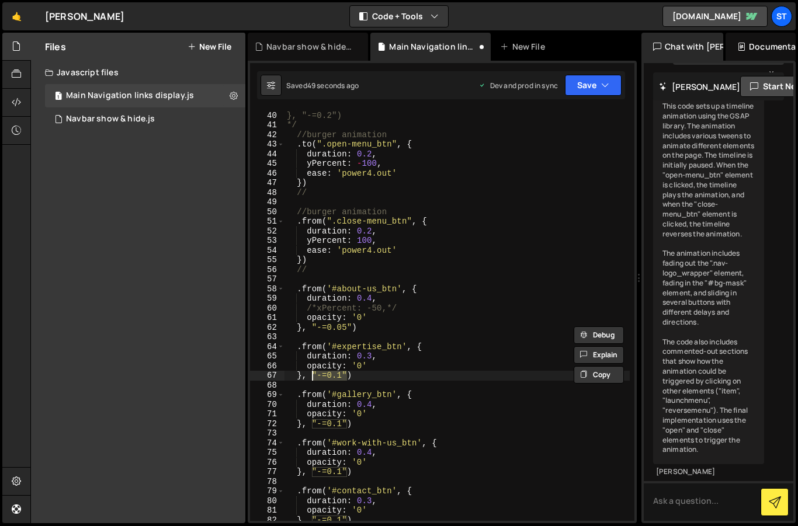
drag, startPoint x: 347, startPoint y: 374, endPoint x: 313, endPoint y: 375, distance: 33.9
click at [313, 375] on div "duration: 0.5 }, "-=0.2") */ //burger animation . to ( ".open-menu_btn" , { dur…" at bounding box center [456, 316] width 345 height 430
paste textarea "05"
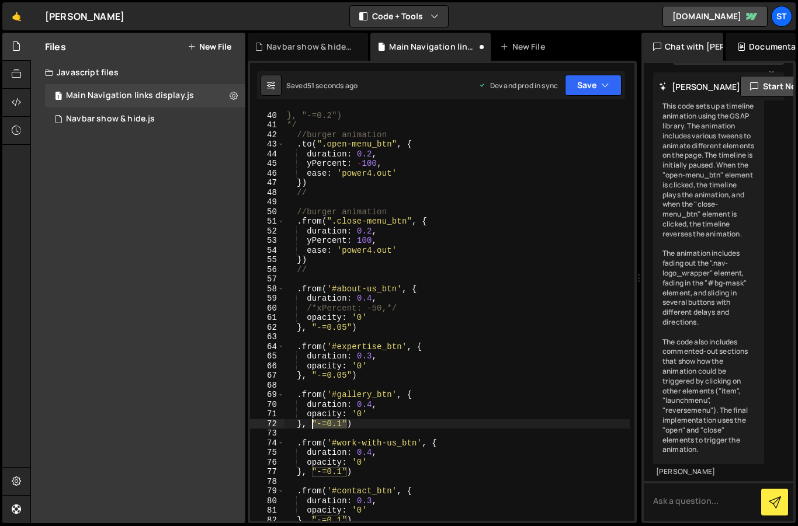
drag, startPoint x: 348, startPoint y: 423, endPoint x: 314, endPoint y: 423, distance: 33.9
click at [314, 424] on div "duration: 0.5 }, "-=0.2") */ //burger animation . to ( ".open-menu_btn" , { dur…" at bounding box center [456, 316] width 345 height 430
paste textarea "05"
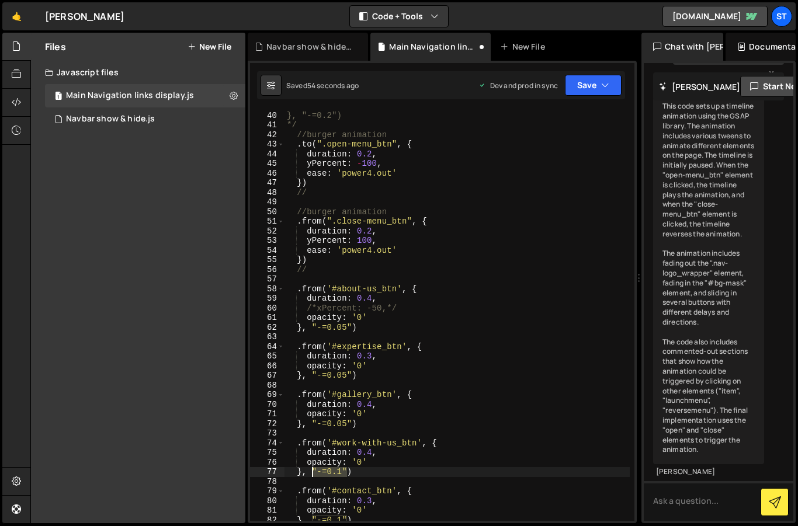
drag, startPoint x: 346, startPoint y: 471, endPoint x: 321, endPoint y: 468, distance: 24.7
click at [313, 472] on div "duration: 0.5 }, "-=0.2") */ //burger animation . to ( ".open-menu_btn" , { dur…" at bounding box center [456, 316] width 345 height 430
paste textarea "05"
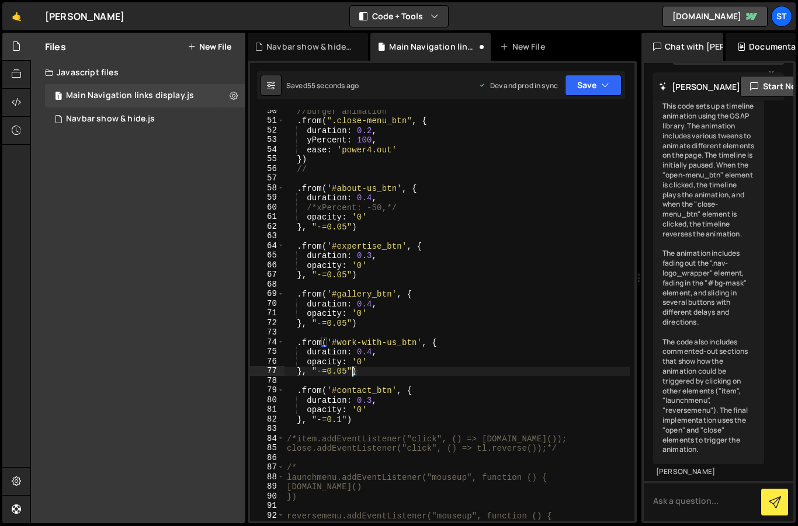
scroll to position [475, 0]
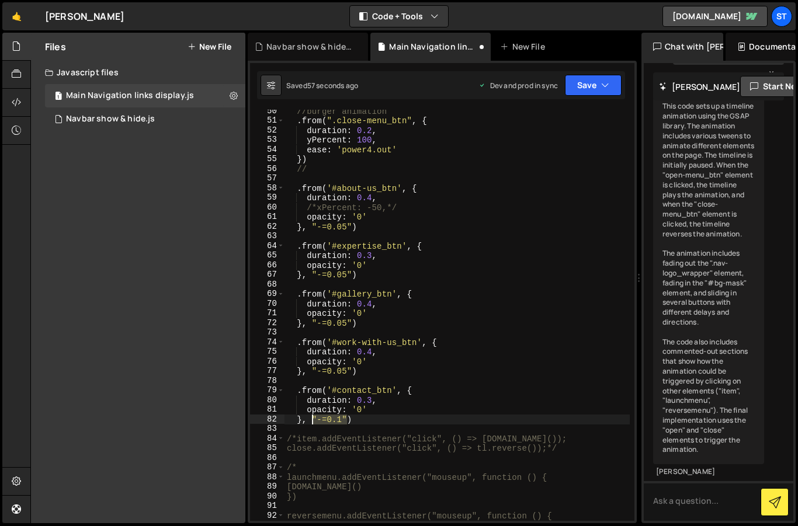
drag, startPoint x: 347, startPoint y: 419, endPoint x: 314, endPoint y: 416, distance: 33.4
click at [314, 416] on div "//burger animation . from ( ".close-menu_btn" , { duration : 0.2 , yPercent : 1…" at bounding box center [456, 321] width 345 height 430
paste textarea "05"
click at [590, 84] on button "Save" at bounding box center [593, 85] width 57 height 21
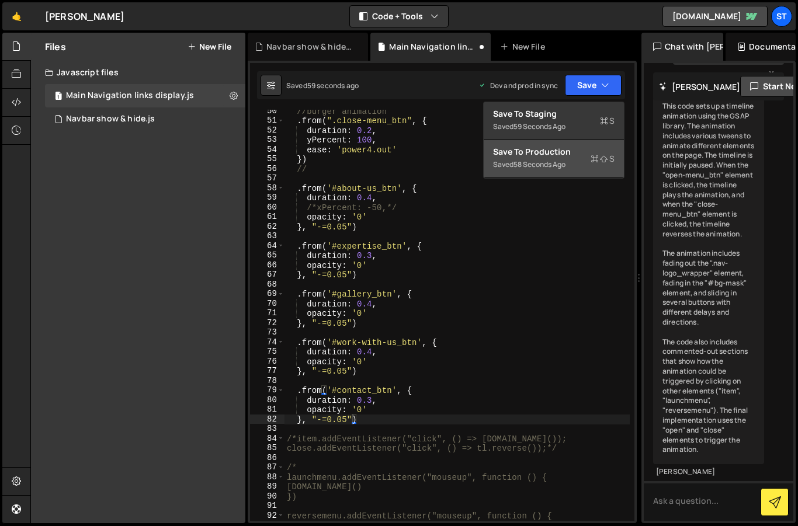
click at [555, 156] on div "Save to Production S" at bounding box center [553, 152] width 121 height 12
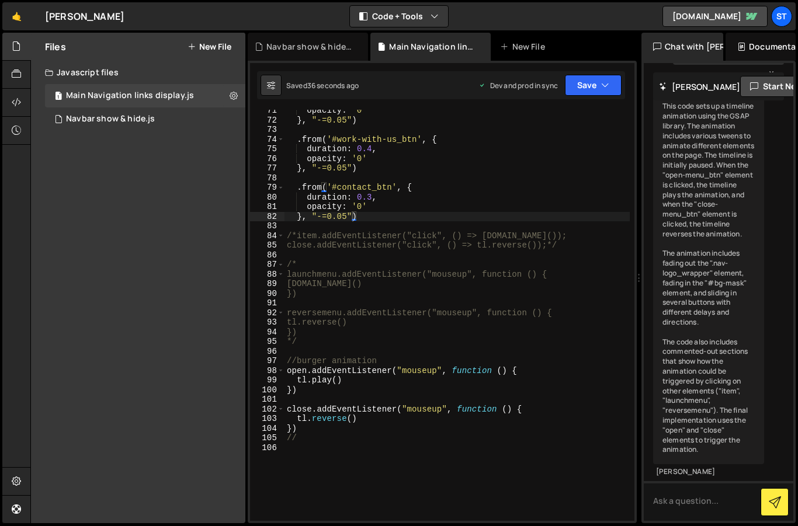
scroll to position [652, 0]
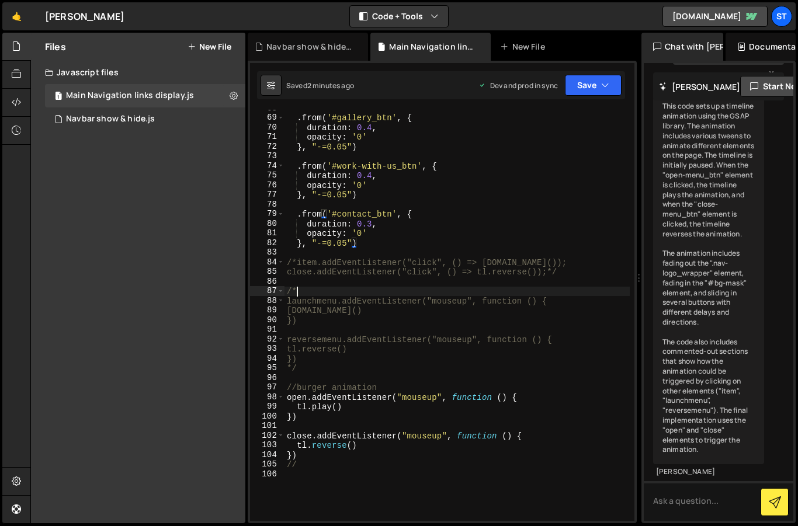
click at [371, 290] on div ". from ( '#gallery_btn' , { duration : 0.4 , opacity : '0' } , "-=0.05" ) . fro…" at bounding box center [456, 318] width 345 height 430
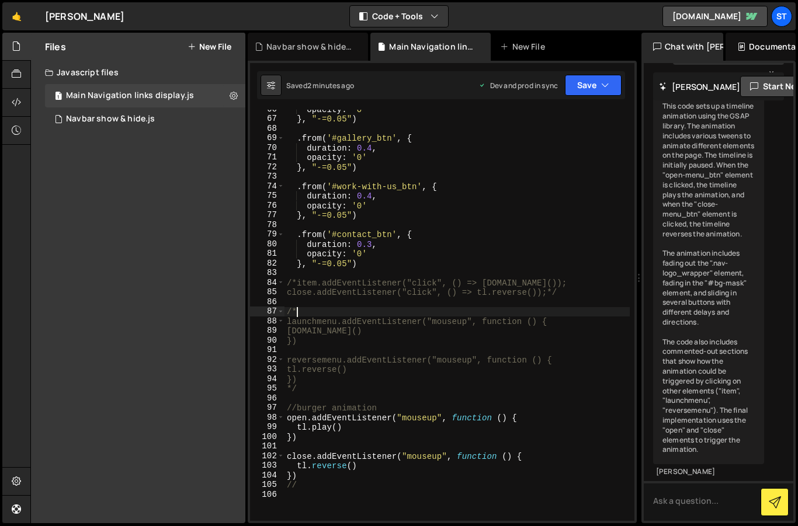
scroll to position [578, 0]
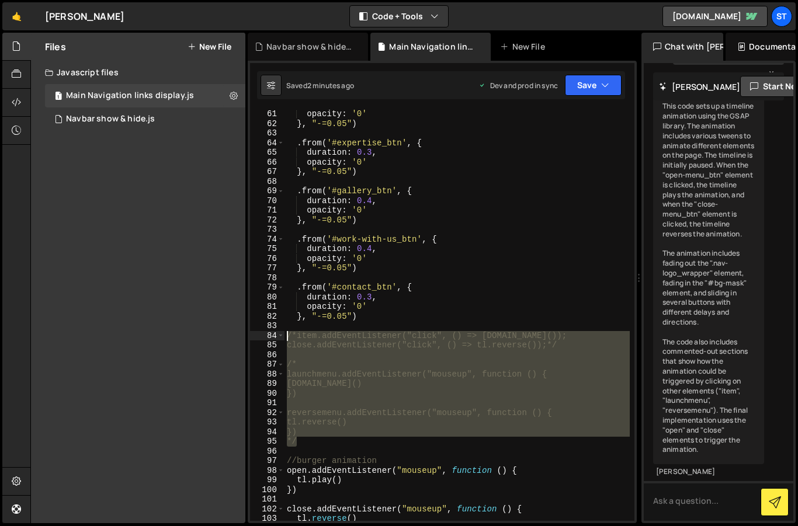
drag, startPoint x: 311, startPoint y: 441, endPoint x: 255, endPoint y: 331, distance: 123.3
click at [255, 331] on div "/* 61 62 63 64 65 66 67 68 69 70 71 72 73 74 75 76 77 78 79 80 81 82 83 84 85 8…" at bounding box center [442, 315] width 384 height 411
type textarea "/*item.addEventListener("click", () => tl.play()); close.addEventListener("clic…"
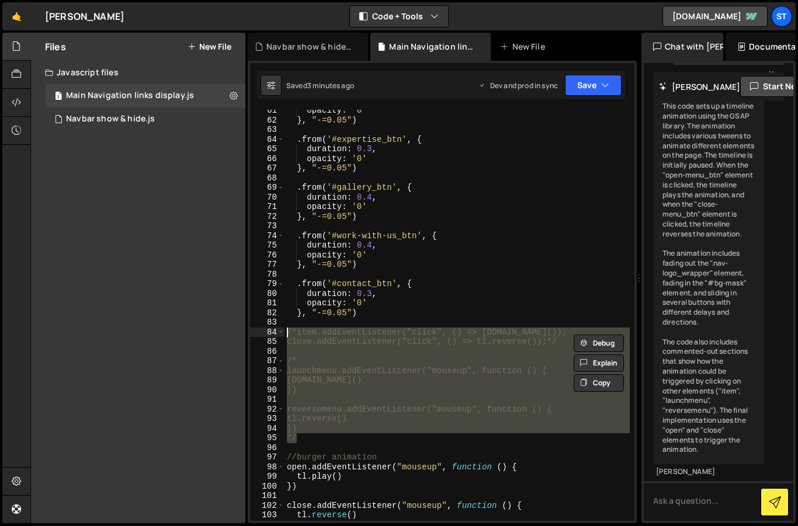
scroll to position [582, 0]
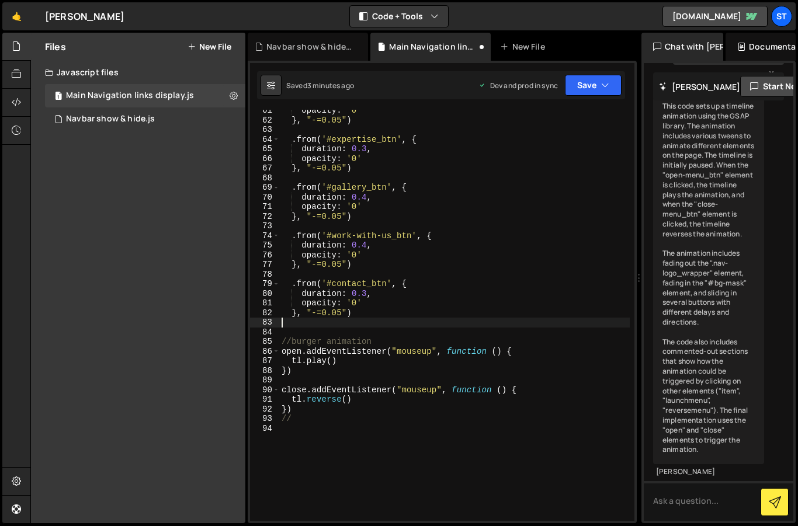
type textarea "}) */"
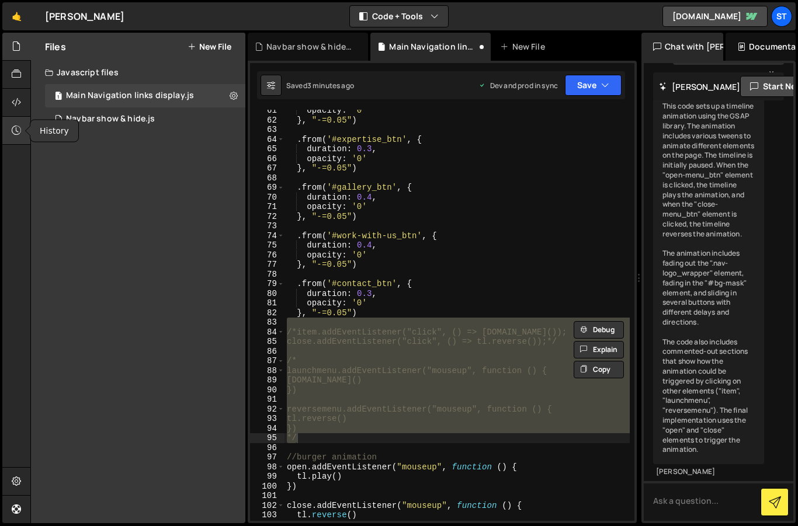
click at [19, 127] on icon at bounding box center [16, 130] width 9 height 13
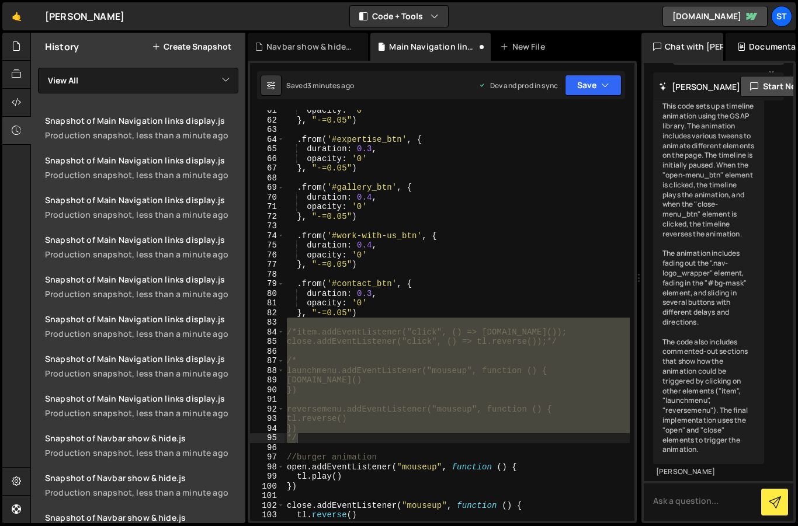
click at [186, 48] on button "Create Snapshot" at bounding box center [191, 46] width 79 height 9
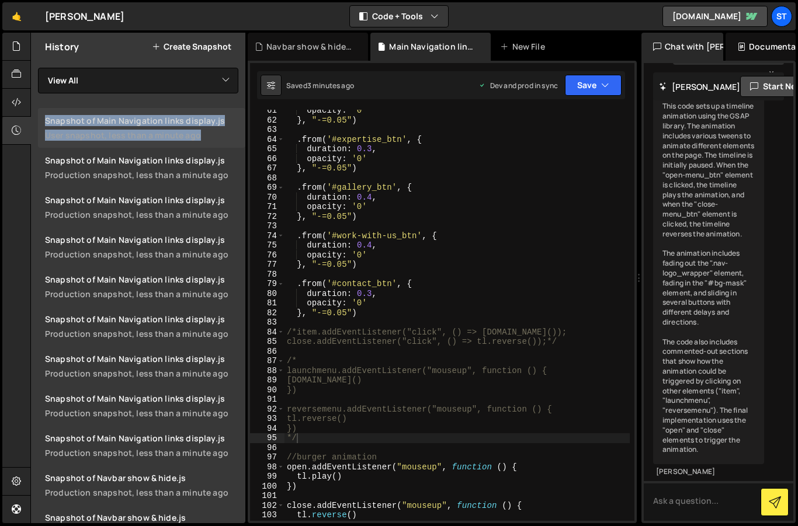
click at [110, 123] on div "Snapshot of Main Navigation links display.js" at bounding box center [141, 120] width 193 height 11
click at [91, 100] on div "History Create Snapshot View All Navbar show & hide Snapshot of Main Navigation…" at bounding box center [138, 278] width 214 height 490
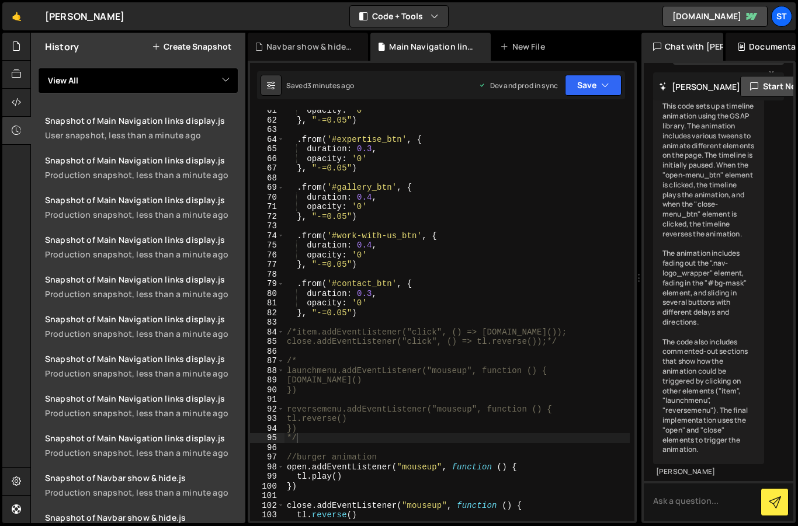
click at [220, 74] on select "View All Navbar show & hide" at bounding box center [138, 81] width 200 height 26
click at [38, 68] on select "View All Navbar show & hide" at bounding box center [138, 81] width 200 height 26
click at [198, 49] on button "Create Snapshot" at bounding box center [191, 46] width 79 height 9
click at [430, 380] on div "opacity : '0' } , "-=0.05" ) . from ( '#expertise_btn' , { duration : 0.3 , opa…" at bounding box center [456, 321] width 345 height 430
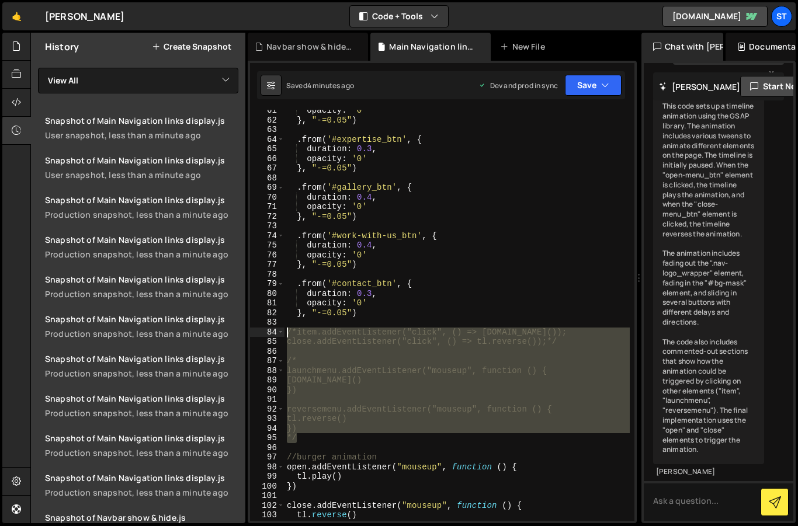
drag, startPoint x: 307, startPoint y: 436, endPoint x: 250, endPoint y: 334, distance: 116.3
click at [250, 334] on div "tl.play() 61 62 63 64 65 66 67 68 69 70 71 72 73 74 75 76 77 78 79 80 81 82 83 …" at bounding box center [442, 315] width 384 height 411
type textarea "/*item.addEventListener("click", () => tl.play()); close.addEventListener("clic…"
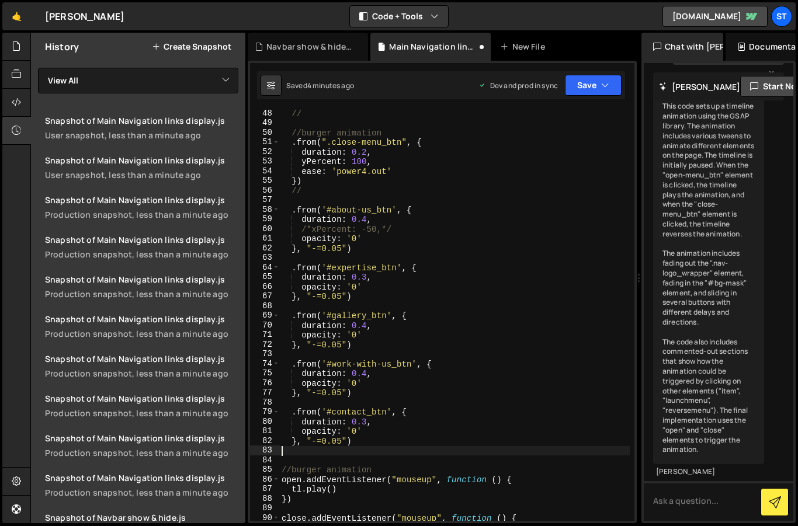
scroll to position [180, 0]
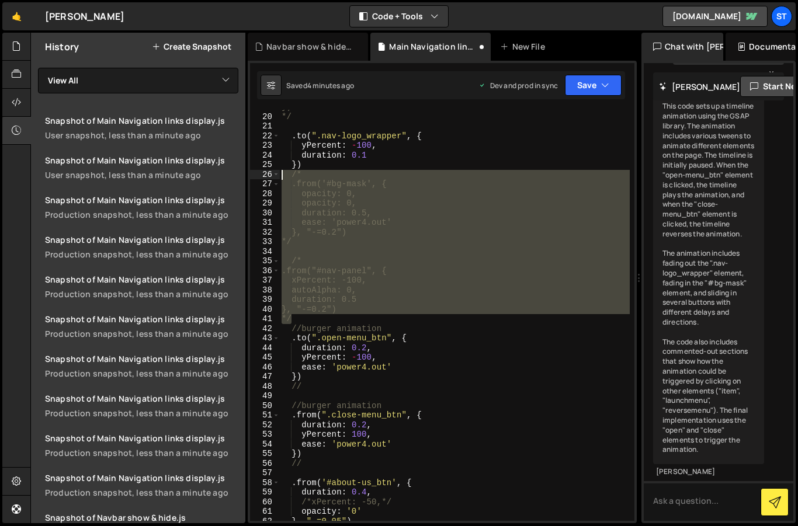
drag, startPoint x: 298, startPoint y: 319, endPoint x: 248, endPoint y: 171, distance: 156.0
click at [248, 171] on div "1 Type cmd + s to save your Javascript file. הההההההההההההההההההההההההההההההההה…" at bounding box center [442, 292] width 389 height 462
type textarea "/* .from('#bg-mask', {"
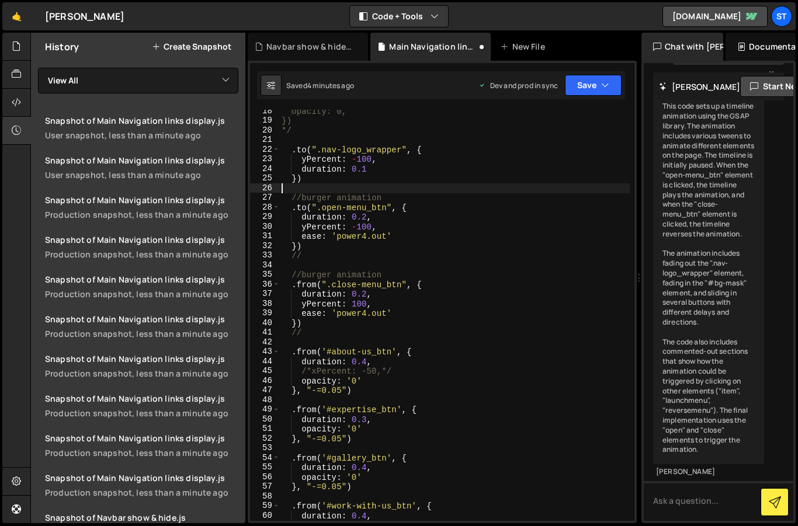
scroll to position [0, 0]
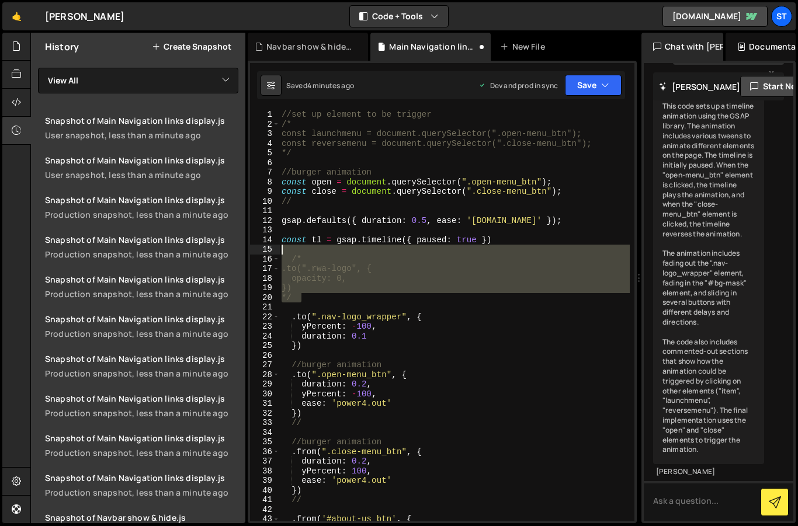
drag, startPoint x: 317, startPoint y: 297, endPoint x: 258, endPoint y: 246, distance: 78.2
click at [258, 246] on div "1 2 3 4 5 6 7 8 9 10 11 12 13 14 15 16 17 18 19 20 21 22 23 24 25 26 27 28 29 3…" at bounding box center [442, 315] width 384 height 411
type textarea "/*"
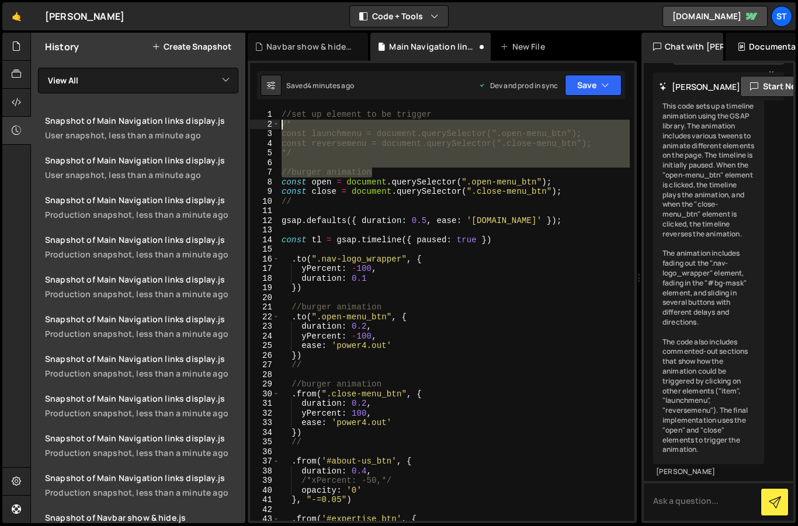
drag, startPoint x: 380, startPoint y: 173, endPoint x: 266, endPoint y: 128, distance: 122.2
click at [266, 128] on div "const tl = gsap.timeline({ paused: true }) 1 2 3 4 5 6 7 8 9 10 11 12 13 14 15 …" at bounding box center [442, 315] width 384 height 411
type textarea "/* const launchmenu = document.querySelector(".open-menu_btn");"
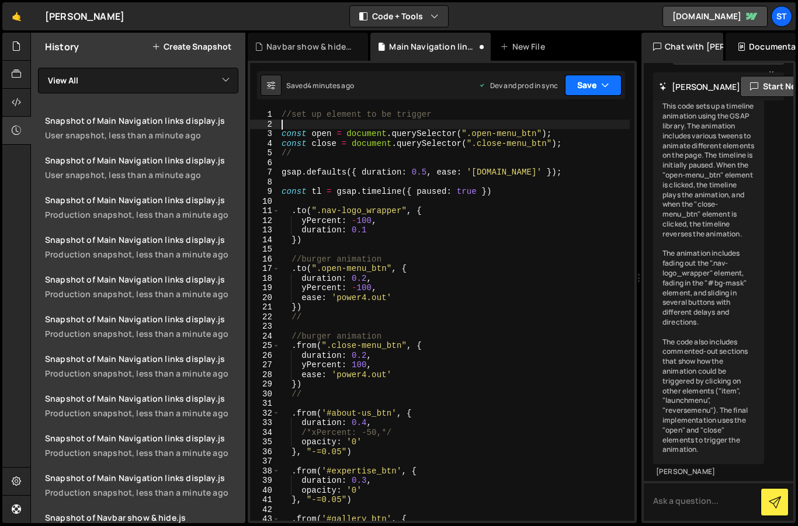
click at [584, 85] on button "Save" at bounding box center [593, 85] width 57 height 21
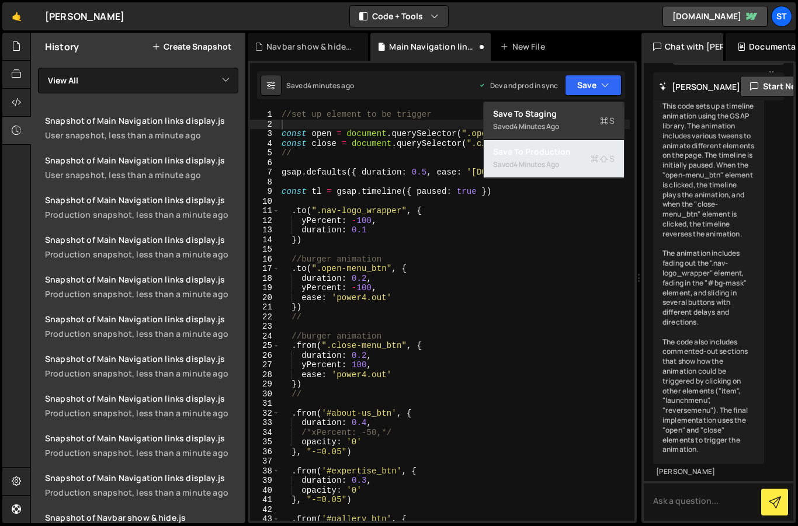
click at [553, 161] on div "4 minutes ago" at bounding box center [536, 164] width 46 height 10
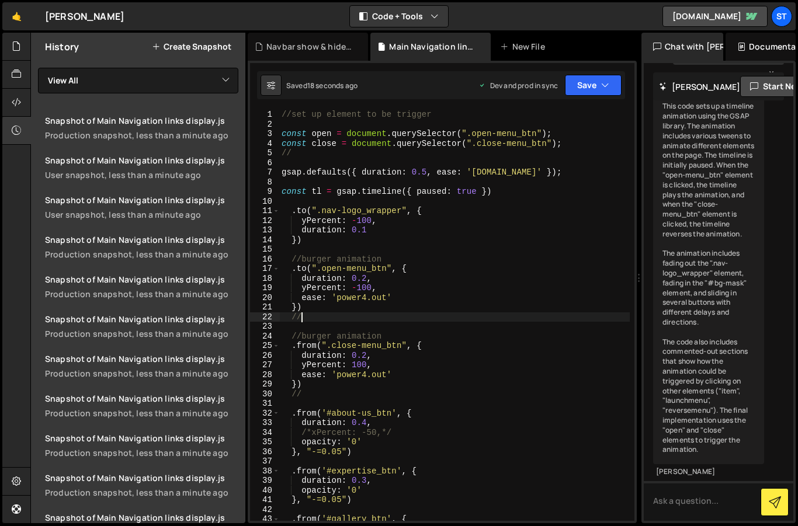
click at [363, 318] on div "//set up element to be trigger const open = document . querySelector ( ".open-m…" at bounding box center [454, 325] width 350 height 430
drag, startPoint x: 367, startPoint y: 297, endPoint x: 336, endPoint y: 297, distance: 30.4
click at [336, 297] on div "//set up element to be trigger const open = document . querySelector ( ".open-m…" at bounding box center [454, 325] width 350 height 430
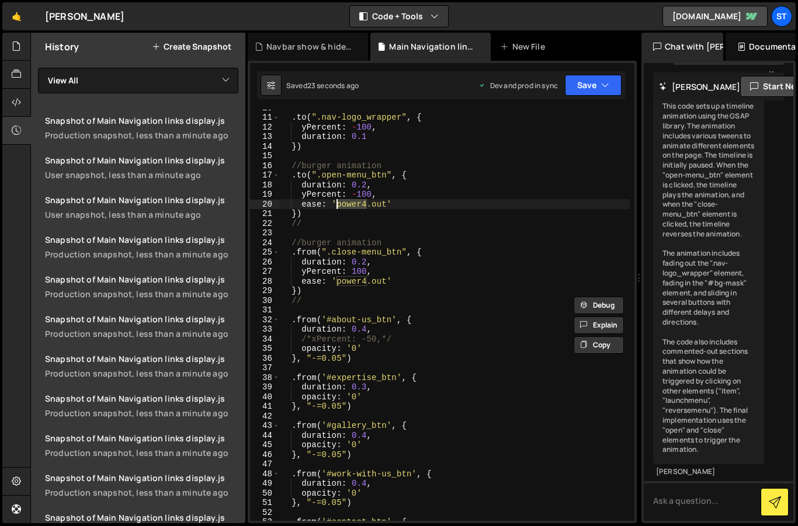
scroll to position [95, 0]
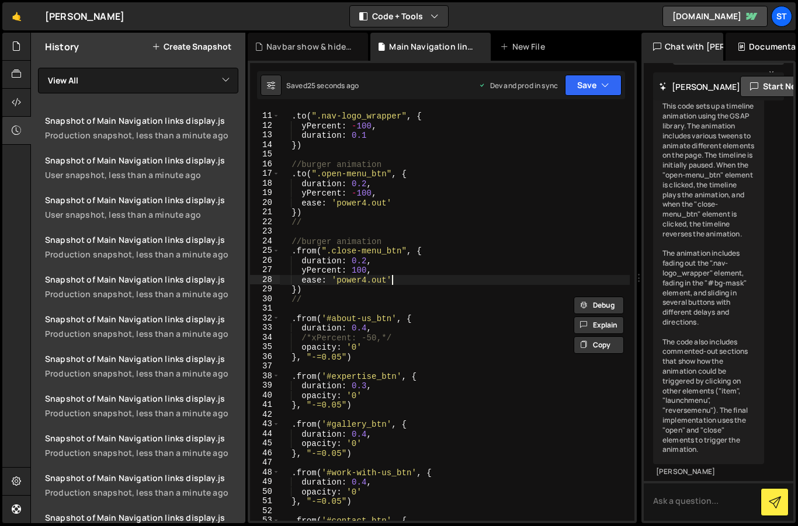
drag, startPoint x: 397, startPoint y: 279, endPoint x: 391, endPoint y: 280, distance: 5.9
click at [391, 280] on div ". to ( ".nav-logo_wrapper" , { yPercent : - 100 , duration : 0.1 }) //burger an…" at bounding box center [454, 317] width 350 height 430
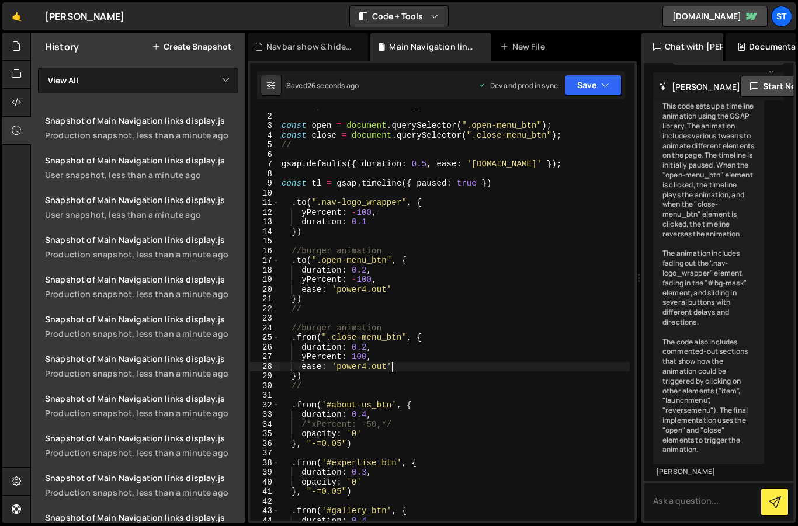
scroll to position [0, 0]
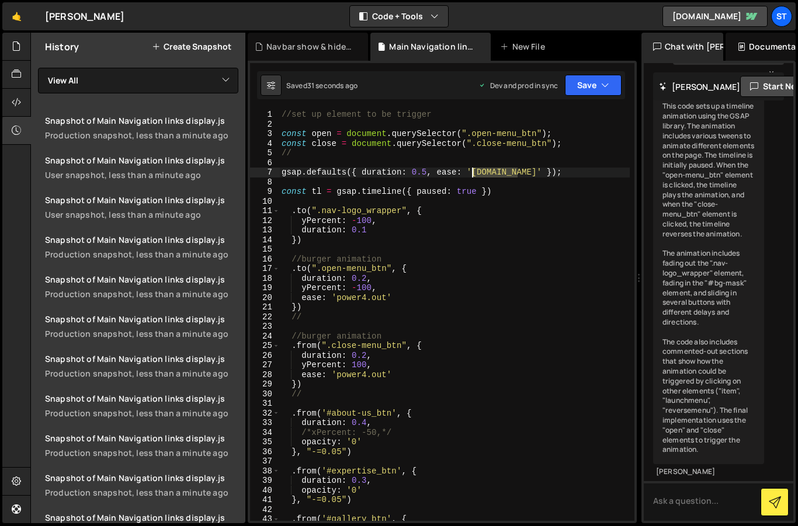
drag, startPoint x: 517, startPoint y: 173, endPoint x: 474, endPoint y: 173, distance: 42.6
click at [474, 173] on div "//set up element to be trigger const open = document . querySelector ( ".open-m…" at bounding box center [454, 325] width 350 height 430
type textarea "gsap.defaults({ duration: 0.5, ease: 'inOut' });"
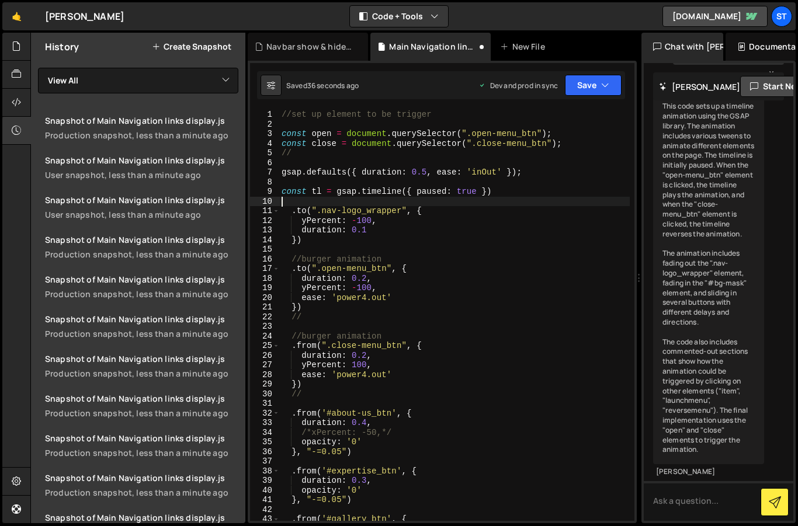
click at [550, 206] on div "//set up element to be trigger const open = document . querySelector ( ".open-m…" at bounding box center [454, 325] width 350 height 430
click at [601, 83] on icon "button" at bounding box center [605, 85] width 8 height 12
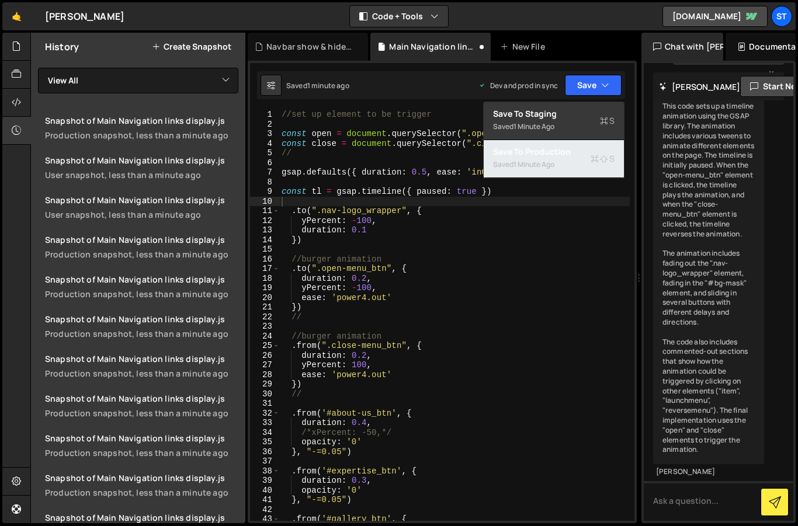
click at [547, 158] on div "Saved 1 minute ago" at bounding box center [553, 165] width 121 height 14
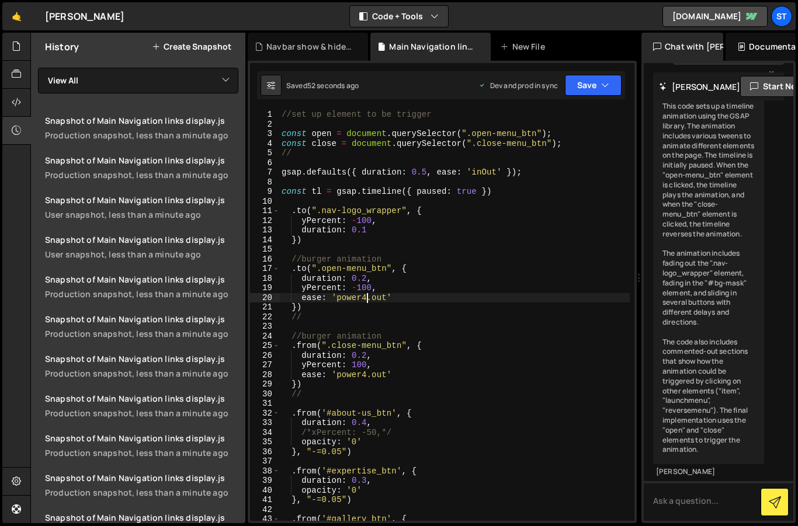
click at [366, 301] on div "//set up element to be trigger const open = document . querySelector ( ".open-m…" at bounding box center [454, 325] width 350 height 430
drag, startPoint x: 388, startPoint y: 375, endPoint x: 338, endPoint y: 376, distance: 50.2
click at [338, 376] on div "//set up element to be trigger const open = document . querySelector ( ".open-m…" at bounding box center [454, 325] width 350 height 430
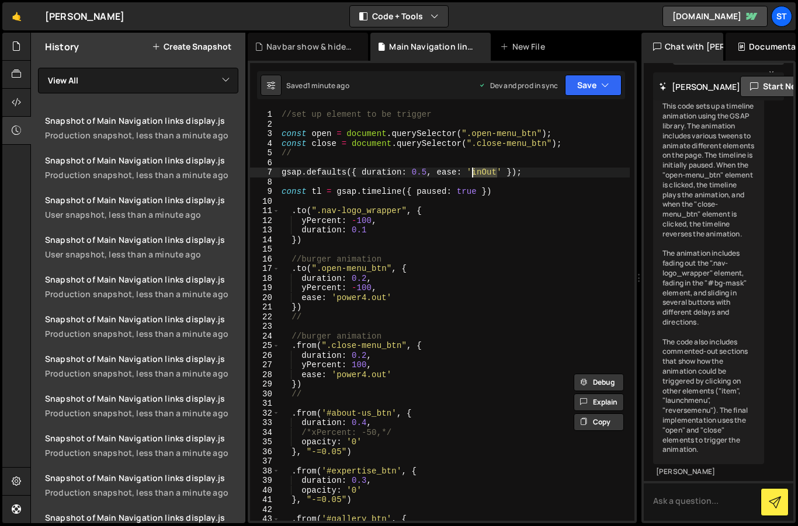
drag, startPoint x: 496, startPoint y: 173, endPoint x: 474, endPoint y: 173, distance: 22.8
click at [474, 173] on div "//set up element to be trigger const open = document . querySelector ( ".open-m…" at bounding box center [454, 325] width 350 height 430
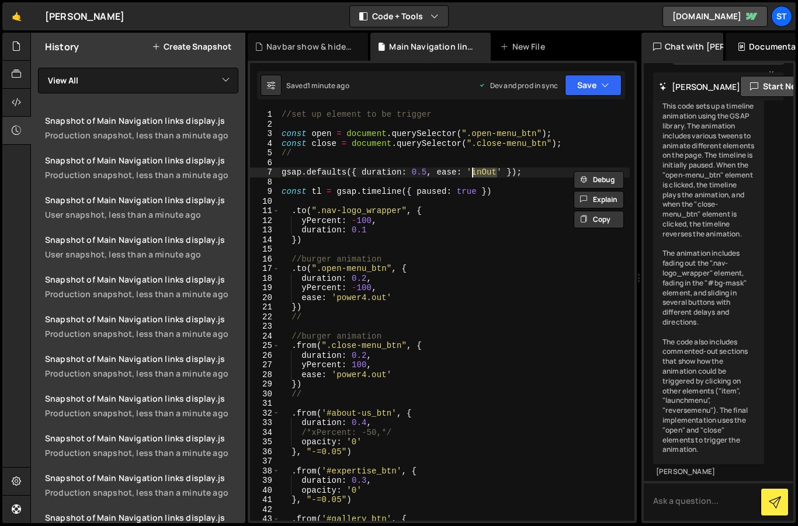
paste textarea "power4.o"
click at [500, 175] on div "//set up element to be trigger const open = document . querySelector ( ".open-m…" at bounding box center [454, 325] width 350 height 430
click at [589, 84] on button "Save" at bounding box center [593, 85] width 57 height 21
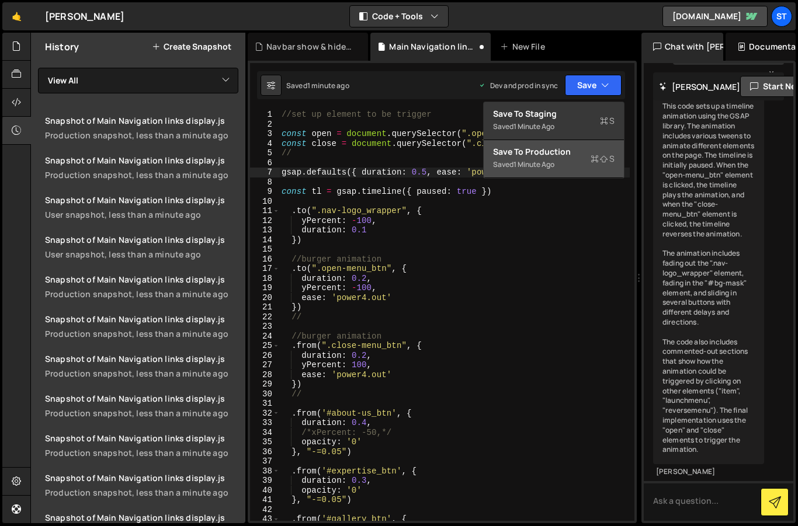
click at [531, 165] on div "1 minute ago" at bounding box center [533, 164] width 41 height 10
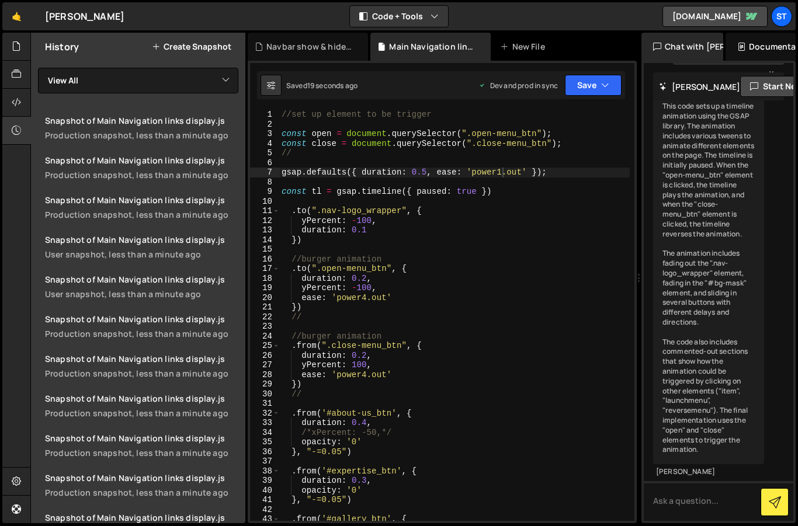
type textarea "duration: 0.4,"
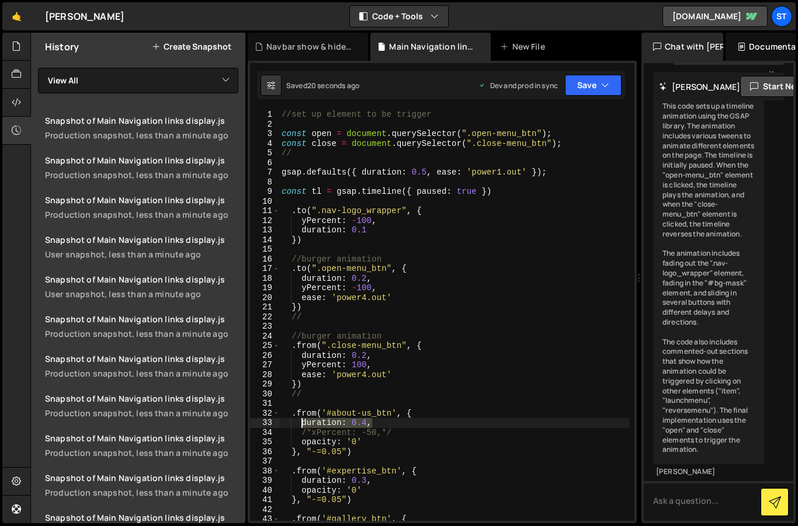
drag, startPoint x: 373, startPoint y: 423, endPoint x: 300, endPoint y: 423, distance: 73.6
click at [300, 423] on div "//set up element to be trigger const open = document . querySelector ( ".open-m…" at bounding box center [454, 325] width 350 height 430
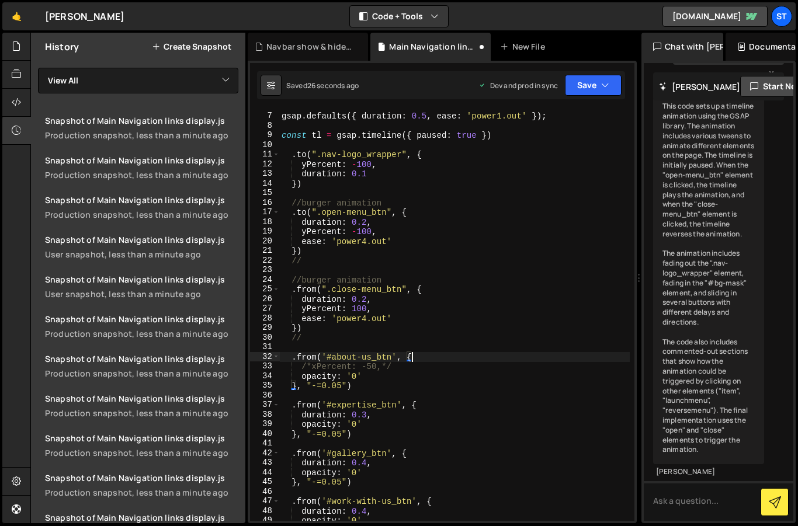
scroll to position [60, 0]
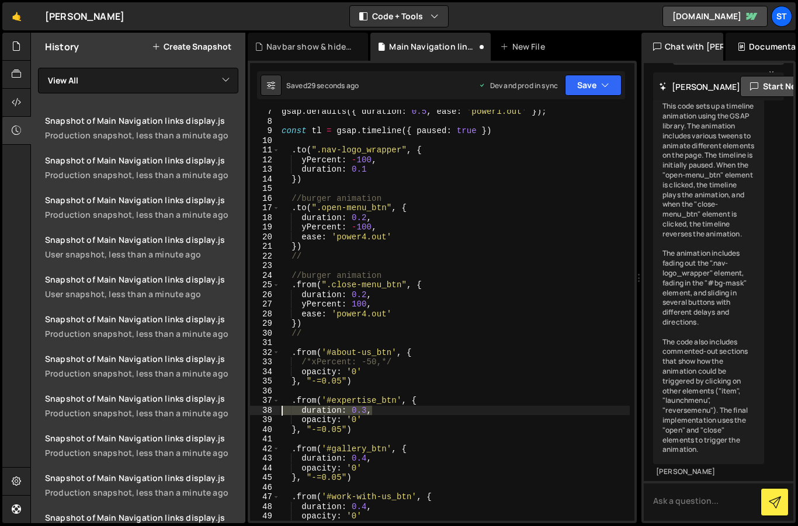
drag, startPoint x: 373, startPoint y: 410, endPoint x: 280, endPoint y: 412, distance: 92.9
click at [280, 412] on div "gsap . defaults ({ duration : 0.5 , ease : 'power1.out' }) ; const tl = gsap . …" at bounding box center [454, 322] width 350 height 430
type textarea "duration: 0.3,"
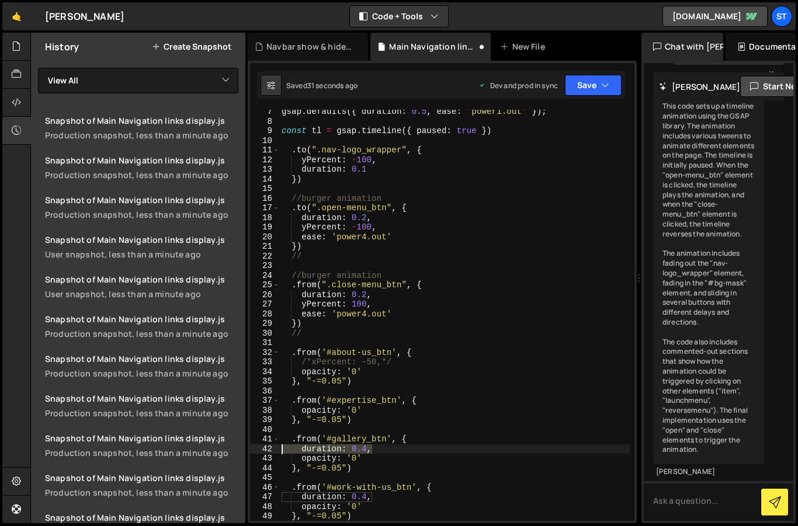
drag, startPoint x: 375, startPoint y: 451, endPoint x: 257, endPoint y: 447, distance: 118.0
click at [257, 447] on div ".from('#expertise_btn', { 7 8 9 10 11 12 13 14 15 16 17 18 19 20 21 22 23 24 25…" at bounding box center [442, 315] width 384 height 411
type textarea "duration: 0.4,"
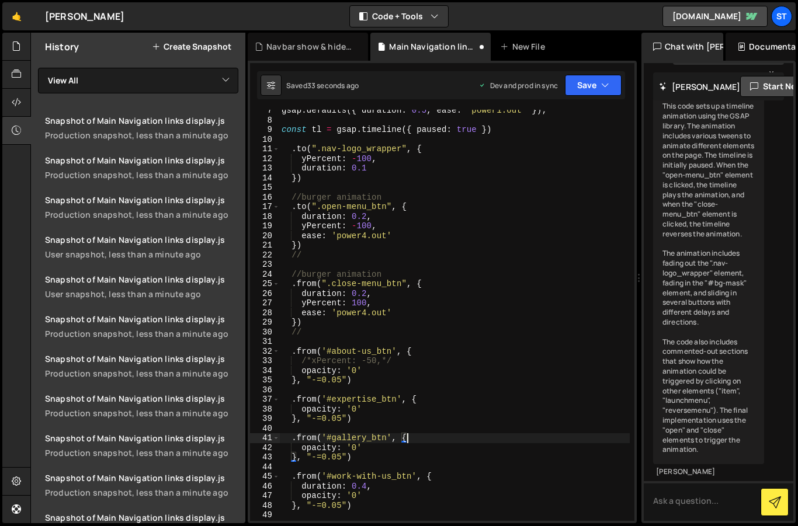
scroll to position [141, 0]
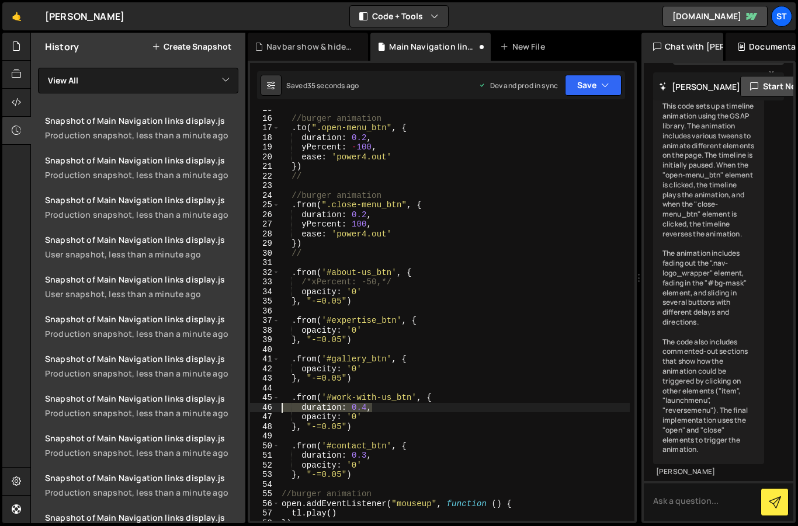
drag, startPoint x: 374, startPoint y: 409, endPoint x: 267, endPoint y: 407, distance: 106.9
click at [267, 407] on div ".from('#gallery_btn', { 15 16 17 18 19 20 21 22 23 24 25 26 27 28 29 30 31 32 3…" at bounding box center [442, 315] width 384 height 411
type textarea "duration: 0.4,"
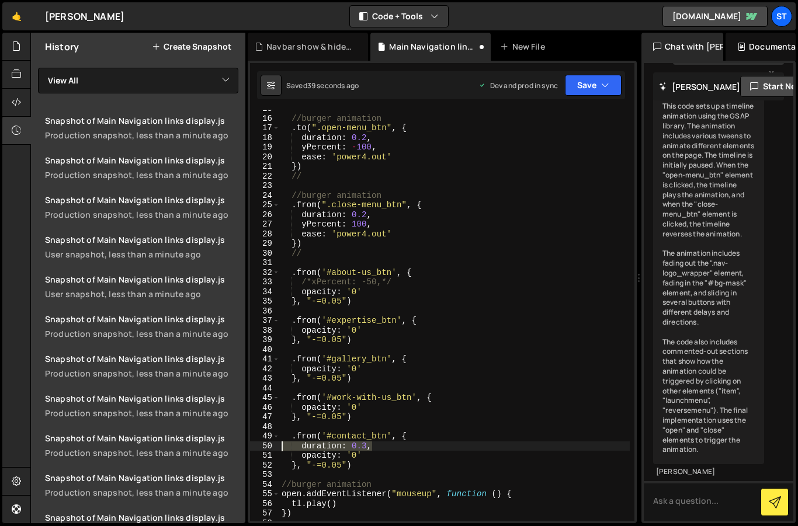
drag, startPoint x: 380, startPoint y: 448, endPoint x: 265, endPoint y: 447, distance: 115.0
click at [265, 447] on div ".from('#work-with-us_btn', { 15 16 17 18 19 20 21 22 23 24 25 26 27 28 29 30 31…" at bounding box center [442, 315] width 384 height 411
type textarea "duration: 0.3,"
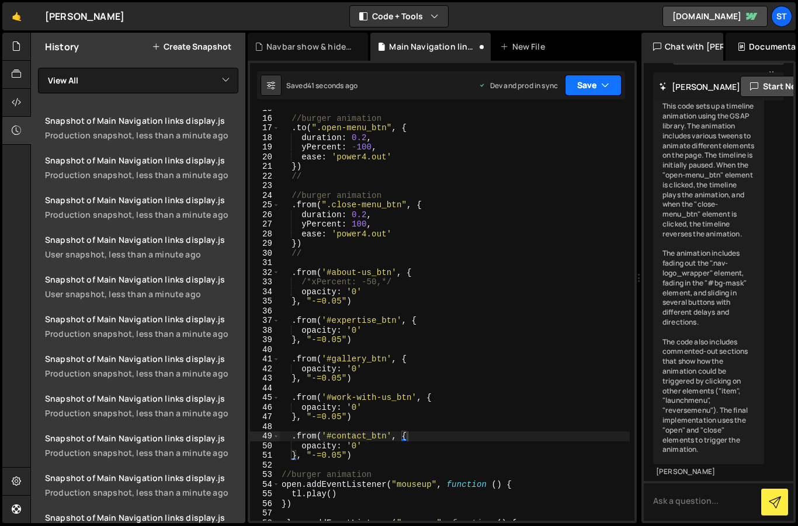
click at [581, 82] on button "Save" at bounding box center [593, 85] width 57 height 21
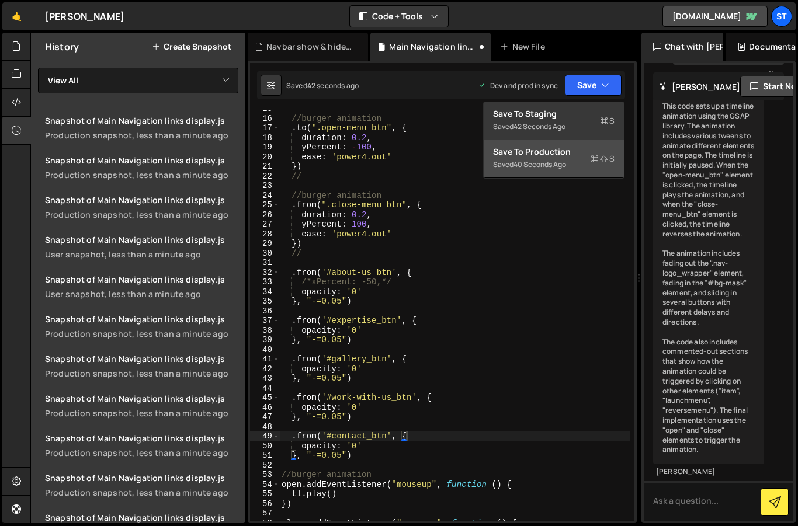
click at [537, 158] on div "Saved 40 seconds ago" at bounding box center [553, 165] width 121 height 14
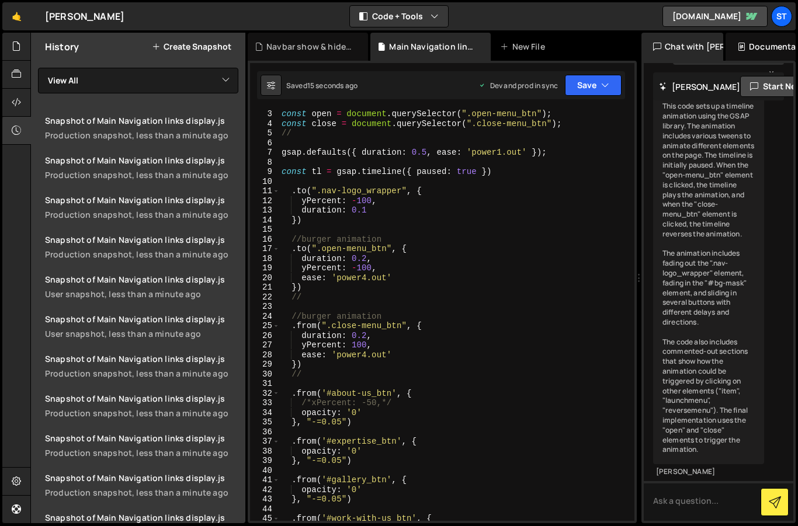
scroll to position [0, 0]
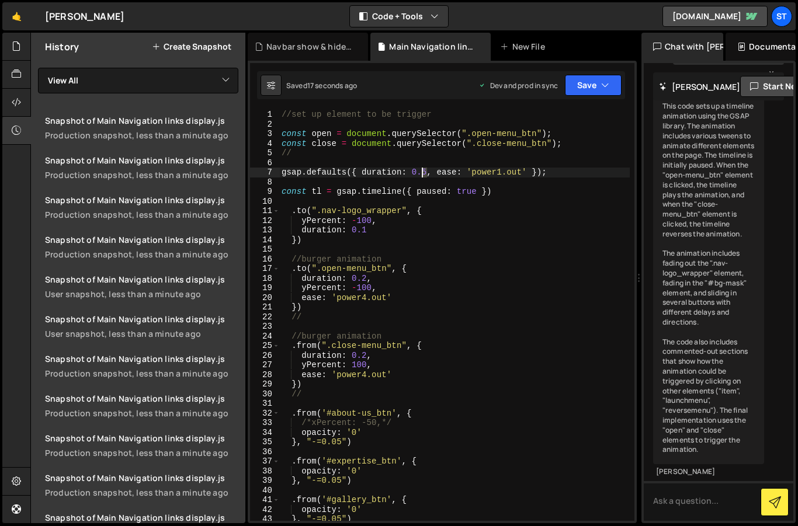
drag, startPoint x: 427, startPoint y: 171, endPoint x: 421, endPoint y: 172, distance: 6.1
click at [421, 172] on div "//set up element to be trigger const open = document . querySelector ( ".open-m…" at bounding box center [454, 325] width 350 height 430
click at [603, 88] on icon "button" at bounding box center [605, 85] width 8 height 12
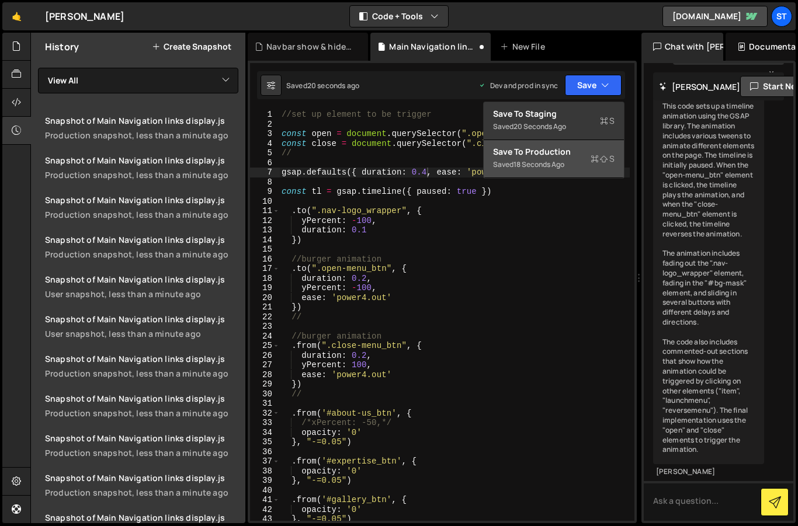
click at [545, 149] on div "Save to Production S" at bounding box center [553, 152] width 121 height 12
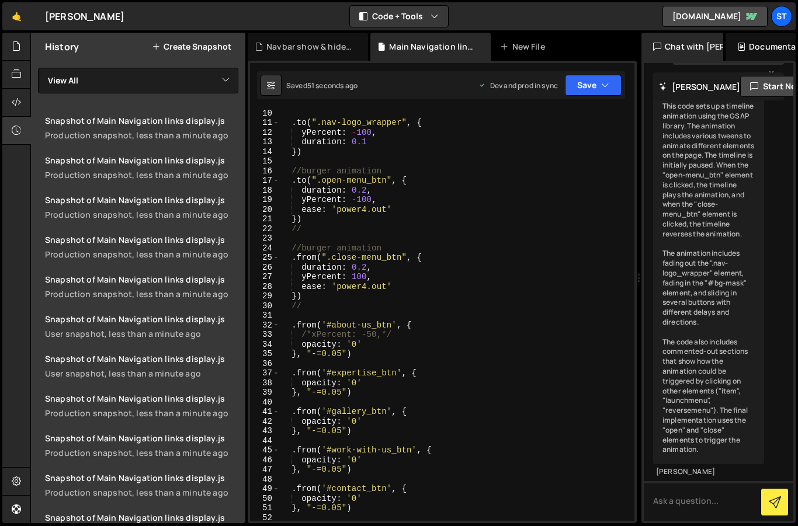
scroll to position [0, 6]
drag, startPoint x: 371, startPoint y: 267, endPoint x: 300, endPoint y: 266, distance: 70.7
click at [300, 266] on div ". to ( ".nav-logo_wrapper" , { yPercent : - 100 , duration : 0.1 }) //burger an…" at bounding box center [454, 323] width 350 height 430
click at [300, 336] on div ". to ( ".nav-logo_wrapper" , { yPercent : - 100 , duration : 0.1 }) //burger an…" at bounding box center [454, 323] width 350 height 430
paste textarea "duration: 0.2,"
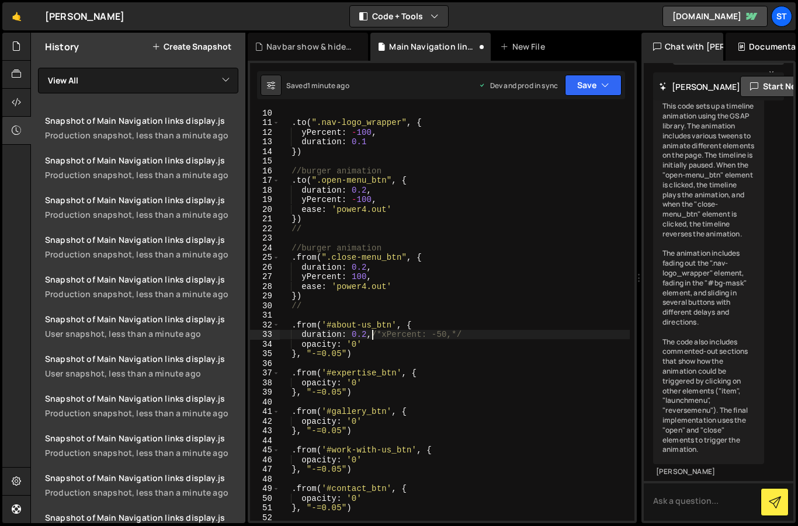
scroll to position [0, 2]
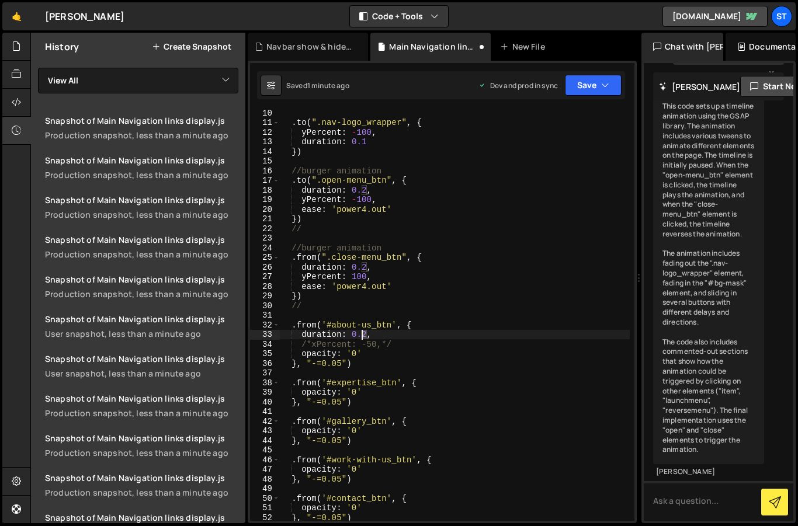
click at [362, 337] on div ". to ( ".nav-logo_wrapper" , { yPercent : - 100 , duration : 0.1 }) //burger an…" at bounding box center [454, 323] width 350 height 430
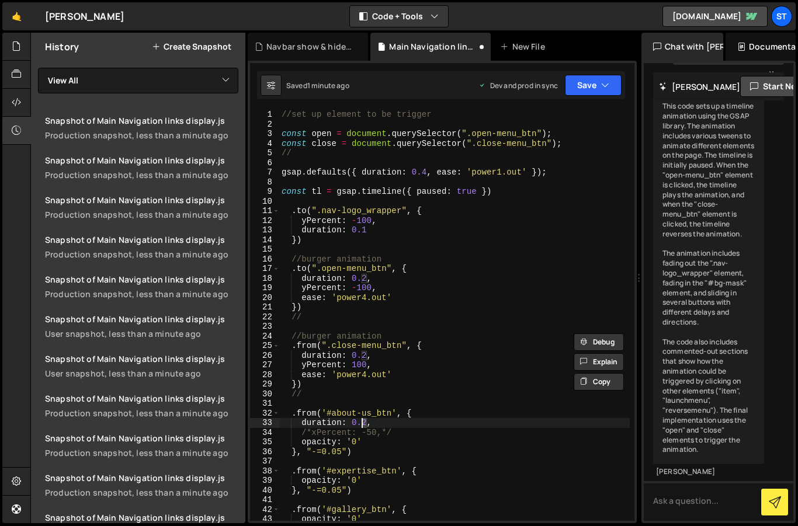
scroll to position [0, 5]
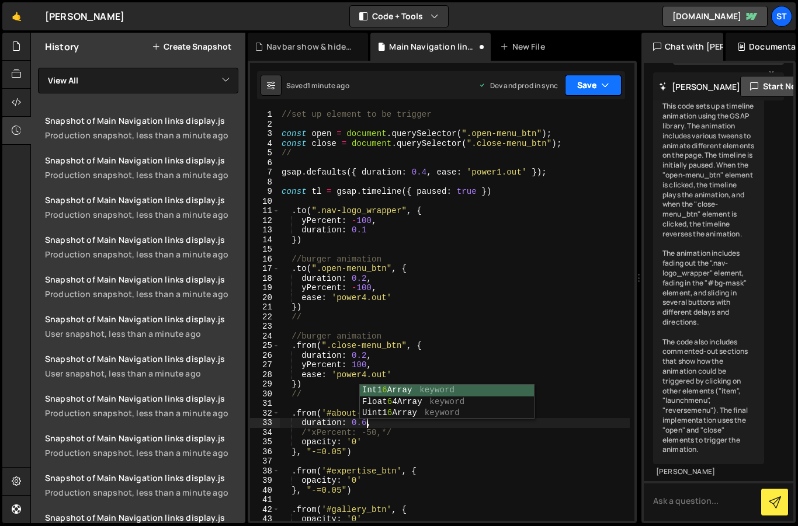
click at [601, 85] on icon "button" at bounding box center [605, 85] width 8 height 12
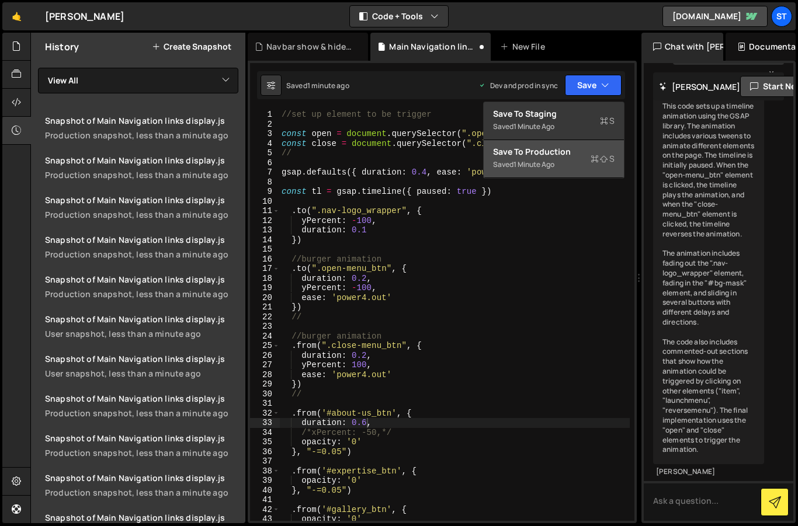
click at [565, 151] on div "Save to Production S" at bounding box center [553, 152] width 121 height 12
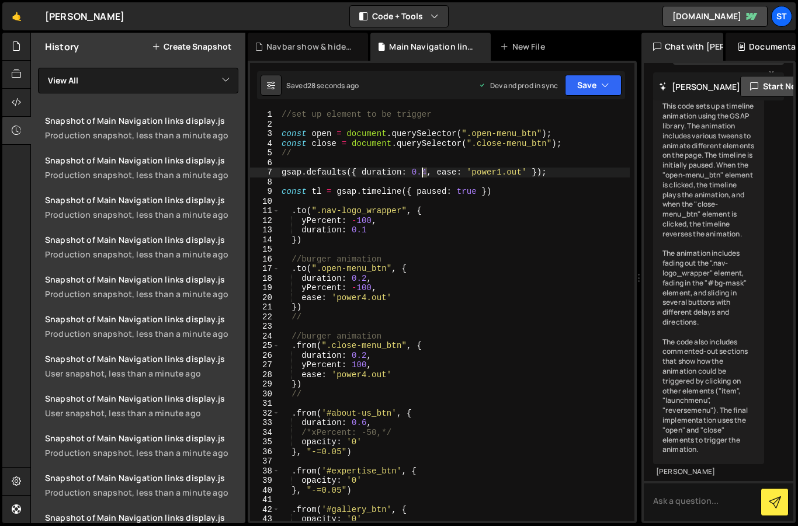
click at [424, 172] on div "//set up element to be trigger const open = document . querySelector ( ".open-m…" at bounding box center [454, 325] width 350 height 430
click at [596, 81] on button "Save" at bounding box center [593, 85] width 57 height 21
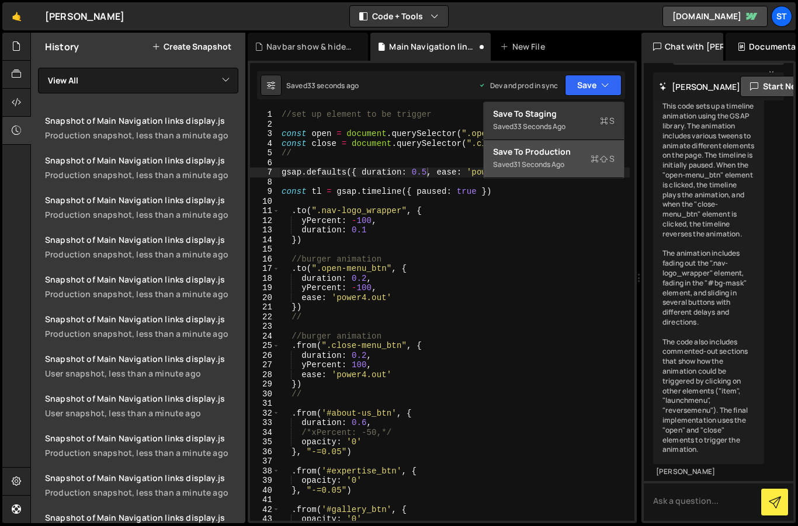
click at [563, 149] on div "Save to Production S" at bounding box center [553, 152] width 121 height 12
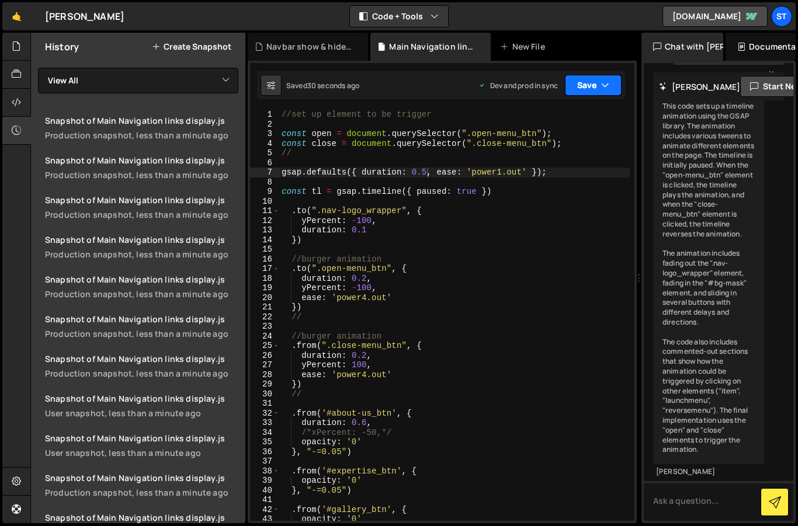
click at [582, 87] on button "Save" at bounding box center [593, 85] width 57 height 21
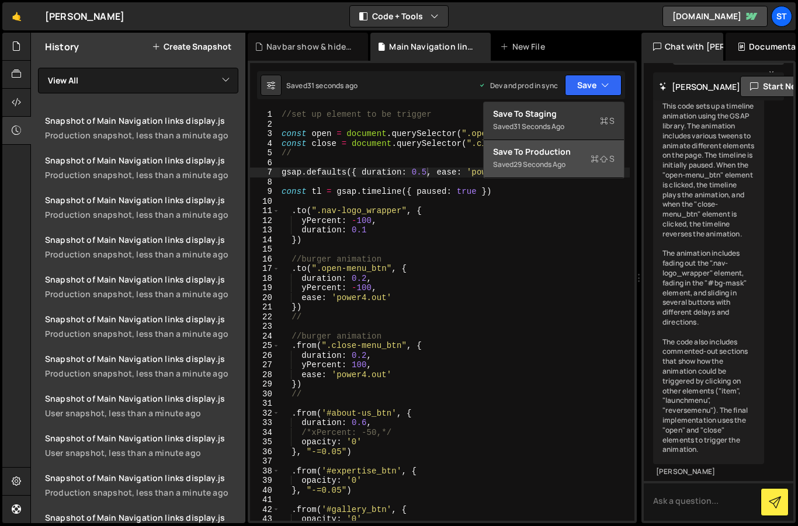
click at [554, 150] on div "Save to Production S" at bounding box center [553, 152] width 121 height 12
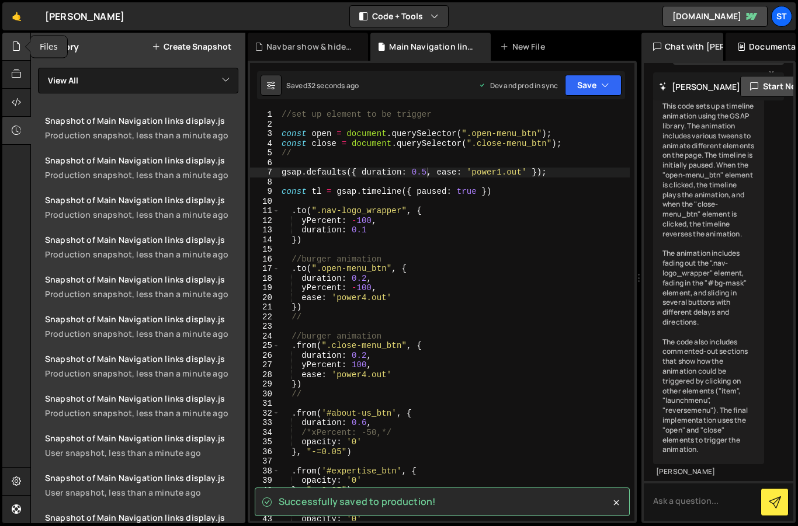
click at [14, 47] on icon at bounding box center [16, 46] width 9 height 13
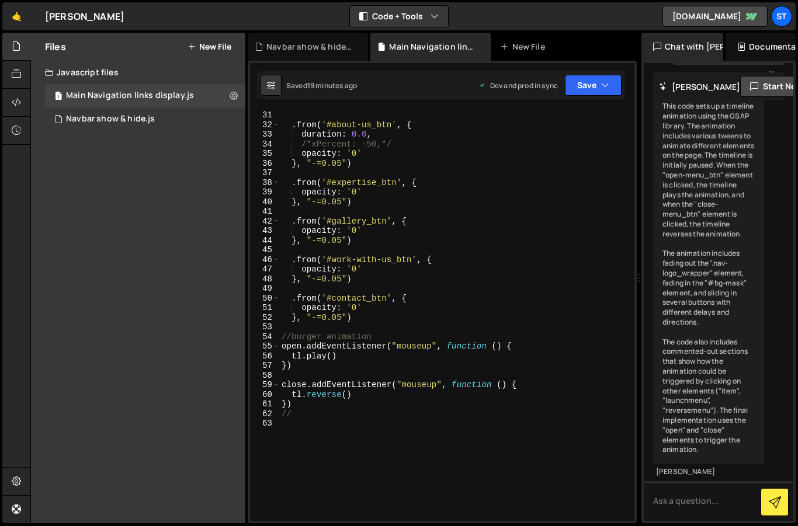
scroll to position [0, 4]
click at [346, 396] on div "// . from ( '#about-us_btn' , { duration : 0.6 , /*xPercent: -50,*/ opacity : '…" at bounding box center [454, 315] width 350 height 430
click at [515, 238] on div "// . from ( '#about-us_btn' , { duration : 0.6 , /*xPercent: -50,*/ opacity : '…" at bounding box center [454, 315] width 350 height 430
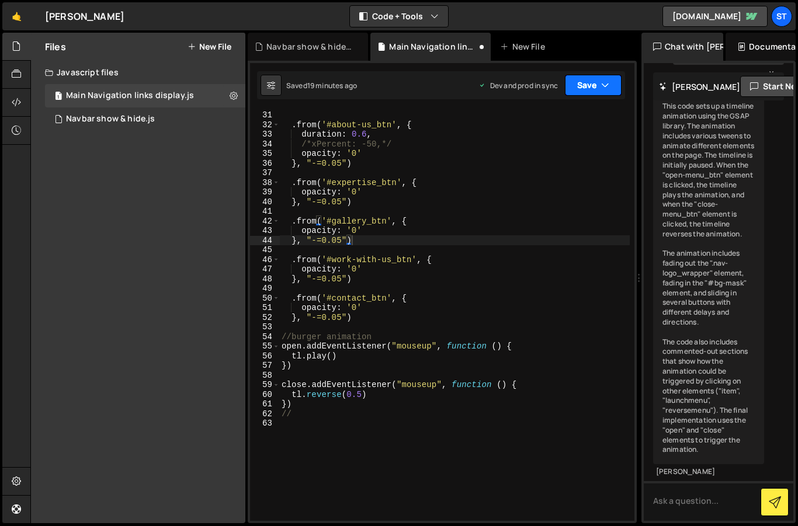
click at [607, 85] on icon "button" at bounding box center [605, 85] width 8 height 12
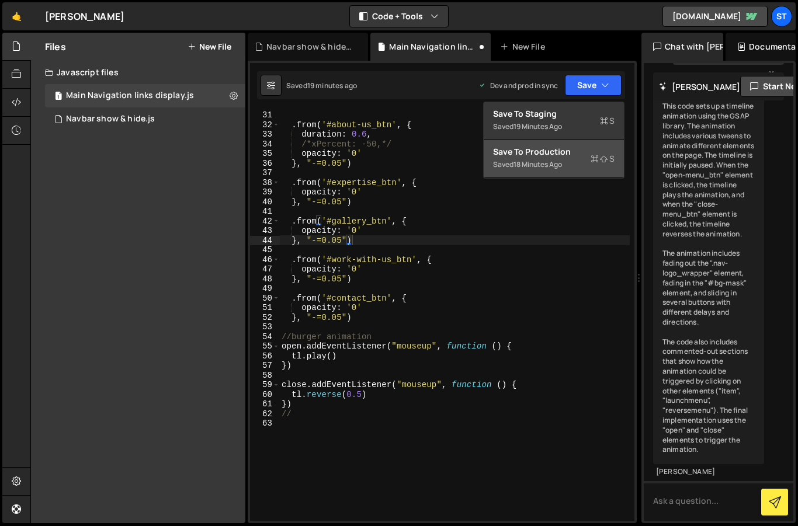
click at [555, 158] on div "Saved 18 minutes ago" at bounding box center [553, 165] width 121 height 14
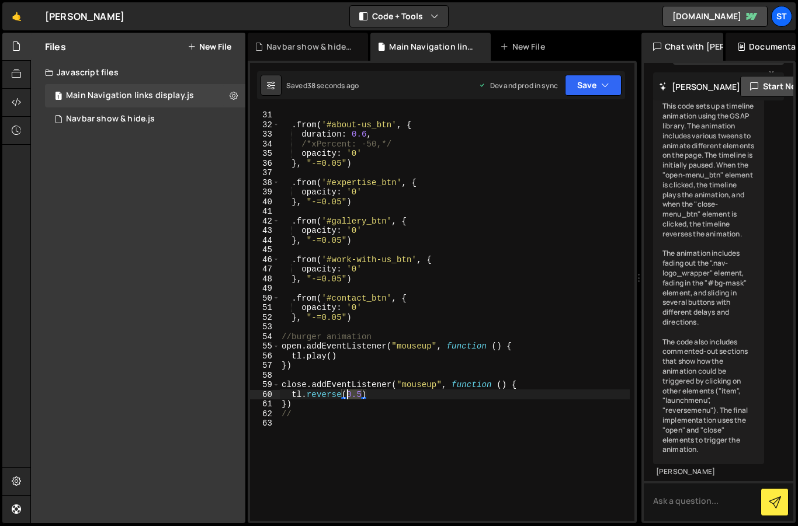
drag, startPoint x: 361, startPoint y: 394, endPoint x: 347, endPoint y: 394, distance: 14.0
click at [347, 394] on div "// . from ( '#about-us_btn' , { duration : 0.6 , /*xPercent: -50,*/ opacity : '…" at bounding box center [454, 315] width 350 height 430
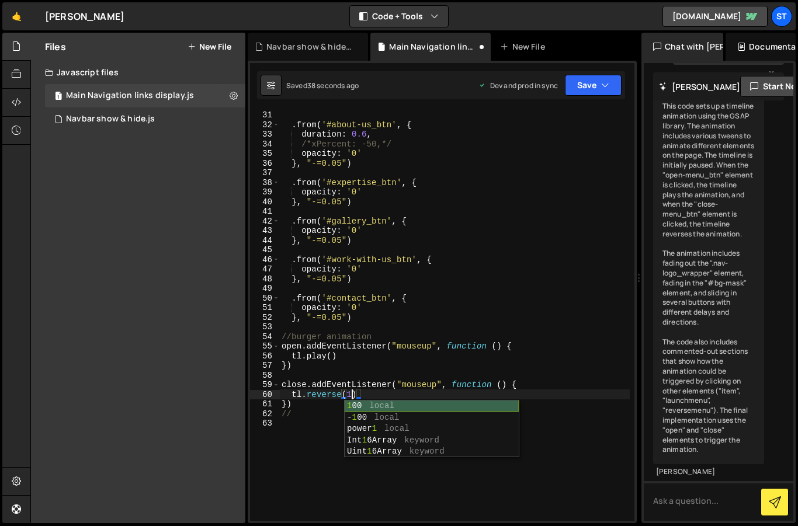
scroll to position [0, 5]
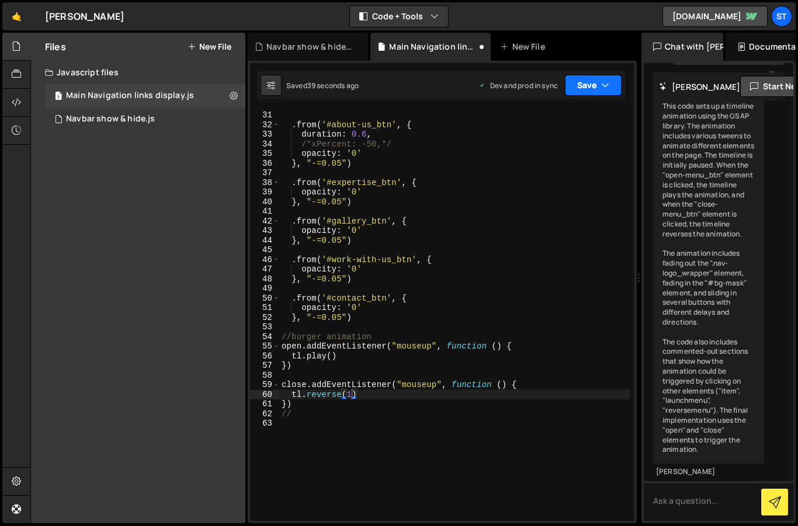
click at [599, 85] on button "Save" at bounding box center [593, 85] width 57 height 21
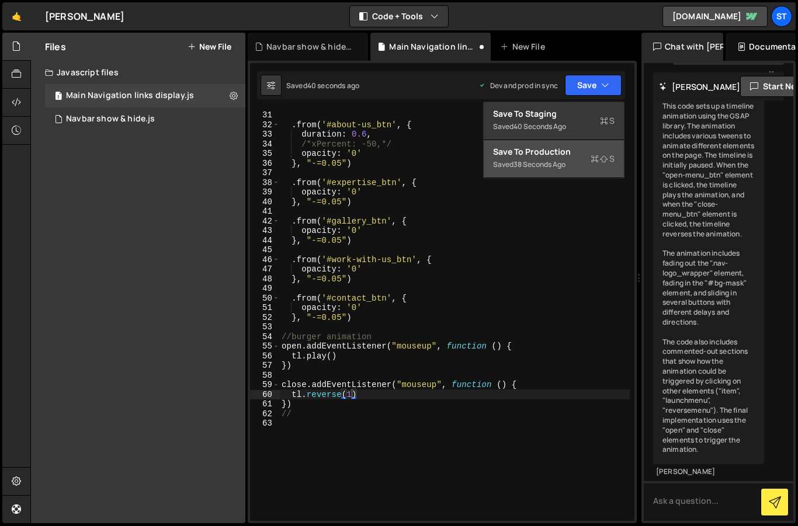
click at [559, 155] on div "Save to Production S" at bounding box center [553, 152] width 121 height 12
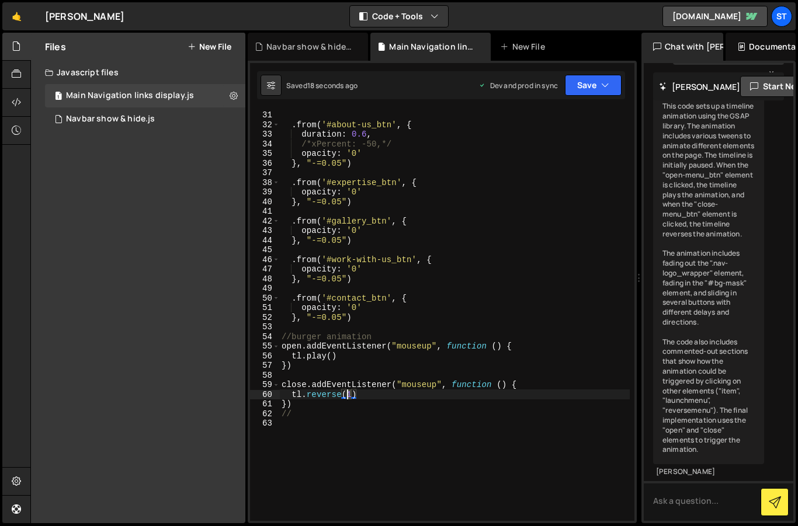
click at [349, 394] on div "// . from ( '#about-us_btn' , { duration : 0.6 , /*xPercent: -50,*/ opacity : '…" at bounding box center [454, 315] width 350 height 430
type textarea "tl.reverse(.75)"
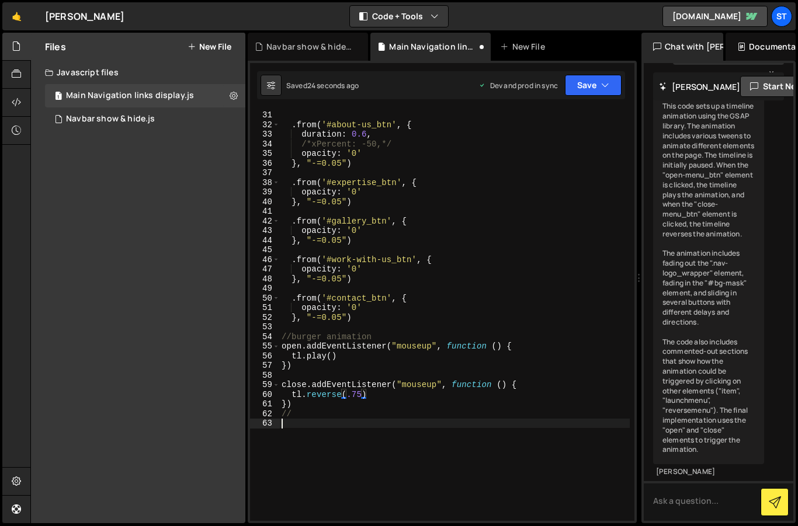
click at [398, 451] on div "// . from ( '#about-us_btn' , { duration : 0.6 , /*xPercent: -50,*/ opacity : '…" at bounding box center [454, 315] width 350 height 430
click at [593, 85] on button "Save" at bounding box center [593, 85] width 57 height 21
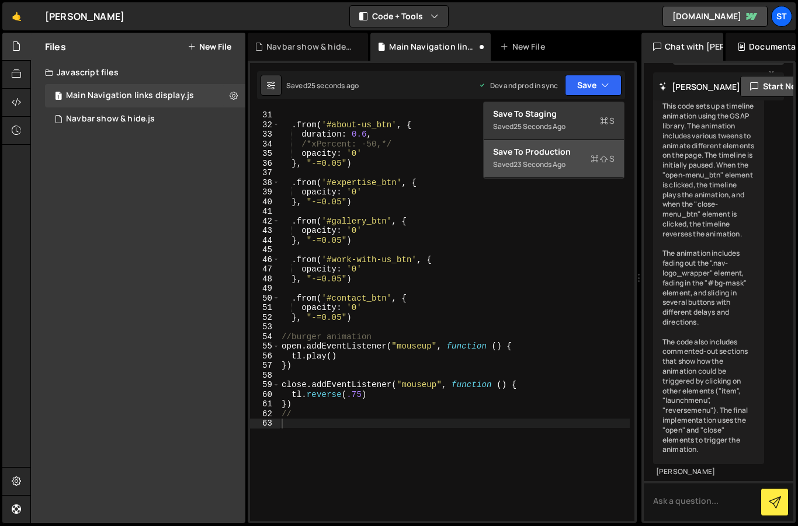
click at [552, 152] on div "Save to Production S" at bounding box center [553, 152] width 121 height 12
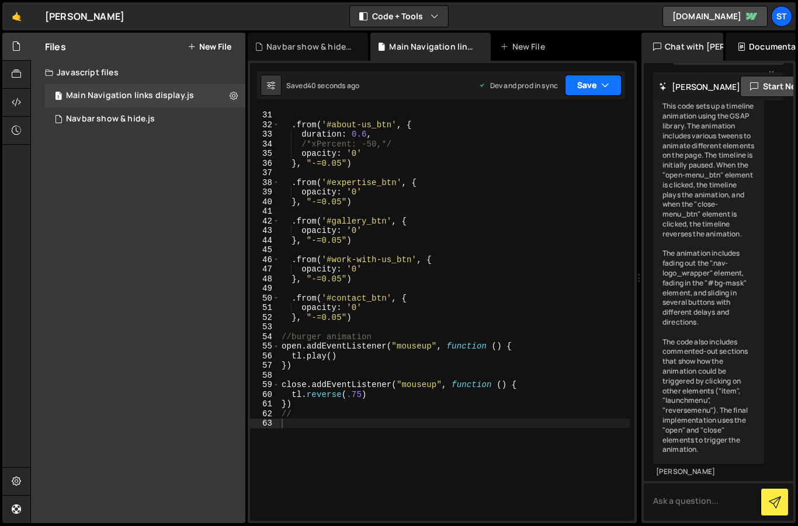
click at [580, 84] on button "Save" at bounding box center [593, 85] width 57 height 21
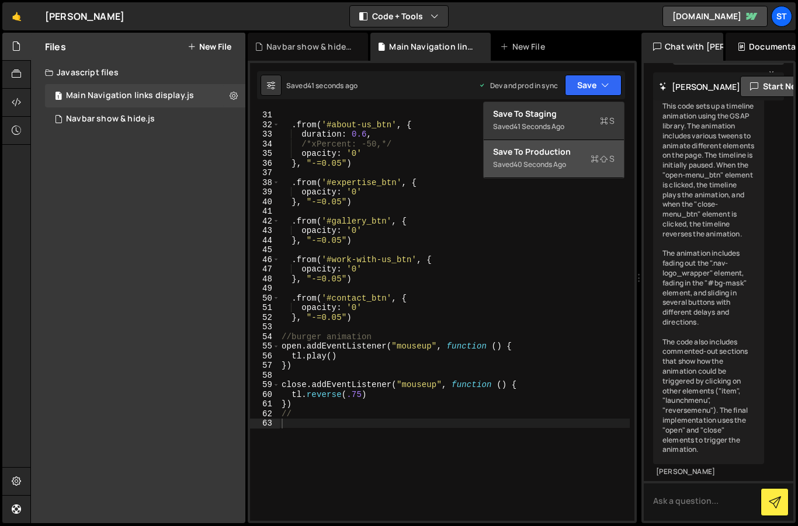
click at [555, 165] on div "40 seconds ago" at bounding box center [539, 164] width 53 height 10
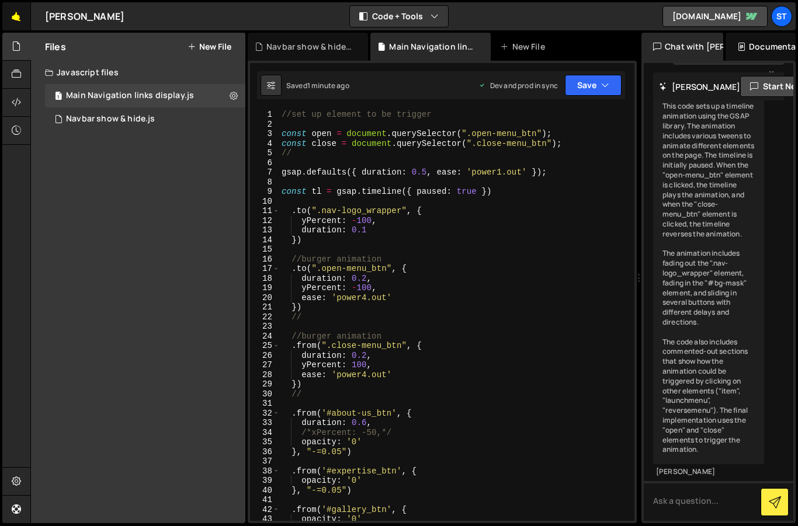
click at [20, 15] on link "🤙" at bounding box center [16, 16] width 29 height 28
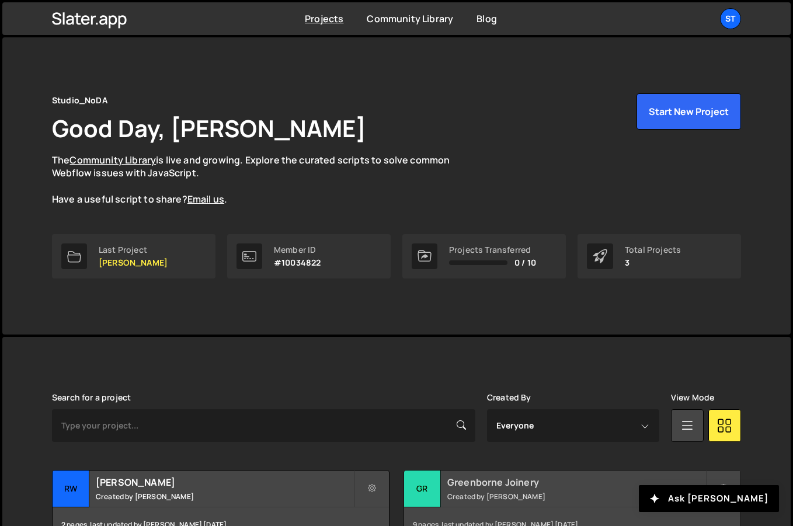
click at [562, 485] on h2 "Greenborne Joinery" at bounding box center [576, 482] width 258 height 13
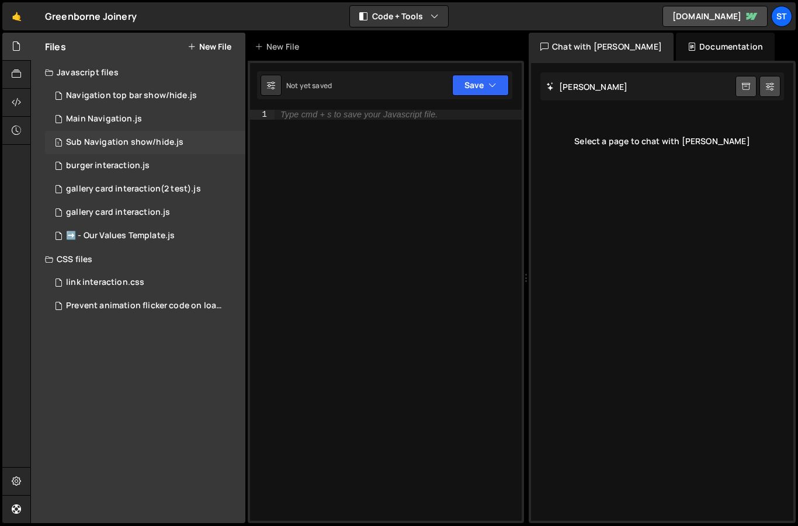
click at [136, 143] on div "Sub Navigation show/hide.js" at bounding box center [124, 142] width 117 height 11
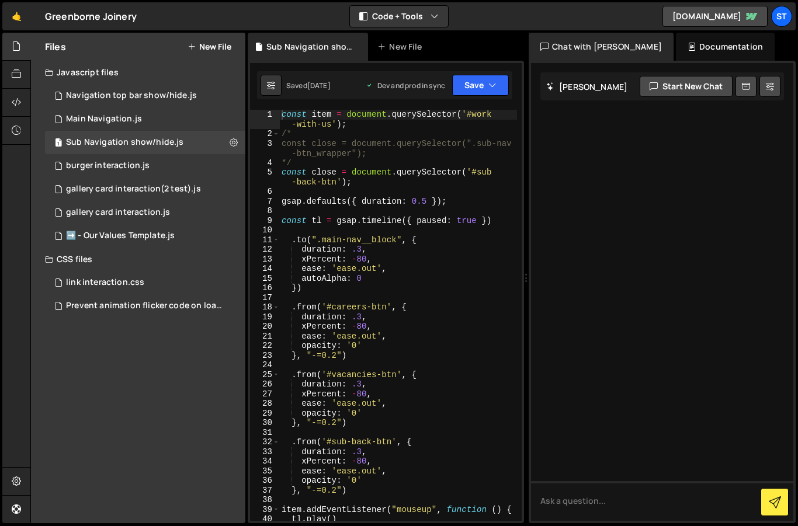
click at [425, 325] on div "const item = document . querySelector ( '#work -with-us' ) ; /* const close = d…" at bounding box center [398, 330] width 238 height 440
type textarea "})"
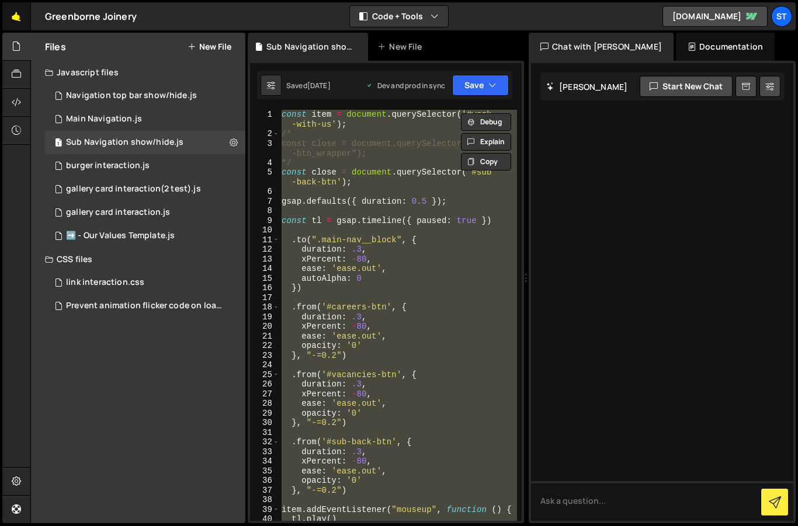
click at [20, 17] on link "🤙" at bounding box center [16, 16] width 29 height 28
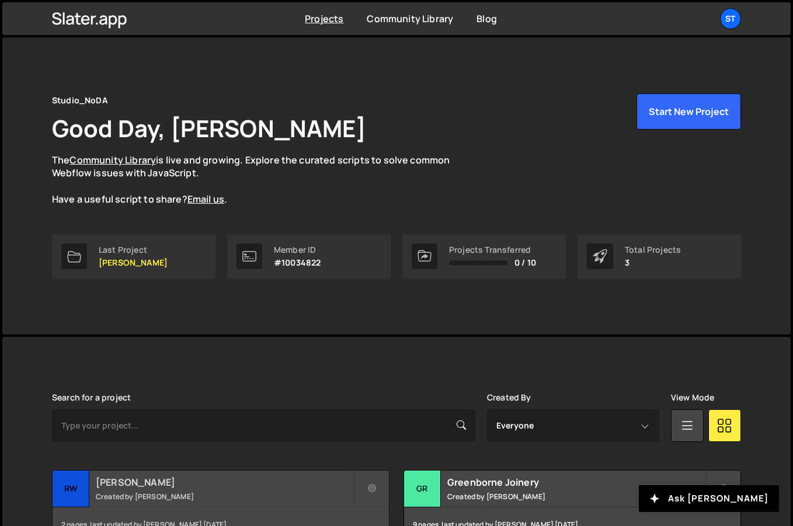
click at [231, 479] on h2 "[PERSON_NAME]" at bounding box center [225, 482] width 258 height 13
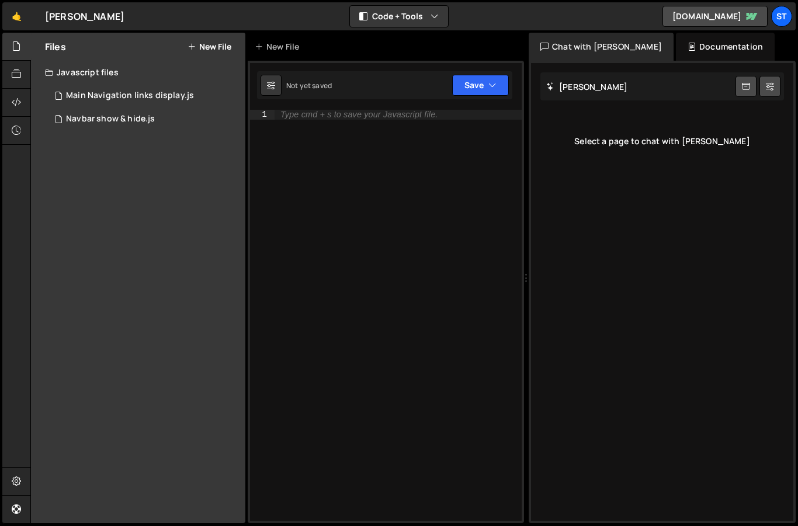
click at [216, 44] on button "New File" at bounding box center [209, 46] width 44 height 9
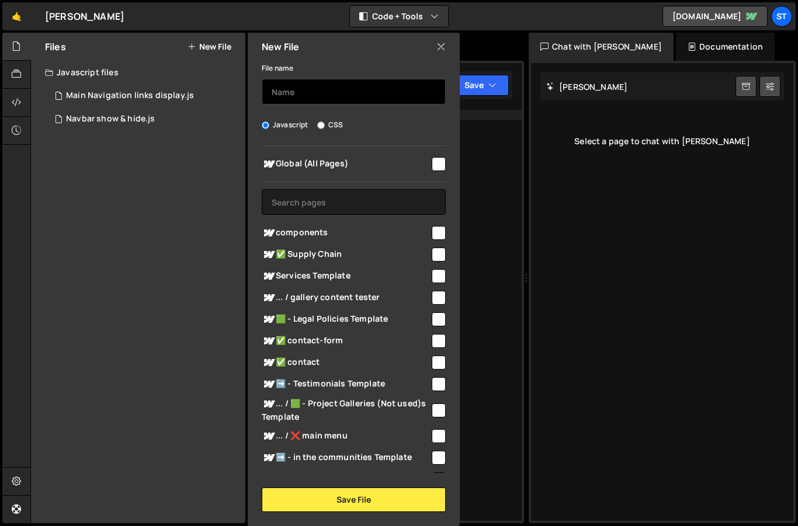
click at [295, 95] on input "text" at bounding box center [354, 92] width 184 height 26
type input "subnav-in_animation"
click at [438, 164] on input "checkbox" at bounding box center [439, 164] width 14 height 14
checkbox input "true"
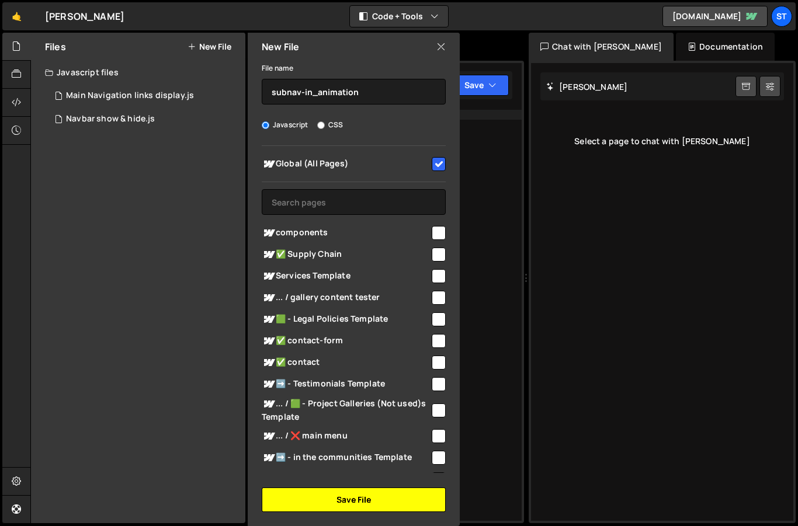
click at [343, 498] on button "Save File" at bounding box center [354, 500] width 184 height 25
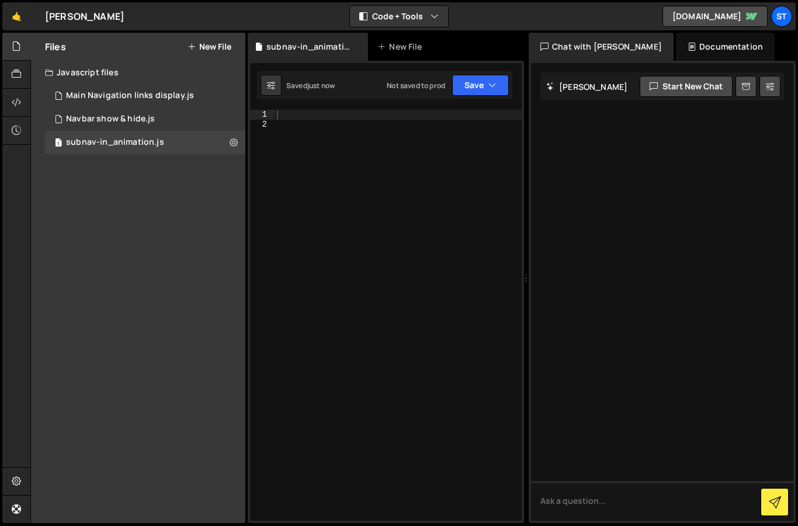
click at [289, 116] on div at bounding box center [397, 325] width 247 height 430
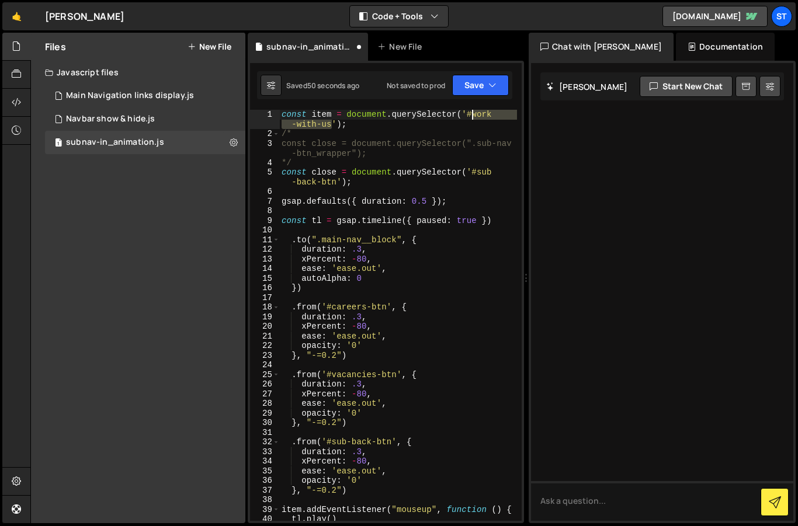
drag, startPoint x: 332, startPoint y: 127, endPoint x: 474, endPoint y: 119, distance: 142.2
click at [474, 119] on div "const item = document . querySelector ( '#work -with-us' ) ; /* const close = d…" at bounding box center [398, 330] width 238 height 440
paste textarea "_btn"
click at [462, 336] on div "const item = document . querySelector ( '#work -with-us_btn' ) ; /* const close…" at bounding box center [398, 330] width 238 height 440
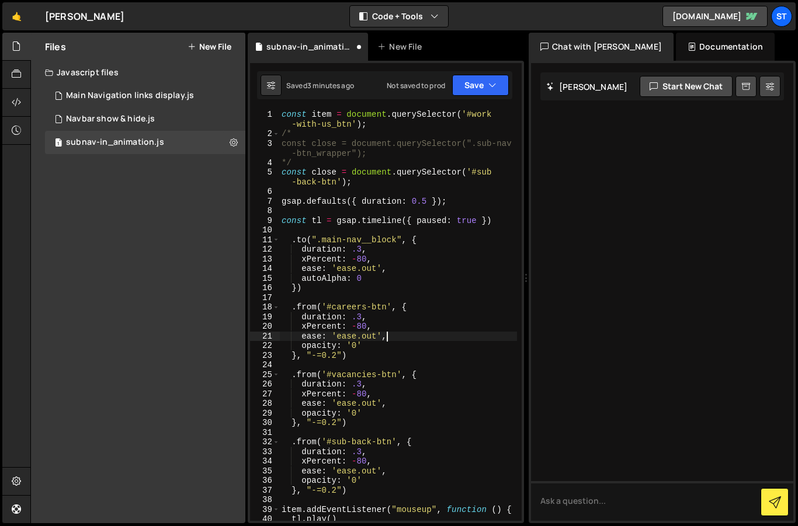
click at [370, 242] on div "const item = document . querySelector ( '#work -with-us_btn' ) ; /* const close…" at bounding box center [398, 330] width 238 height 440
type textarea ".to(".main-nav_block", {"
click at [489, 85] on icon "button" at bounding box center [492, 85] width 8 height 12
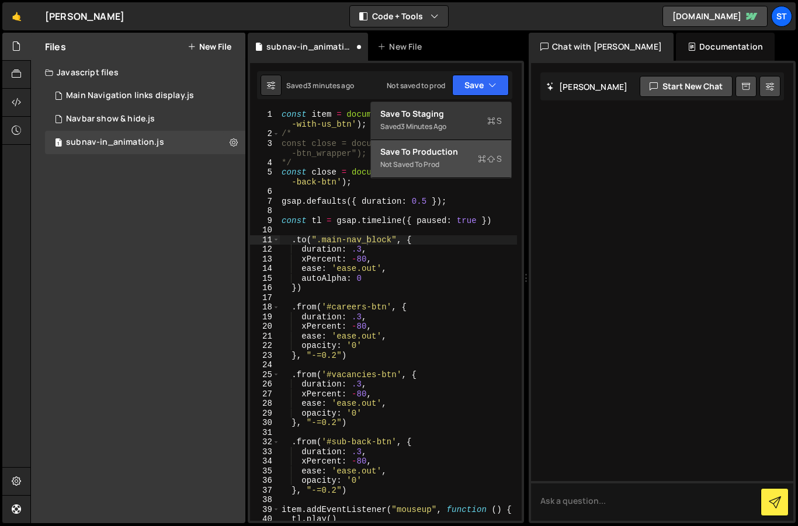
click at [460, 152] on div "Save to Production S" at bounding box center [440, 152] width 121 height 12
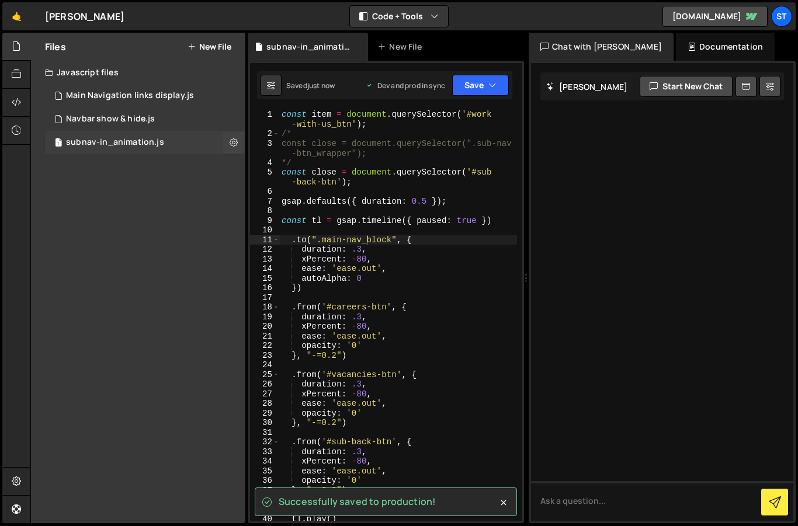
click at [93, 144] on div "subnav-in_animation.js" at bounding box center [115, 142] width 98 height 11
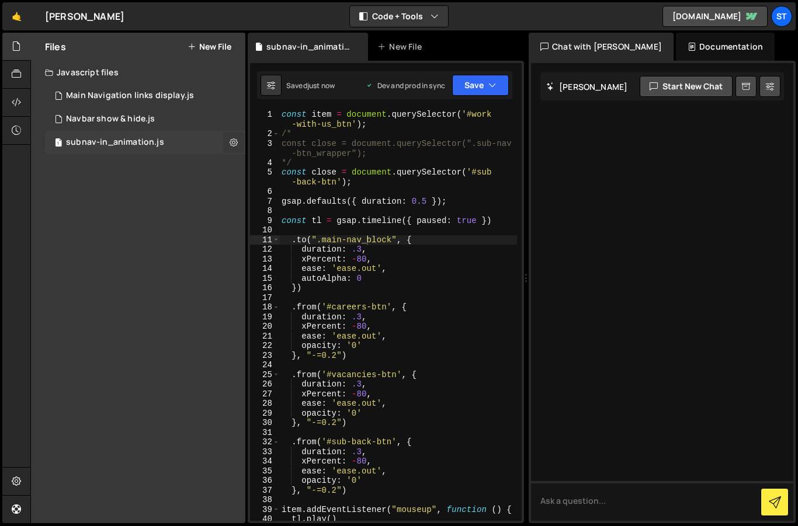
click at [239, 142] on button at bounding box center [233, 142] width 21 height 21
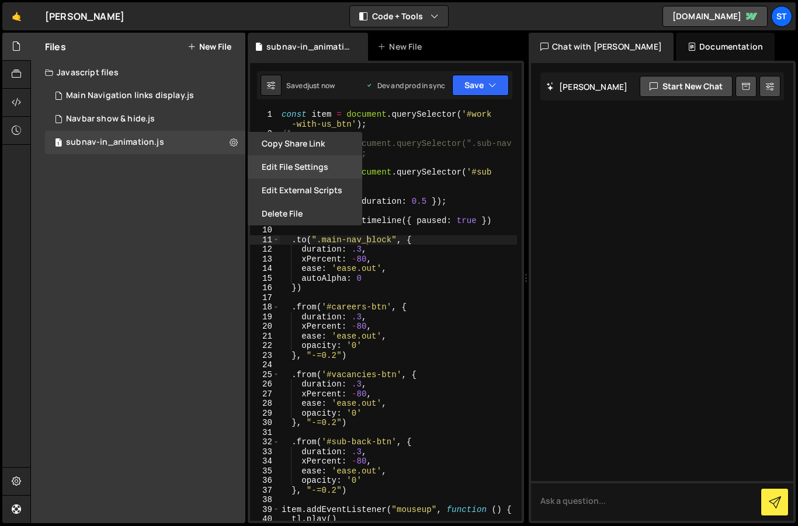
click at [283, 163] on button "Edit File Settings" at bounding box center [305, 166] width 114 height 23
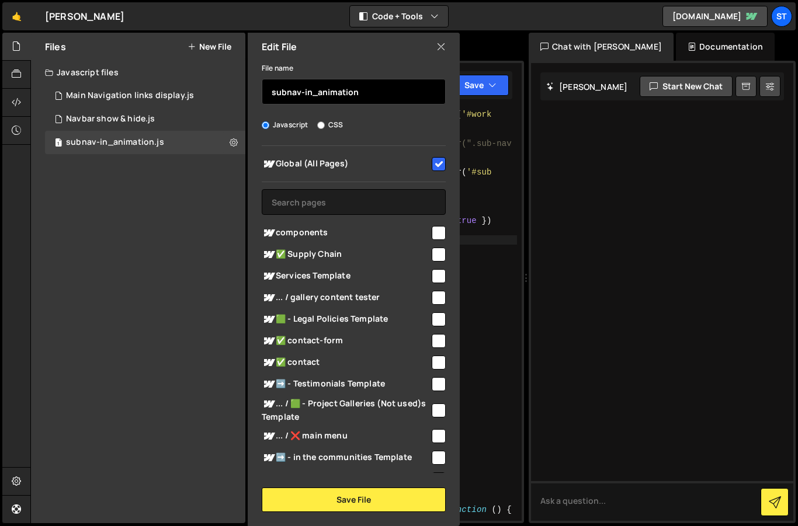
click at [271, 92] on input "subnav-in_animation" at bounding box center [354, 92] width 184 height 26
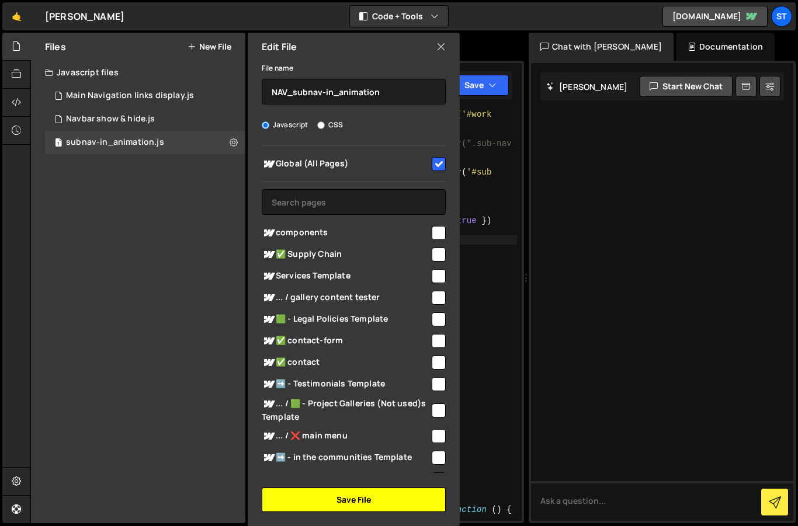
click at [337, 499] on button "Save File" at bounding box center [354, 500] width 184 height 25
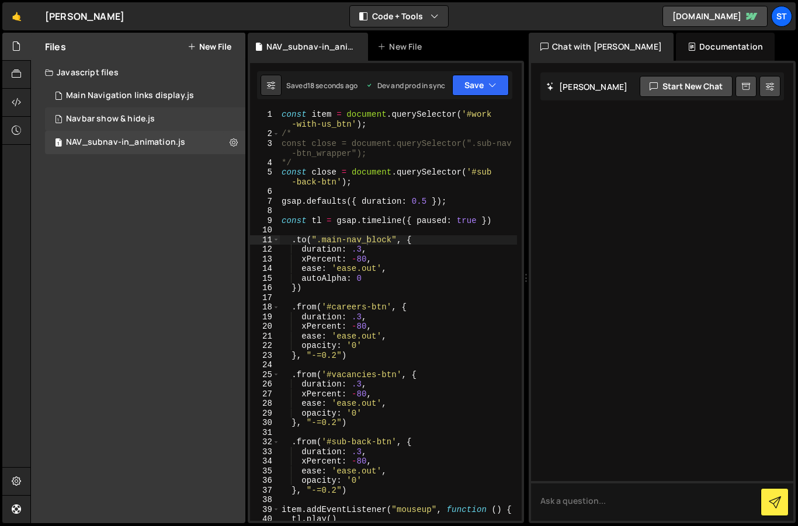
click at [102, 117] on div "Navbar show & hide.js" at bounding box center [110, 119] width 89 height 11
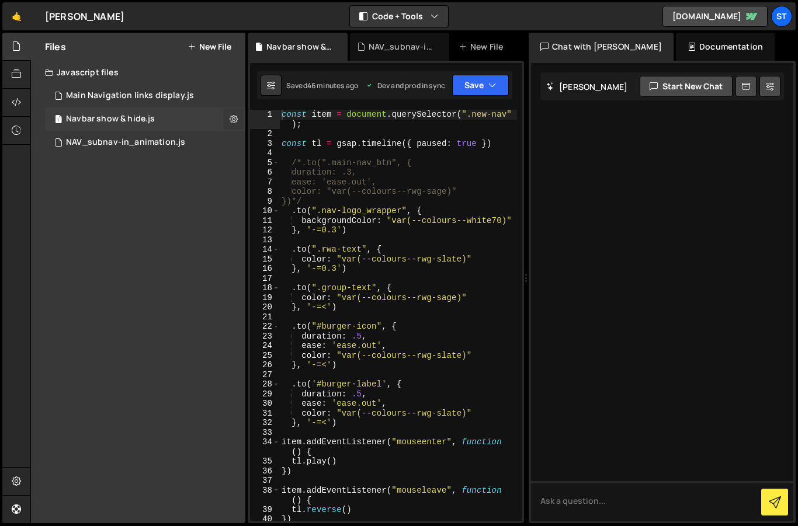
click at [237, 120] on icon at bounding box center [233, 118] width 8 height 11
type input "Navbar show & hide"
radio input "true"
checkbox input "true"
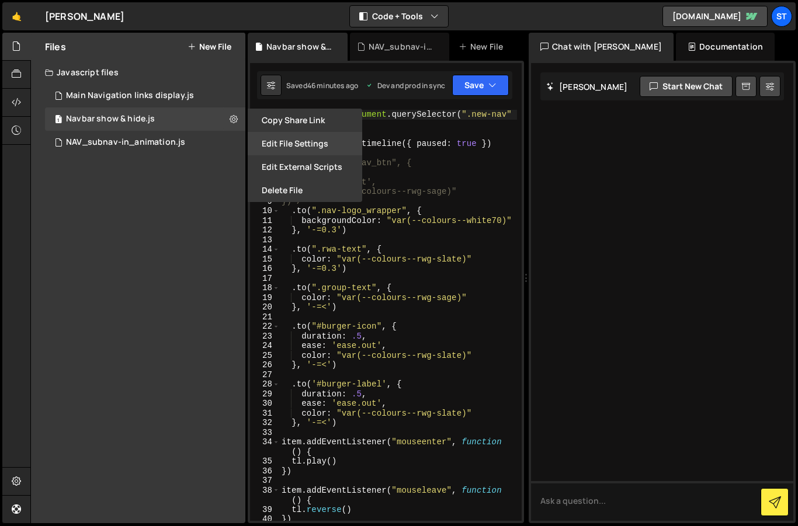
click at [284, 146] on button "Edit File Settings" at bounding box center [305, 143] width 114 height 23
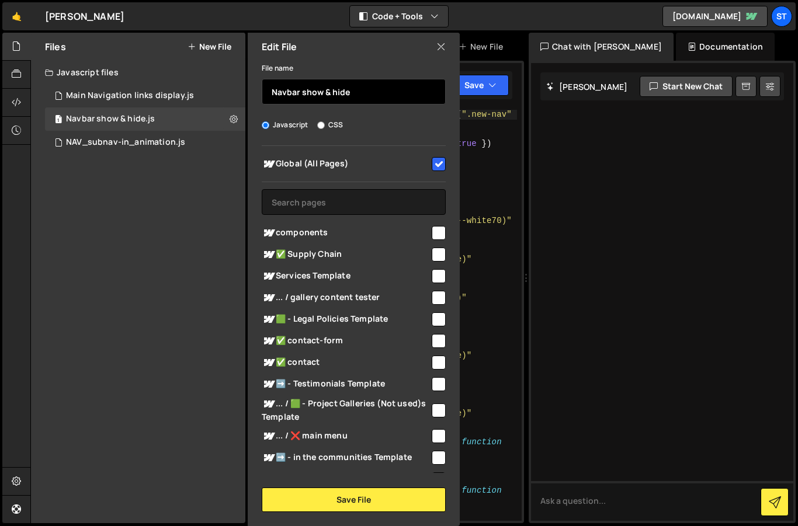
click at [273, 94] on input "Navbar show & hide" at bounding box center [354, 92] width 184 height 26
drag, startPoint x: 287, startPoint y: 89, endPoint x: 270, endPoint y: 90, distance: 17.0
click at [270, 90] on input "NAV_Navbar show & hide" at bounding box center [354, 92] width 184 height 26
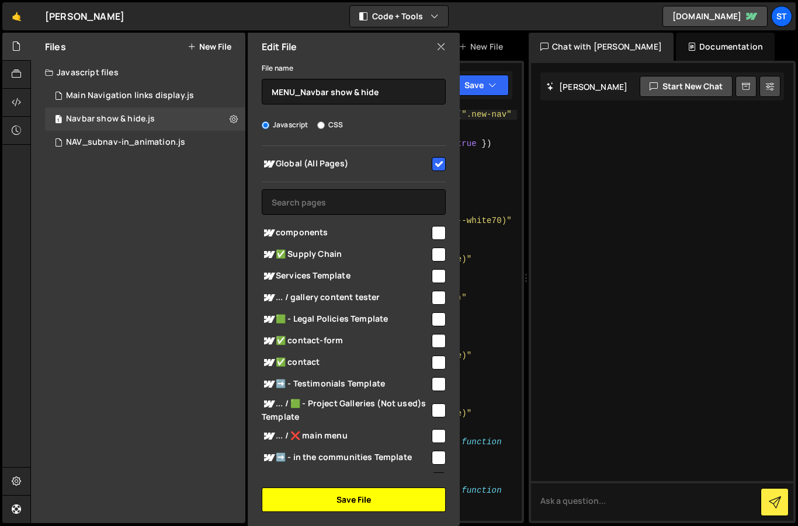
click at [357, 496] on button "Save File" at bounding box center [354, 500] width 184 height 25
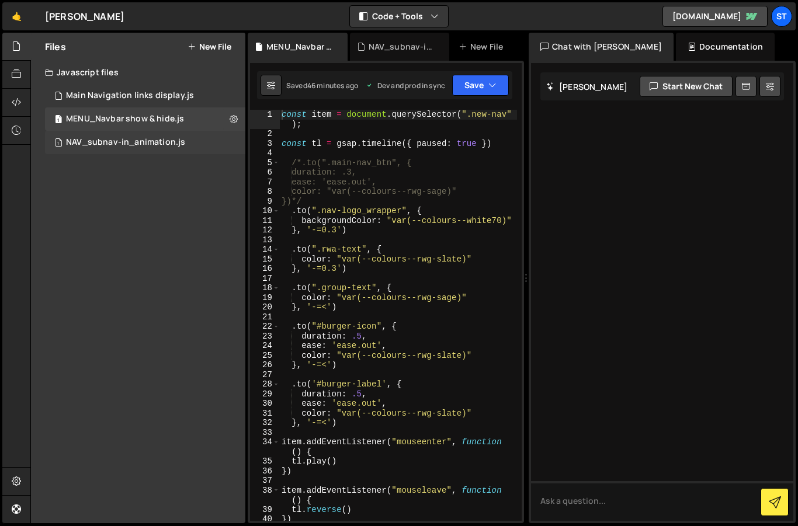
click at [107, 138] on div "NAV_subnav-in_animation.js" at bounding box center [125, 142] width 119 height 11
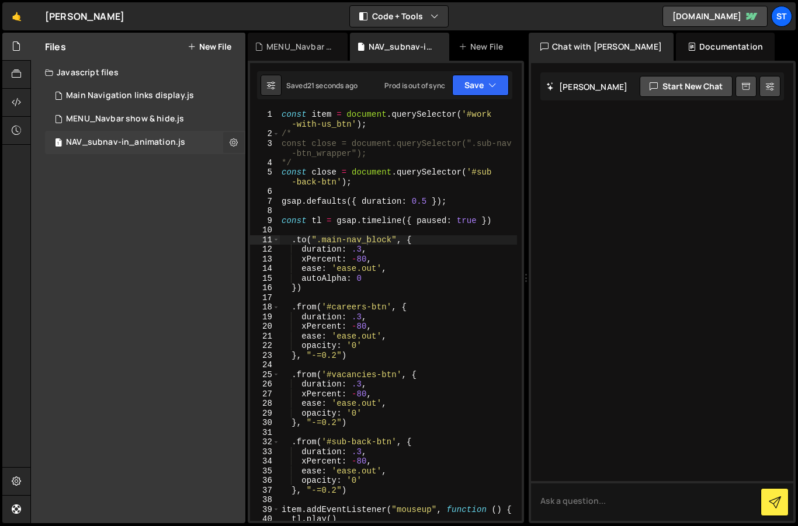
click at [237, 142] on icon at bounding box center [233, 142] width 8 height 11
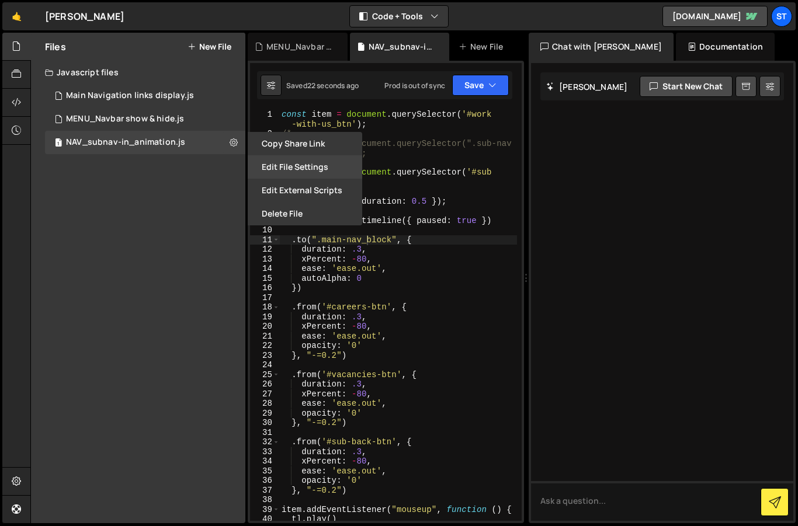
click at [290, 161] on button "Edit File Settings" at bounding box center [305, 166] width 114 height 23
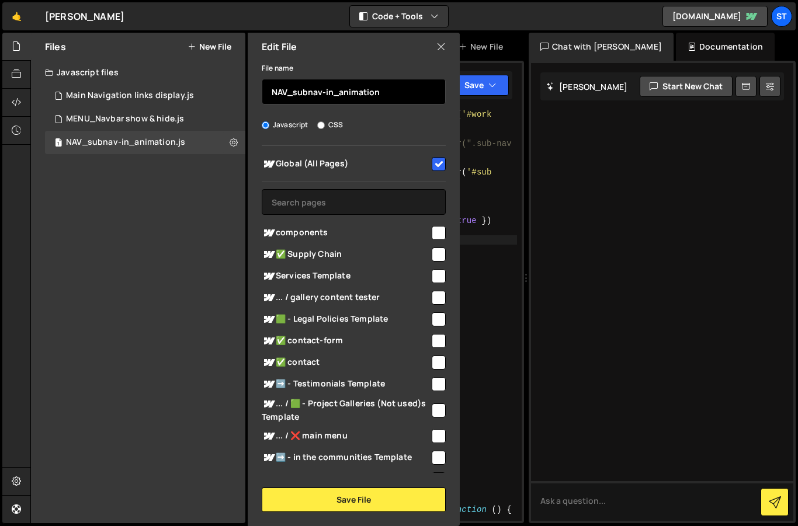
drag, startPoint x: 288, startPoint y: 90, endPoint x: 290, endPoint y: 153, distance: 63.1
click at [288, 90] on input "NAV_subnav-in_animation" at bounding box center [354, 92] width 184 height 26
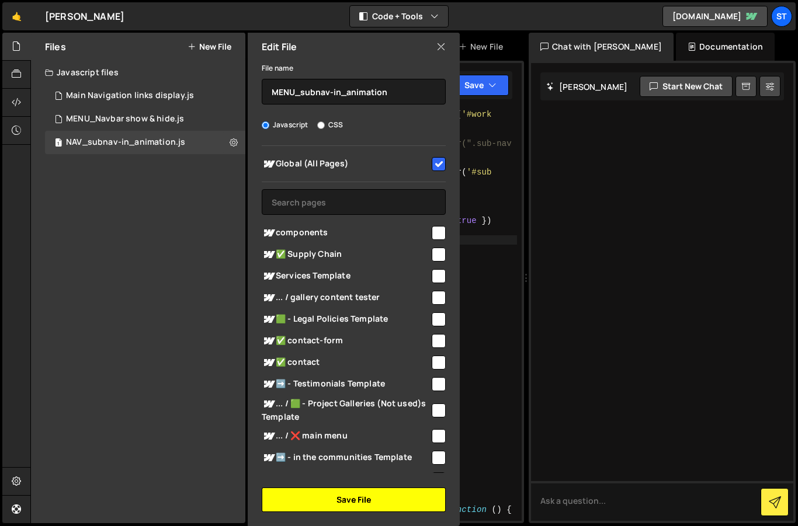
click at [349, 502] on button "Save File" at bounding box center [354, 500] width 184 height 25
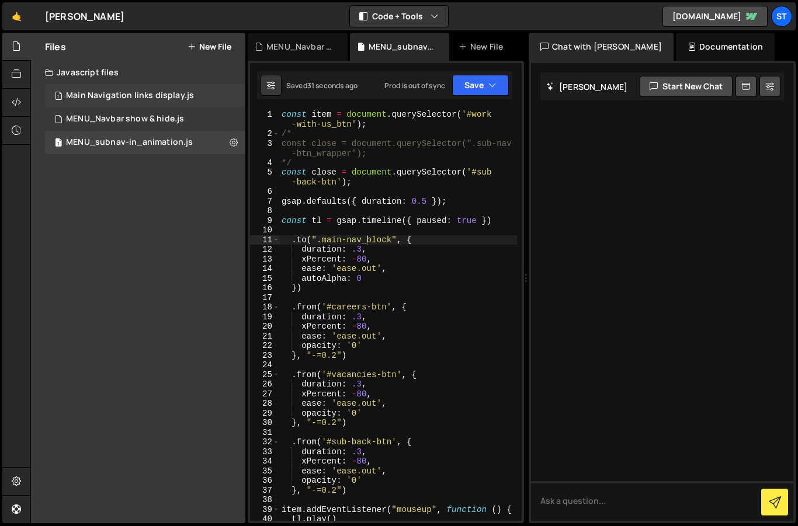
click at [121, 92] on div "Main Navigation links display.js" at bounding box center [130, 96] width 128 height 11
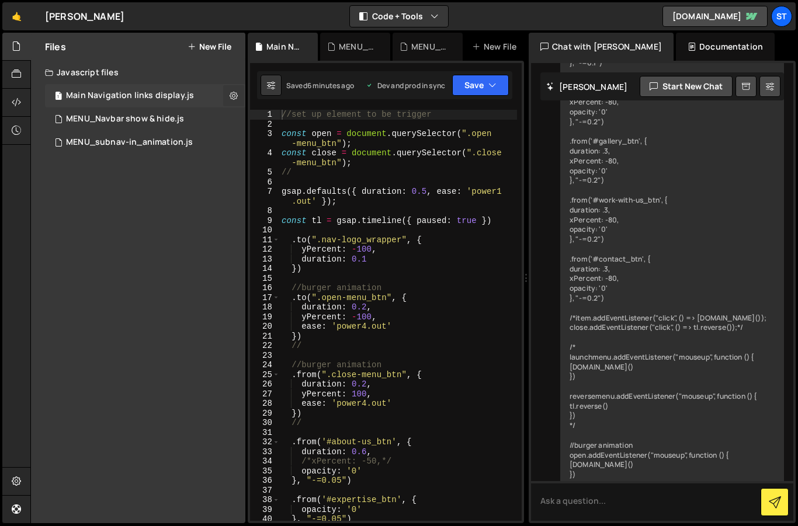
scroll to position [1004, 0]
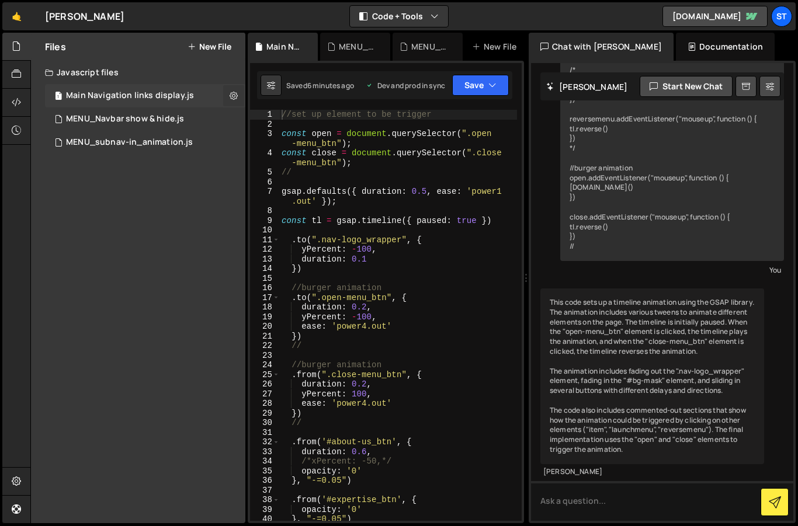
click at [232, 96] on icon at bounding box center [233, 95] width 8 height 11
type input "Main Navigation links display"
radio input "true"
checkbox input "true"
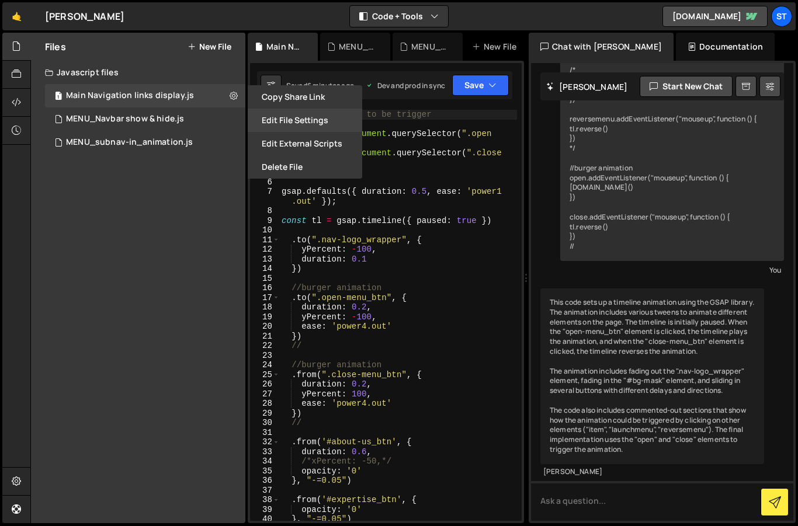
click at [277, 115] on button "Edit File Settings" at bounding box center [305, 120] width 114 height 23
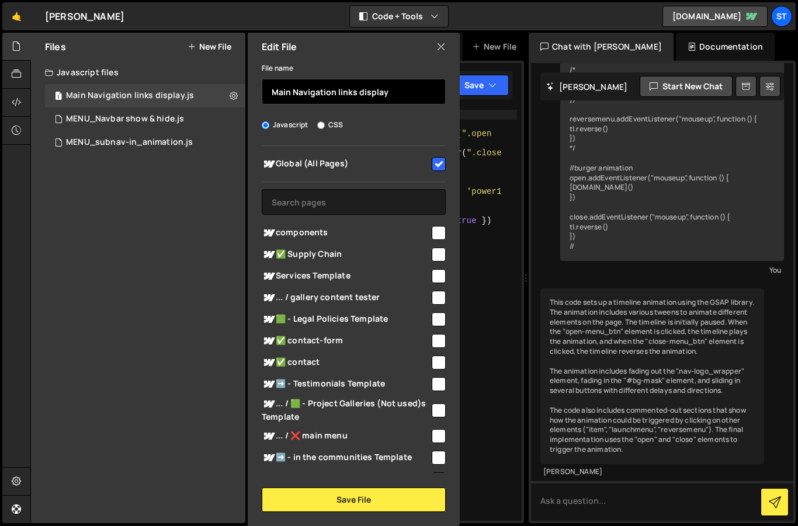
drag, startPoint x: 388, startPoint y: 93, endPoint x: 271, endPoint y: 75, distance: 118.8
click at [271, 75] on div "File name Main Navigation links display" at bounding box center [354, 83] width 184 height 44
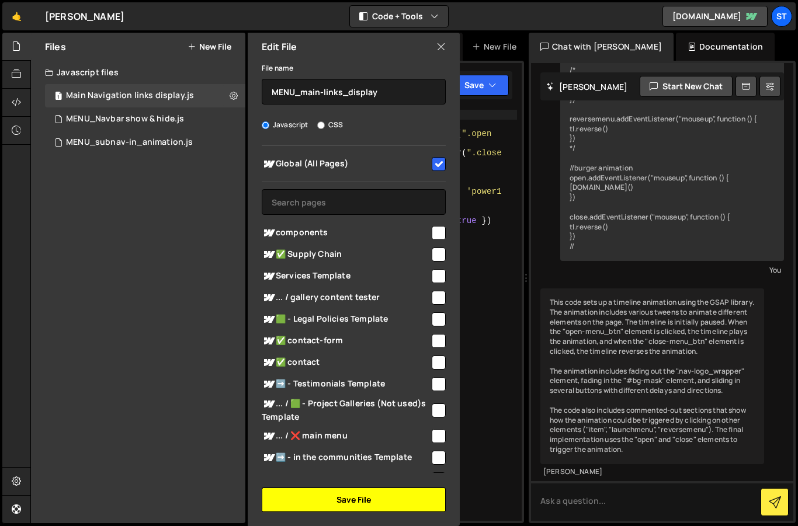
click at [367, 493] on button "Save File" at bounding box center [354, 500] width 184 height 25
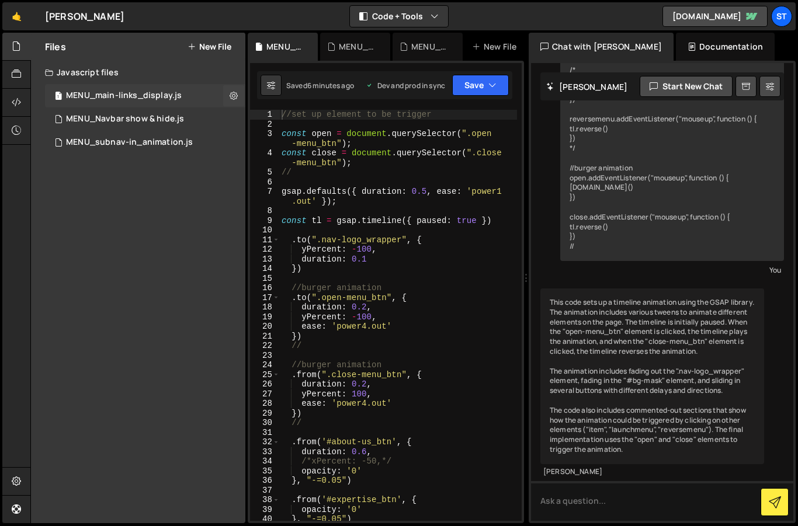
click at [156, 93] on div "MENU_main-links_display.js" at bounding box center [124, 96] width 116 height 11
click at [234, 95] on icon at bounding box center [233, 95] width 8 height 11
type input "MENU_main-links_display"
radio input "true"
checkbox input "true"
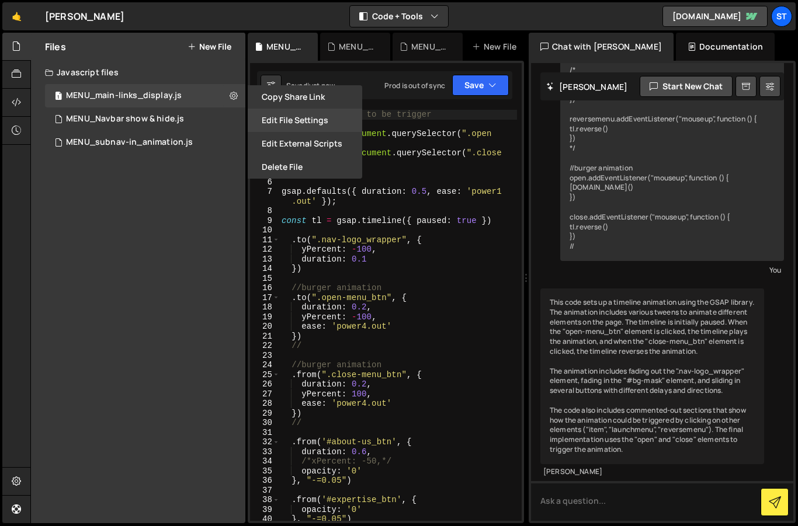
click at [285, 113] on button "Edit File Settings" at bounding box center [305, 120] width 114 height 23
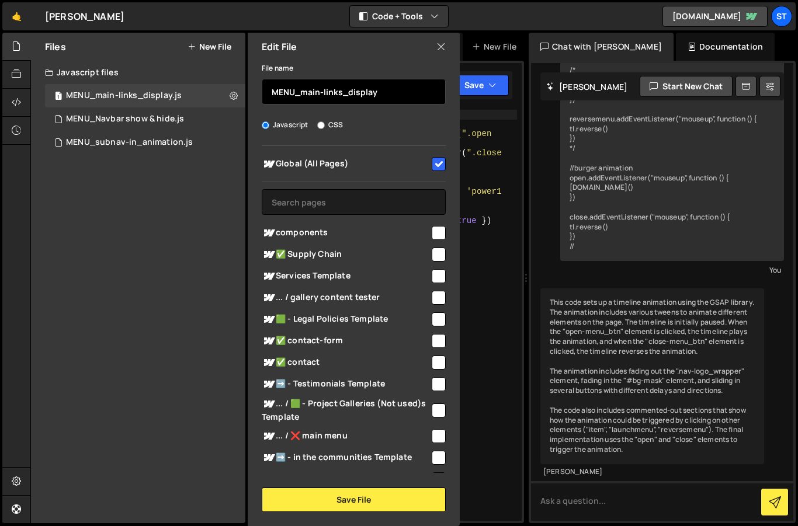
click at [374, 93] on input "MENU_main-links_display" at bounding box center [354, 92] width 184 height 26
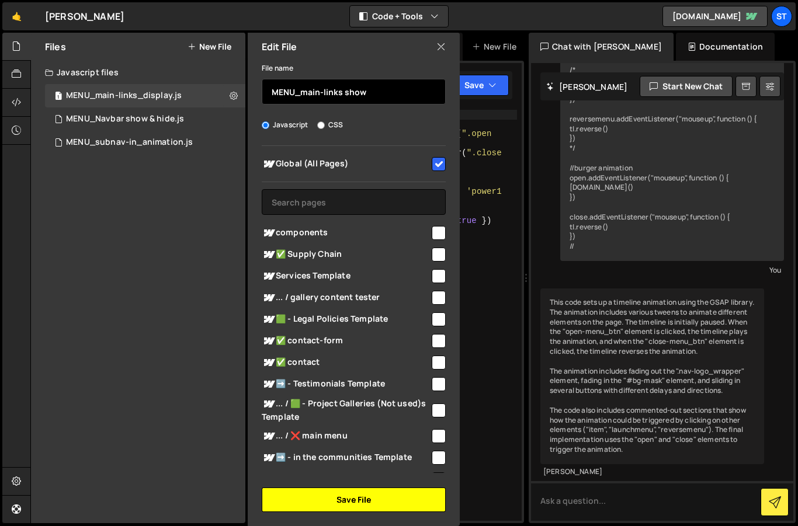
type input "MENU_main-links show"
click at [360, 503] on button "Save File" at bounding box center [354, 500] width 184 height 25
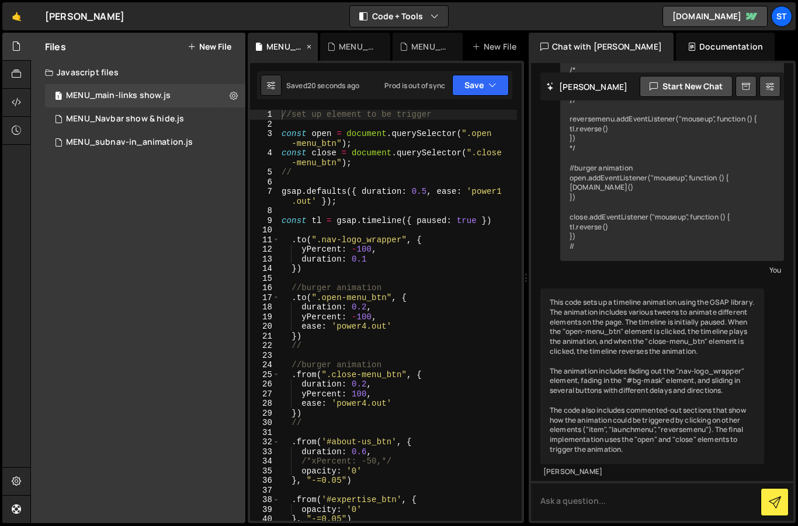
click at [307, 46] on icon at bounding box center [309, 47] width 8 height 12
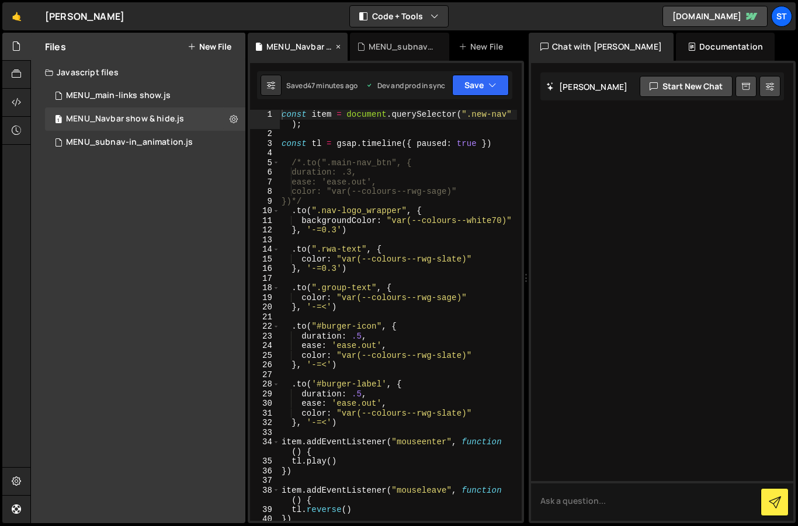
click at [339, 46] on icon at bounding box center [338, 47] width 8 height 12
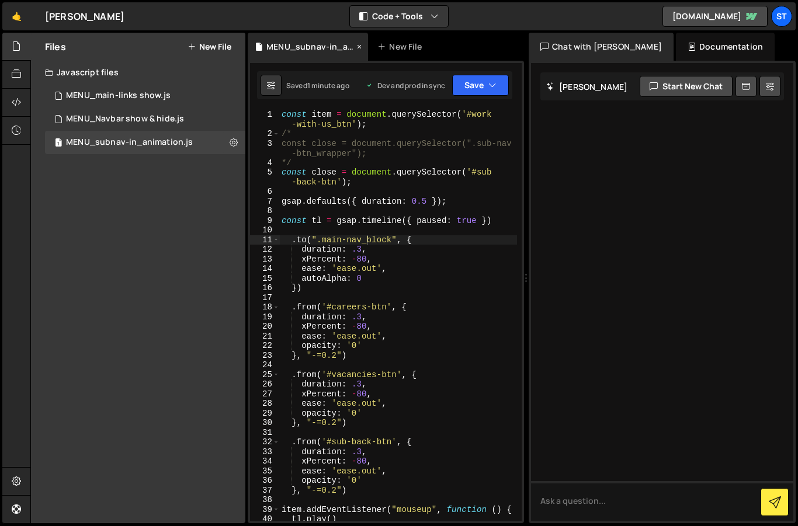
click at [355, 46] on icon at bounding box center [359, 47] width 8 height 12
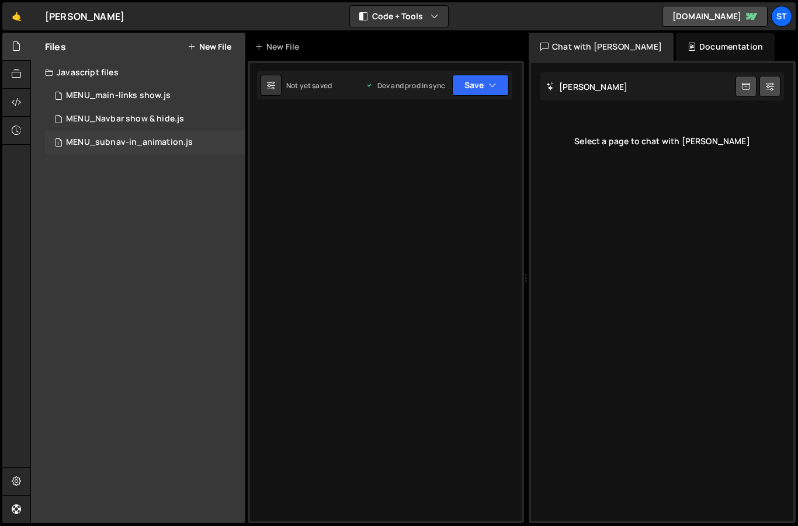
click at [113, 137] on div "MENU_subnav-in_animation.js" at bounding box center [129, 142] width 127 height 11
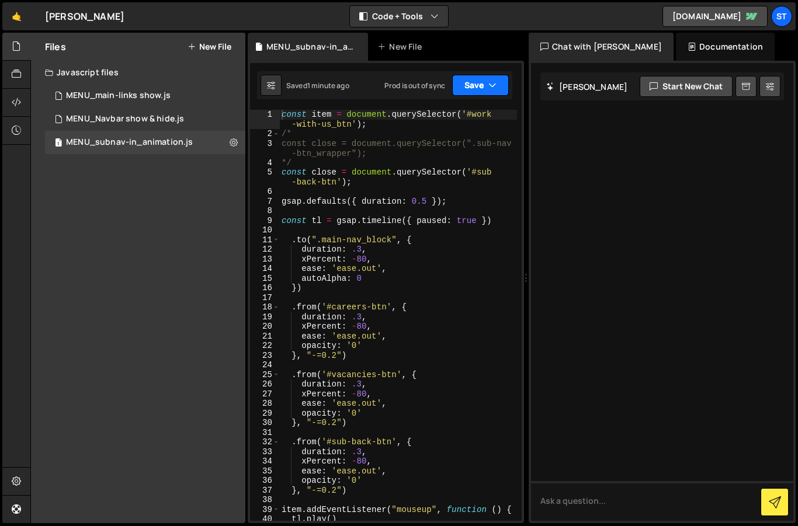
click at [484, 83] on button "Save" at bounding box center [480, 85] width 57 height 21
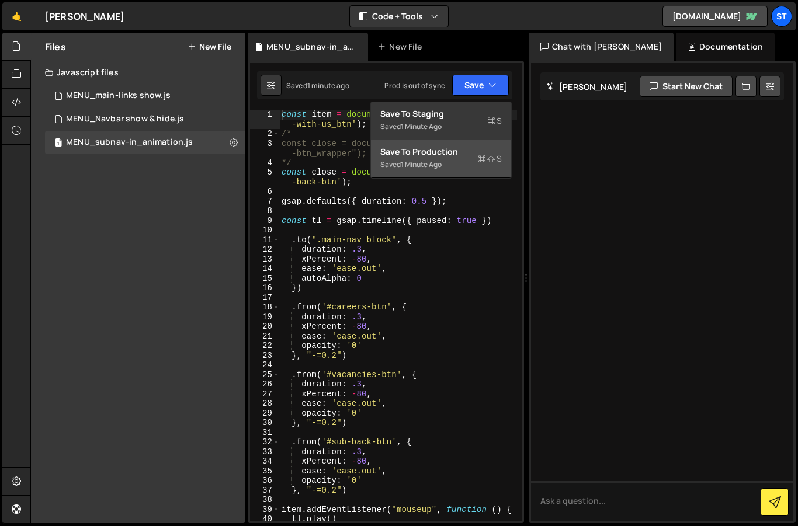
click at [462, 157] on div "Save to Production S" at bounding box center [440, 152] width 121 height 12
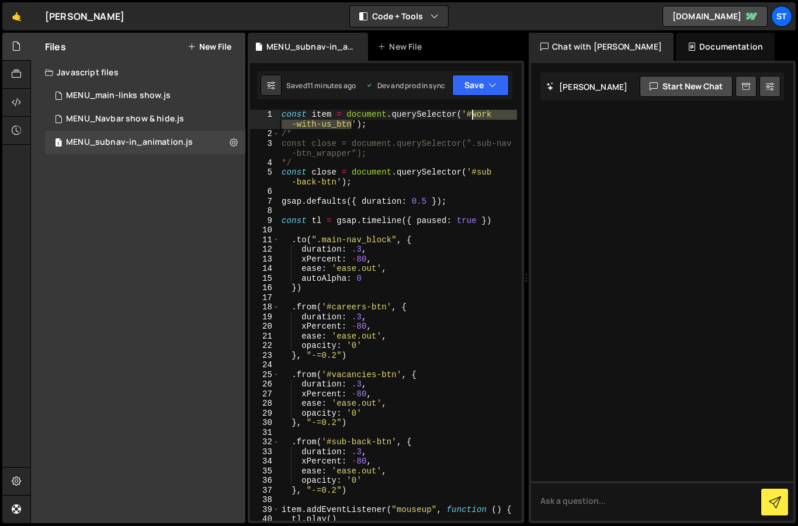
drag, startPoint x: 352, startPoint y: 126, endPoint x: 472, endPoint y: 114, distance: 121.4
click at [472, 114] on div "const item = document . querySelector ( '#work -with-us_btn' ) ; /* const close…" at bounding box center [398, 330] width 238 height 440
paste textarea "expertise"
type textarea "const item = document.querySelector('#expertise_btn');"
click at [395, 194] on div "const item = document . querySelector ( '#expertise_btn' ) ; /* const close = d…" at bounding box center [398, 330] width 238 height 440
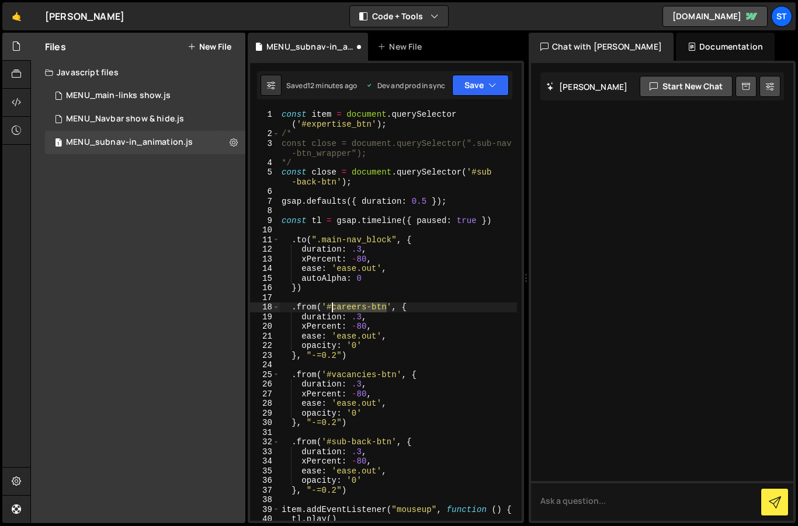
drag, startPoint x: 387, startPoint y: 309, endPoint x: 329, endPoint y: 310, distance: 57.2
click at [329, 310] on div "const item = document . querySelector ( '#expertise_btn' ) ; /* const close = d…" at bounding box center [398, 330] width 238 height 440
paste textarea "sub-nav-btn__list""
click at [367, 357] on div "const item = document . querySelector ( '#expertise_btn' ) ; /* const close = d…" at bounding box center [398, 330] width 238 height 440
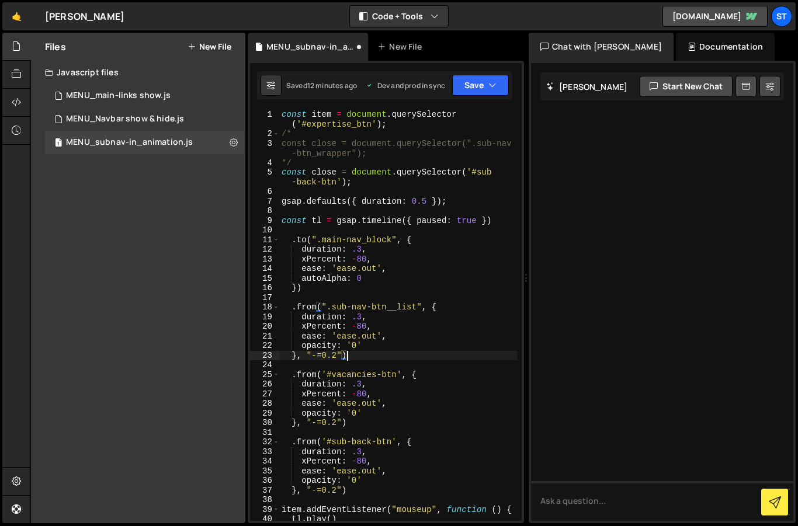
click at [292, 374] on div "const item = document . querySelector ( '#expertise_btn' ) ; /* const close = d…" at bounding box center [398, 330] width 238 height 440
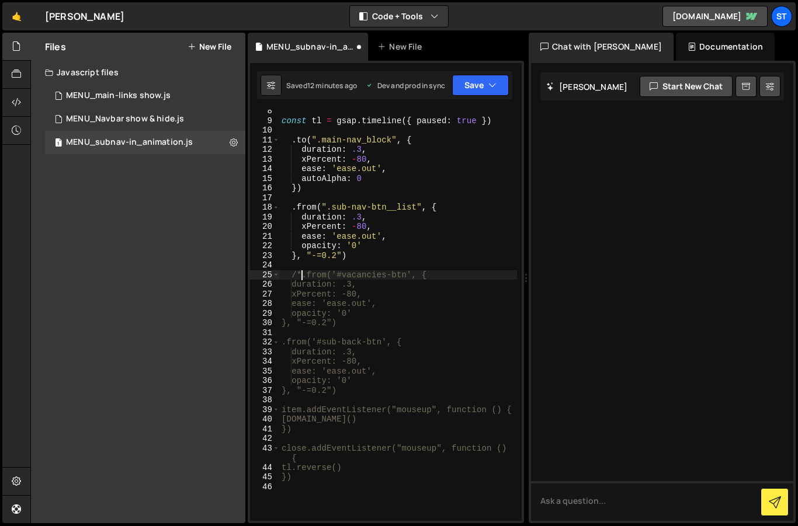
scroll to position [105, 0]
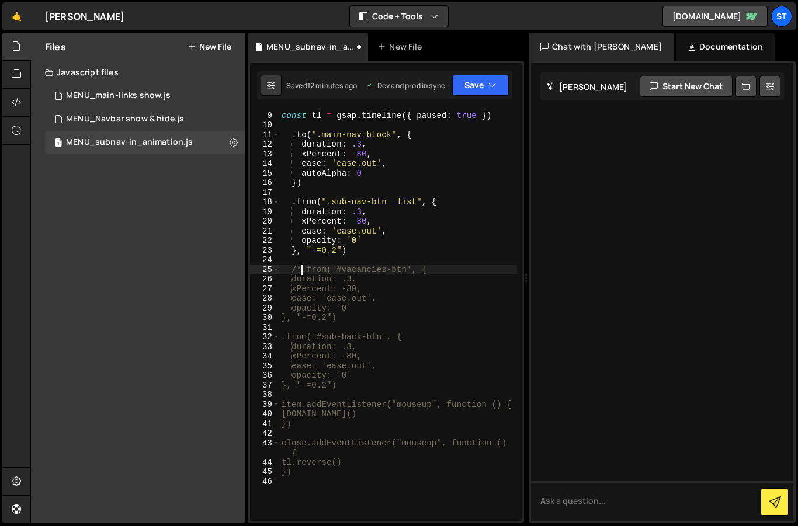
click at [351, 389] on div "const tl = gsap . timeline ({ paused : true }) . to ( ".main-nav_block" , { dur…" at bounding box center [398, 316] width 238 height 430
type textarea "}, "-=0.2")"
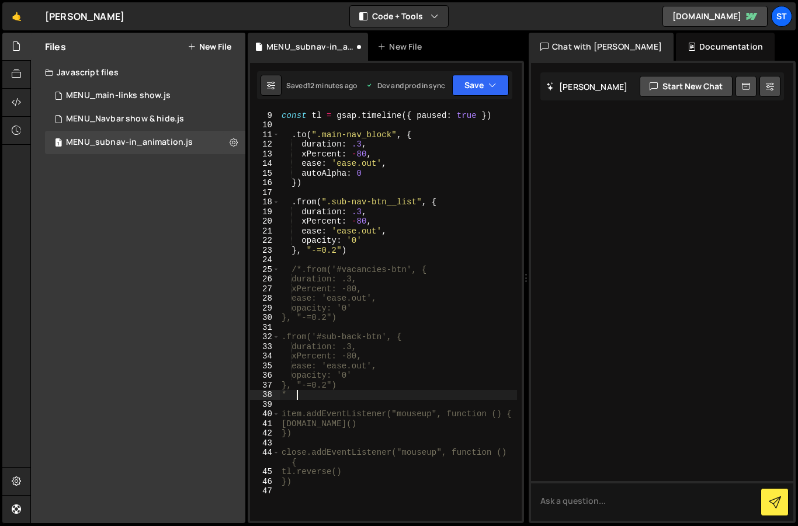
scroll to position [0, 1]
click at [422, 304] on div "const tl = gsap . timeline ({ paused : true }) . to ( ".main-nav_block" , { dur…" at bounding box center [398, 316] width 238 height 430
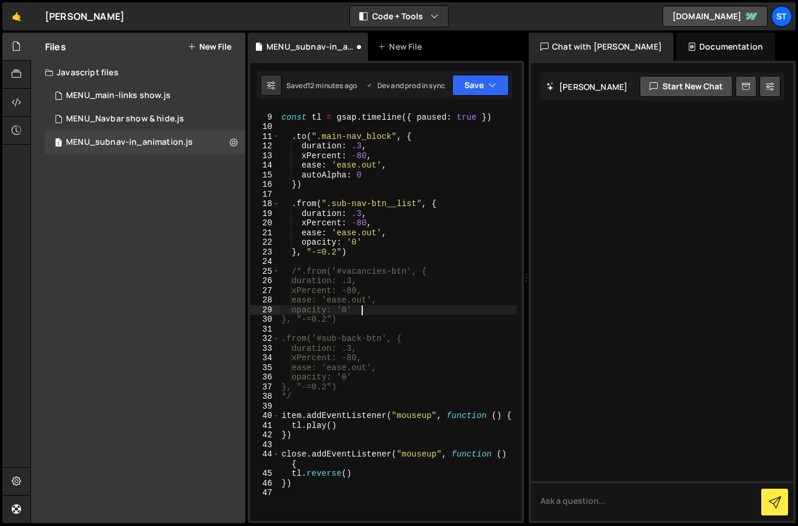
scroll to position [0, 0]
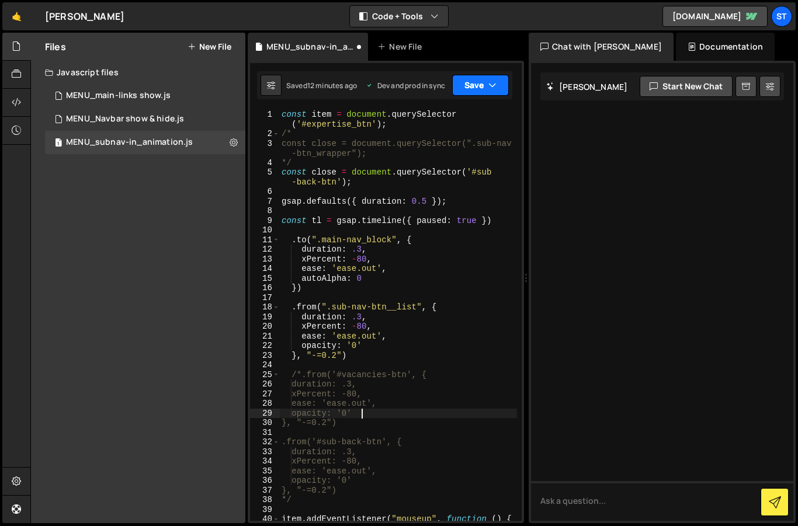
type textarea "opacity: '0'"
click at [485, 86] on button "Save" at bounding box center [480, 85] width 57 height 21
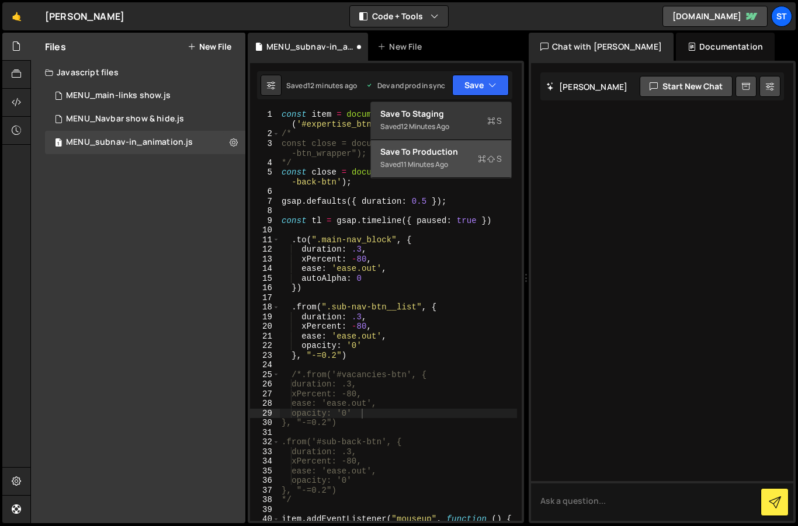
click at [436, 147] on div "Save to Production S" at bounding box center [440, 152] width 121 height 12
